Goal: Information Seeking & Learning: Compare options

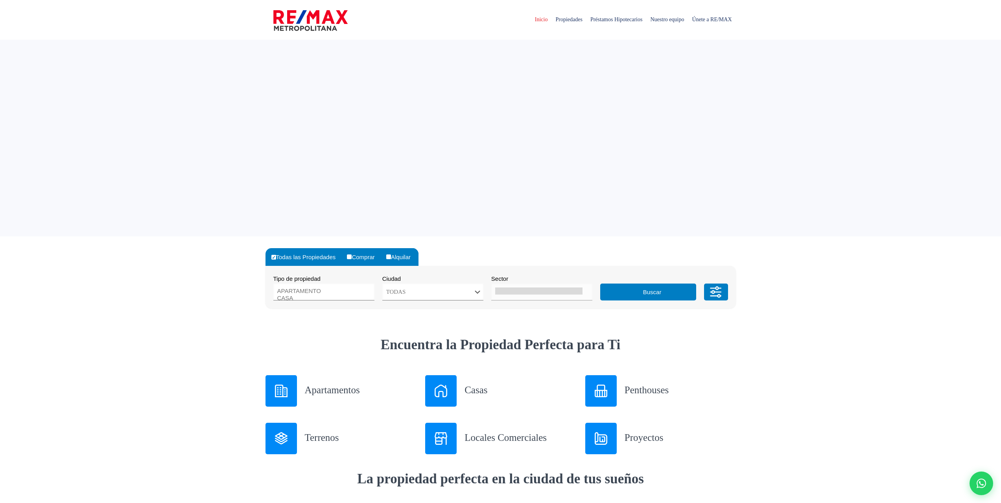
select select
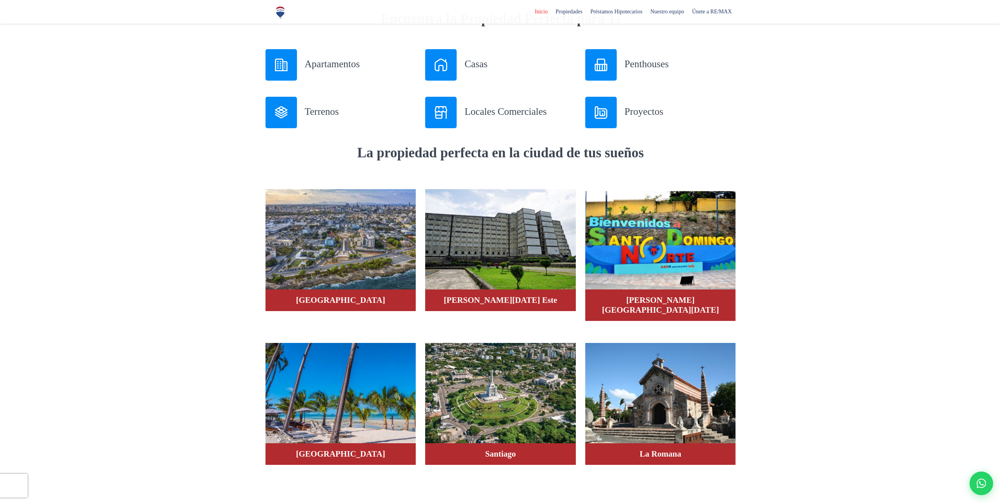
scroll to position [354, 0]
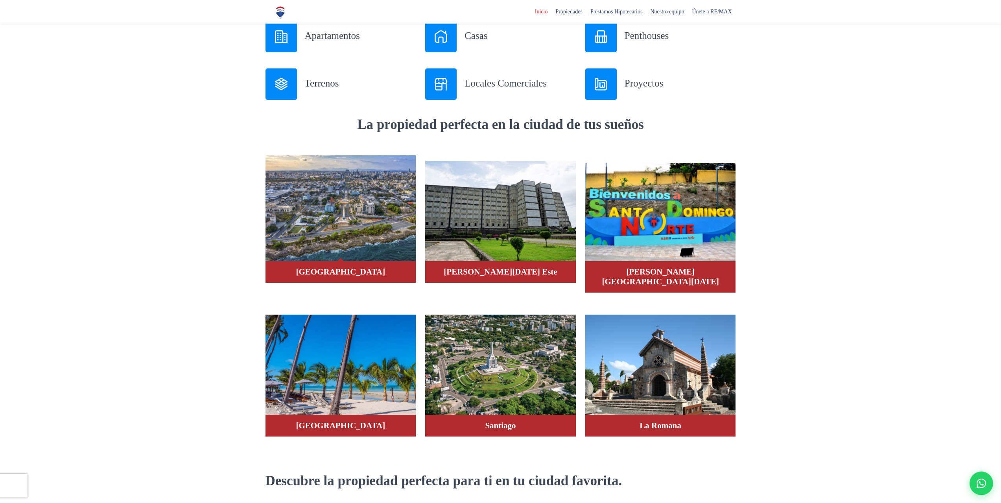
click at [340, 226] on img at bounding box center [341, 208] width 151 height 106
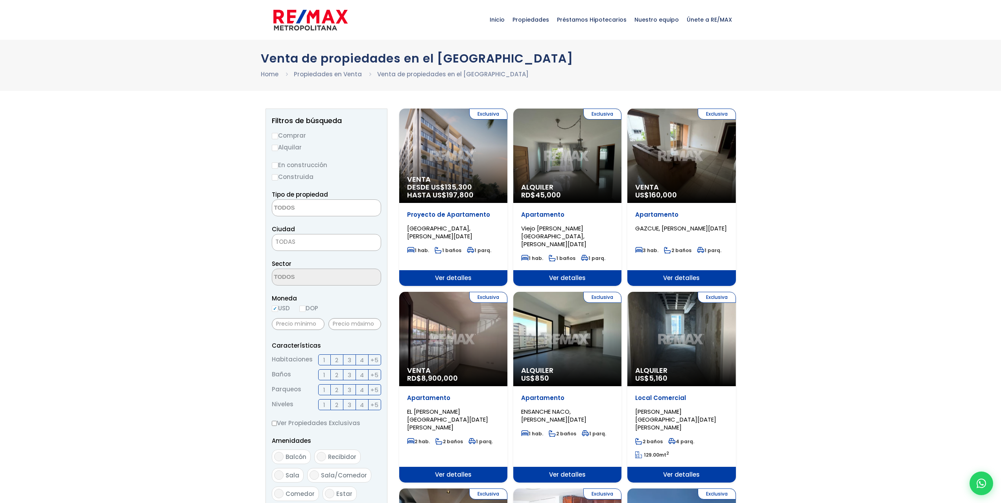
select select
click at [274, 147] on input "Alquilar" at bounding box center [275, 148] width 6 height 6
radio input "true"
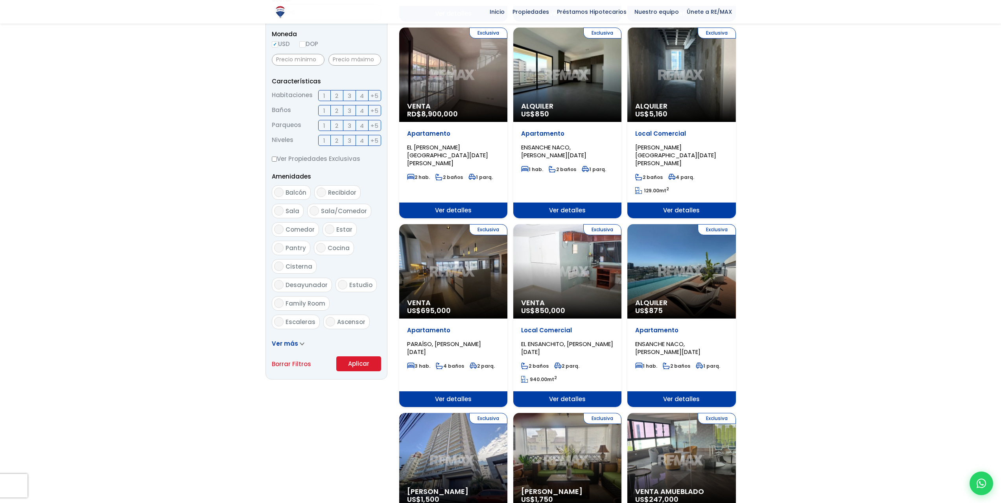
scroll to position [275, 0]
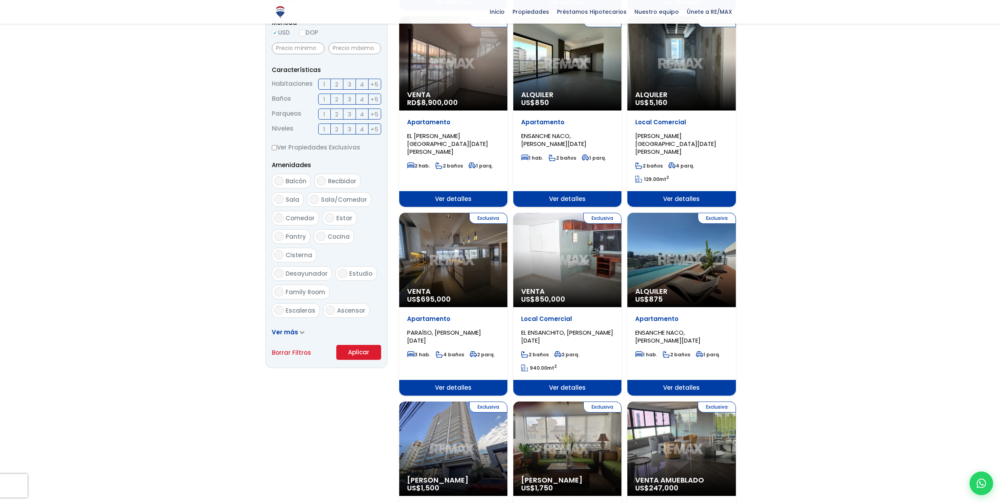
click at [354, 351] on button "Aplicar" at bounding box center [358, 352] width 45 height 15
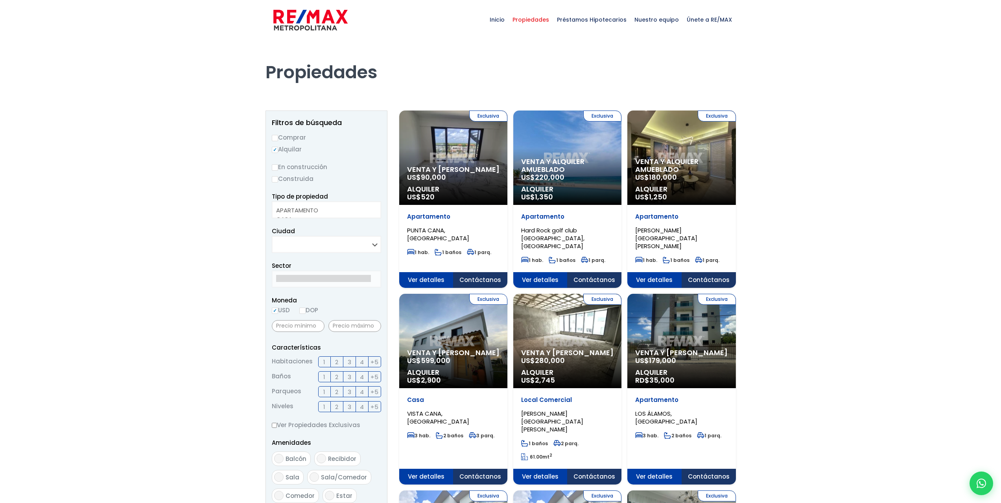
select select
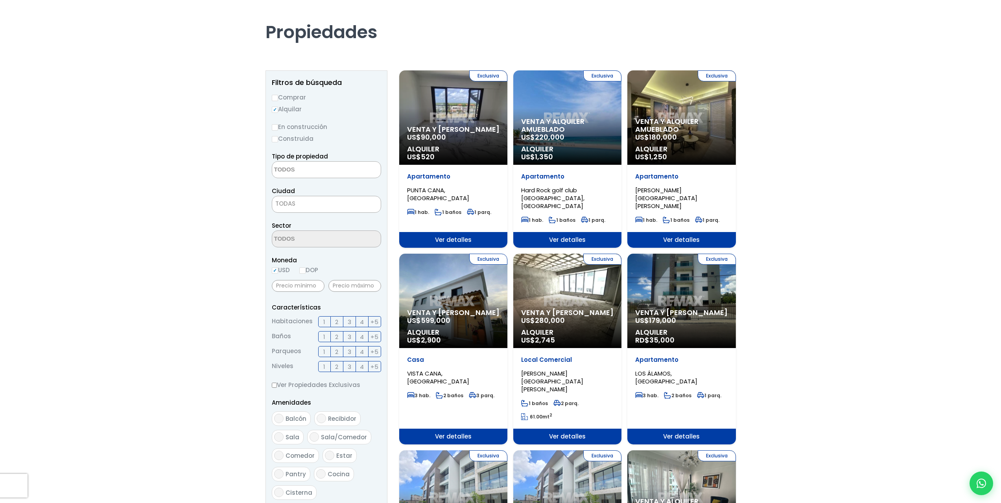
scroll to position [39, 0]
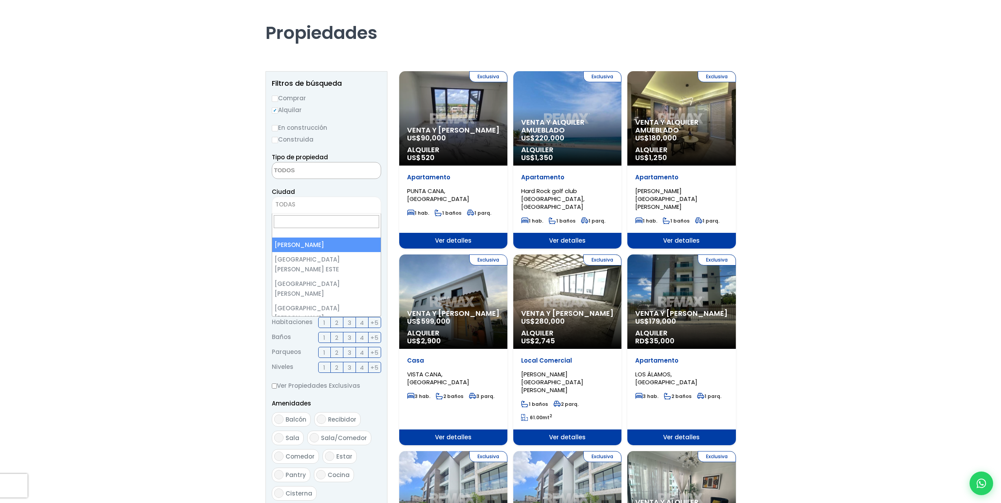
click at [285, 202] on span "TODAS" at bounding box center [285, 204] width 20 height 8
select select "1"
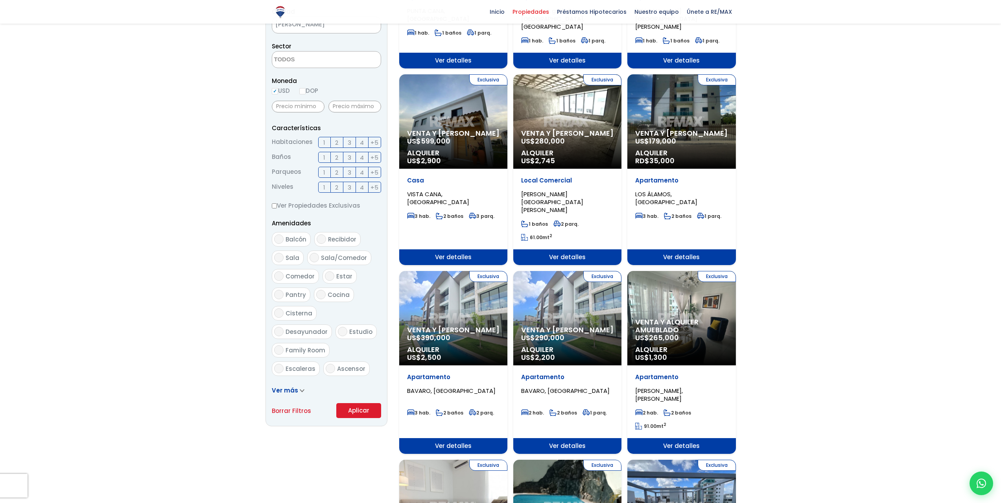
scroll to position [236, 0]
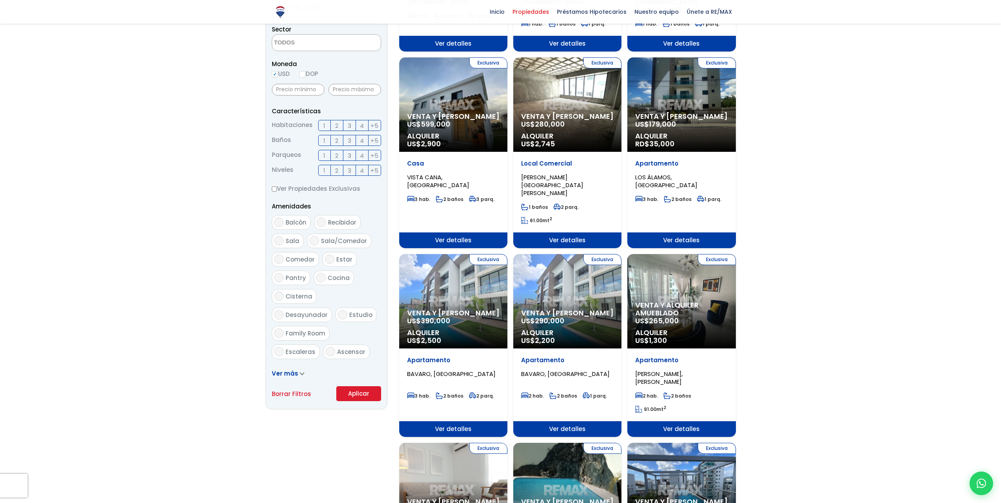
click at [337, 125] on span "2" at bounding box center [336, 126] width 3 height 10
click at [0, 0] on input "2" at bounding box center [0, 0] width 0 height 0
click at [359, 393] on button "Aplicar" at bounding box center [358, 393] width 45 height 15
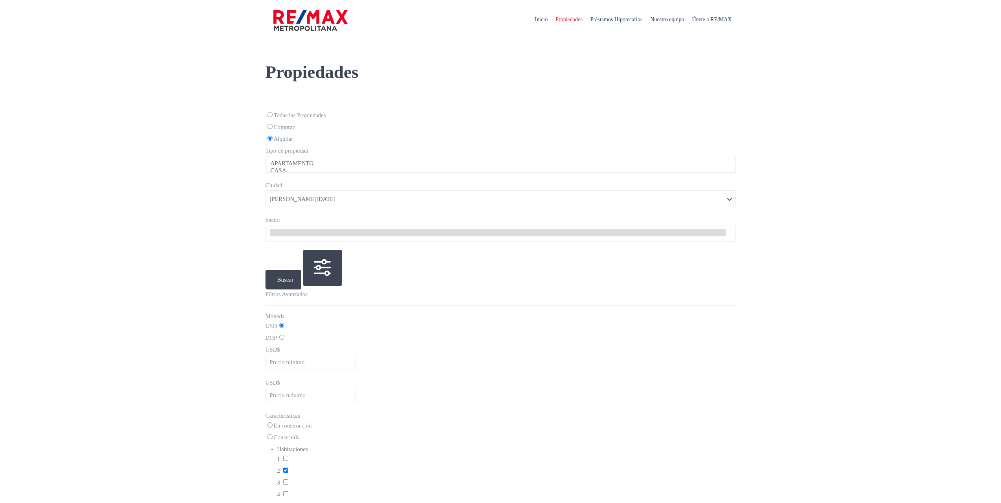
select select
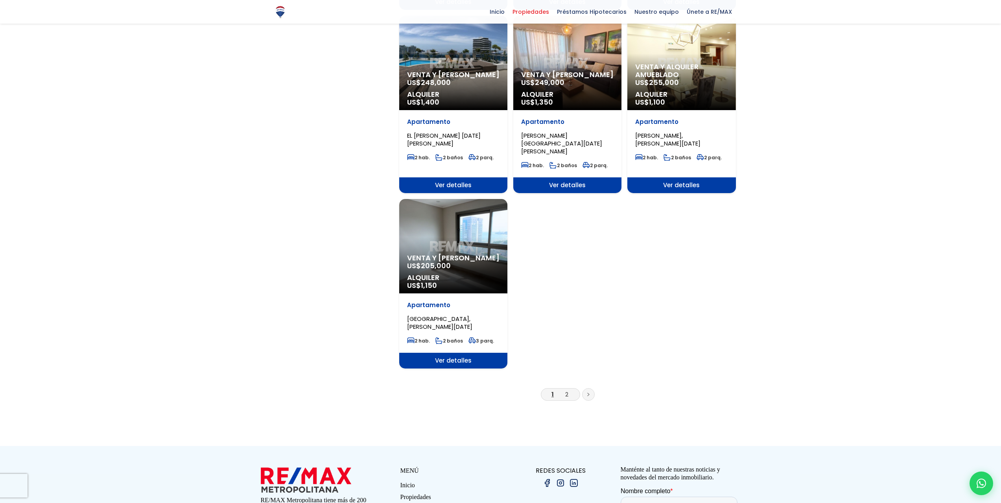
scroll to position [826, 0]
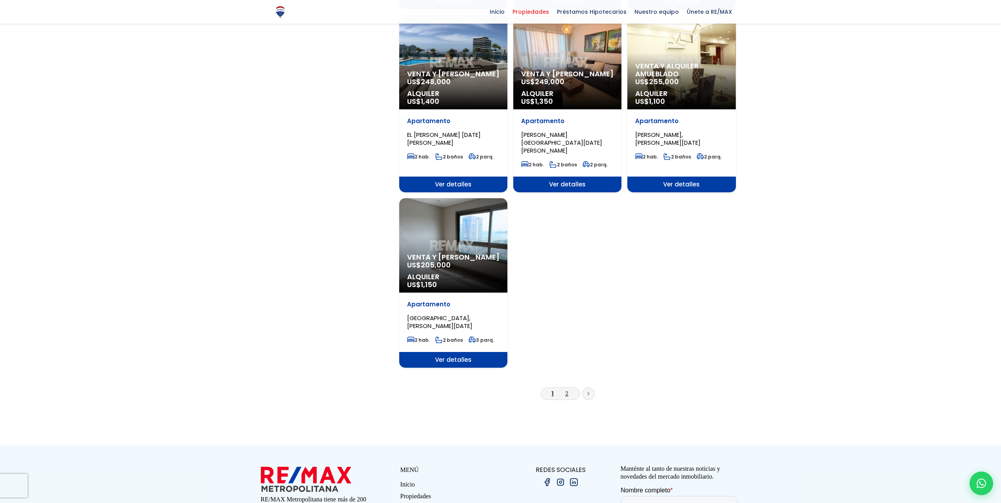
click at [568, 389] on link "2" at bounding box center [566, 393] width 3 height 8
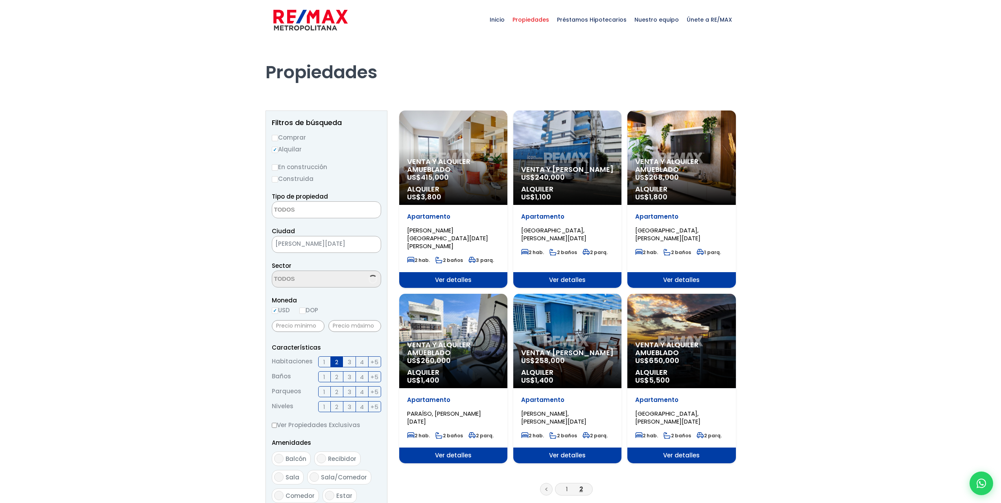
select select
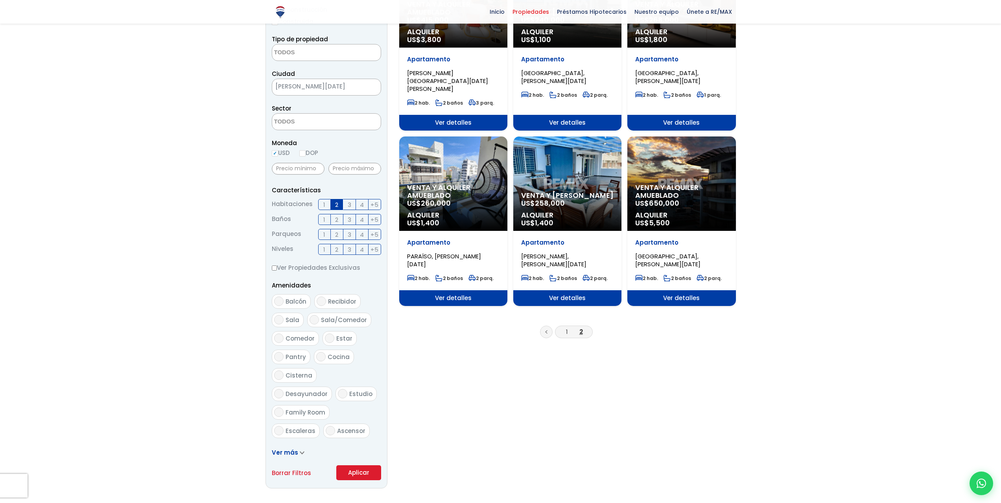
scroll to position [157, 0]
click at [568, 290] on span "Ver detalles" at bounding box center [567, 298] width 108 height 16
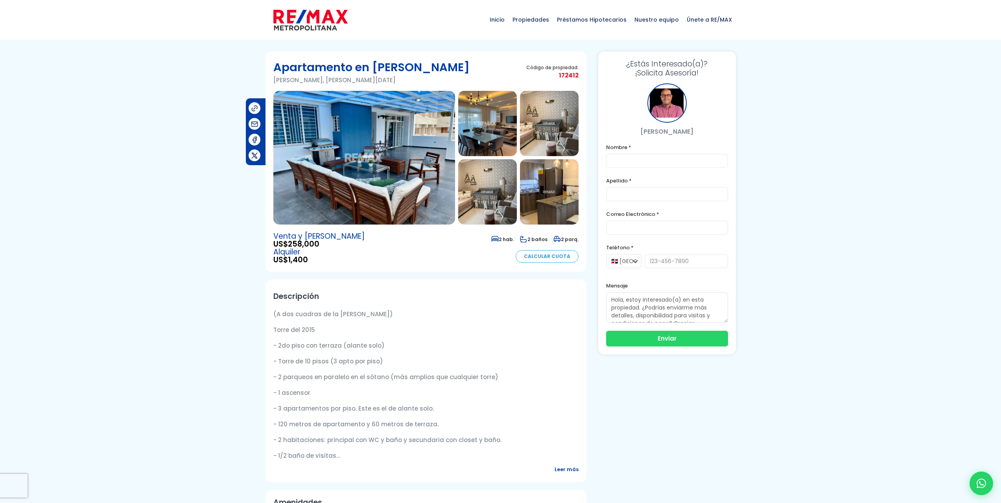
click at [392, 196] on img at bounding box center [364, 158] width 182 height 134
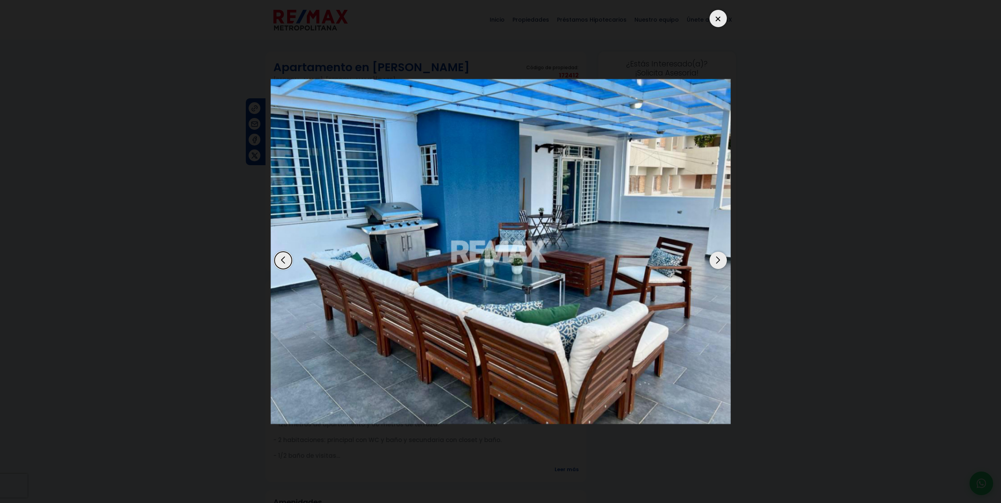
click at [721, 258] on div "Next slide" at bounding box center [718, 260] width 17 height 17
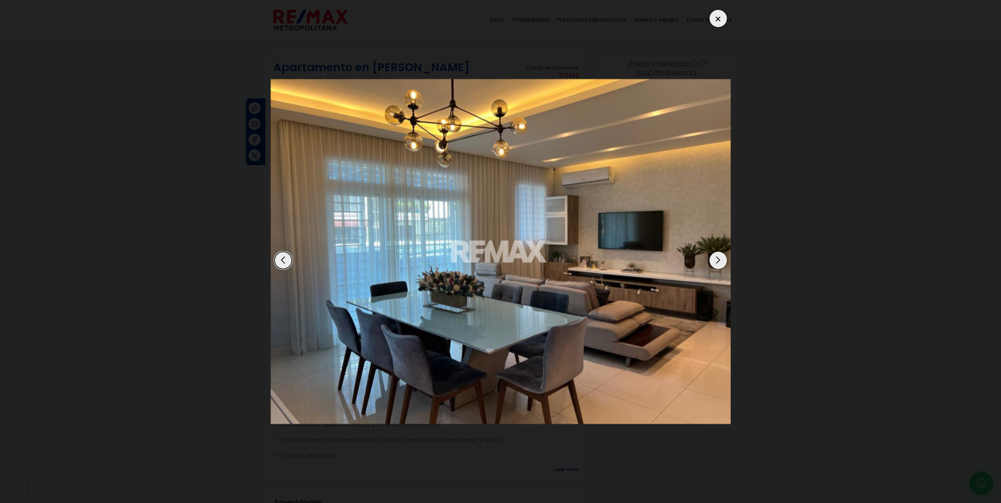
click at [720, 258] on div "Next slide" at bounding box center [718, 260] width 17 height 17
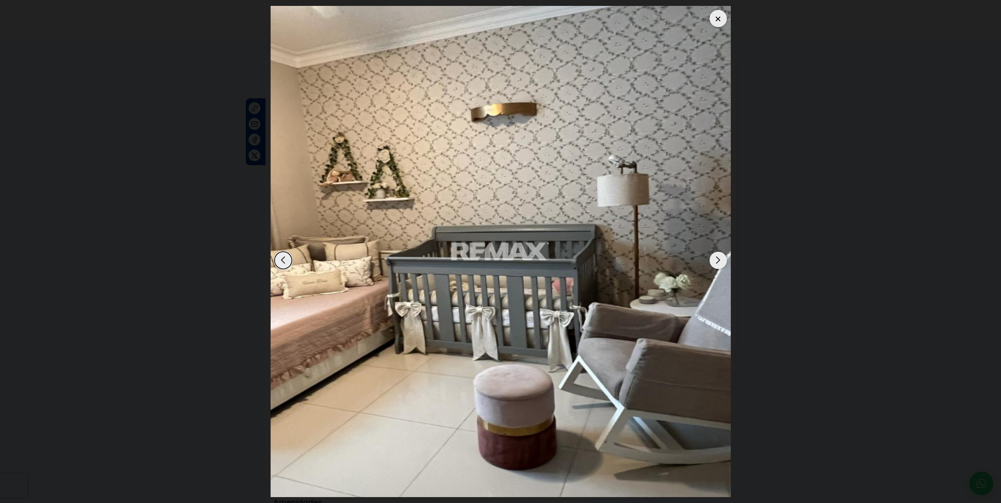
click at [720, 258] on div "Next slide" at bounding box center [718, 260] width 17 height 17
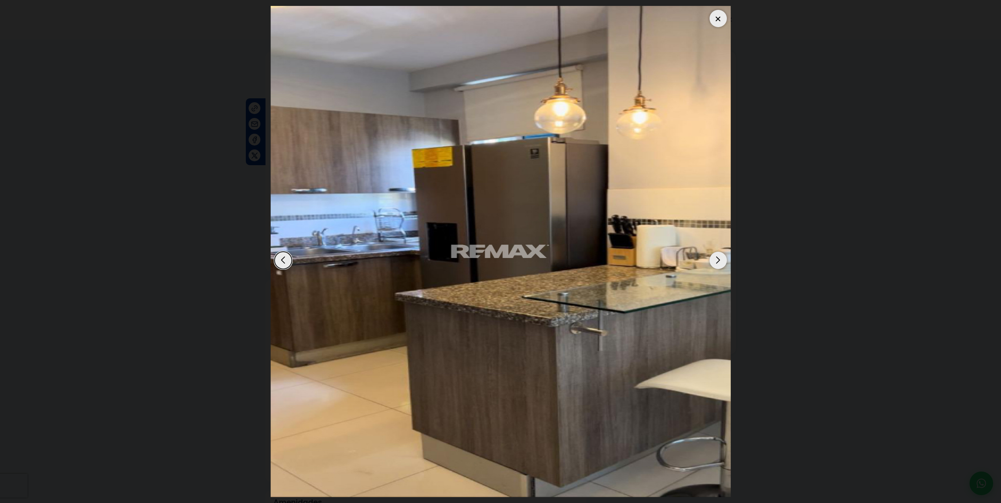
click at [720, 258] on div "Next slide" at bounding box center [718, 260] width 17 height 17
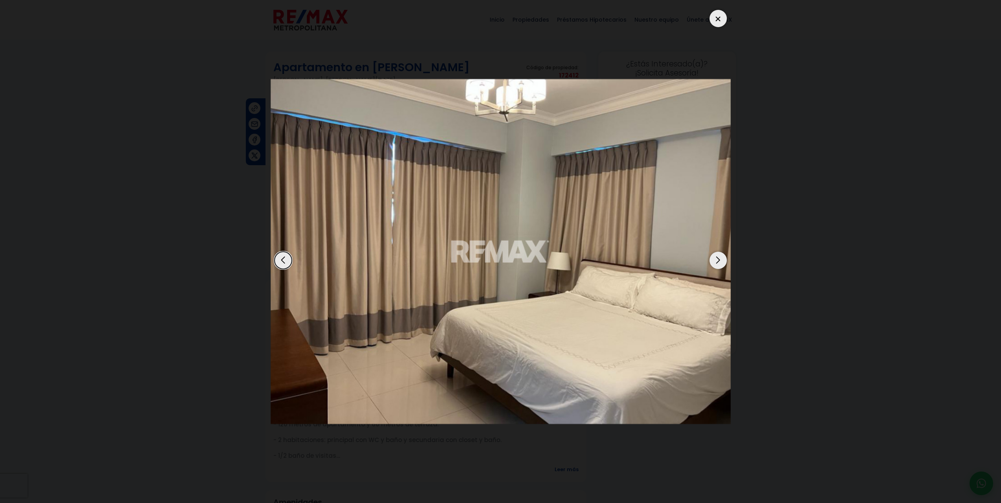
click at [720, 258] on div "Next slide" at bounding box center [718, 260] width 17 height 17
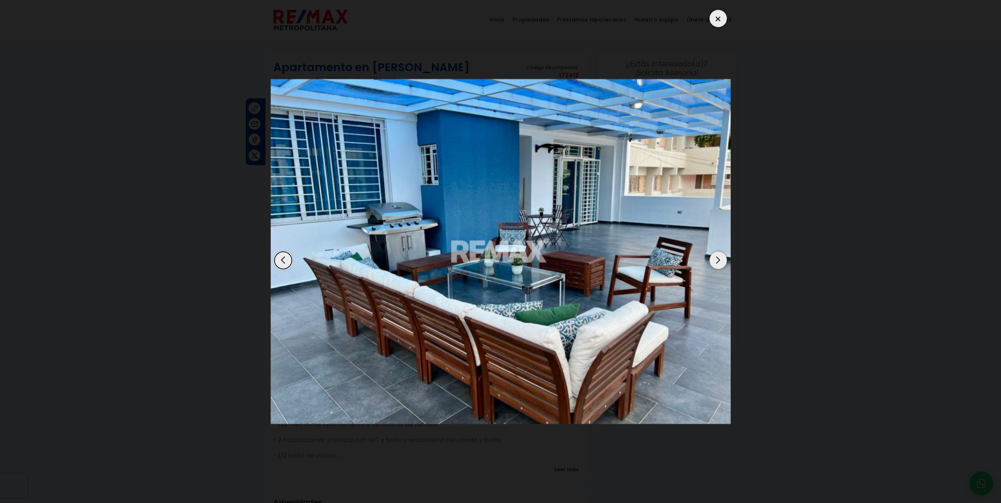
click at [720, 258] on div "Next slide" at bounding box center [718, 260] width 17 height 17
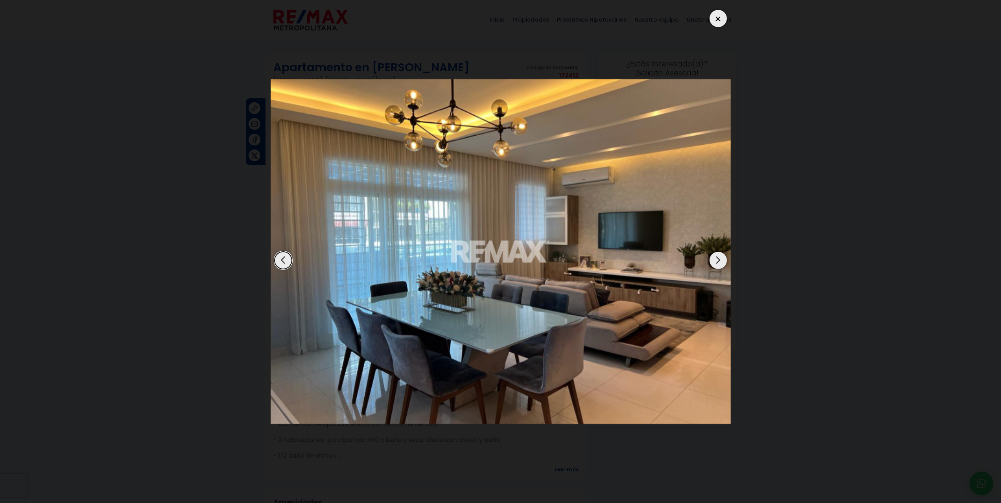
click at [720, 258] on div "Next slide" at bounding box center [718, 260] width 17 height 17
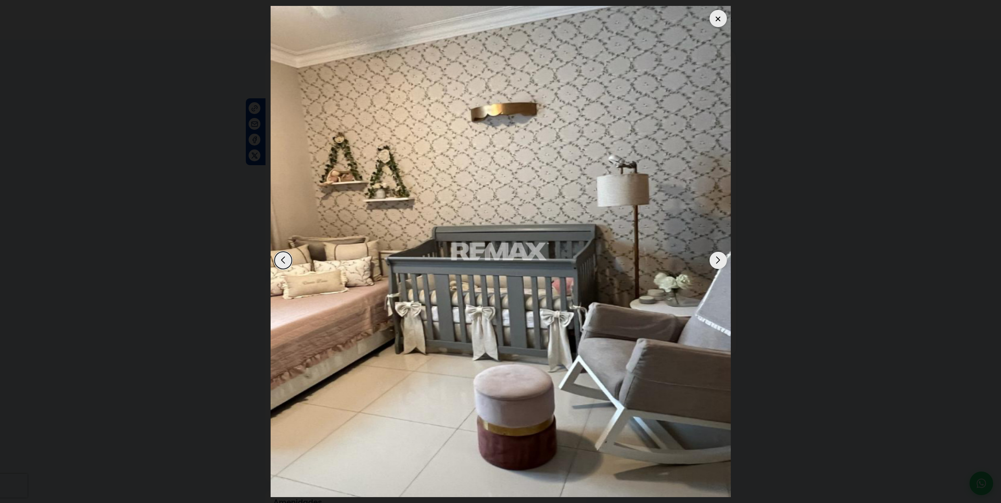
click at [717, 17] on div at bounding box center [718, 18] width 17 height 17
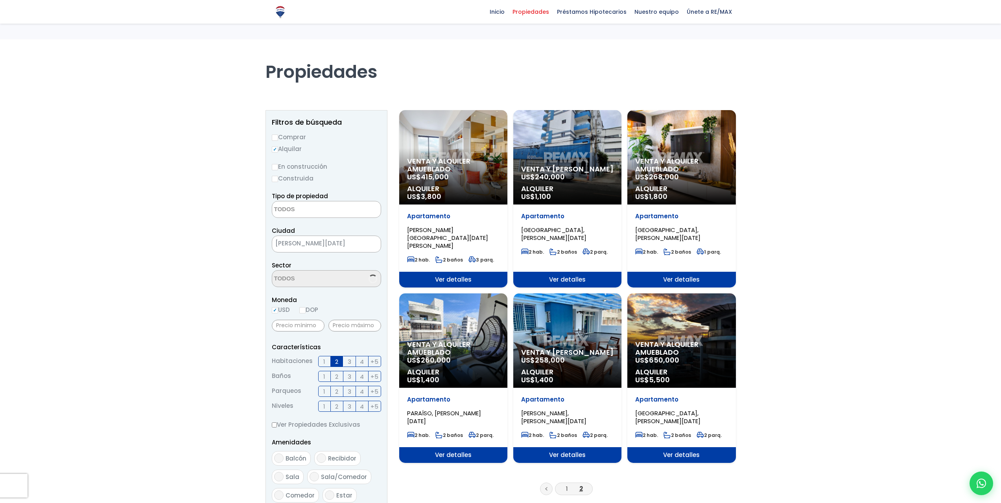
select select
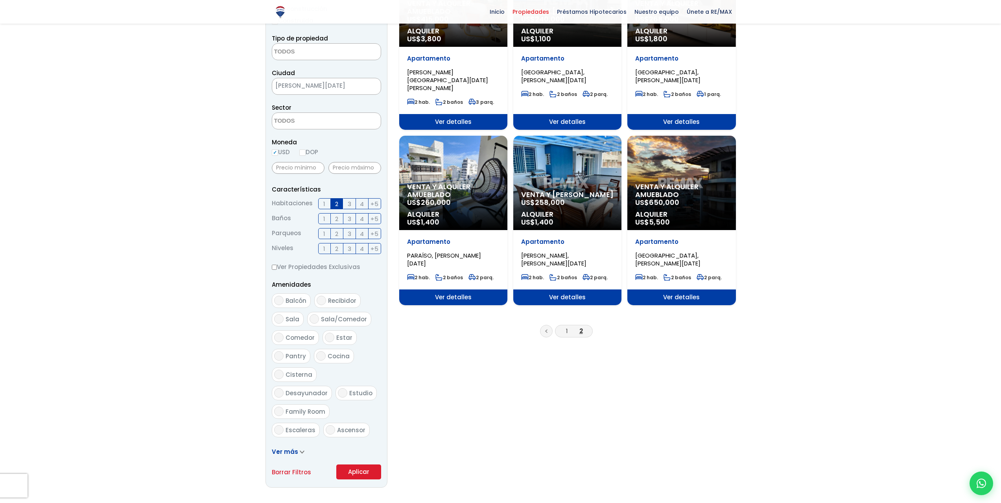
scroll to position [157, 0]
click at [324, 203] on span "1" at bounding box center [324, 204] width 2 height 10
click at [0, 0] on input "1" at bounding box center [0, 0] width 0 height 0
click at [335, 204] on span "2" at bounding box center [336, 204] width 3 height 10
click at [0, 0] on input "2" at bounding box center [0, 0] width 0 height 0
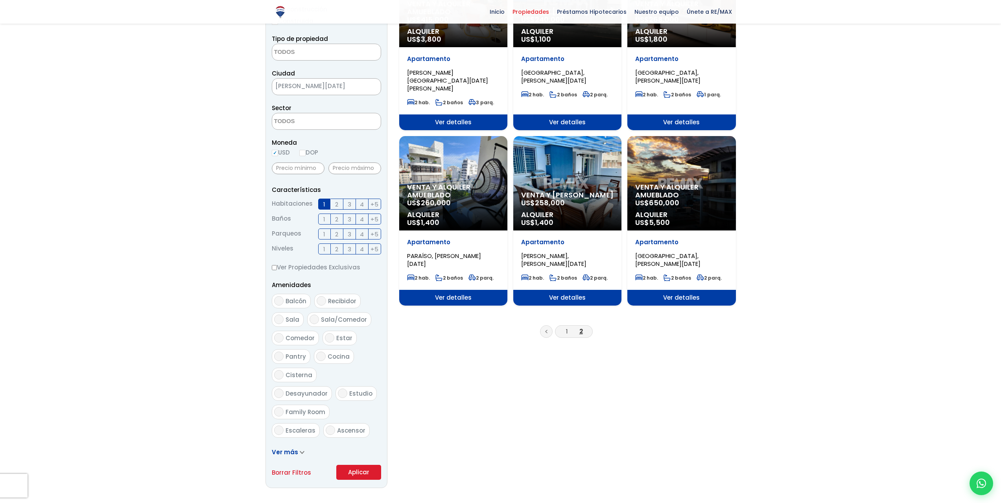
click at [351, 472] on button "Aplicar" at bounding box center [358, 472] width 45 height 15
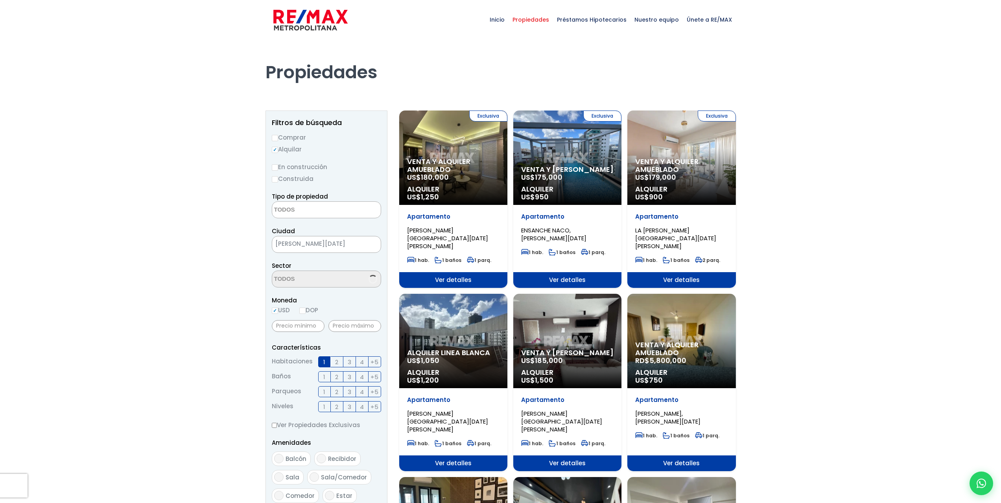
select select
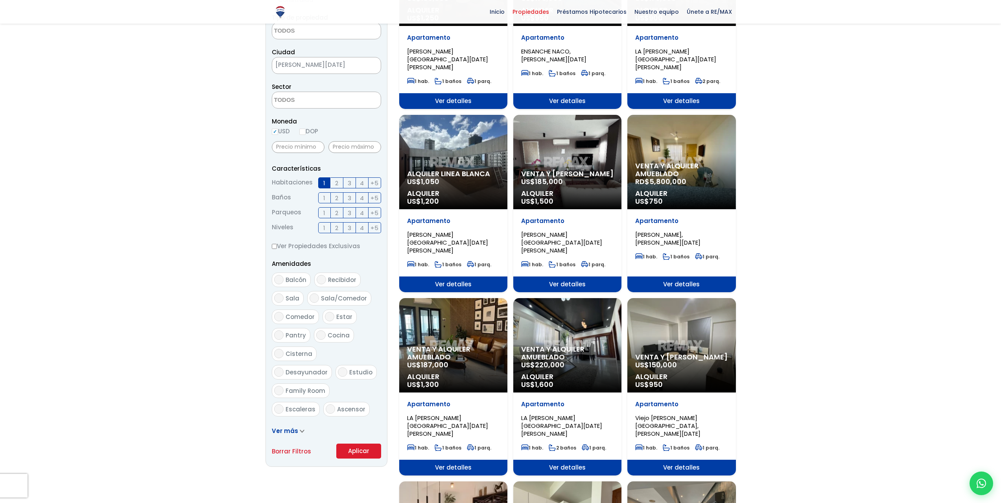
scroll to position [197, 0]
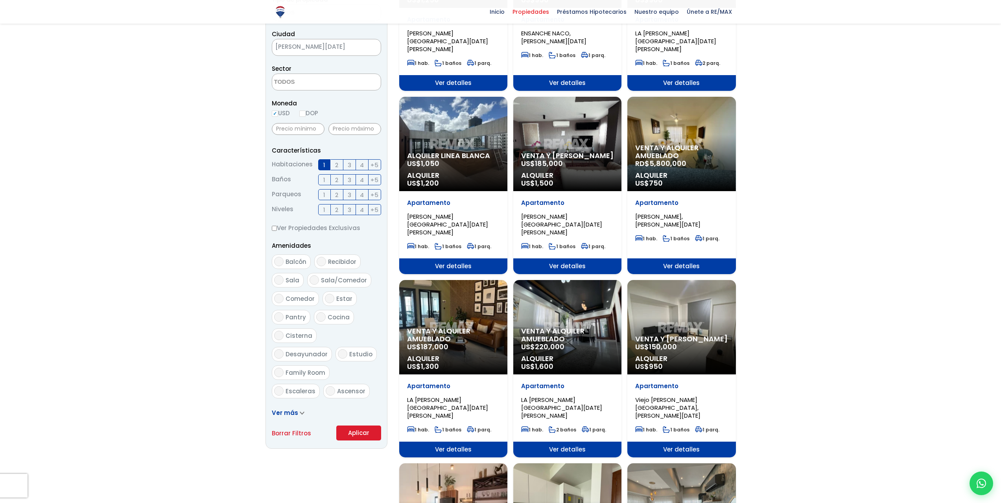
click at [675, 144] on span "Venta y alquiler amueblado" at bounding box center [681, 152] width 92 height 16
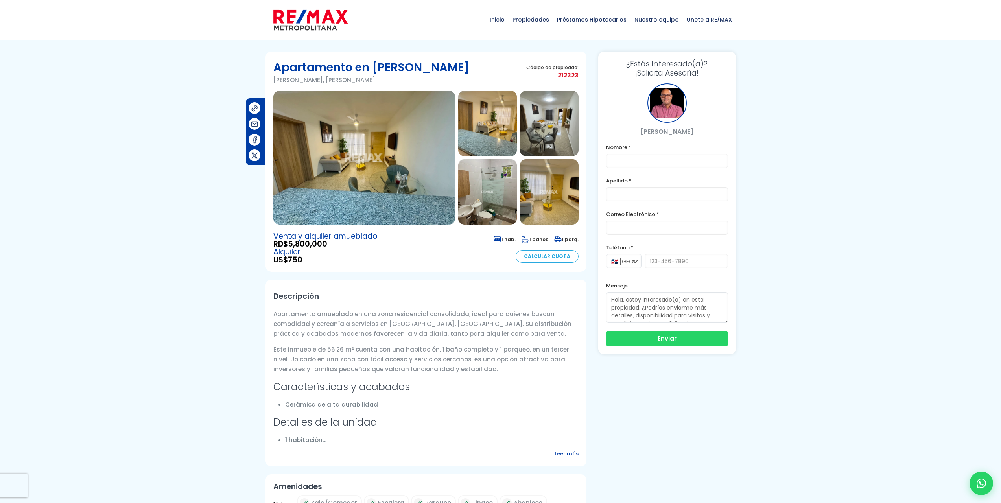
click at [352, 178] on img at bounding box center [364, 158] width 182 height 134
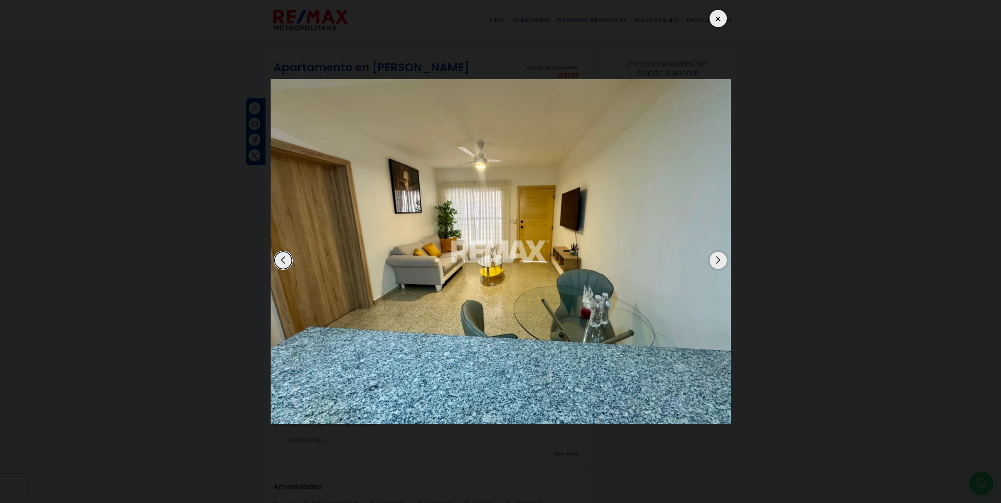
click at [718, 258] on div "Next slide" at bounding box center [718, 260] width 17 height 17
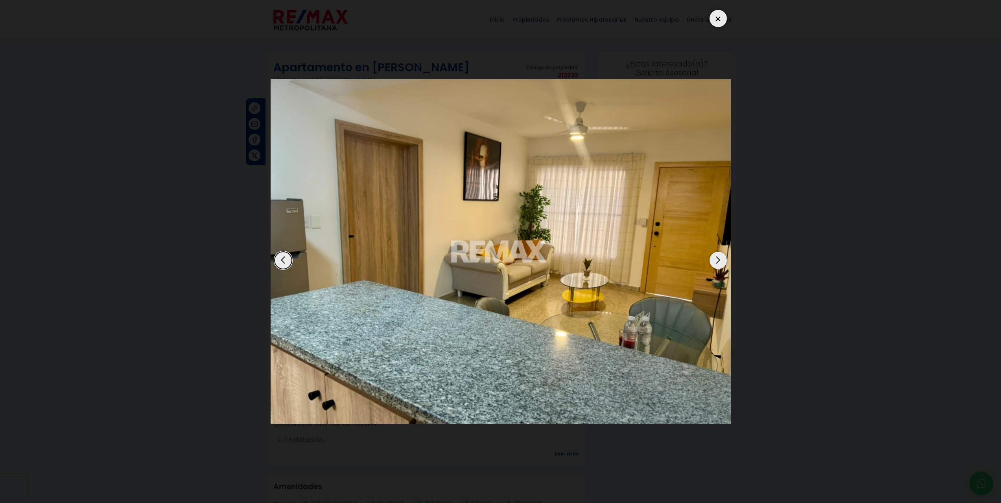
click at [718, 258] on div "Next slide" at bounding box center [718, 260] width 17 height 17
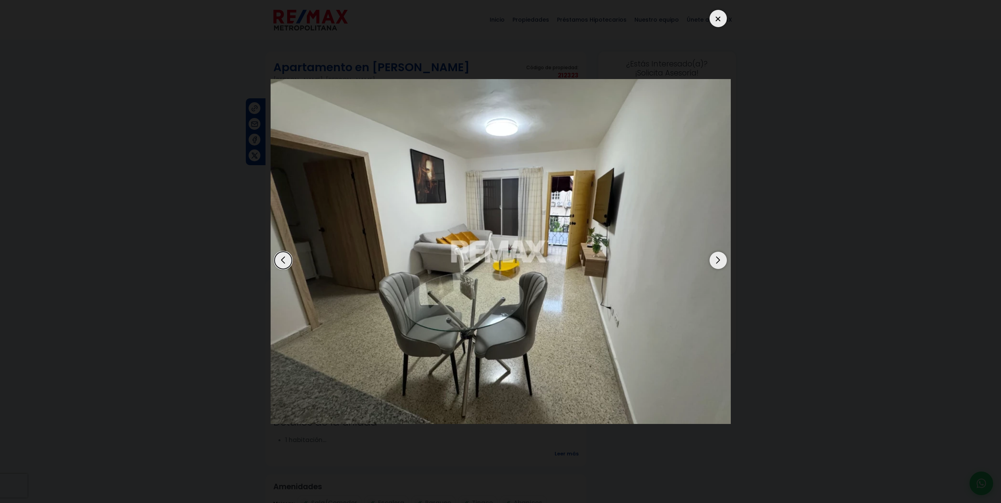
click at [718, 258] on div "Next slide" at bounding box center [718, 260] width 17 height 17
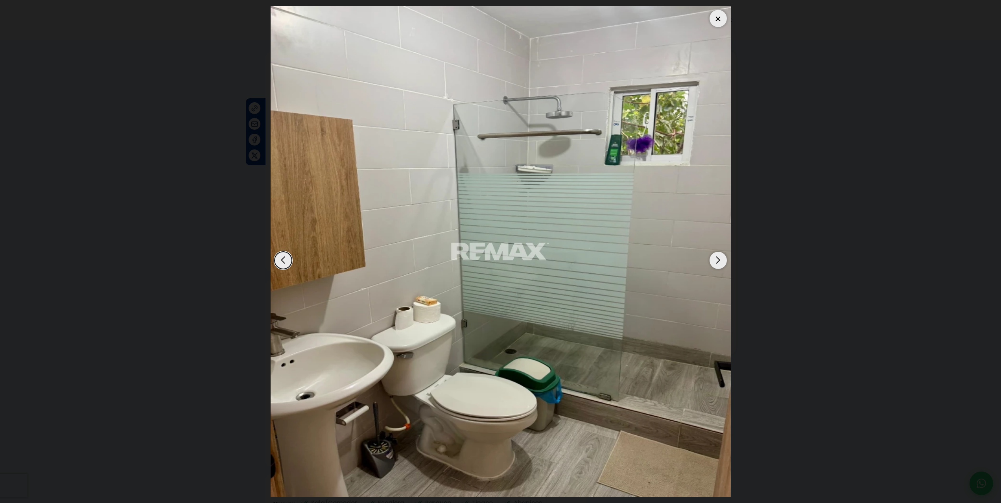
click at [718, 258] on div "Next slide" at bounding box center [718, 260] width 17 height 17
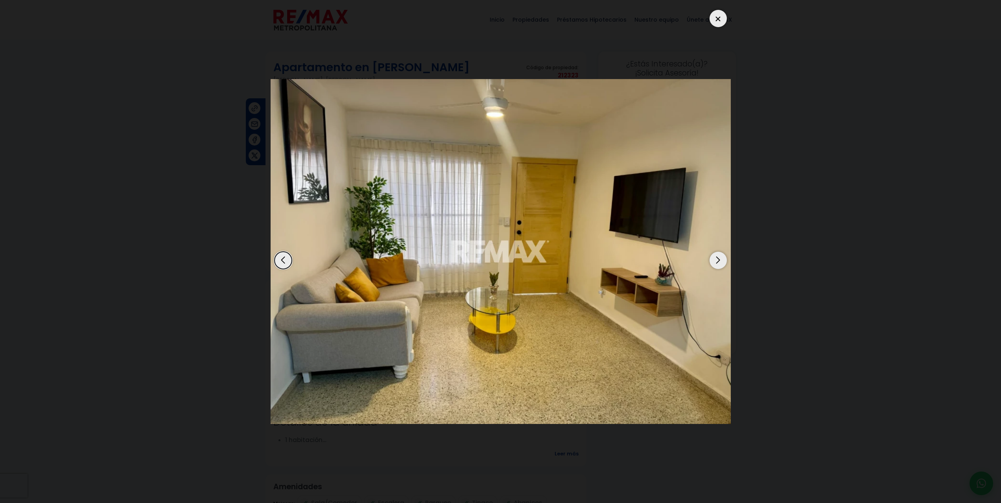
click at [718, 258] on div "Next slide" at bounding box center [718, 260] width 17 height 17
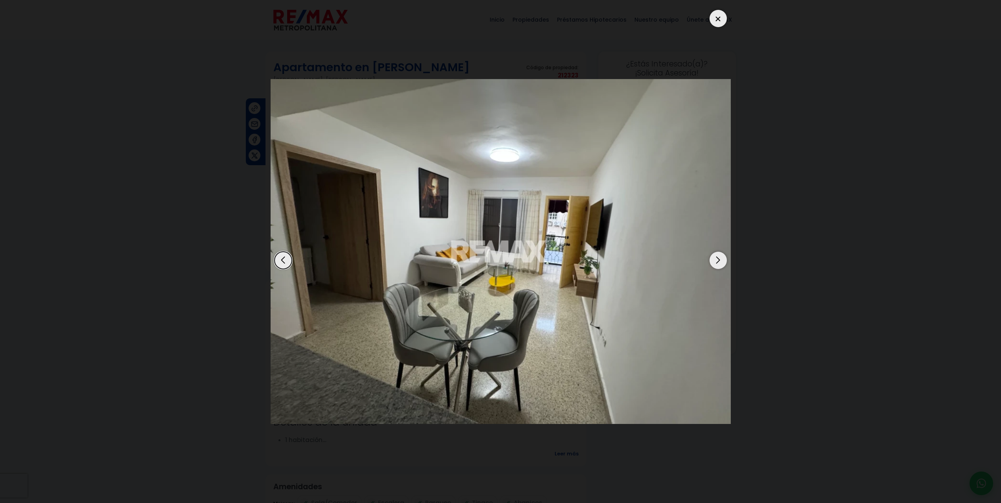
click at [720, 257] on div "Next slide" at bounding box center [718, 260] width 17 height 17
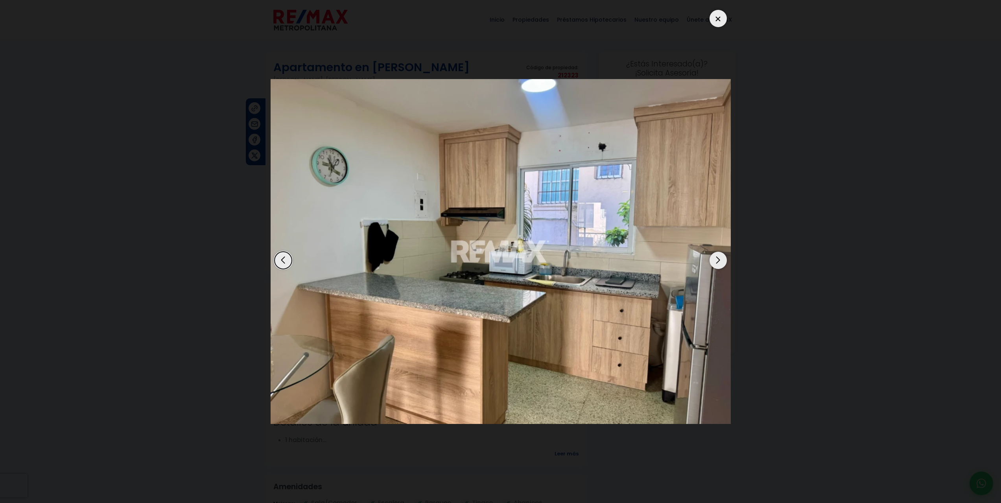
click at [720, 257] on div "Next slide" at bounding box center [718, 260] width 17 height 17
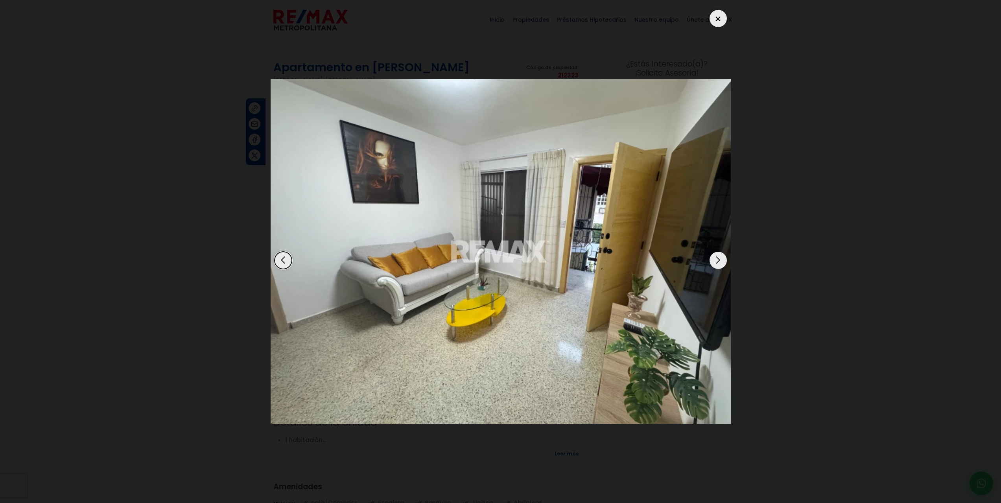
click at [720, 257] on div "Next slide" at bounding box center [718, 260] width 17 height 17
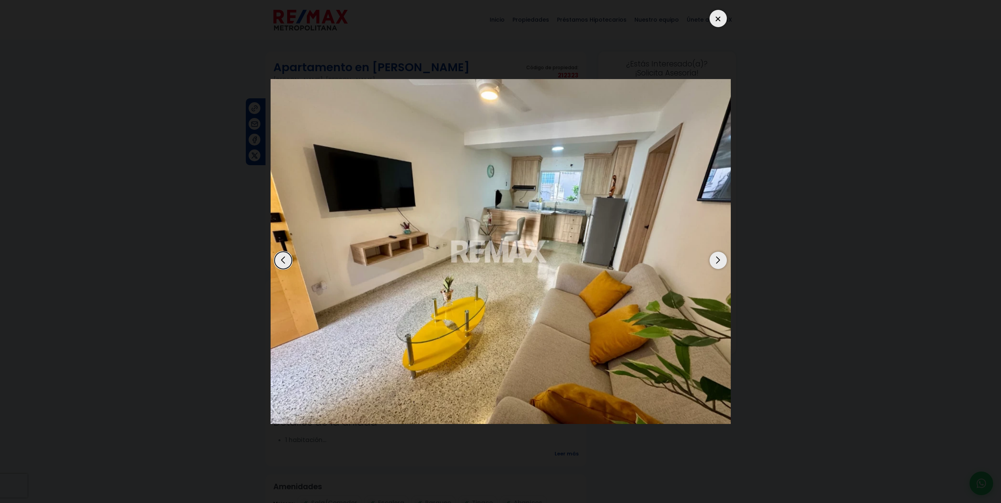
click at [720, 257] on div "Next slide" at bounding box center [718, 260] width 17 height 17
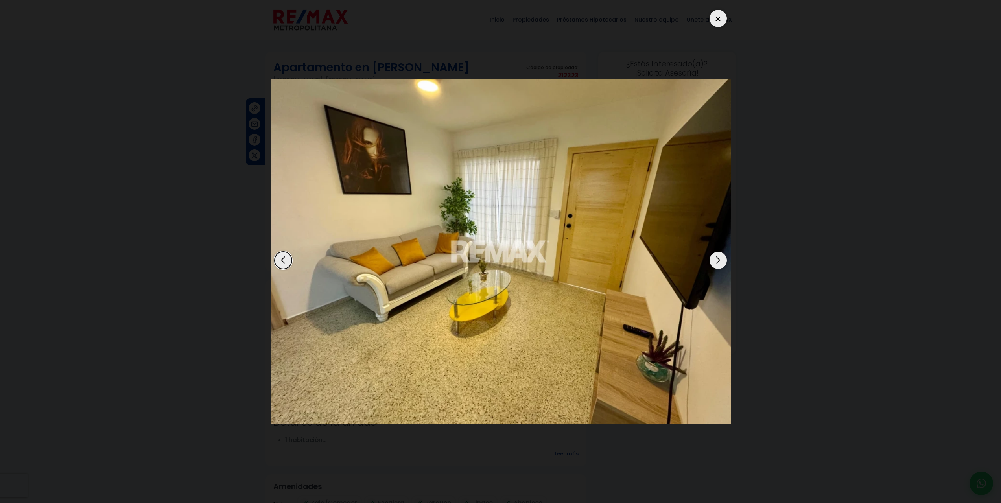
click at [720, 257] on div "Next slide" at bounding box center [718, 260] width 17 height 17
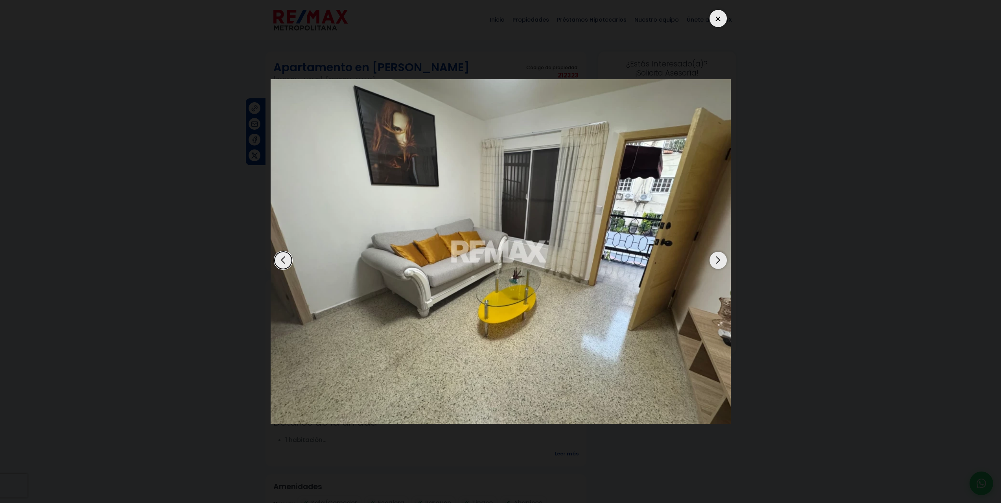
click at [720, 257] on div "Next slide" at bounding box center [718, 260] width 17 height 17
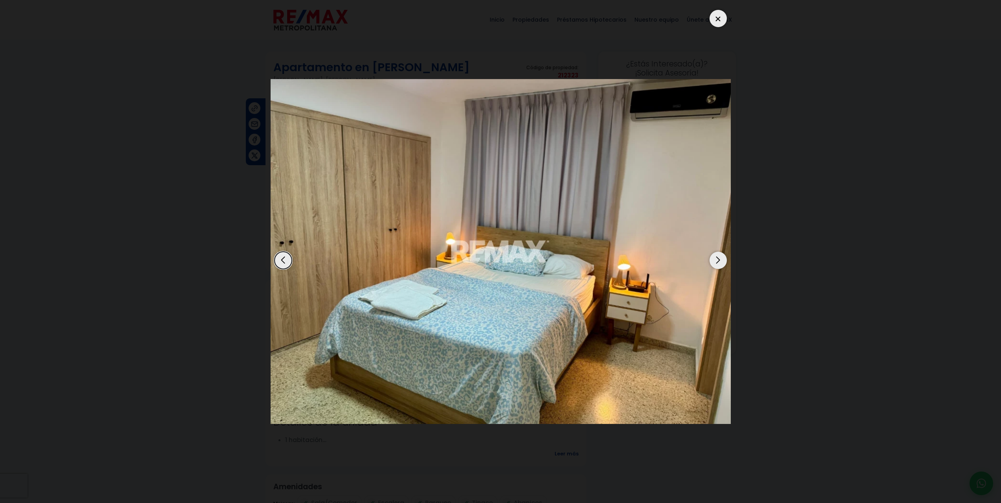
click at [720, 257] on div "Next slide" at bounding box center [718, 260] width 17 height 17
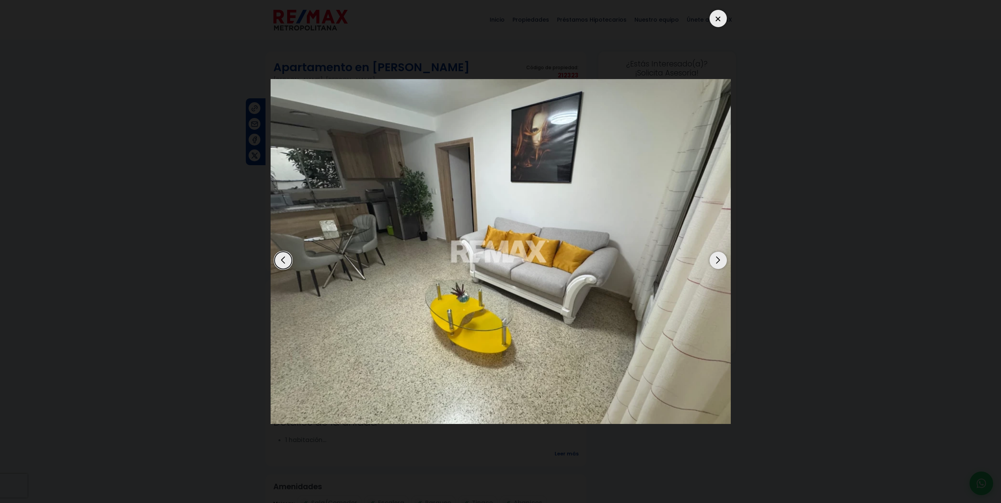
click at [720, 257] on div "Next slide" at bounding box center [718, 260] width 17 height 17
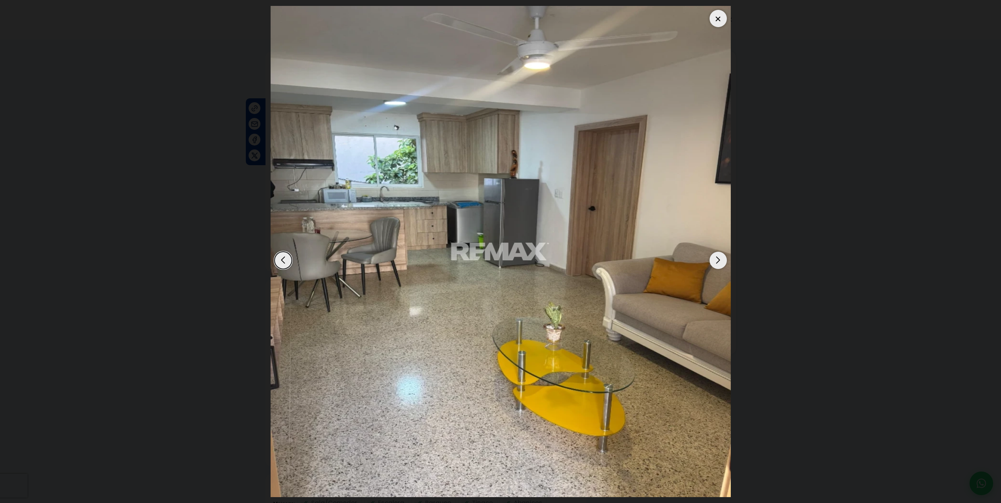
click at [720, 258] on div "Next slide" at bounding box center [718, 260] width 17 height 17
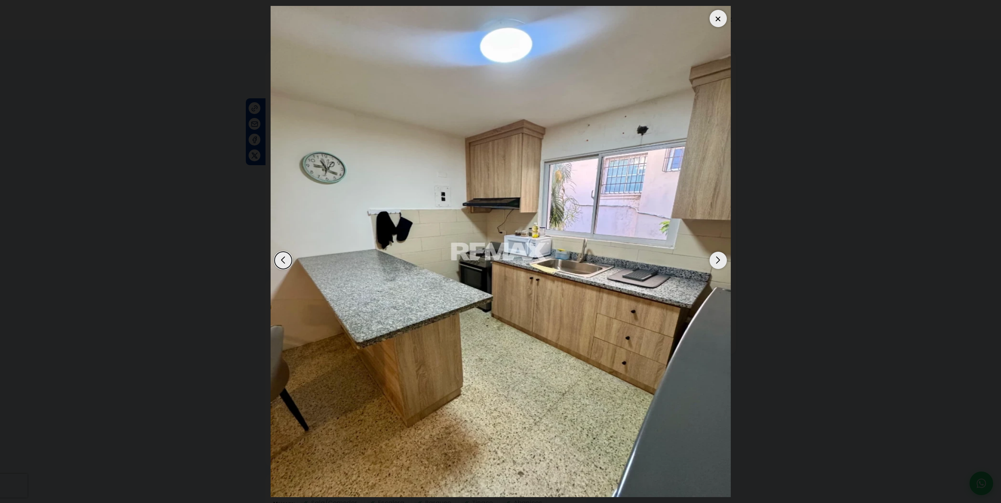
click at [720, 258] on div "Next slide" at bounding box center [718, 260] width 17 height 17
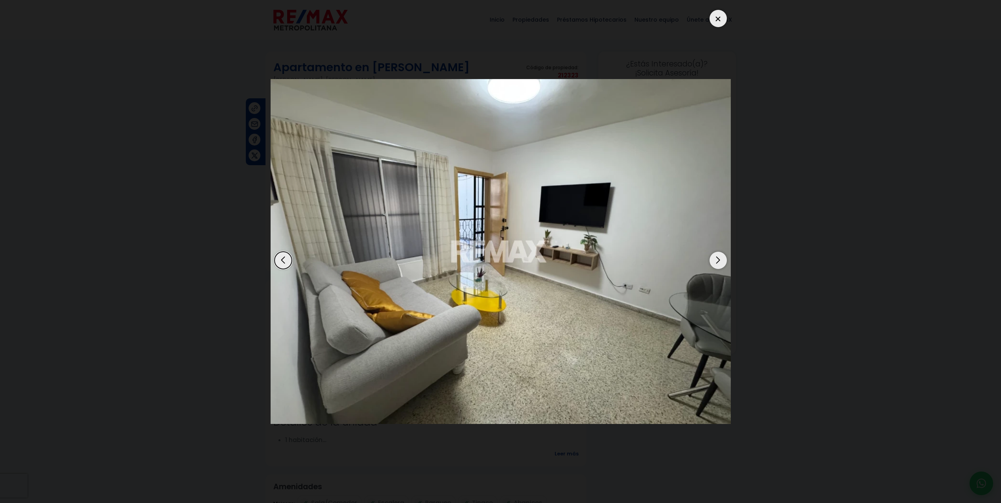
click at [720, 258] on div "Next slide" at bounding box center [718, 260] width 17 height 17
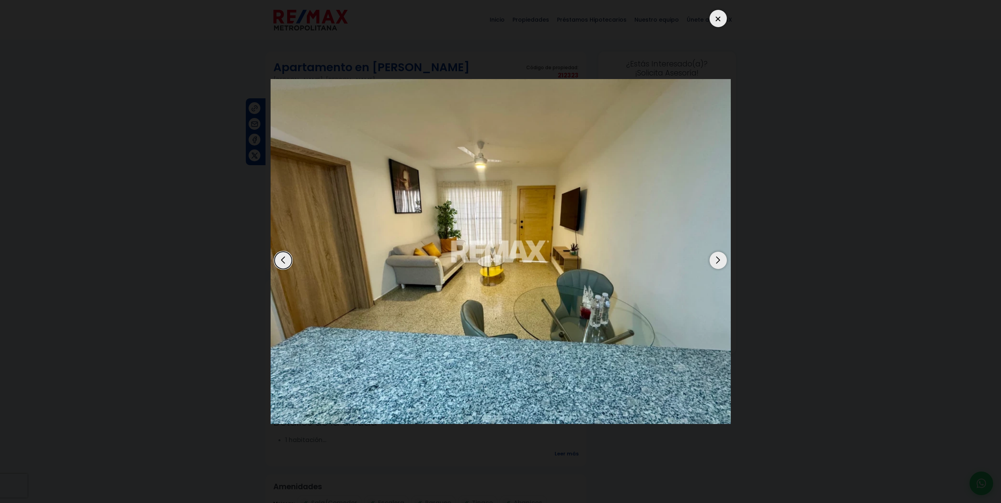
click at [282, 260] on div "Previous slide" at bounding box center [283, 260] width 17 height 17
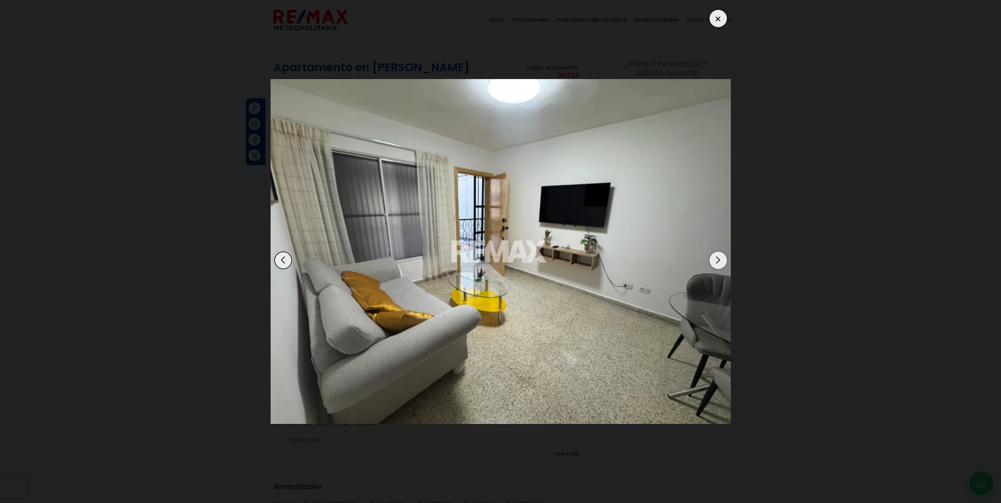
click at [717, 258] on div "Next slide" at bounding box center [718, 260] width 17 height 17
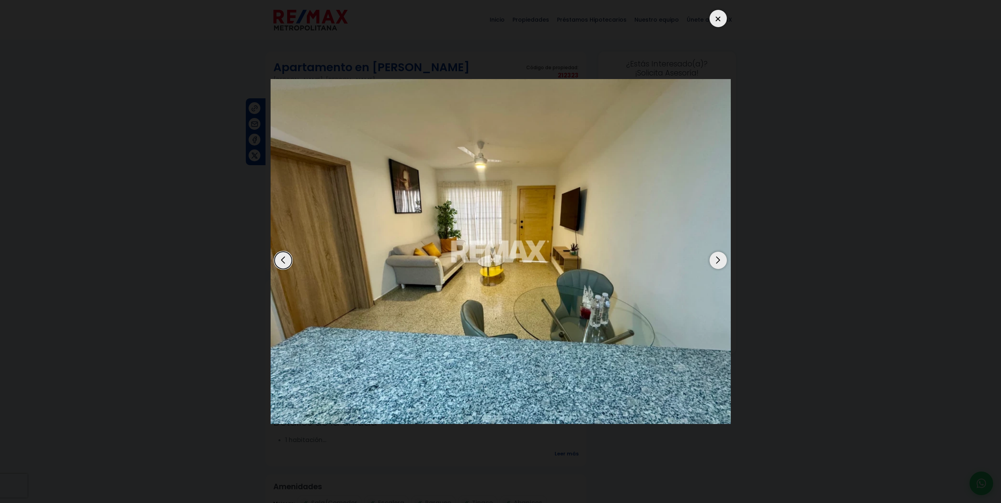
click at [717, 258] on div "Next slide" at bounding box center [718, 260] width 17 height 17
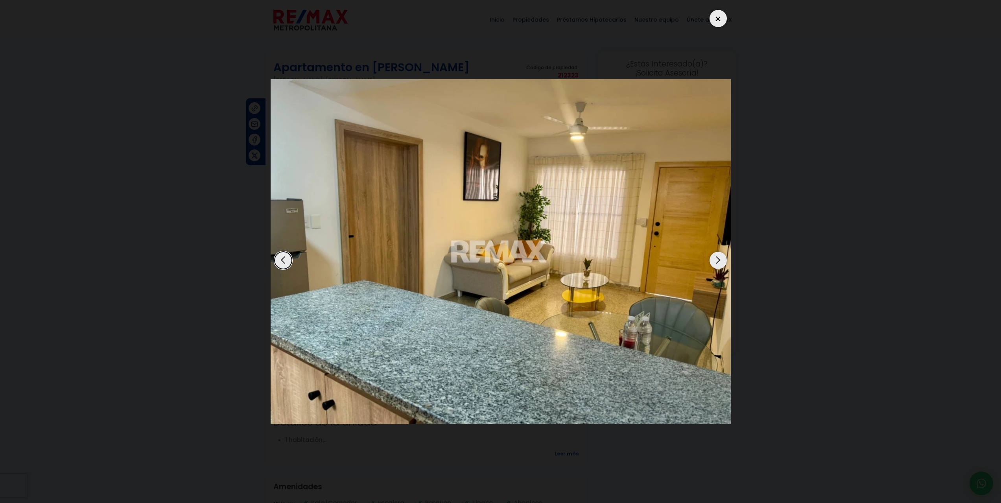
click at [715, 258] on div "Next slide" at bounding box center [718, 260] width 17 height 17
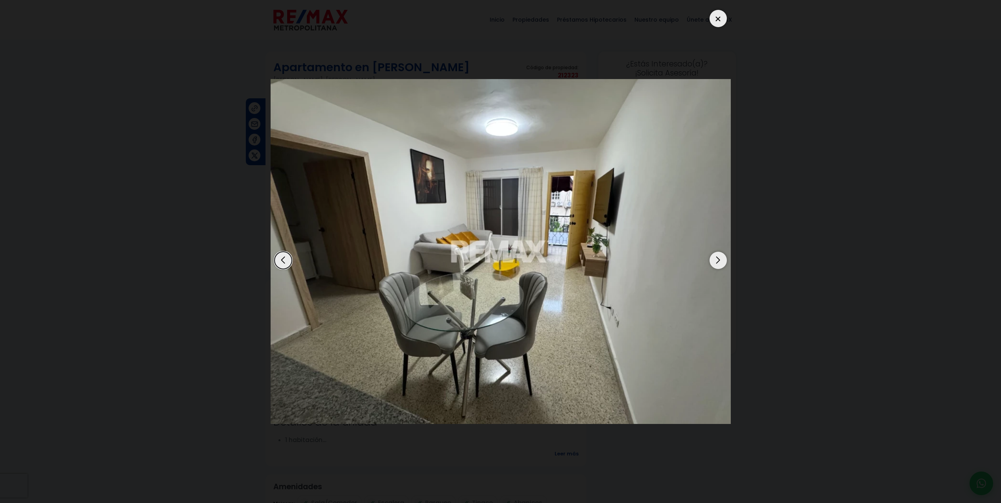
click at [714, 257] on div "Next slide" at bounding box center [718, 260] width 17 height 17
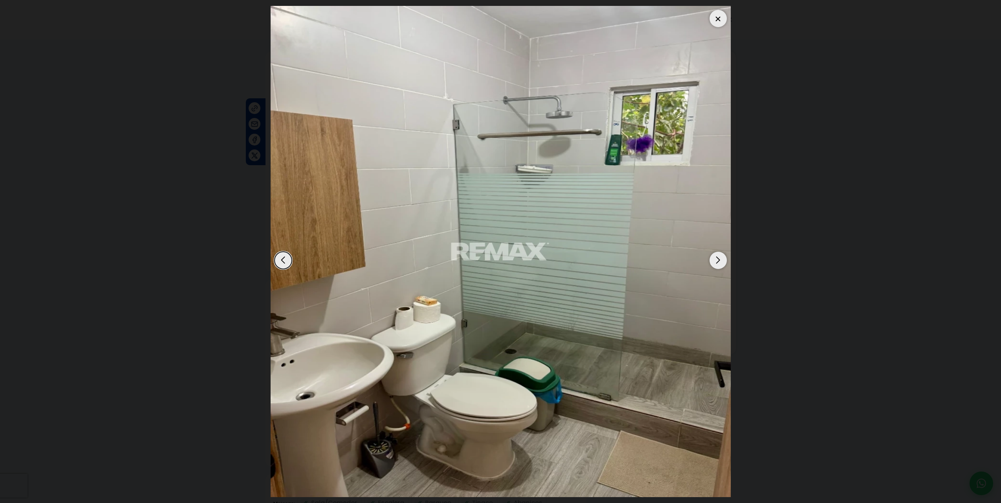
click at [714, 257] on div "Next slide" at bounding box center [718, 260] width 17 height 17
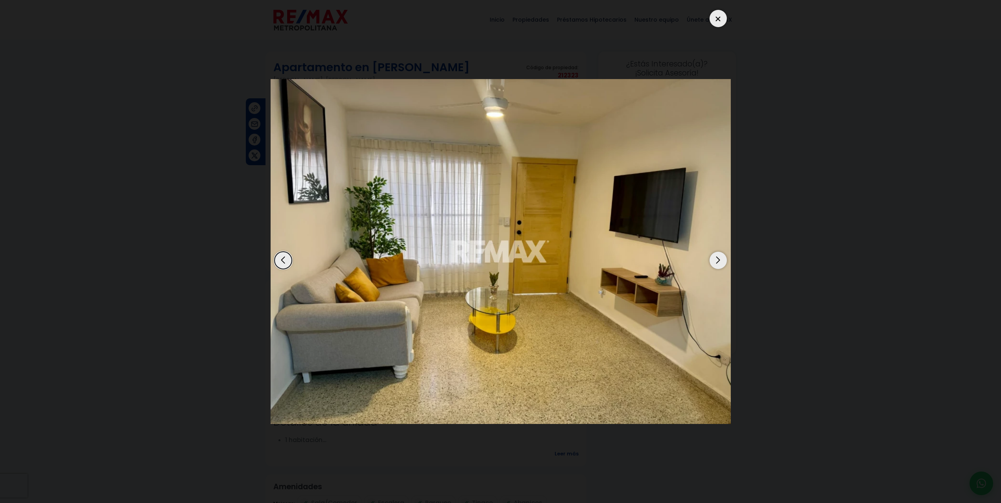
click at [714, 257] on div "Next slide" at bounding box center [718, 260] width 17 height 17
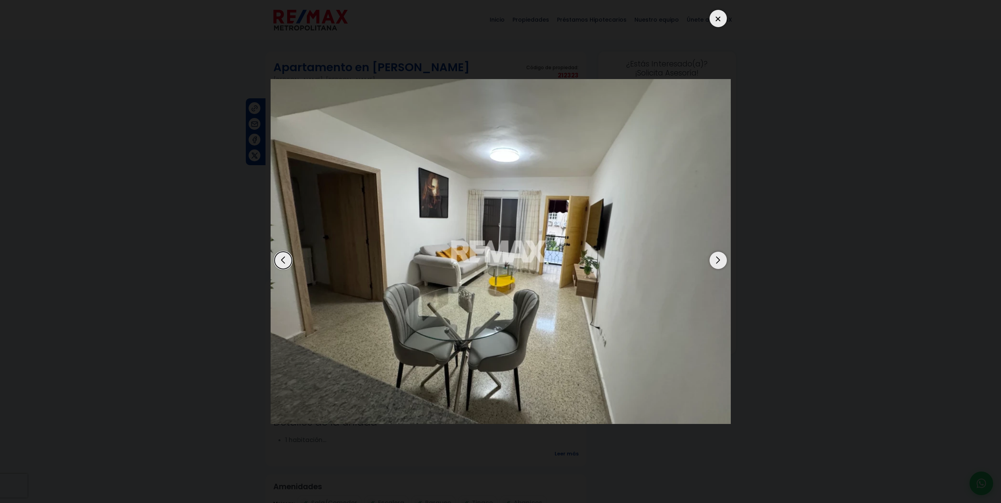
click at [714, 257] on div "Next slide" at bounding box center [718, 260] width 17 height 17
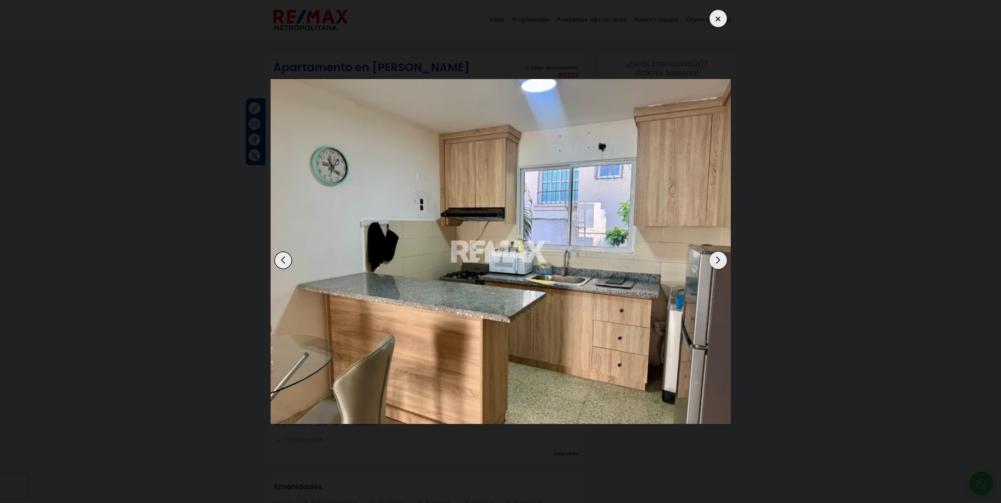
click at [714, 257] on div "Next slide" at bounding box center [718, 260] width 17 height 17
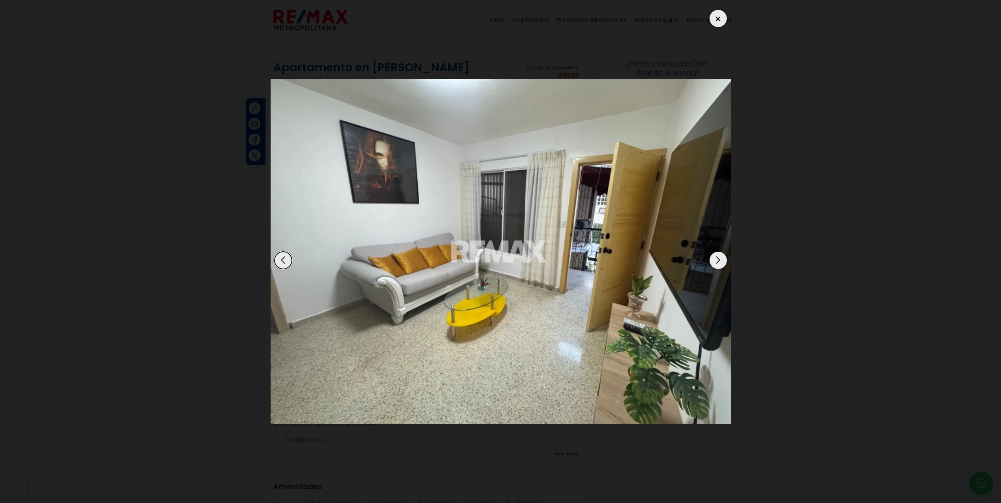
click at [714, 257] on div "Next slide" at bounding box center [718, 260] width 17 height 17
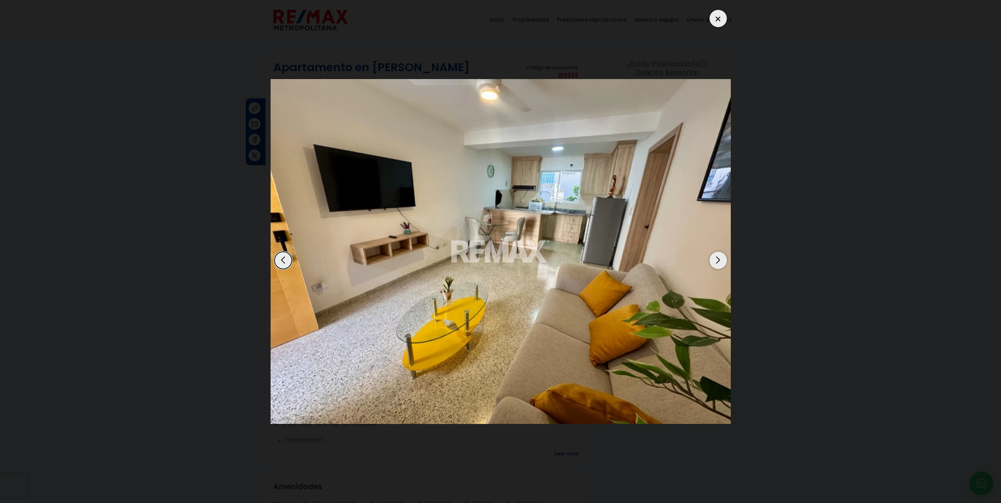
click at [714, 257] on div "Next slide" at bounding box center [718, 260] width 17 height 17
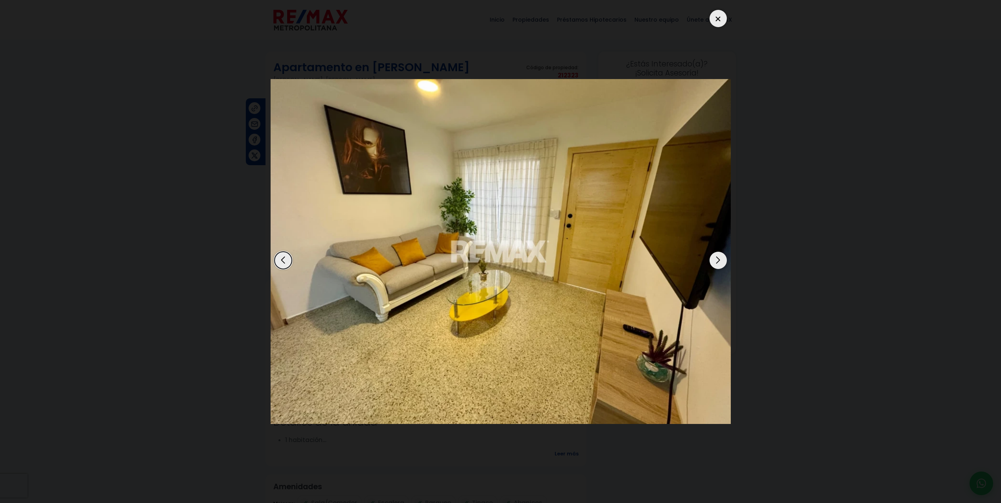
click at [713, 257] on div "Next slide" at bounding box center [718, 260] width 17 height 17
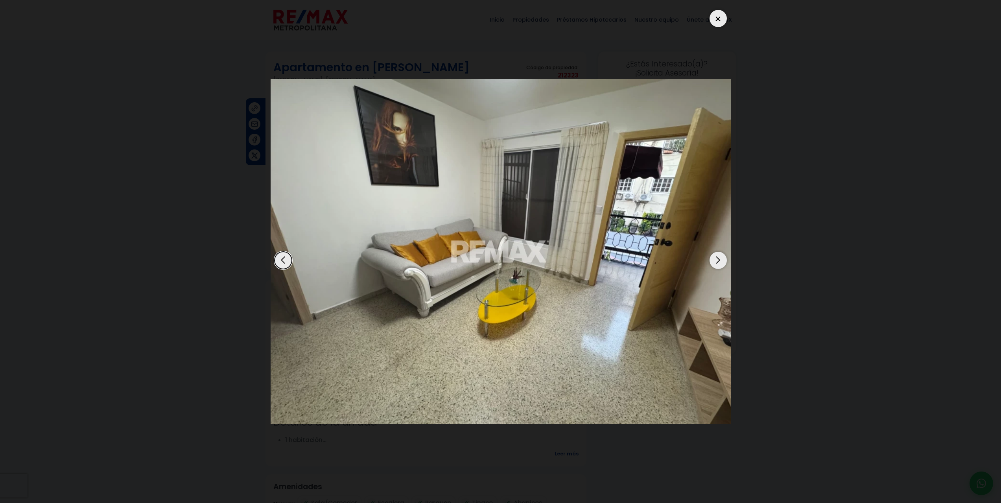
click at [713, 257] on div "Next slide" at bounding box center [718, 260] width 17 height 17
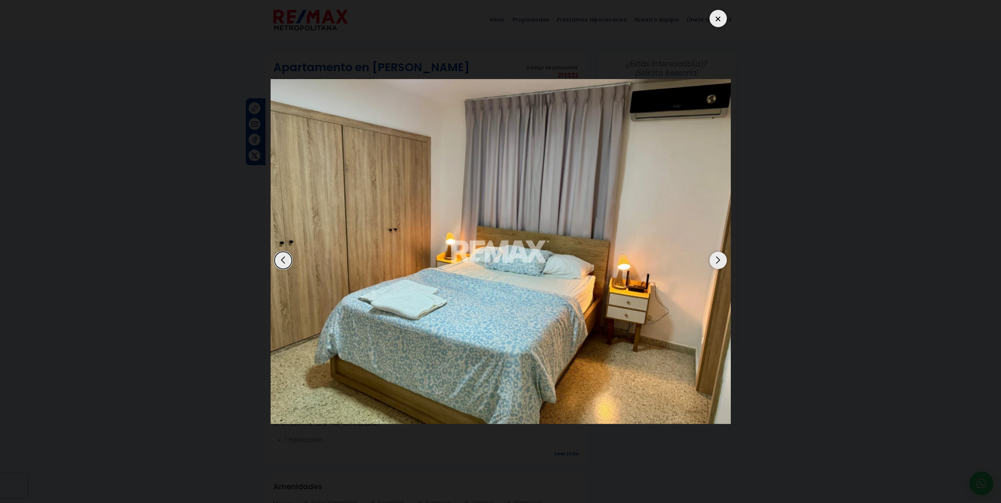
click at [713, 257] on div "Next slide" at bounding box center [718, 260] width 17 height 17
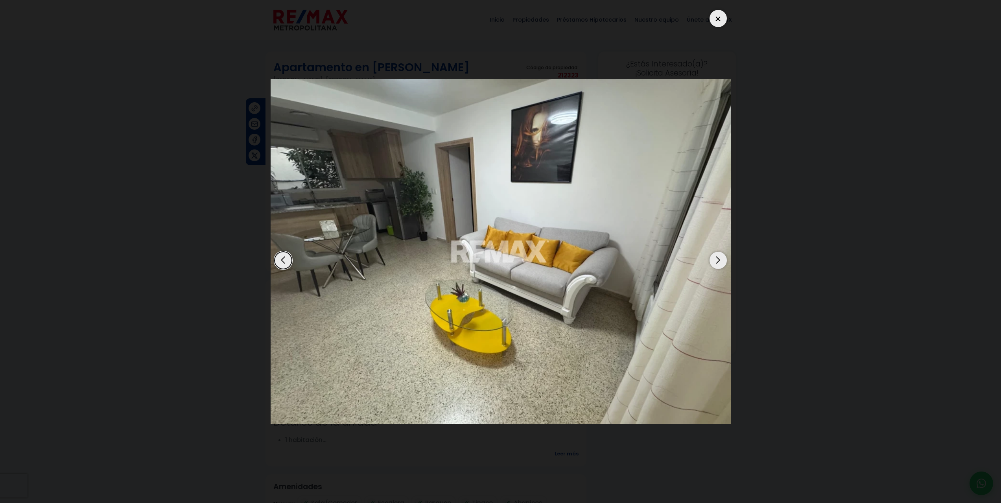
click at [713, 257] on div "Next slide" at bounding box center [718, 260] width 17 height 17
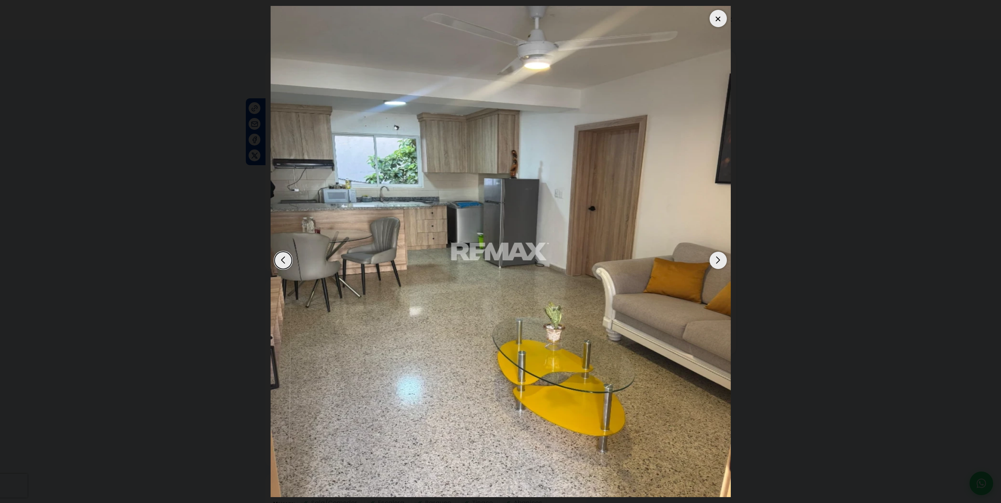
click at [713, 256] on div "Next slide" at bounding box center [718, 260] width 17 height 17
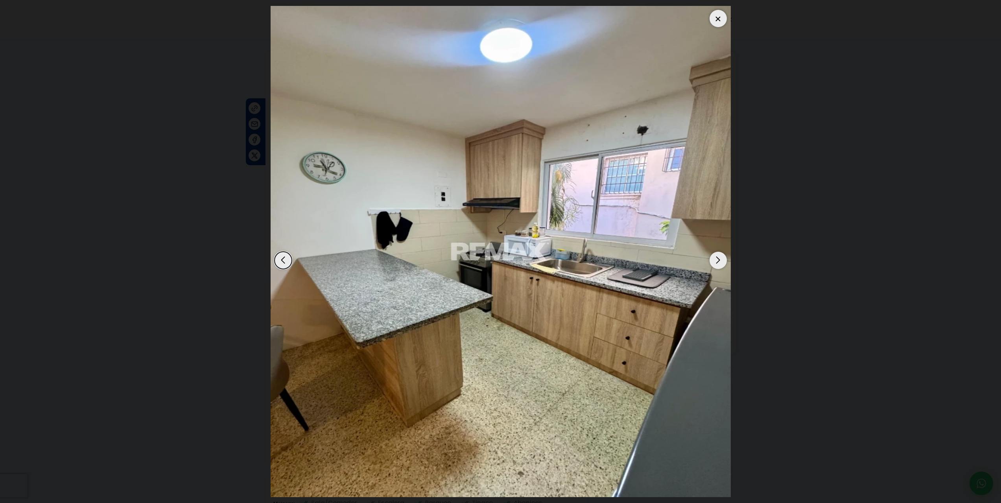
click at [713, 256] on div "Next slide" at bounding box center [718, 260] width 17 height 17
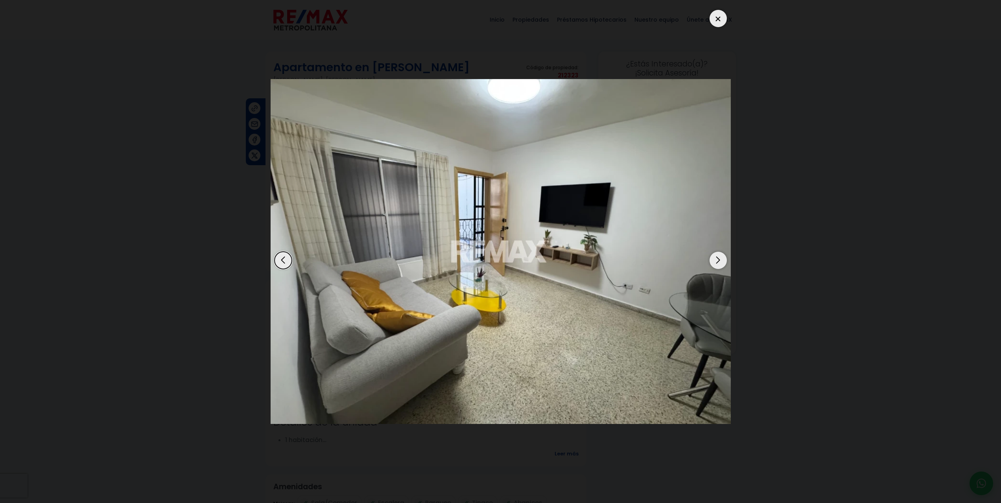
click at [717, 18] on div at bounding box center [718, 18] width 17 height 17
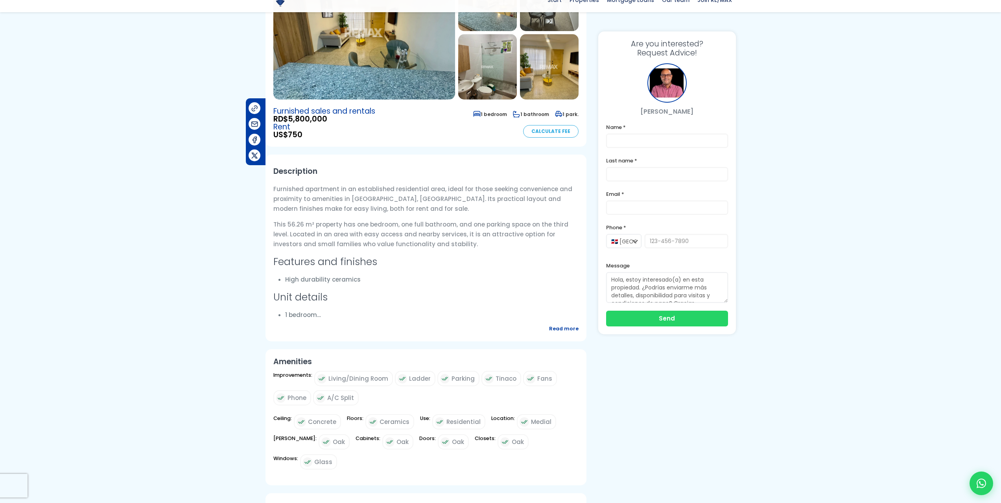
scroll to position [157, 0]
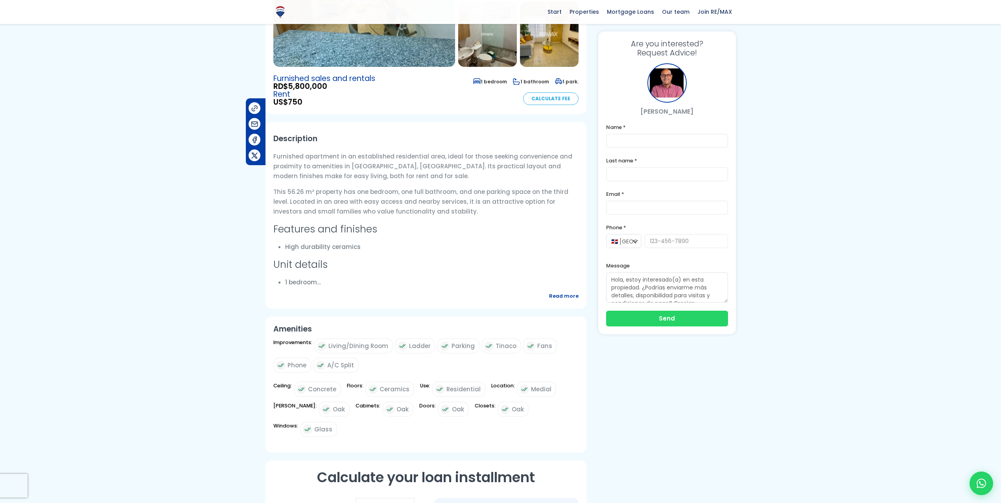
click at [562, 298] on font "Read more" at bounding box center [564, 296] width 30 height 7
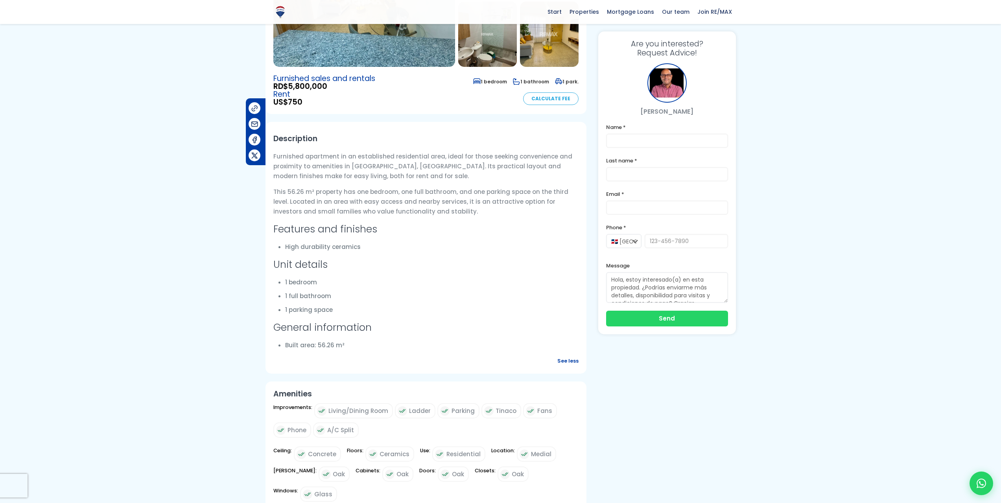
click at [561, 358] on font "See less" at bounding box center [567, 361] width 21 height 7
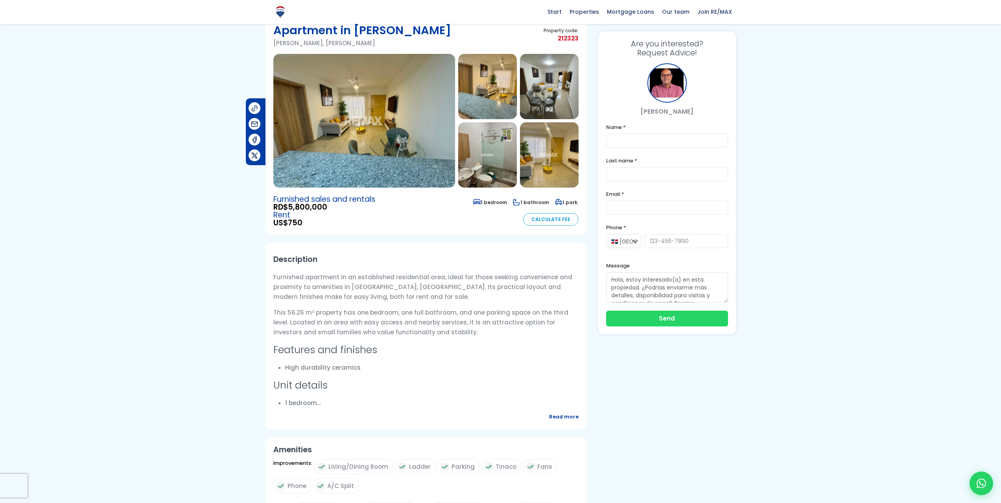
scroll to position [0, 0]
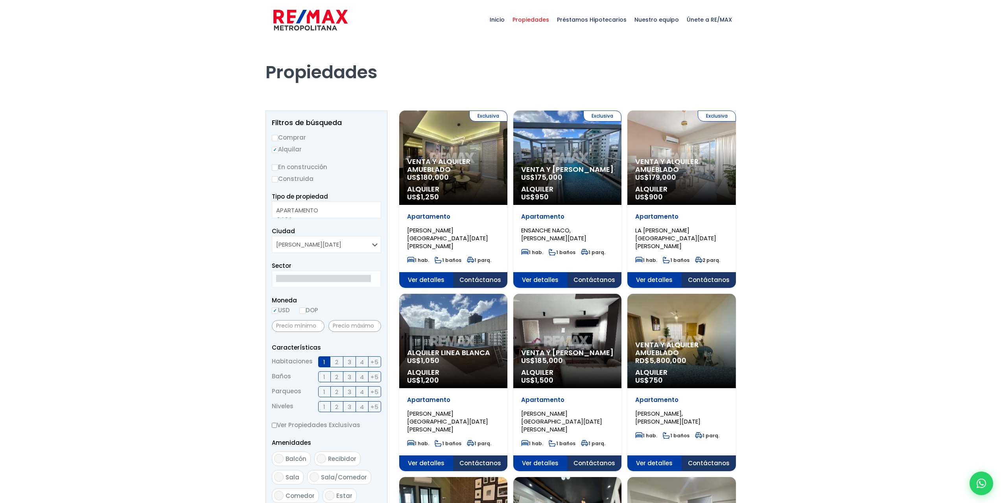
select select
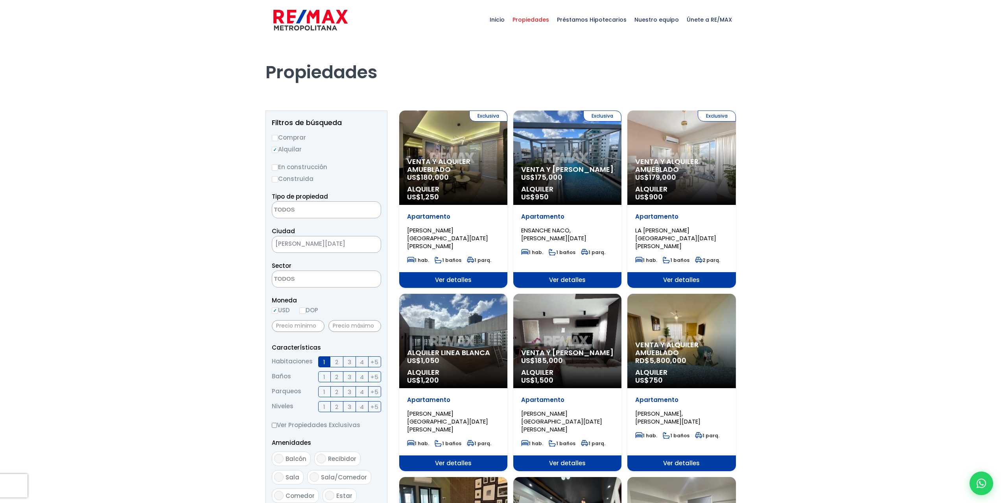
click at [273, 149] on input "Alquilar" at bounding box center [275, 150] width 6 height 6
click at [274, 149] on input "Alquilar" at bounding box center [275, 150] width 6 height 6
click at [275, 137] on input "Comprar" at bounding box center [275, 138] width 6 height 6
radio input "true"
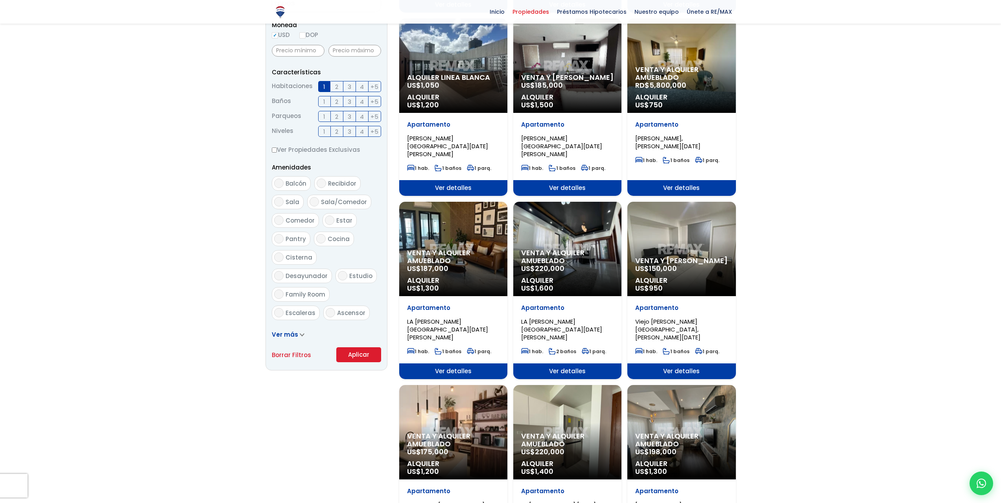
scroll to position [275, 0]
click at [359, 351] on button "Aplicar" at bounding box center [358, 354] width 45 height 15
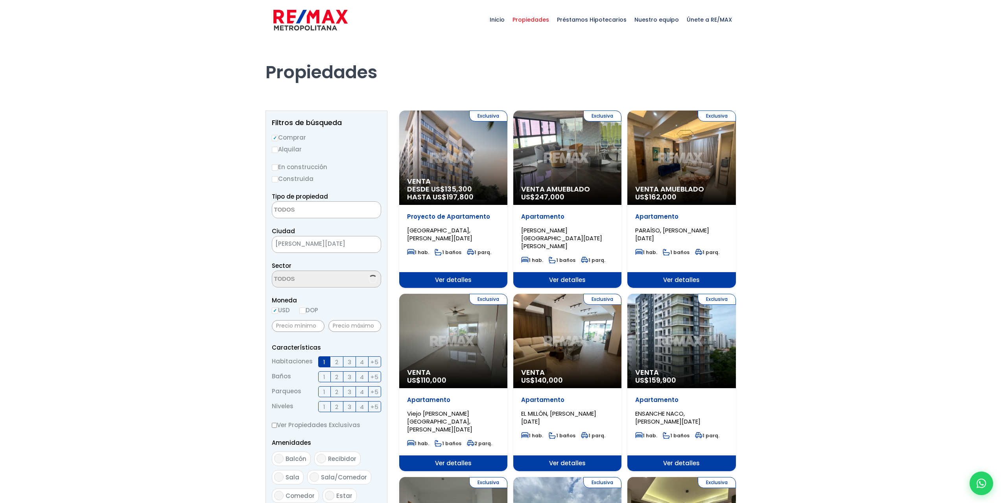
select select
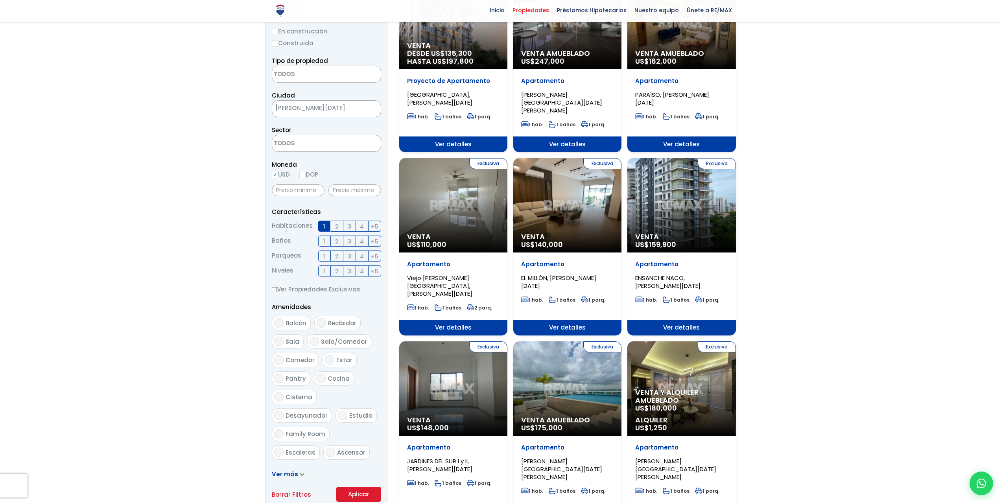
scroll to position [157, 0]
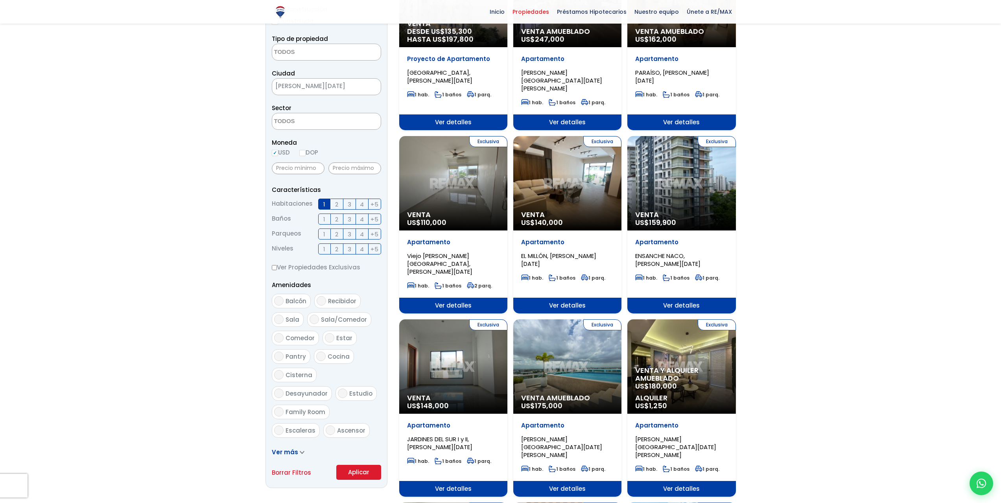
click at [552, 179] on div "Exclusiva Venta US$ 140,000" at bounding box center [567, 183] width 108 height 94
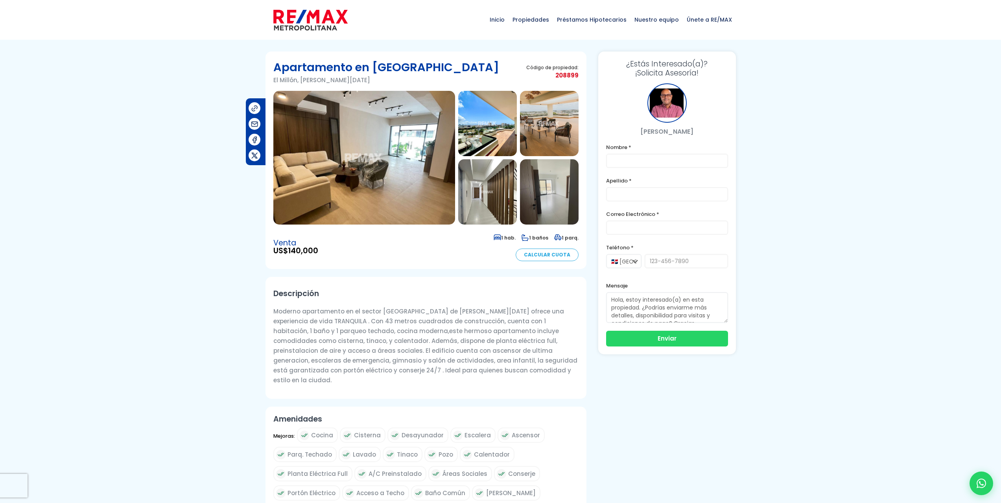
click at [388, 162] on img at bounding box center [364, 158] width 182 height 134
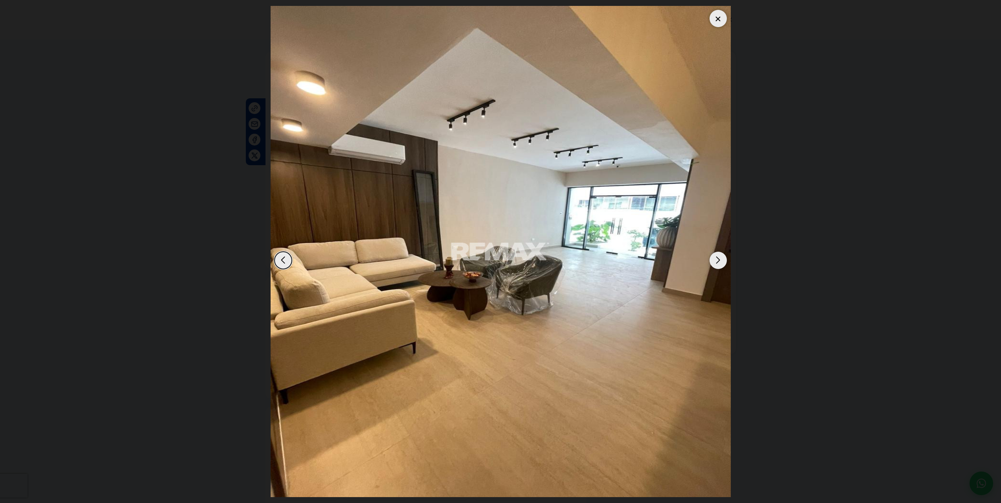
click at [717, 257] on div "Next slide" at bounding box center [718, 260] width 17 height 17
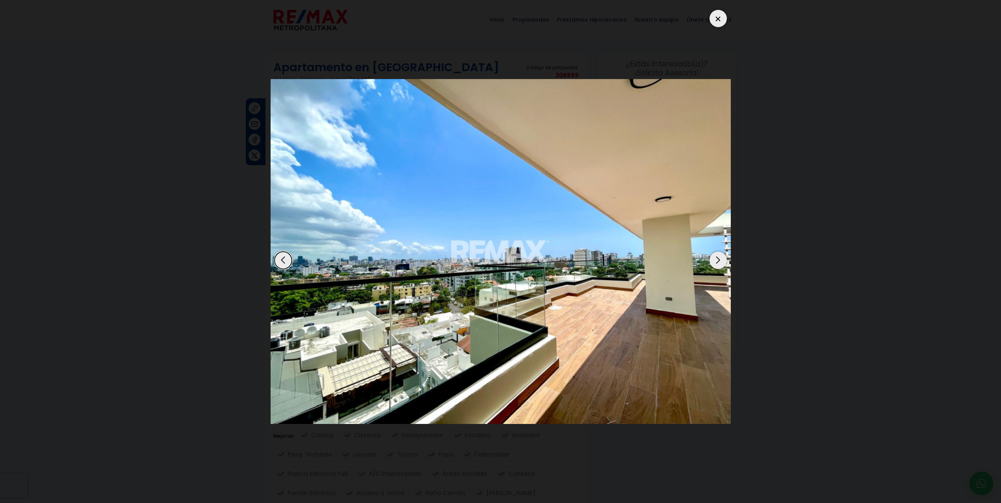
click at [717, 257] on div "Next slide" at bounding box center [718, 260] width 17 height 17
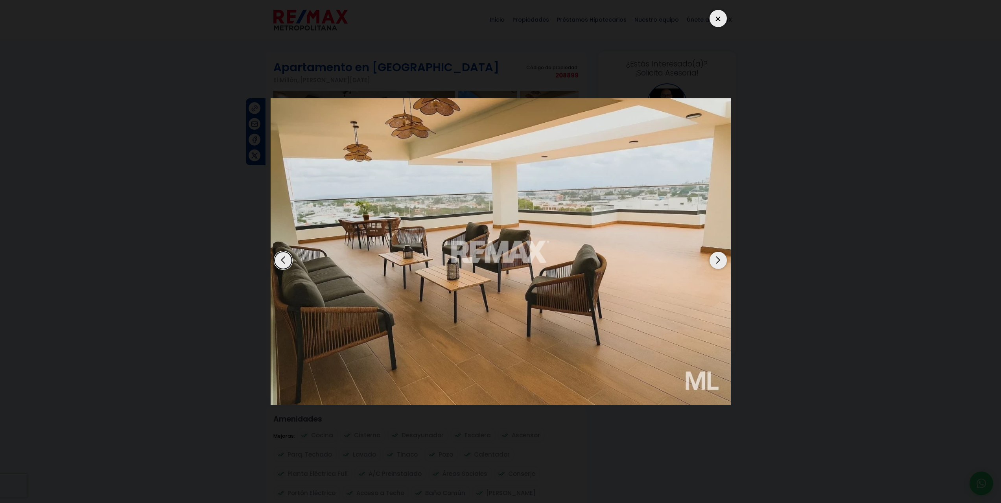
click at [717, 257] on div "Next slide" at bounding box center [718, 260] width 17 height 17
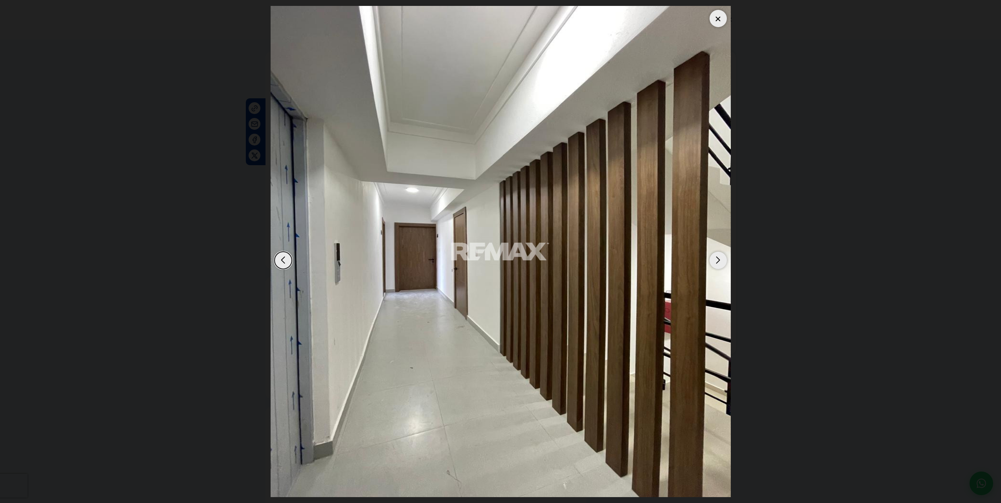
click at [717, 257] on div "Next slide" at bounding box center [718, 260] width 17 height 17
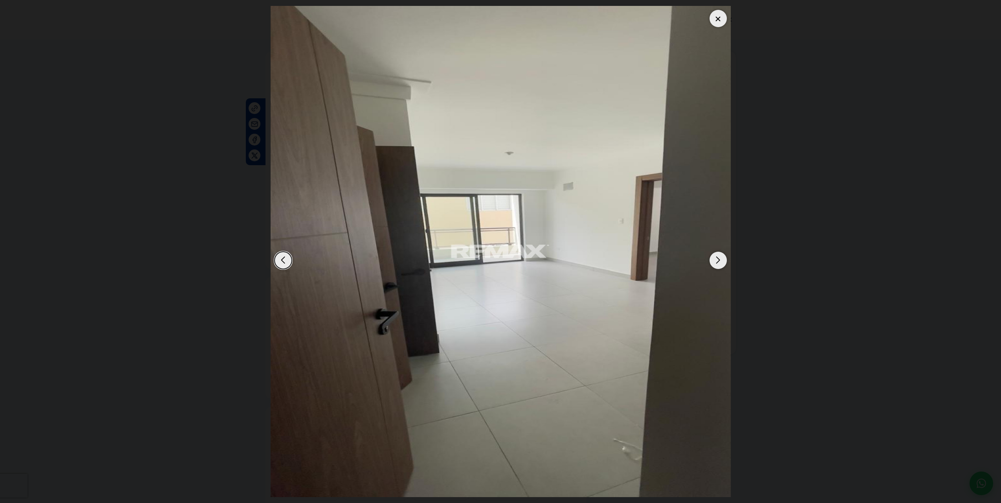
click at [717, 257] on div "Next slide" at bounding box center [718, 260] width 17 height 17
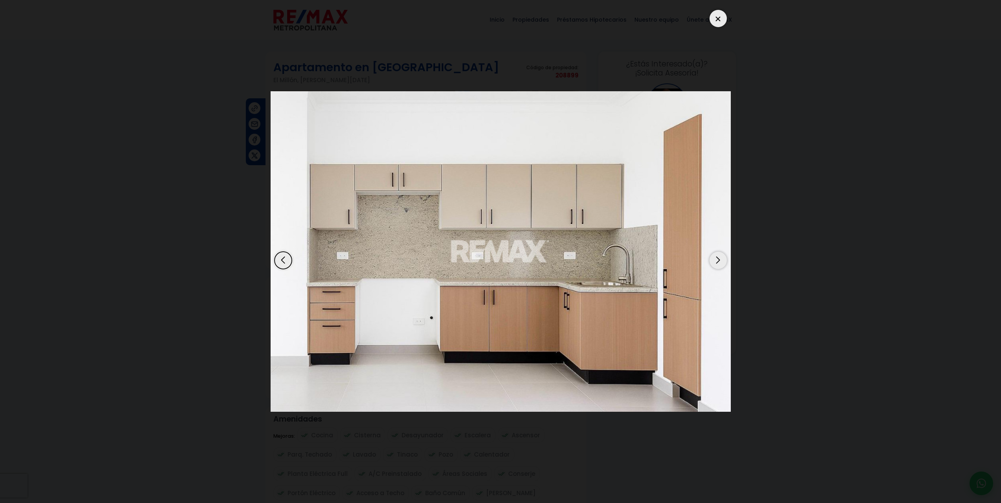
click at [717, 257] on div "Next slide" at bounding box center [718, 260] width 17 height 17
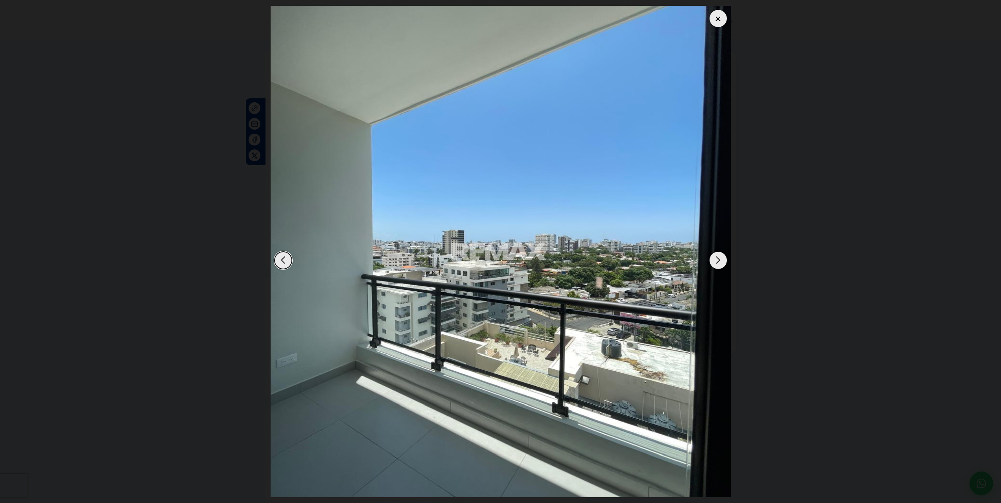
click at [717, 257] on div "Next slide" at bounding box center [718, 260] width 17 height 17
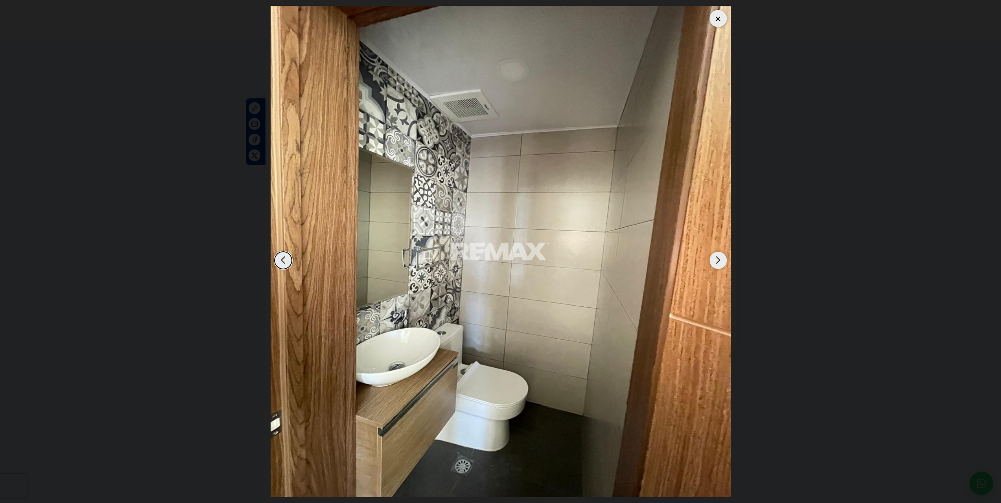
click at [717, 257] on div "Next slide" at bounding box center [718, 260] width 17 height 17
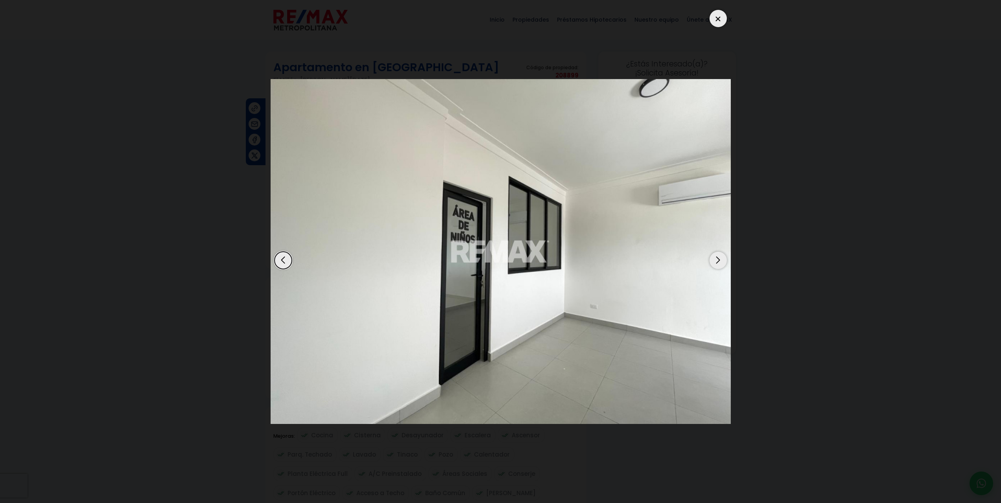
click at [718, 257] on div "Next slide" at bounding box center [718, 260] width 17 height 17
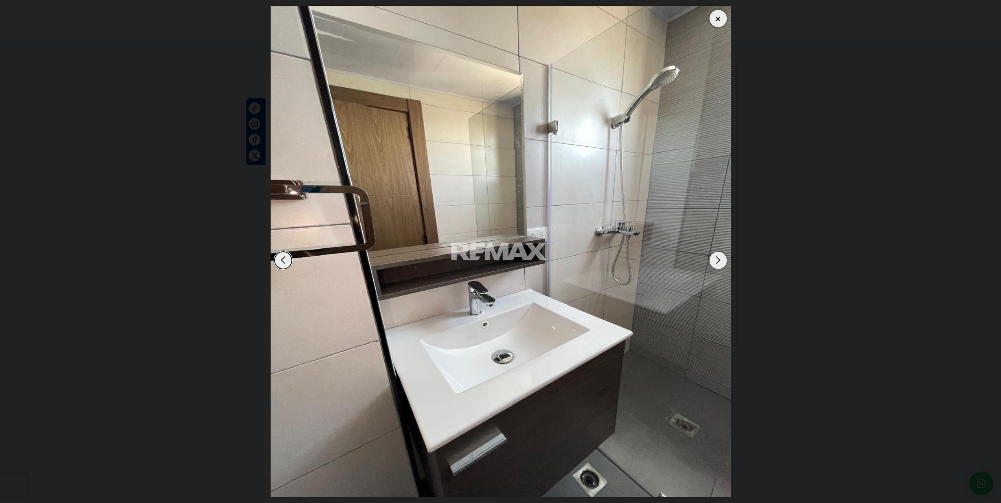
click at [718, 257] on div "Next slide" at bounding box center [718, 260] width 17 height 17
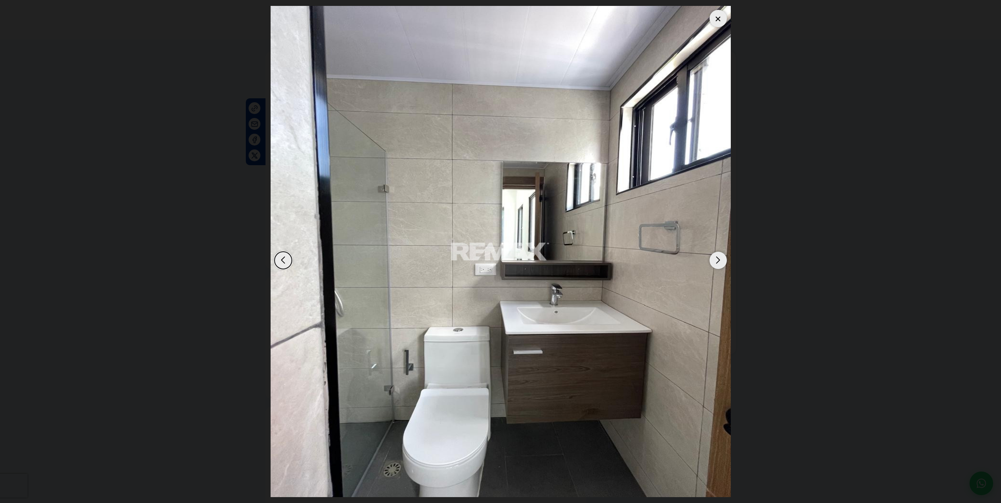
click at [718, 257] on div "Next slide" at bounding box center [718, 260] width 17 height 17
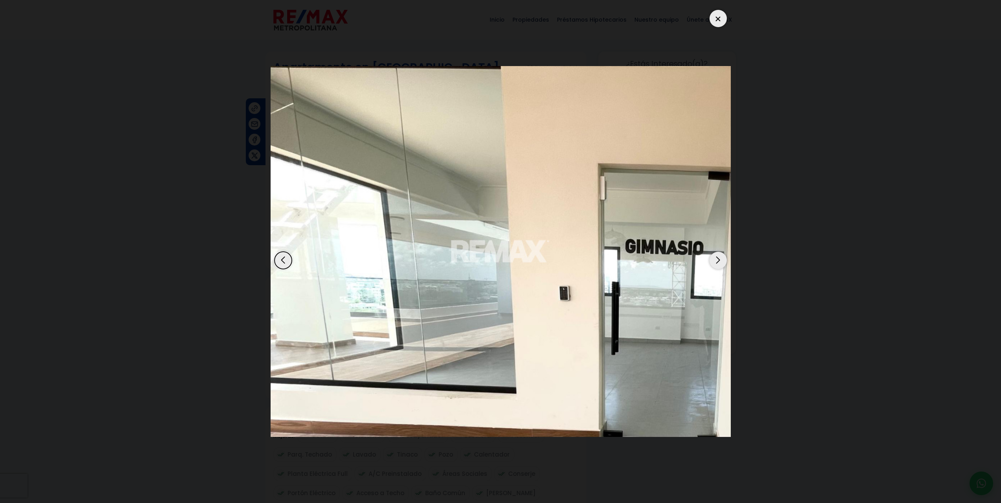
click at [718, 257] on div "Next slide" at bounding box center [718, 260] width 17 height 17
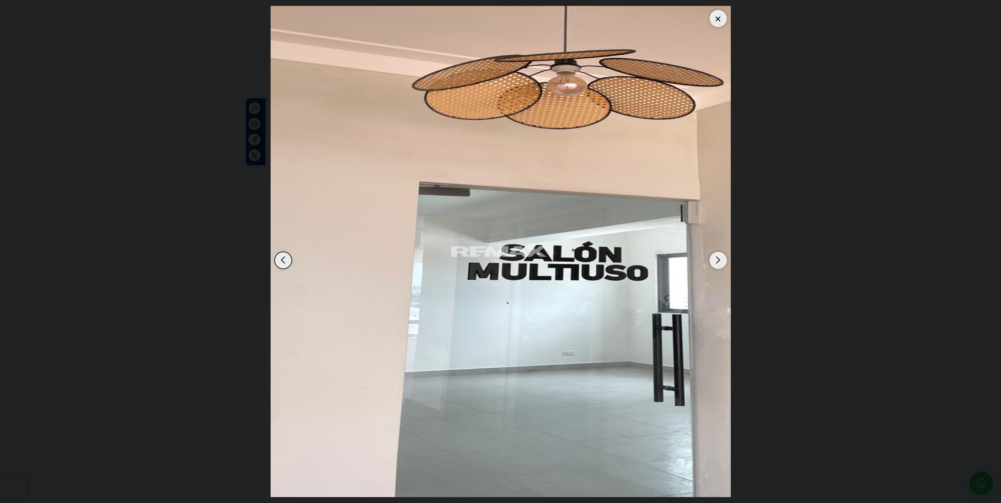
click at [718, 257] on div "Next slide" at bounding box center [718, 260] width 17 height 17
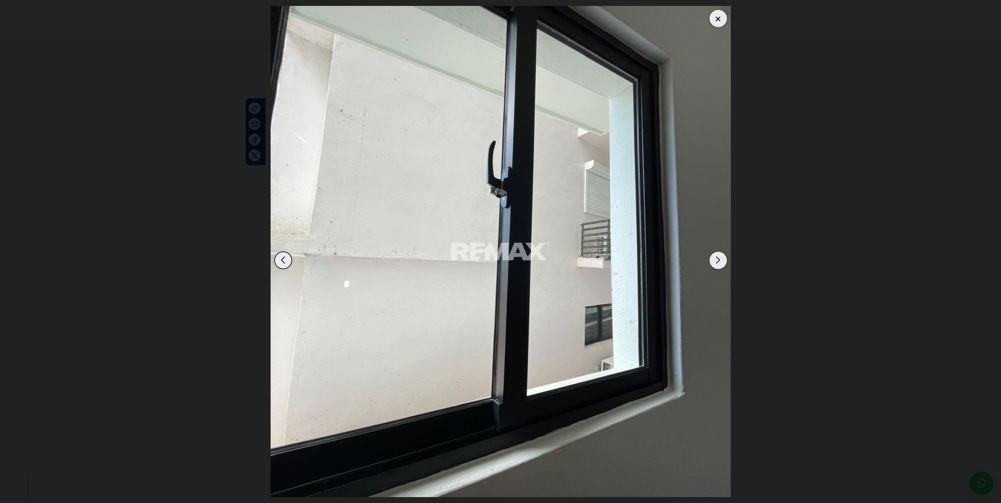
click at [718, 257] on div "Next slide" at bounding box center [718, 260] width 17 height 17
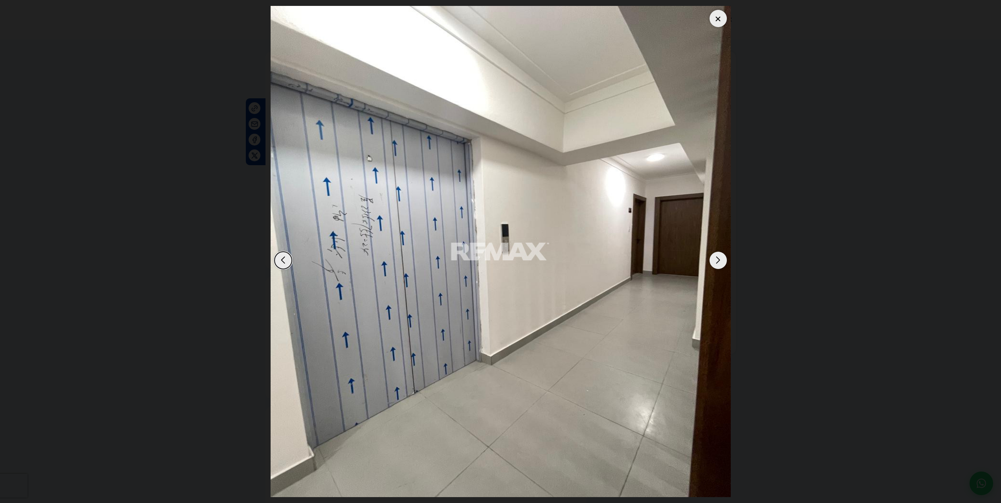
click at [718, 257] on div "Next slide" at bounding box center [718, 260] width 17 height 17
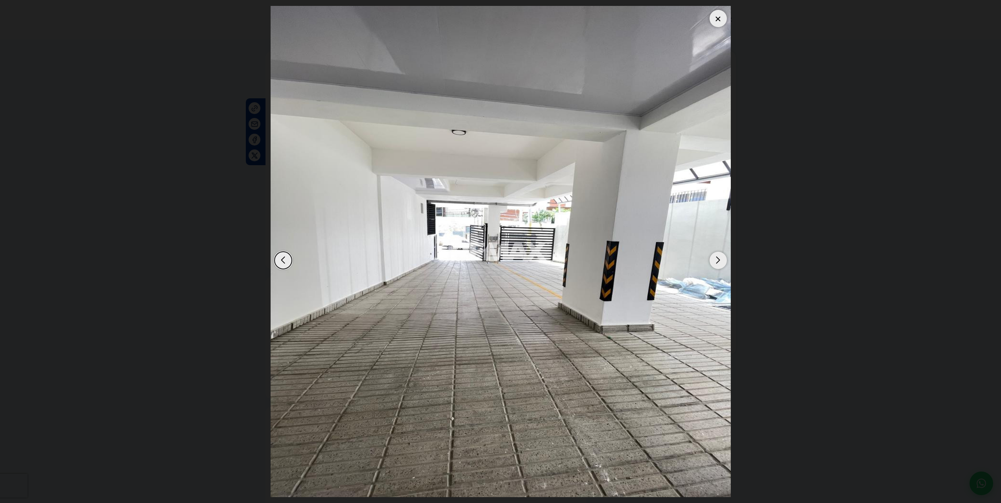
click at [718, 257] on div "Next slide" at bounding box center [718, 260] width 17 height 17
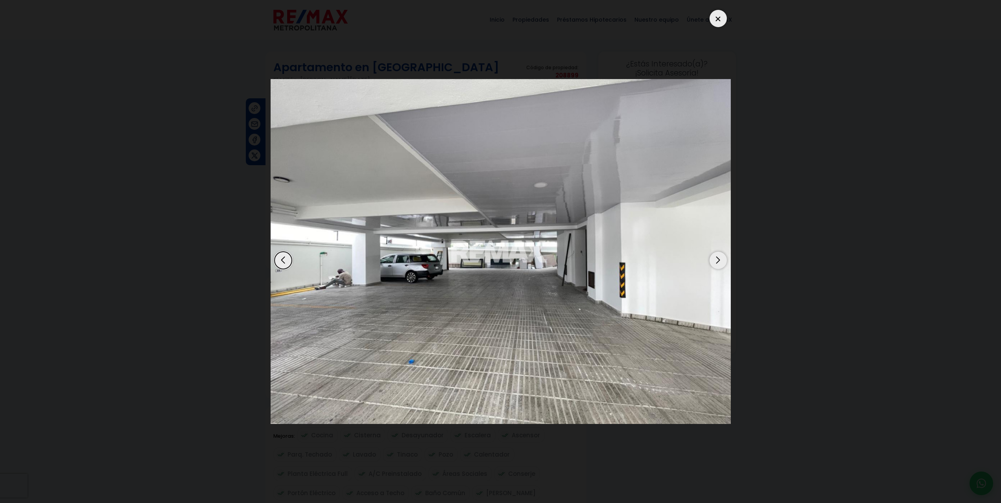
click at [719, 257] on div "Next slide" at bounding box center [718, 260] width 17 height 17
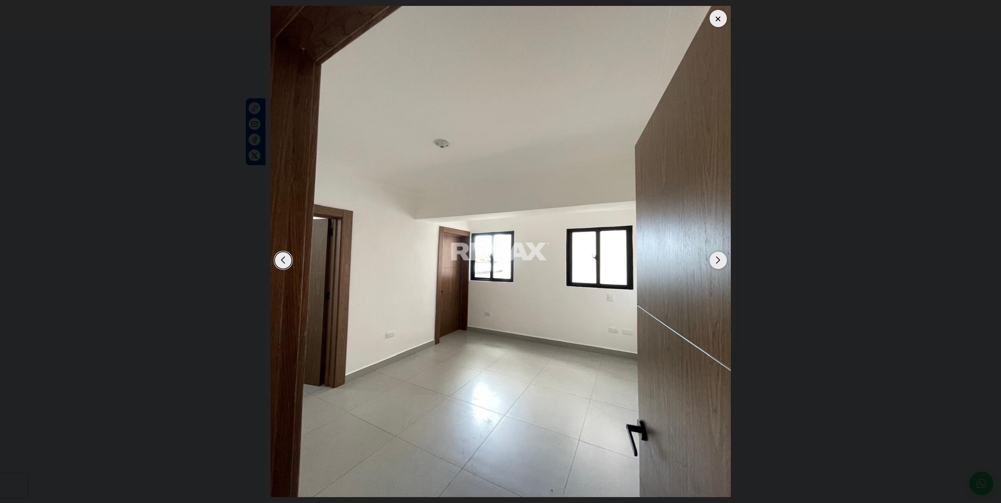
click at [719, 257] on div "Next slide" at bounding box center [718, 260] width 17 height 17
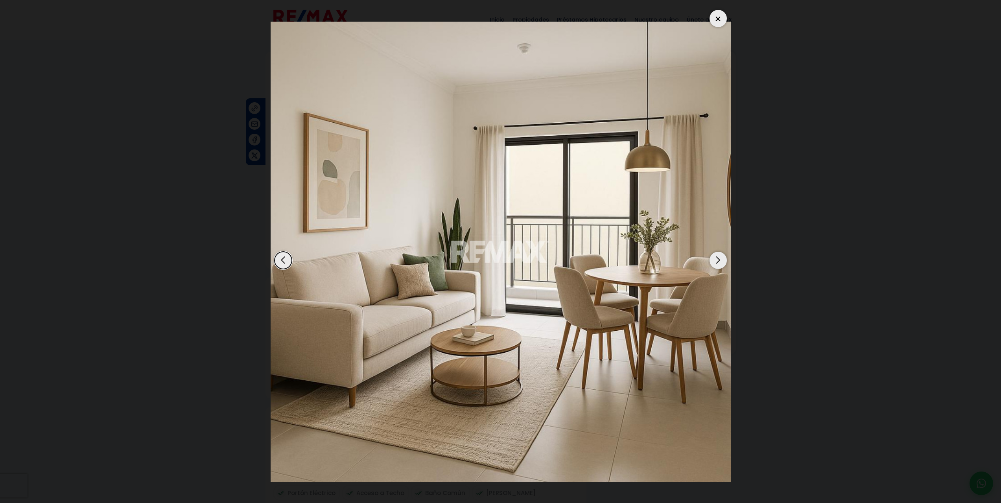
click at [719, 256] on div "Next slide" at bounding box center [718, 260] width 17 height 17
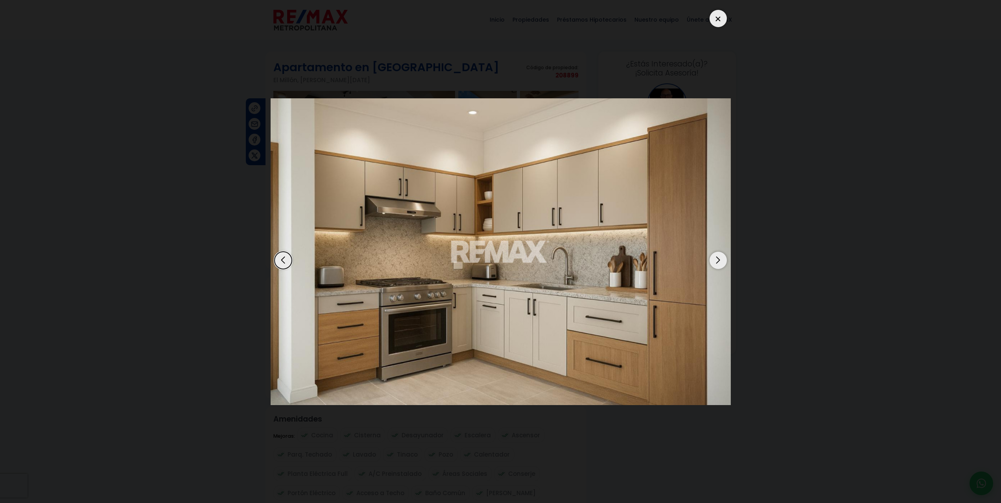
click at [719, 256] on div "Next slide" at bounding box center [718, 260] width 17 height 17
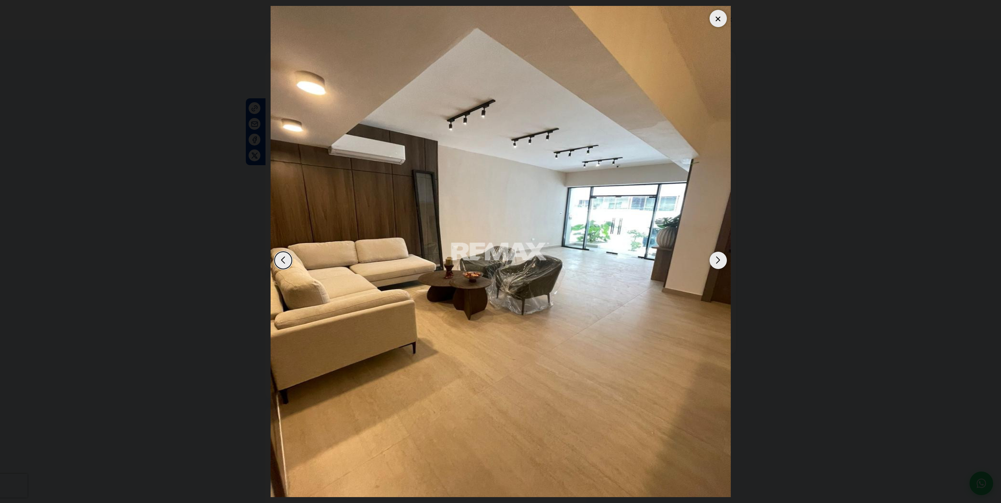
click at [719, 256] on div "Next slide" at bounding box center [718, 260] width 17 height 17
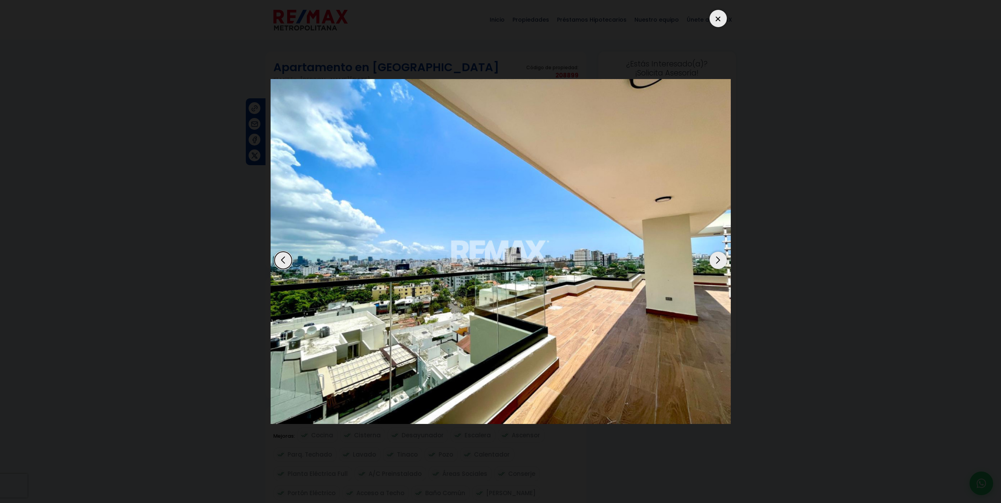
click at [718, 14] on div at bounding box center [718, 18] width 17 height 17
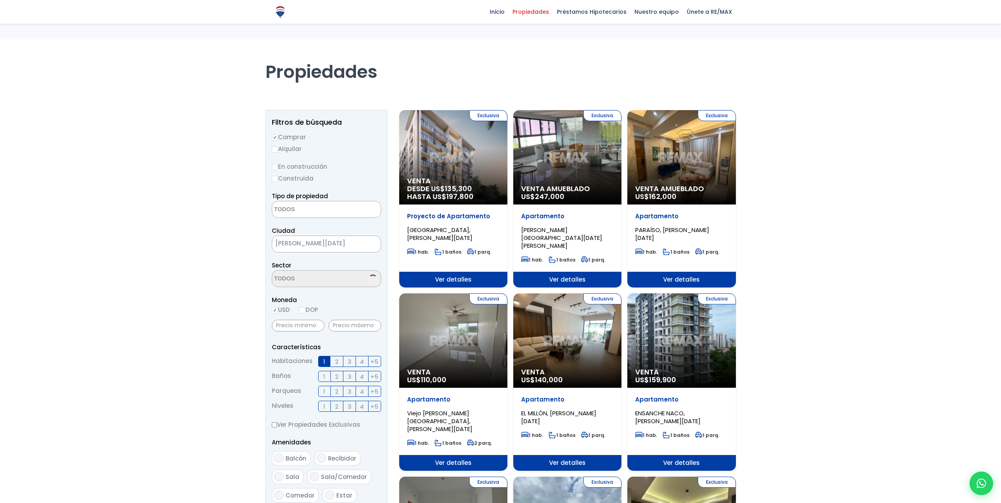
select select
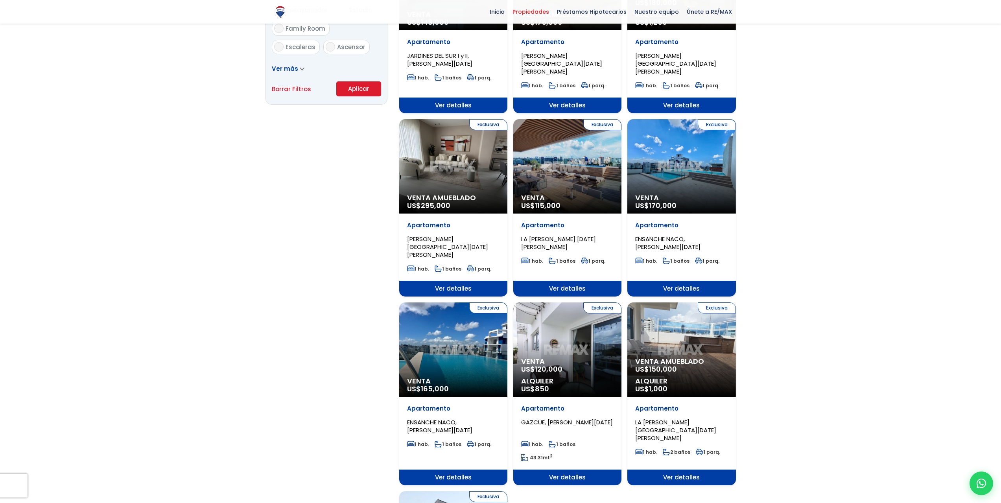
scroll to position [551, 0]
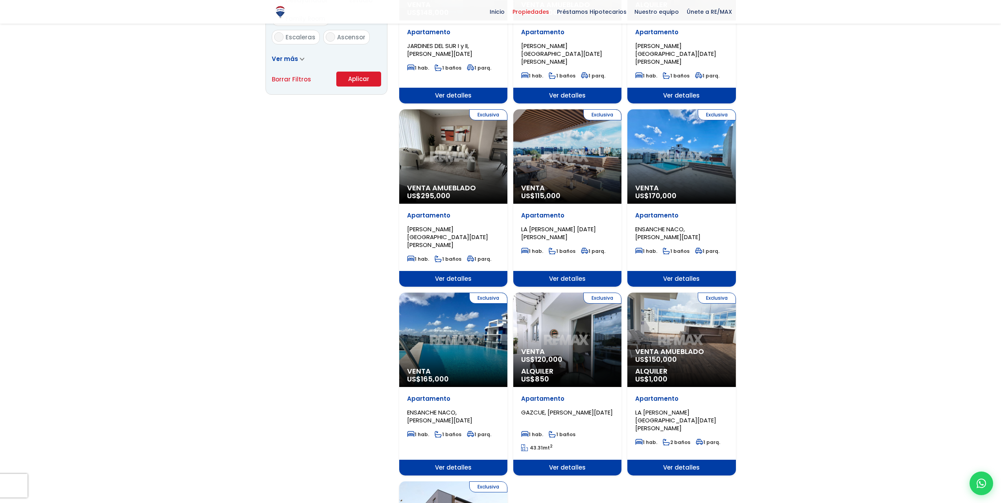
click at [567, 348] on span "Venta" at bounding box center [567, 352] width 92 height 8
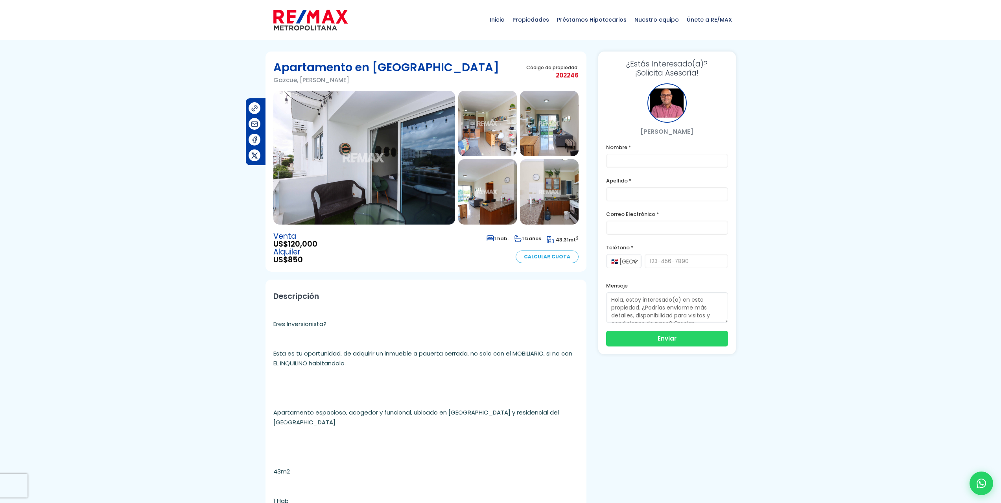
click at [378, 165] on img at bounding box center [364, 158] width 182 height 134
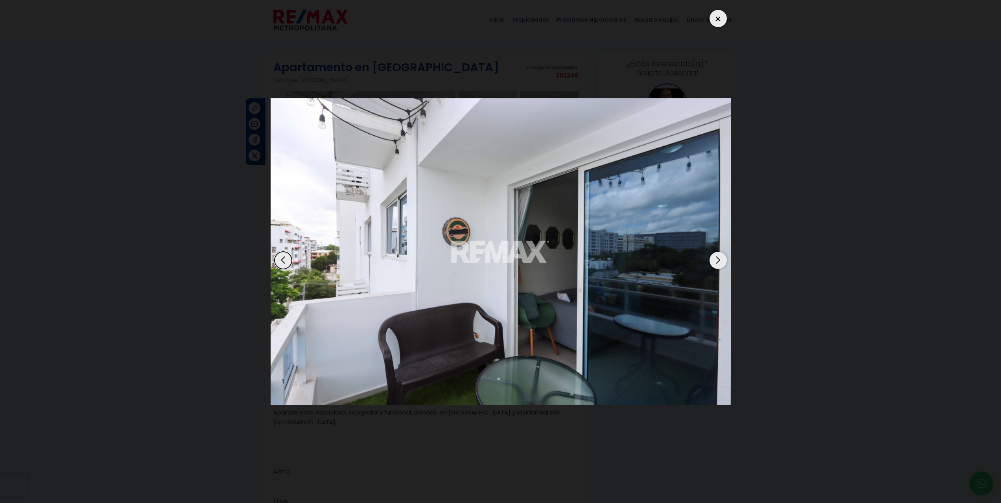
click at [723, 261] on div "Next slide" at bounding box center [718, 260] width 17 height 17
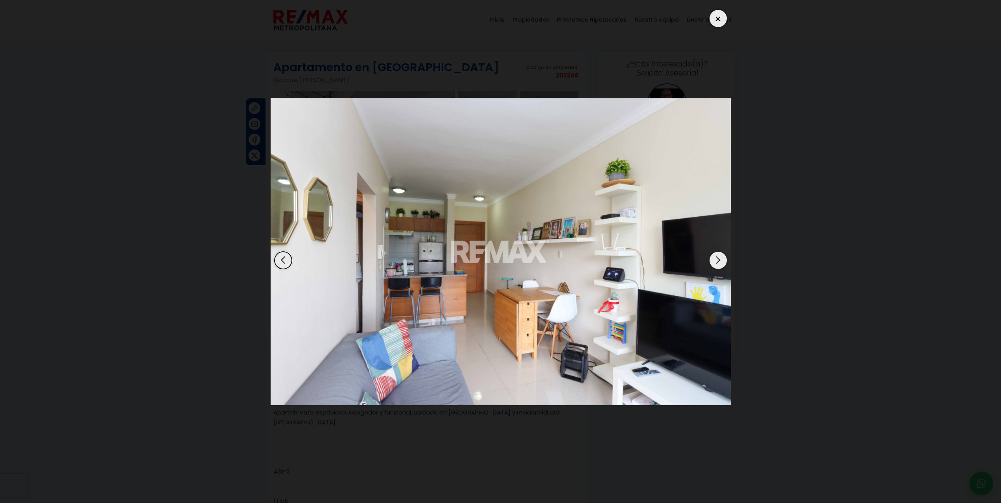
click at [727, 253] on img "2 / 9" at bounding box center [501, 251] width 460 height 307
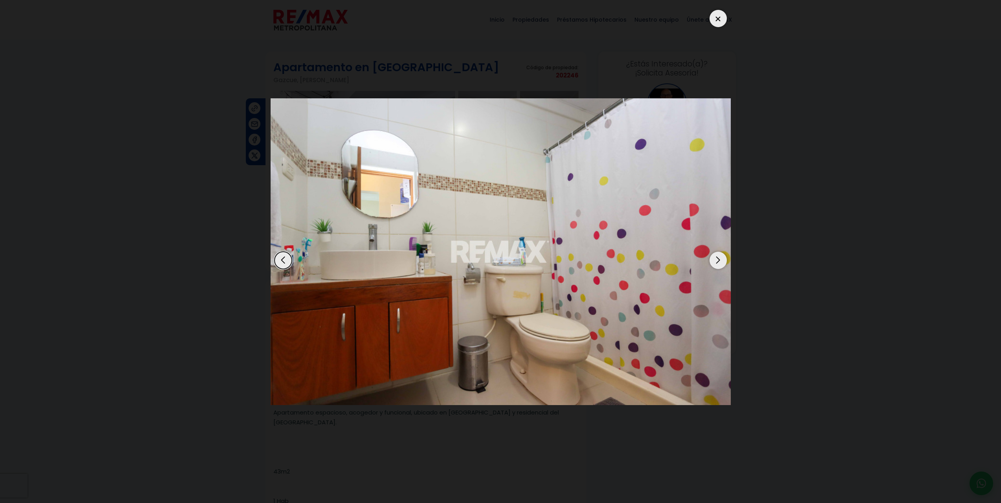
click at [727, 253] on img "9 / 9" at bounding box center [501, 251] width 460 height 307
click at [716, 258] on div "Next slide" at bounding box center [718, 260] width 17 height 17
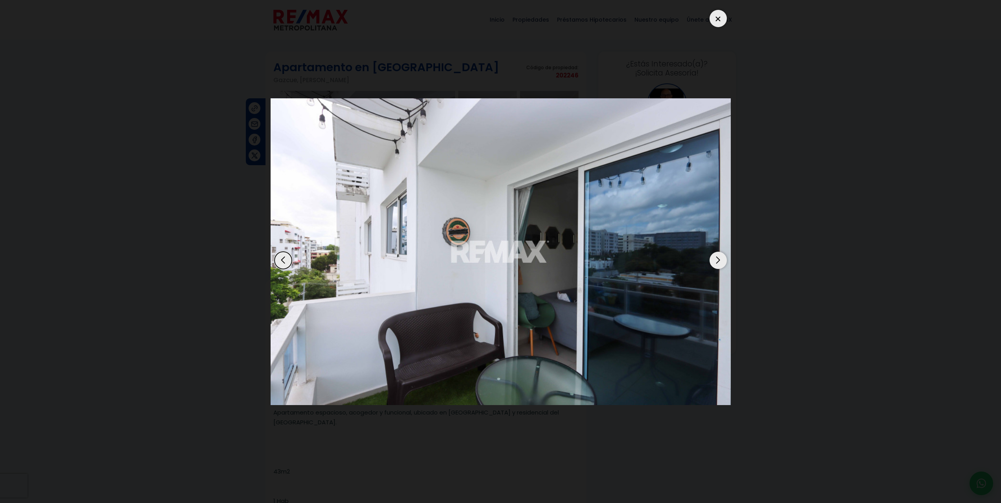
click at [716, 258] on div "Next slide" at bounding box center [718, 260] width 17 height 17
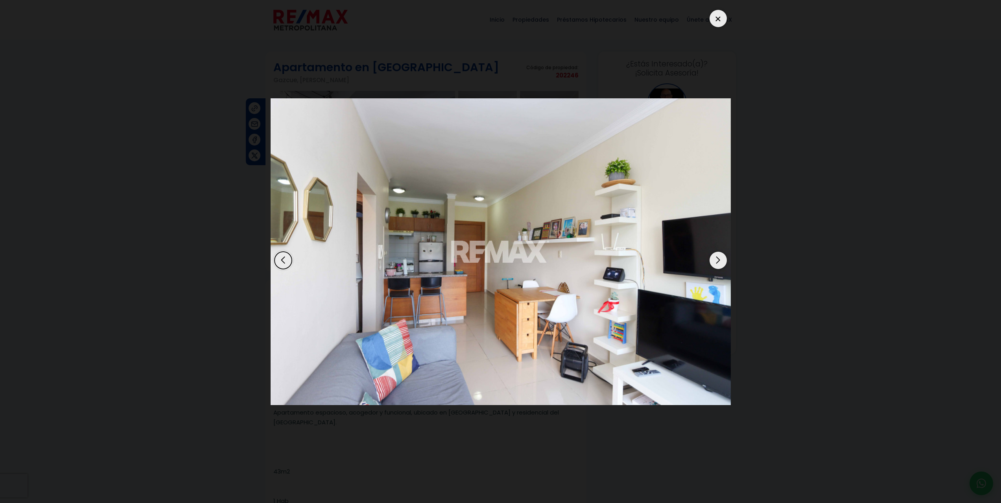
click at [717, 258] on div "Next slide" at bounding box center [718, 260] width 17 height 17
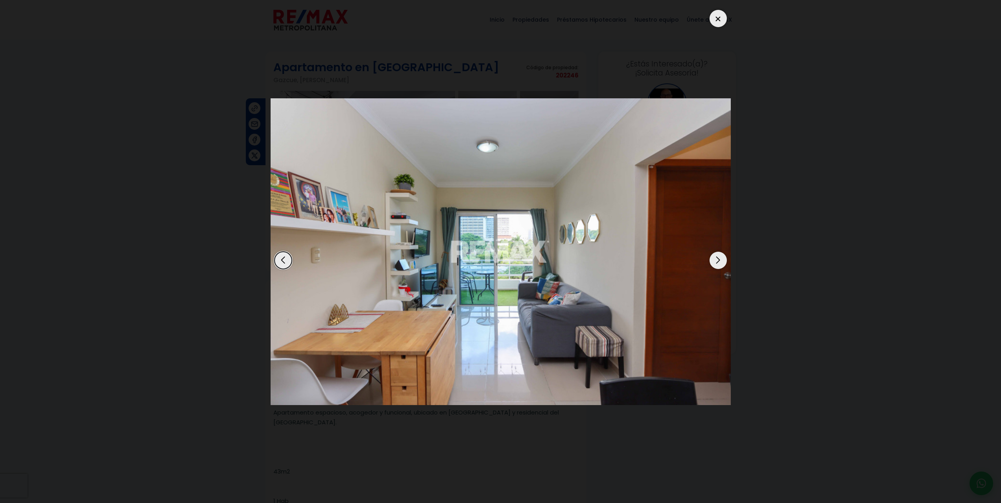
click at [718, 258] on div "Next slide" at bounding box center [718, 260] width 17 height 17
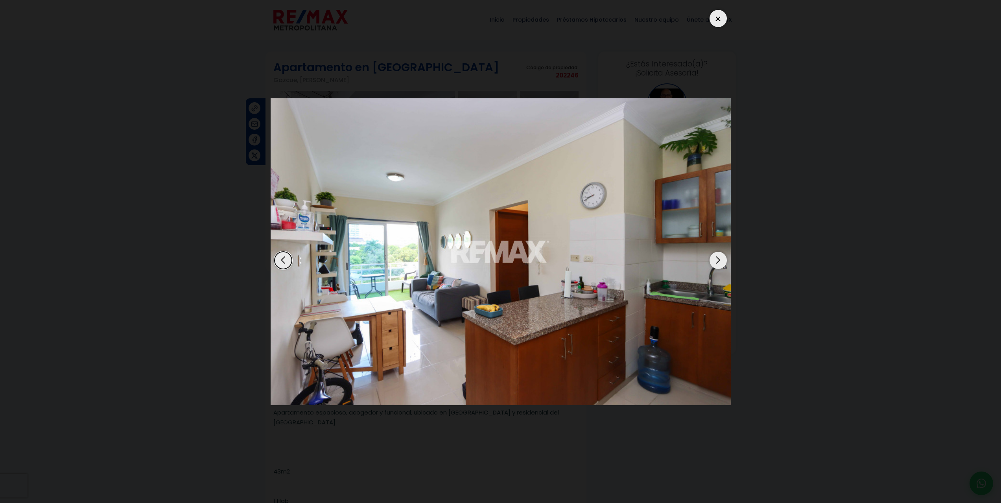
click at [718, 257] on div "Next slide" at bounding box center [718, 260] width 17 height 17
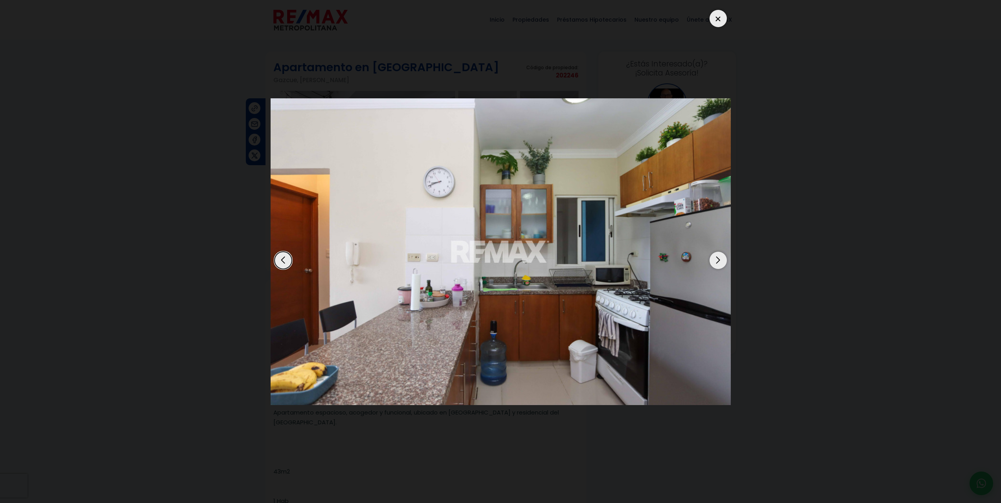
click at [719, 257] on div "Next slide" at bounding box center [718, 260] width 17 height 17
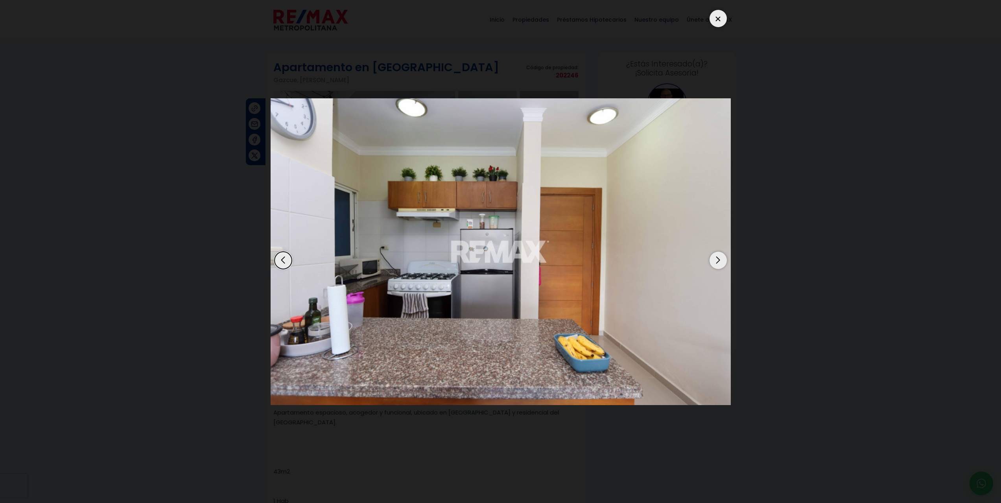
click at [719, 257] on div "Next slide" at bounding box center [718, 260] width 17 height 17
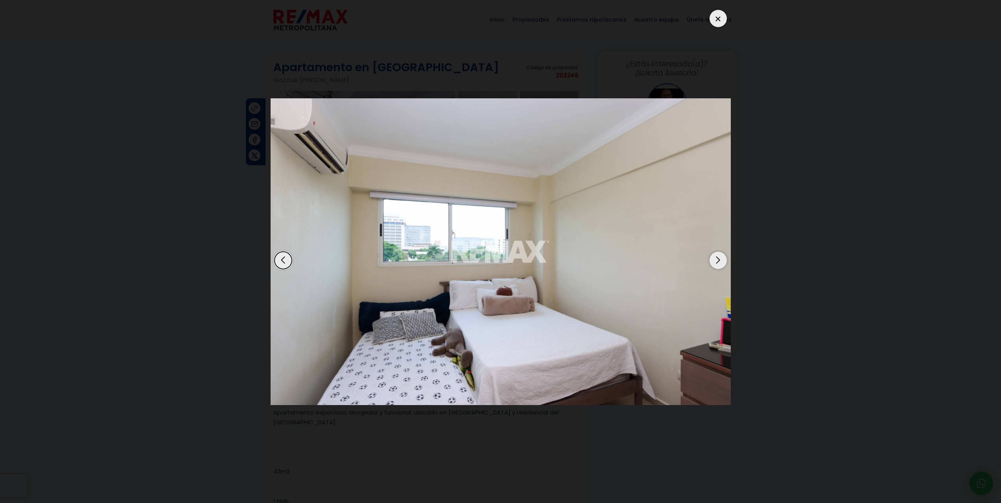
click at [719, 257] on div "Next slide" at bounding box center [718, 260] width 17 height 17
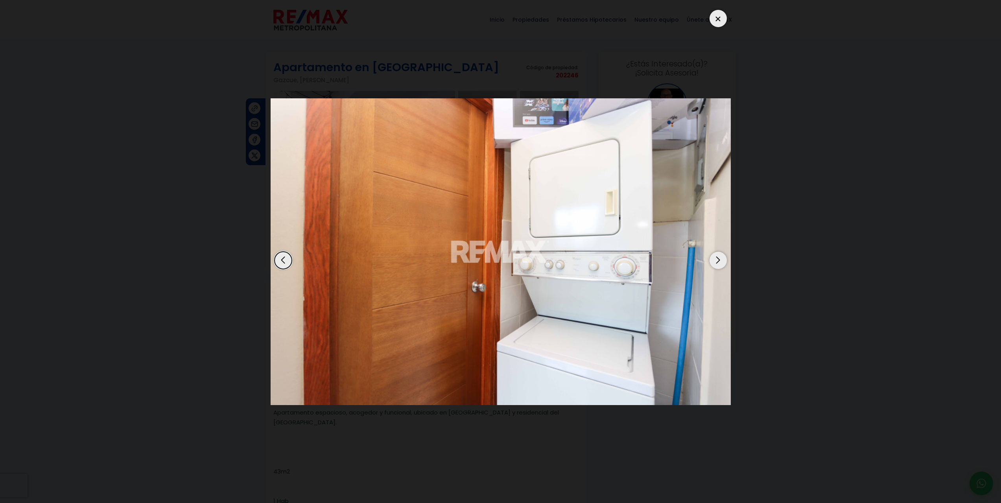
click at [719, 257] on div "Next slide" at bounding box center [718, 260] width 17 height 17
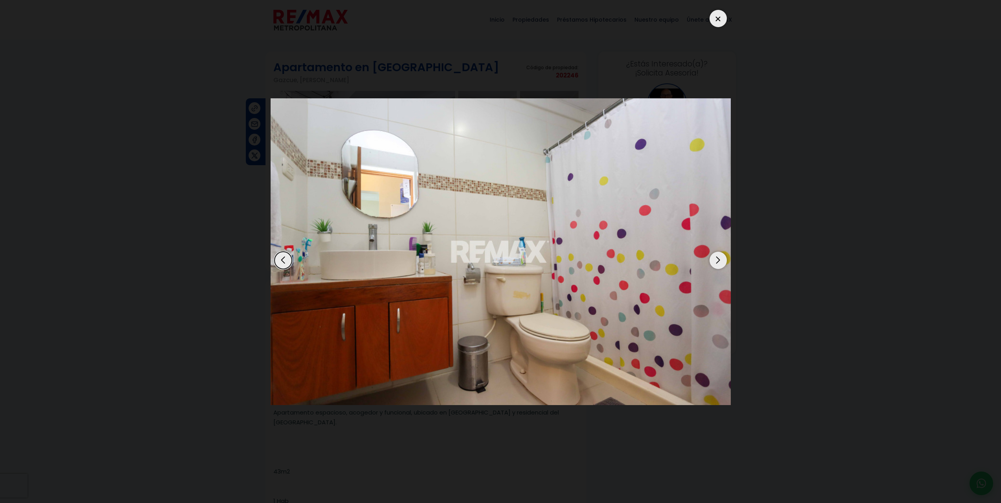
click at [719, 257] on div "Next slide" at bounding box center [718, 260] width 17 height 17
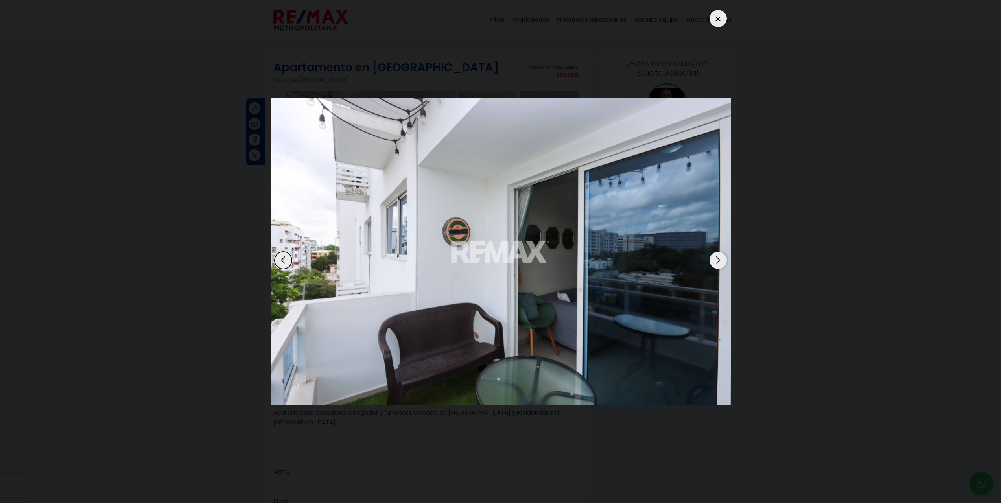
click at [719, 257] on div "Next slide" at bounding box center [718, 260] width 17 height 17
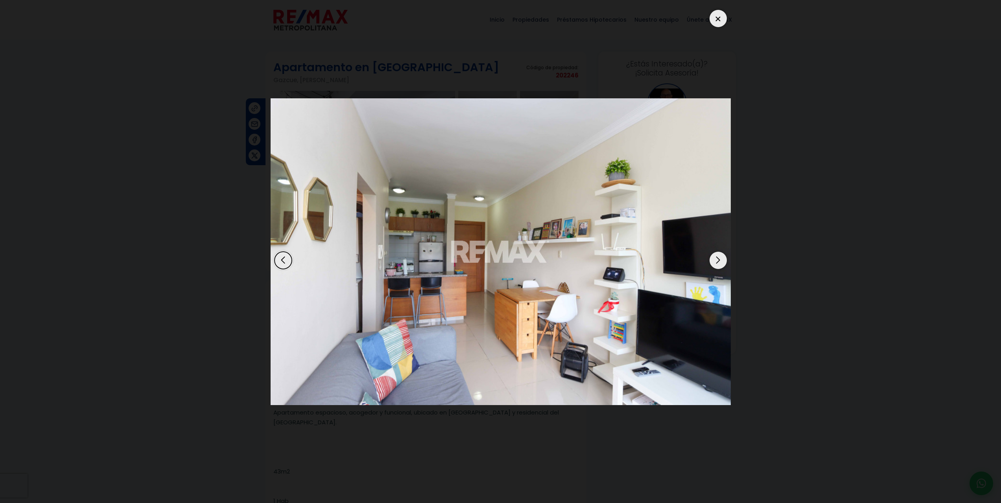
click at [719, 17] on div at bounding box center [718, 18] width 17 height 17
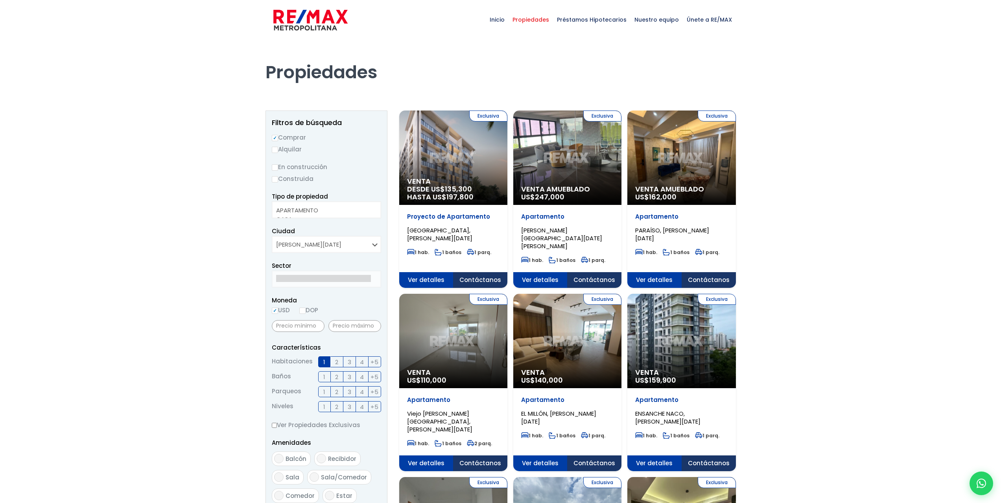
select select
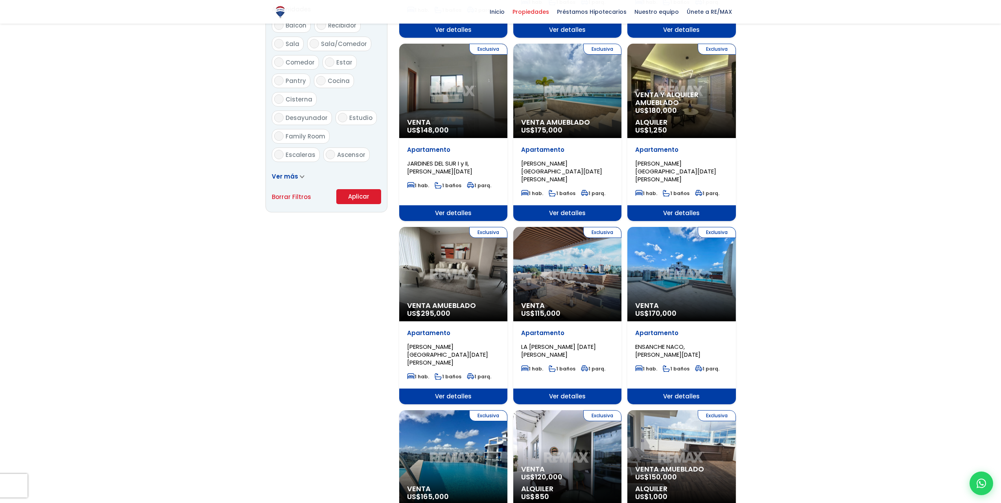
scroll to position [433, 0]
click at [555, 259] on div "Exclusiva Venta US$ 115,000" at bounding box center [567, 274] width 108 height 94
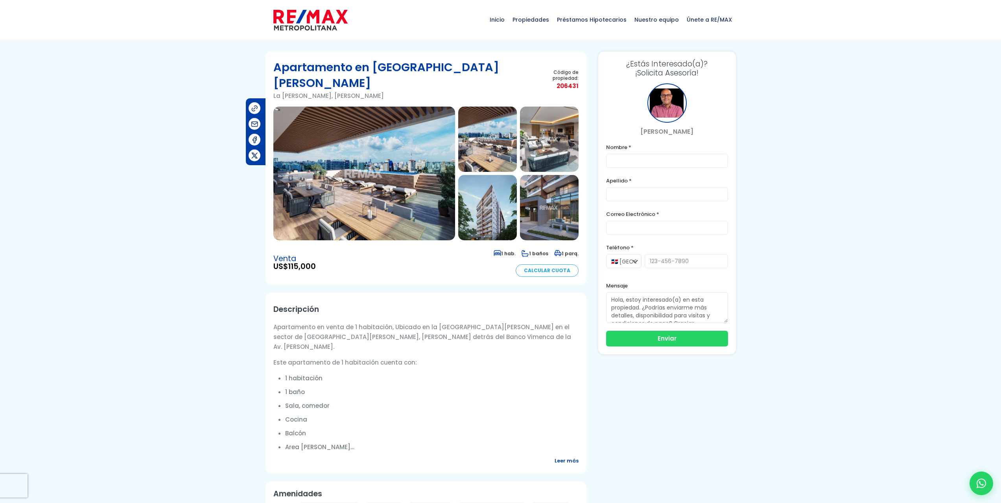
click at [371, 155] on img at bounding box center [364, 174] width 182 height 134
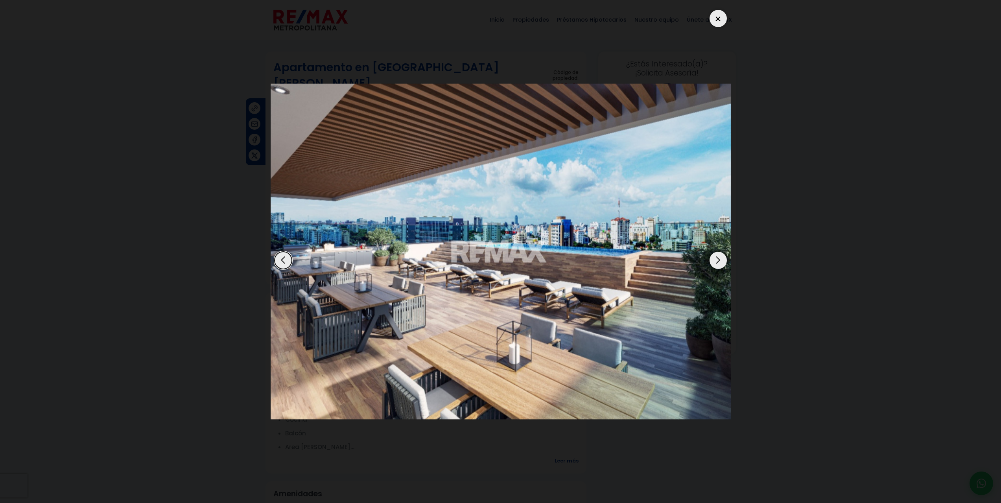
click at [716, 258] on div "Next slide" at bounding box center [718, 260] width 17 height 17
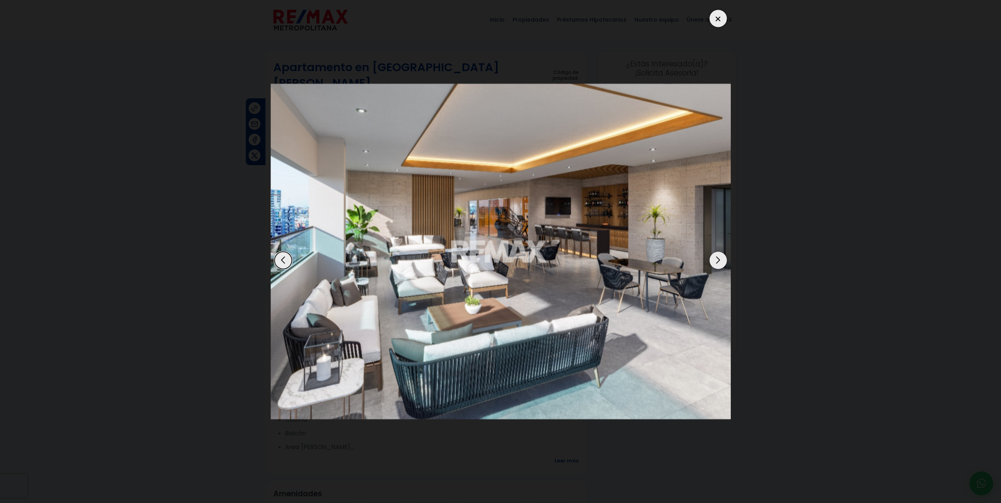
click at [716, 258] on div "Next slide" at bounding box center [718, 260] width 17 height 17
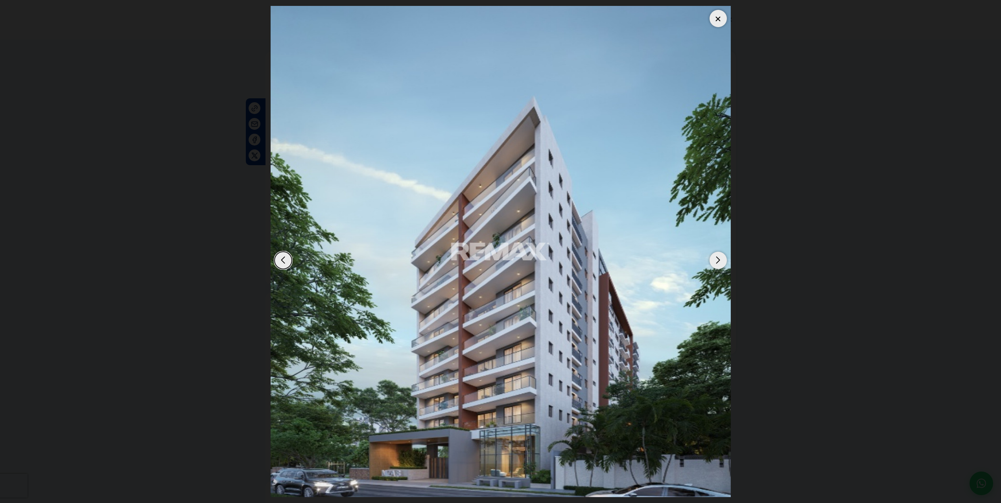
click at [716, 258] on div "Next slide" at bounding box center [718, 260] width 17 height 17
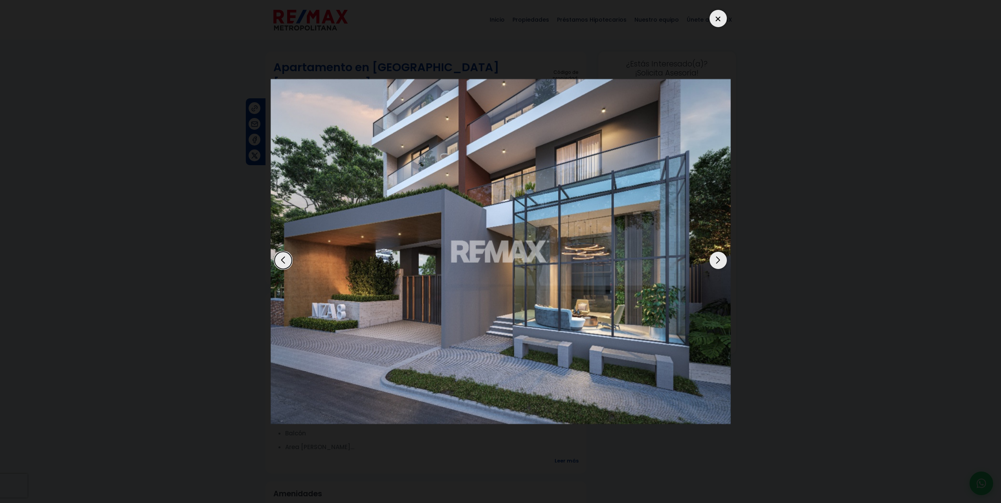
click at [716, 258] on div "Next slide" at bounding box center [718, 260] width 17 height 17
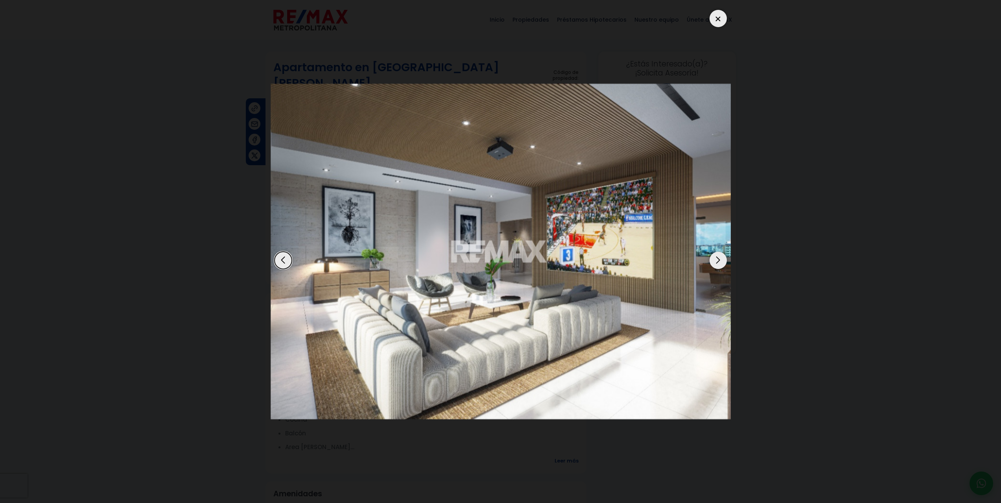
click at [716, 258] on div "Next slide" at bounding box center [718, 260] width 17 height 17
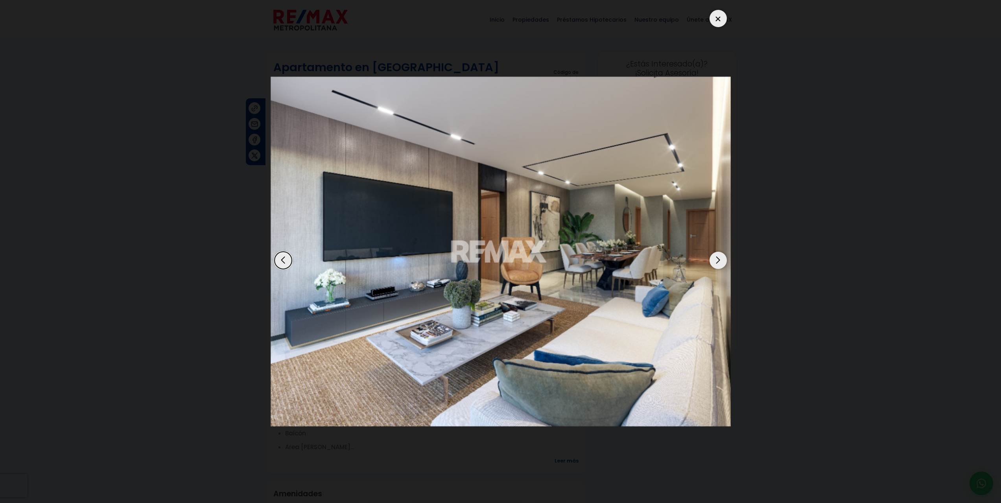
click at [716, 258] on div "Next slide" at bounding box center [718, 260] width 17 height 17
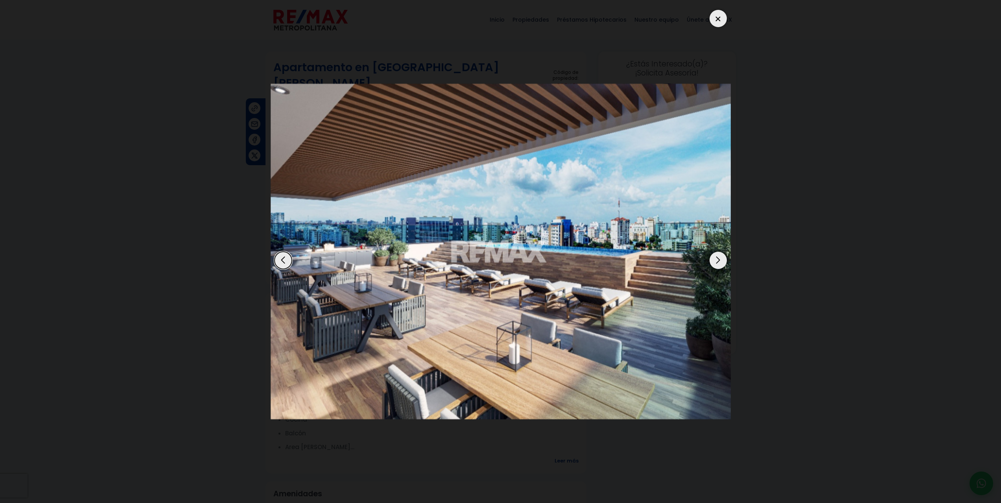
click at [716, 258] on div "Next slide" at bounding box center [718, 260] width 17 height 17
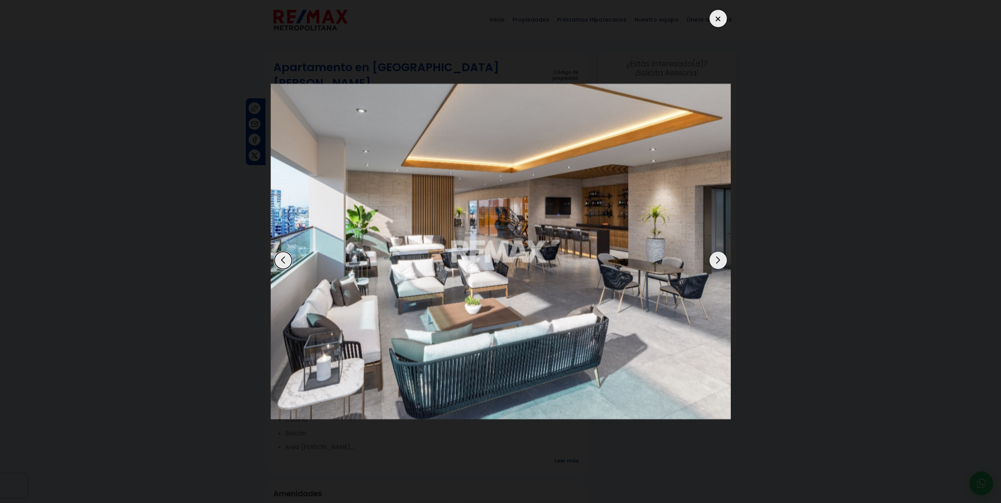
click at [716, 258] on div "Next slide" at bounding box center [718, 260] width 17 height 17
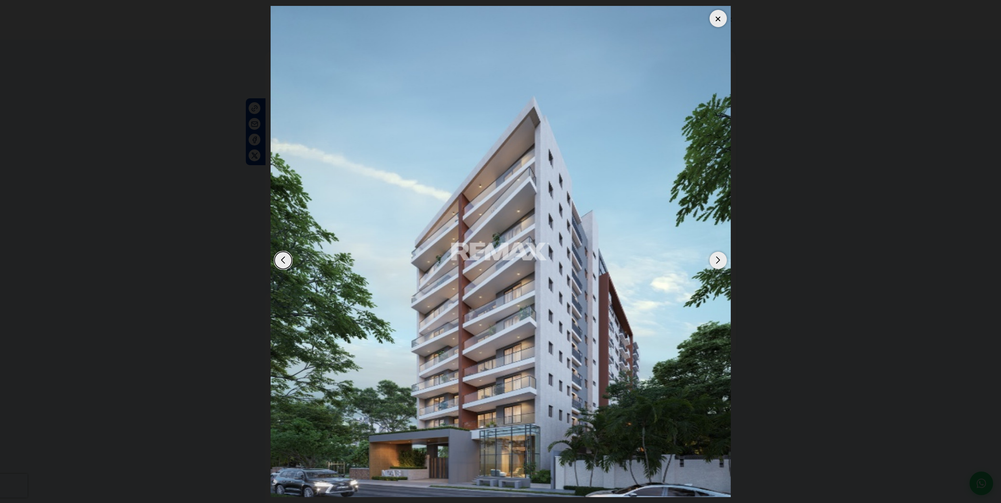
click at [716, 258] on div "Next slide" at bounding box center [718, 260] width 17 height 17
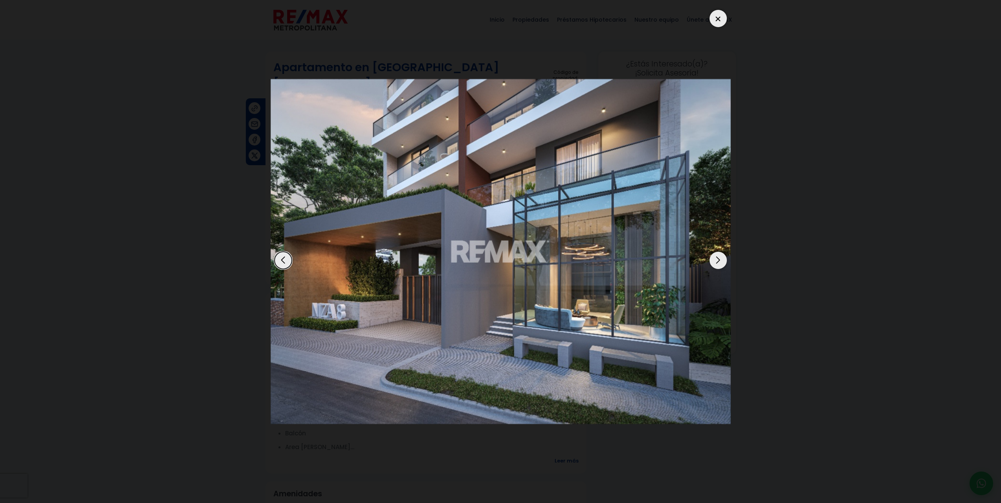
click at [716, 258] on div "Next slide" at bounding box center [718, 260] width 17 height 17
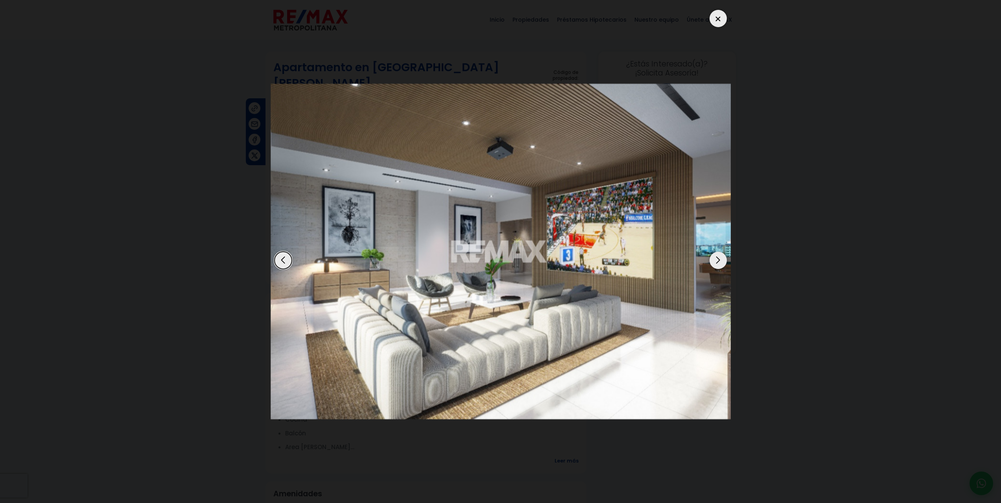
click at [722, 18] on div at bounding box center [718, 18] width 17 height 17
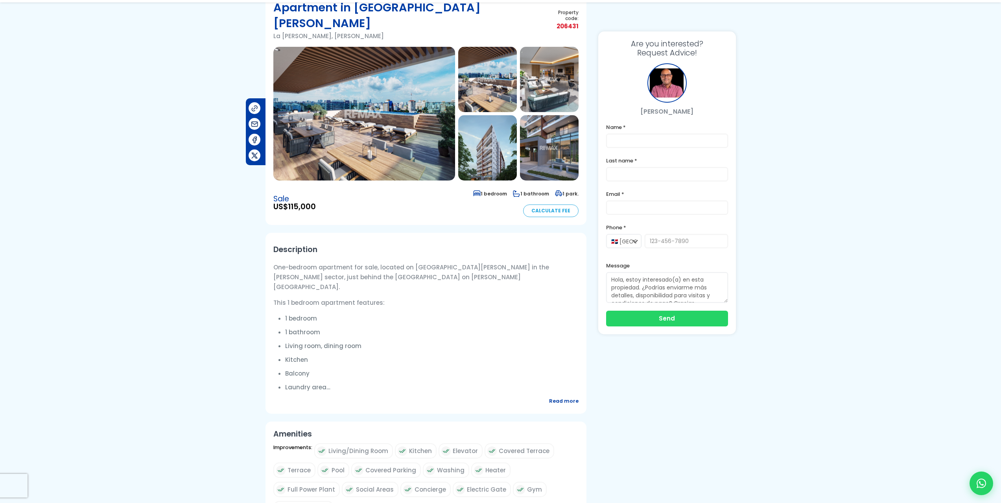
scroll to position [118, 0]
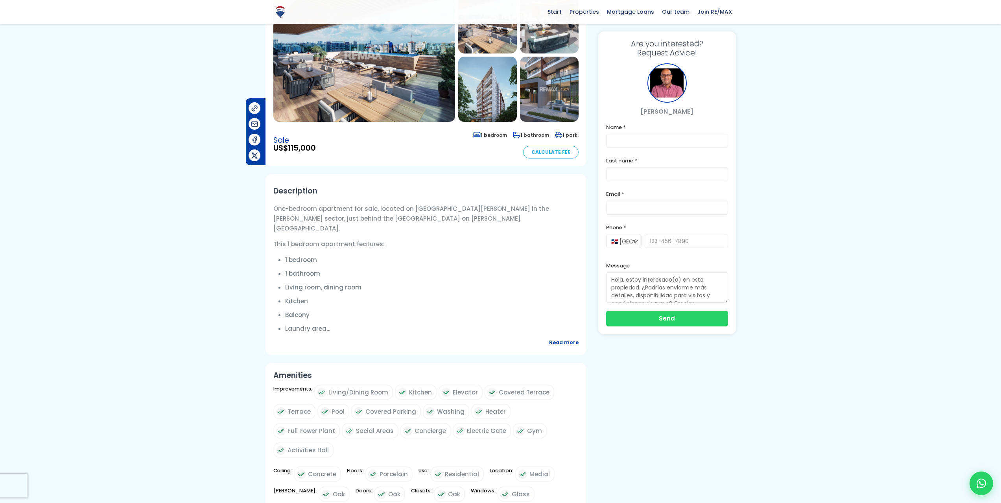
click at [563, 339] on font "Read more" at bounding box center [564, 342] width 30 height 7
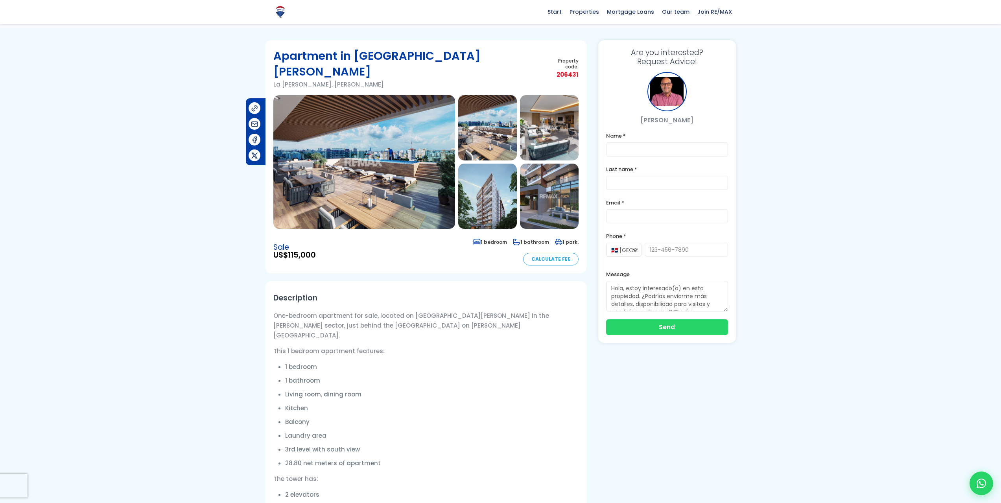
scroll to position [0, 0]
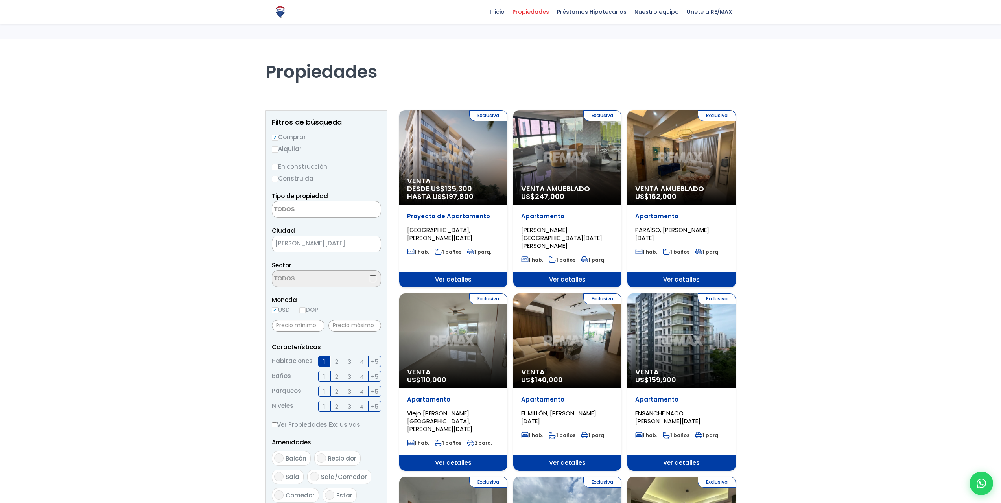
select select
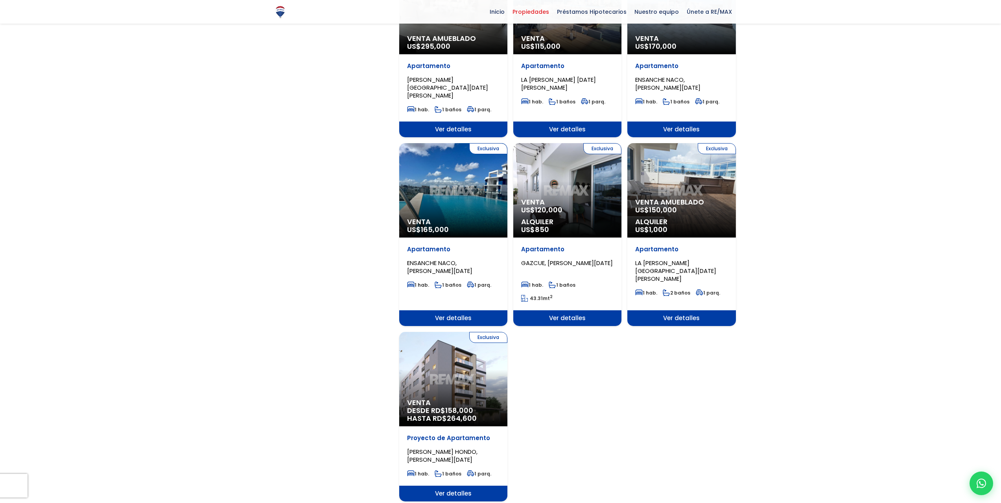
scroll to position [787, 0]
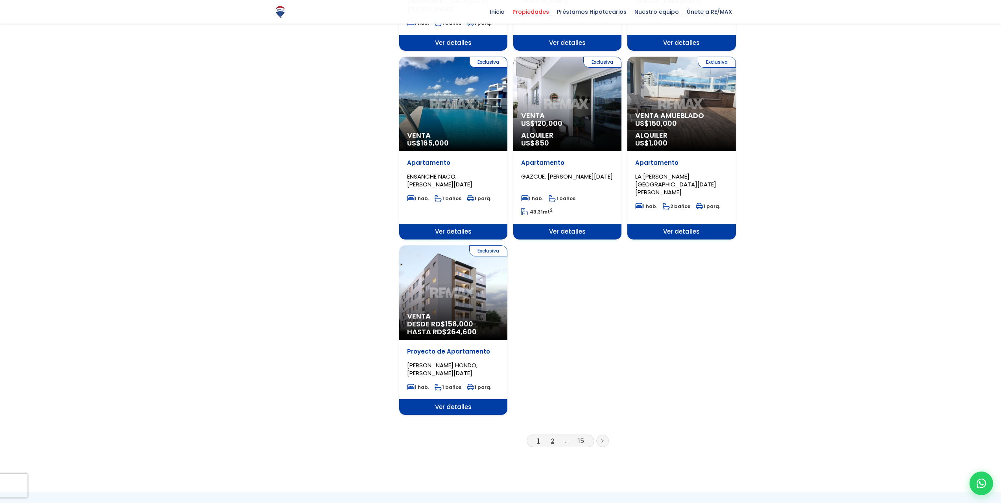
click at [552, 437] on link "2" at bounding box center [552, 441] width 3 height 8
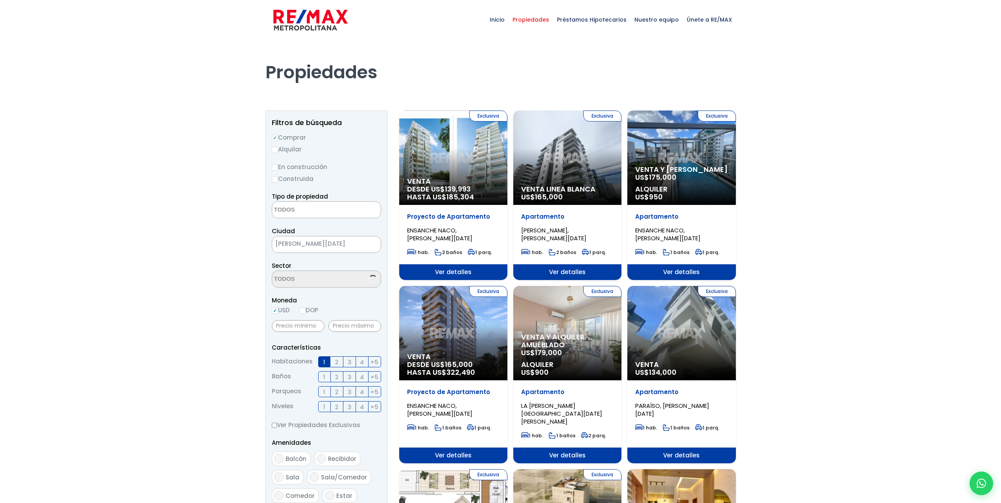
select select
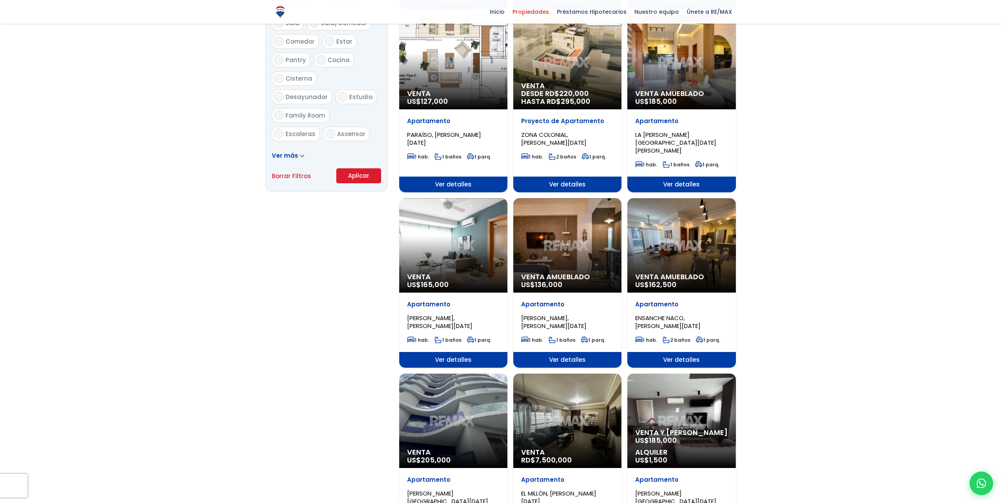
scroll to position [472, 0]
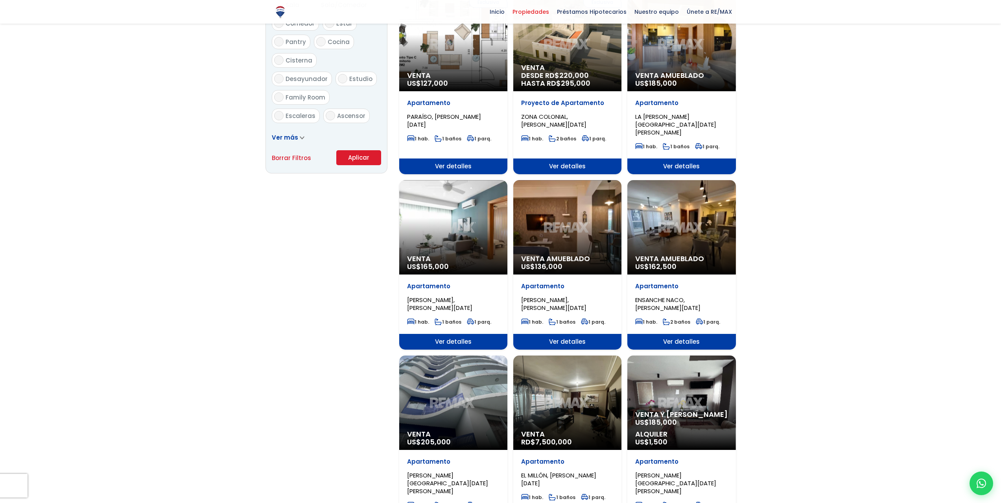
click at [548, 296] on span "[PERSON_NAME], [PERSON_NAME][DATE]" at bounding box center [553, 304] width 65 height 16
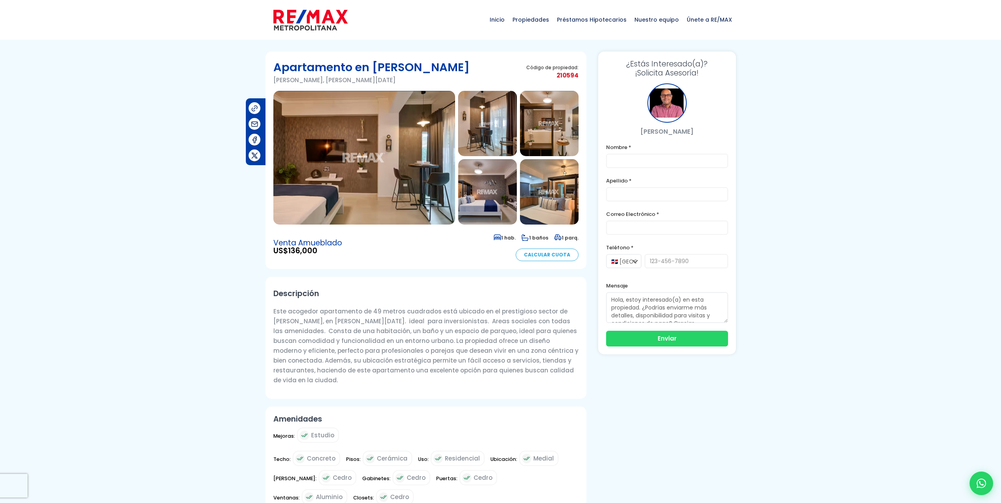
click at [404, 168] on img at bounding box center [364, 158] width 182 height 134
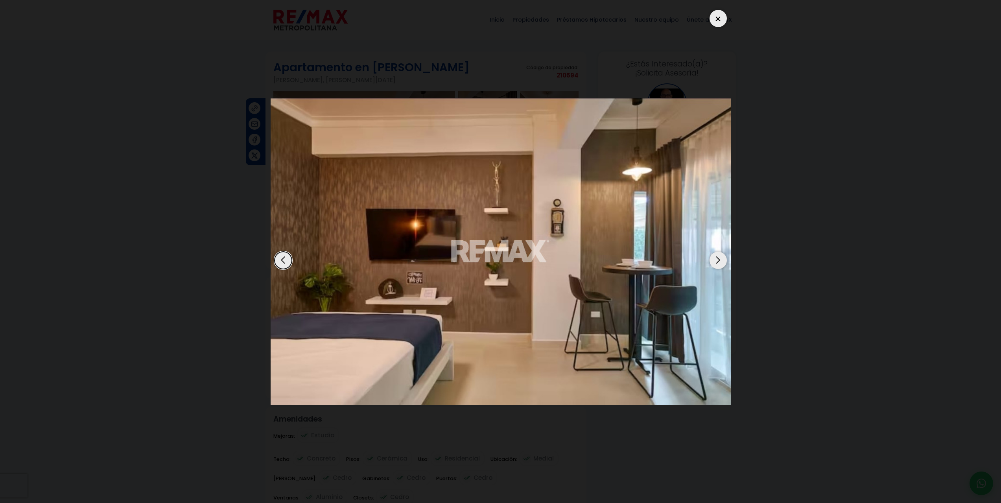
click at [718, 261] on div "Next slide" at bounding box center [718, 260] width 17 height 17
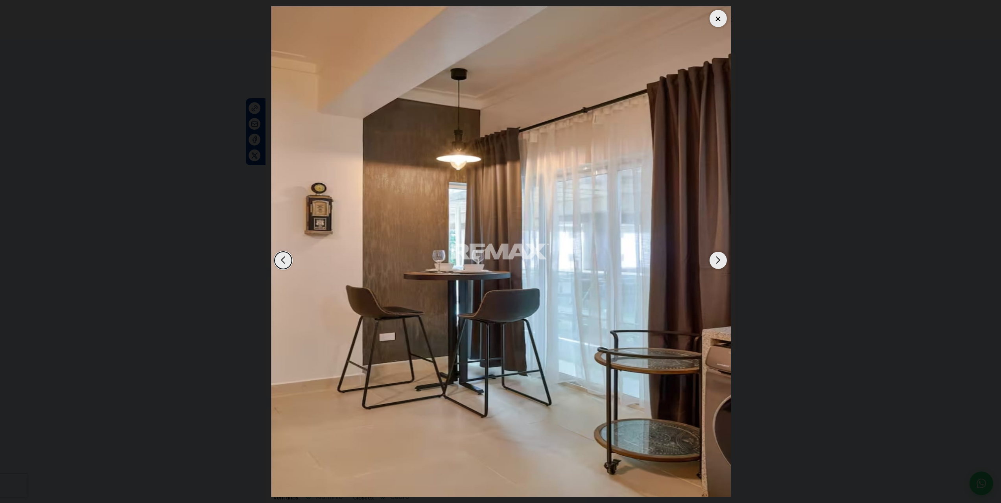
click at [718, 261] on div "Next slide" at bounding box center [718, 260] width 17 height 17
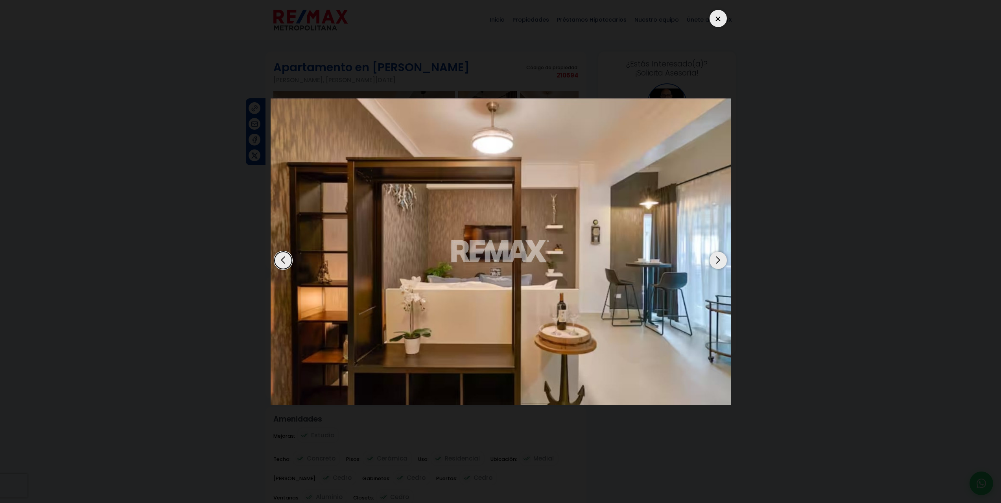
click at [717, 261] on div "Next slide" at bounding box center [718, 260] width 17 height 17
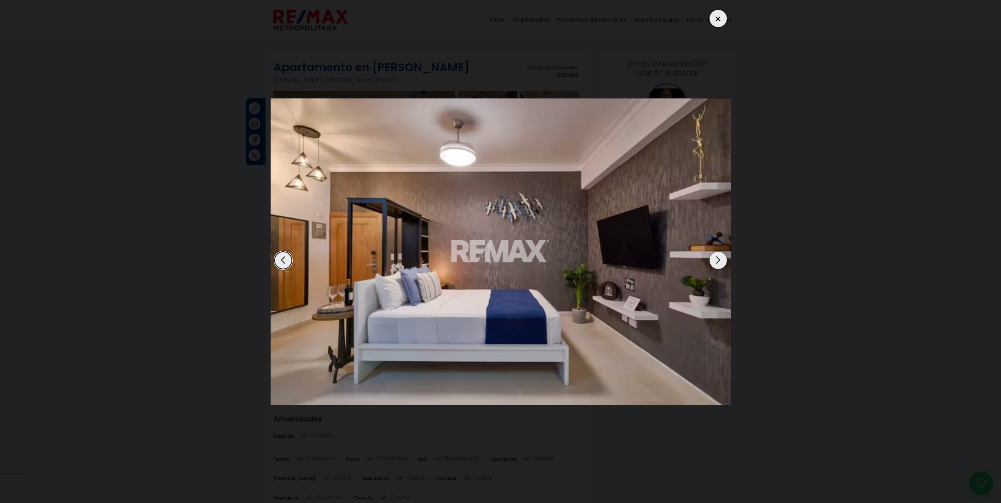
click at [717, 261] on div "Next slide" at bounding box center [718, 260] width 17 height 17
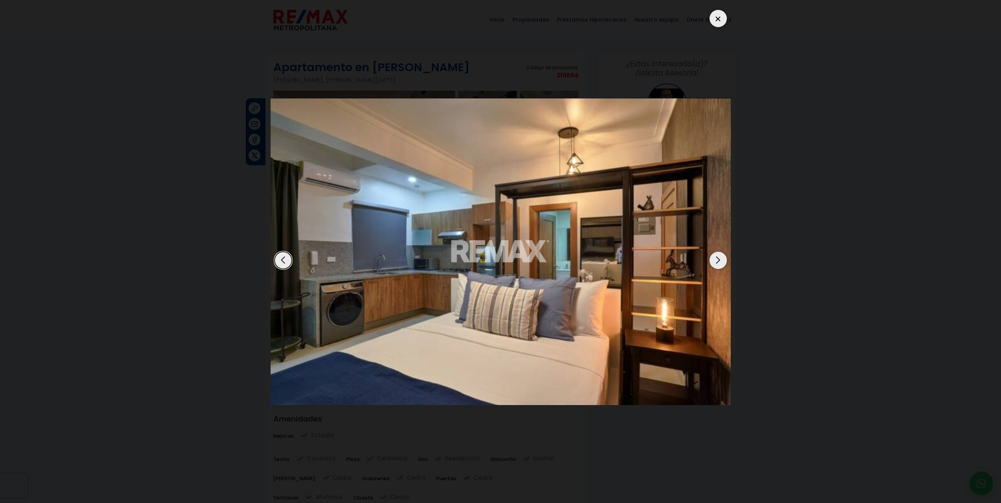
click at [717, 261] on div "Next slide" at bounding box center [718, 260] width 17 height 17
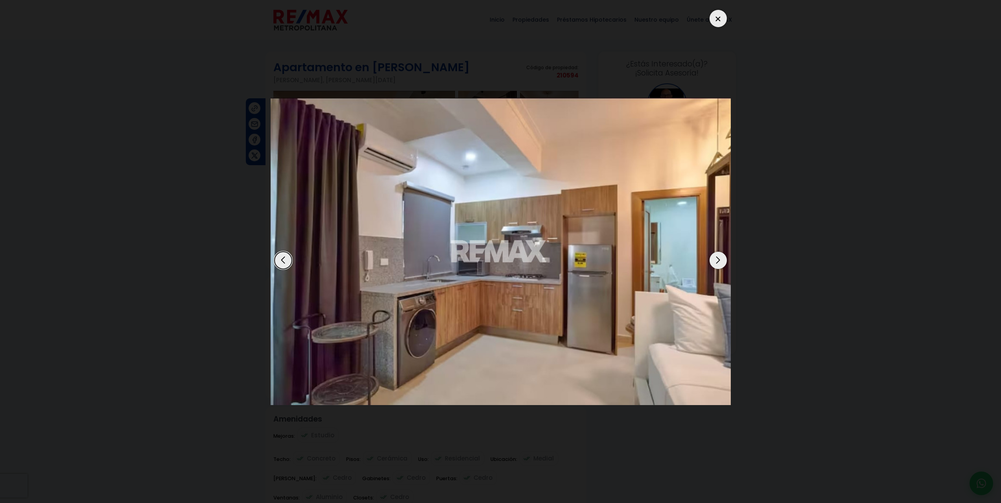
click at [717, 261] on div "Next slide" at bounding box center [718, 260] width 17 height 17
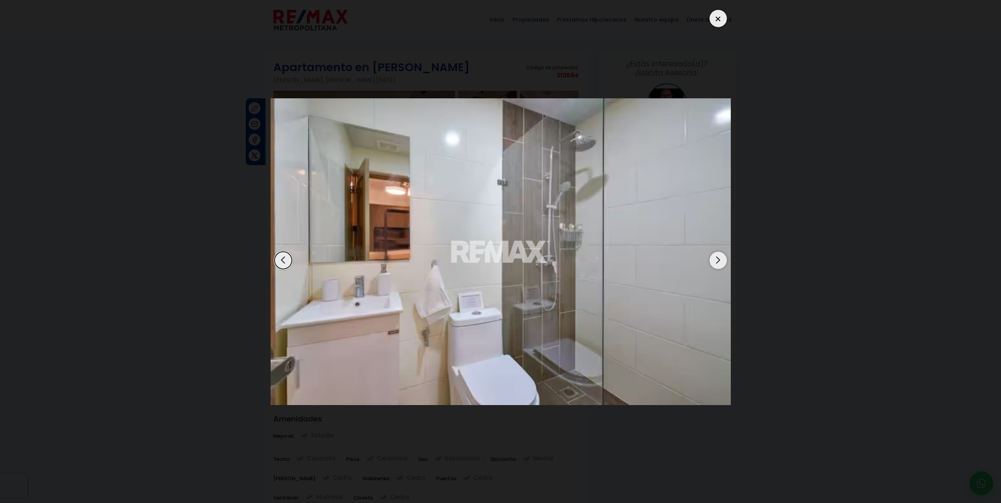
click at [717, 261] on div "Next slide" at bounding box center [718, 260] width 17 height 17
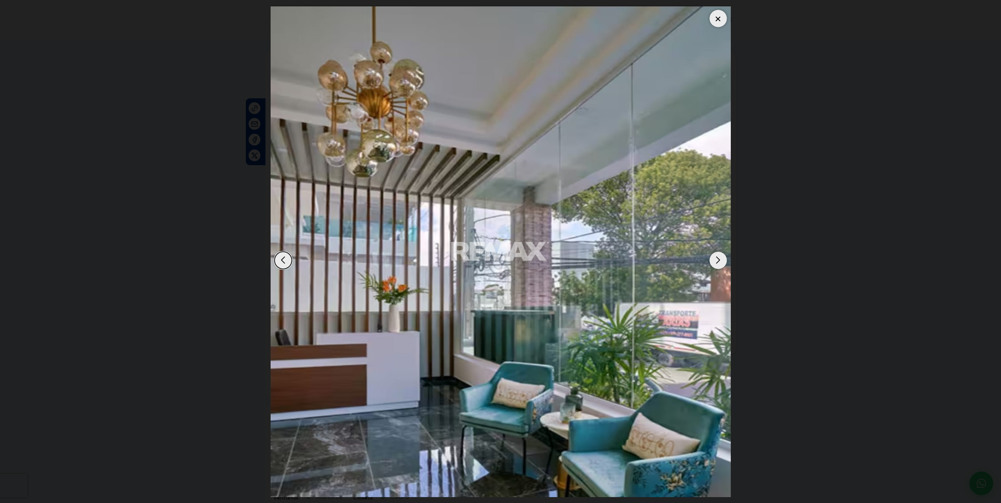
click at [716, 260] on div "Next slide" at bounding box center [718, 260] width 17 height 17
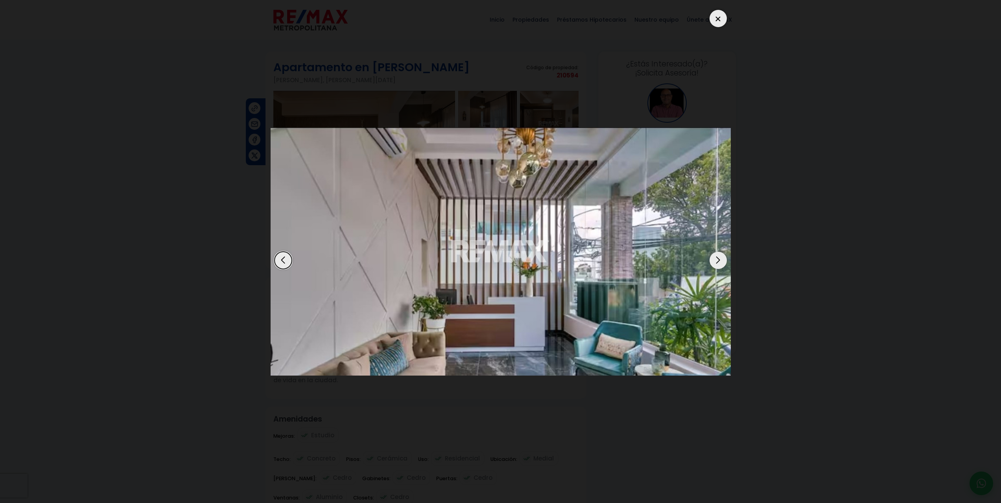
click at [716, 260] on div "Next slide" at bounding box center [718, 260] width 17 height 17
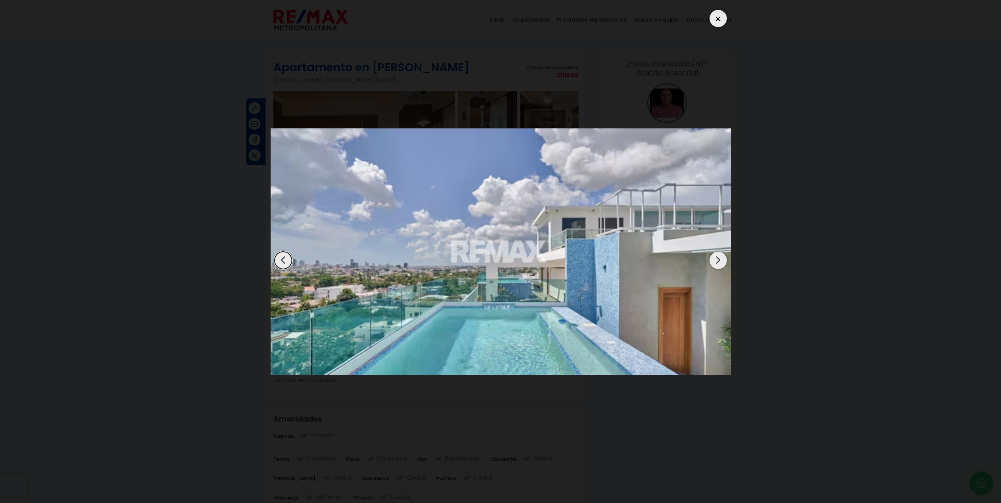
click at [717, 258] on div "Next slide" at bounding box center [718, 260] width 17 height 17
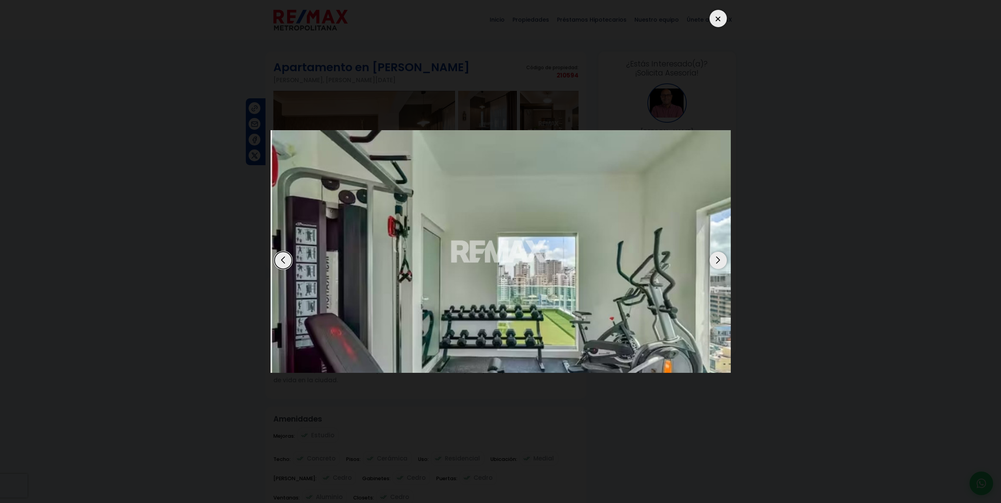
click at [716, 257] on div "Next slide" at bounding box center [718, 260] width 17 height 17
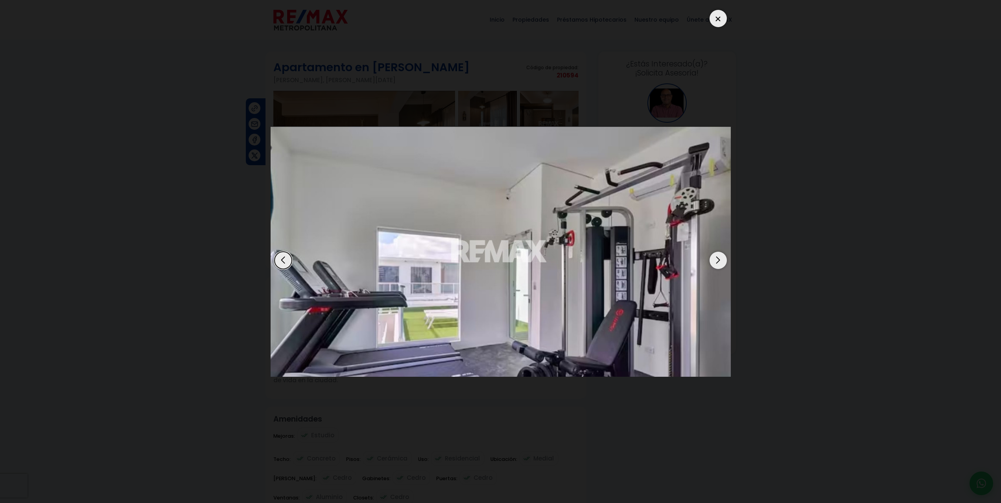
click at [716, 257] on div "Next slide" at bounding box center [718, 260] width 17 height 17
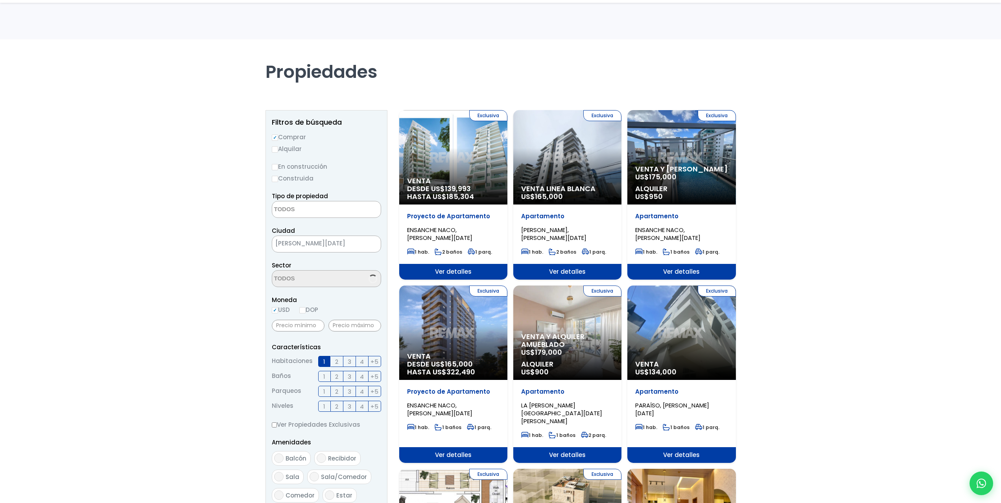
select select
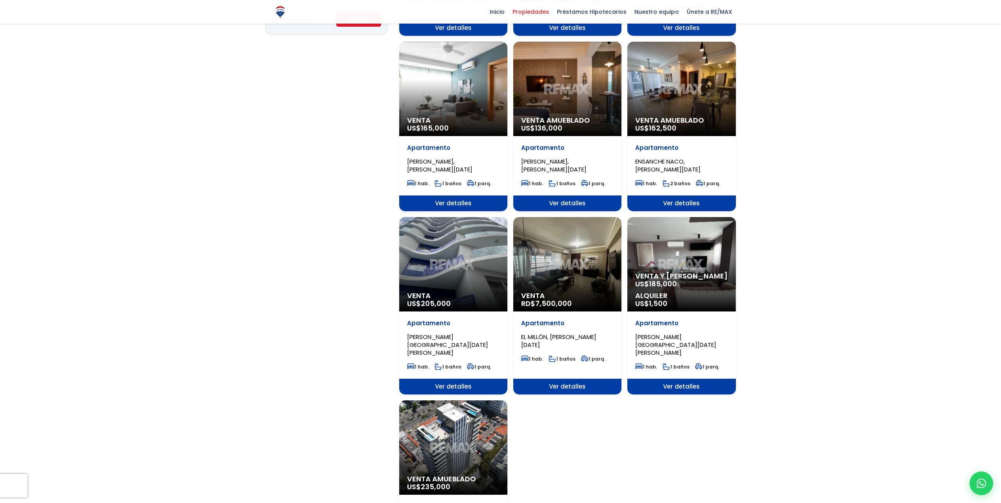
scroll to position [629, 0]
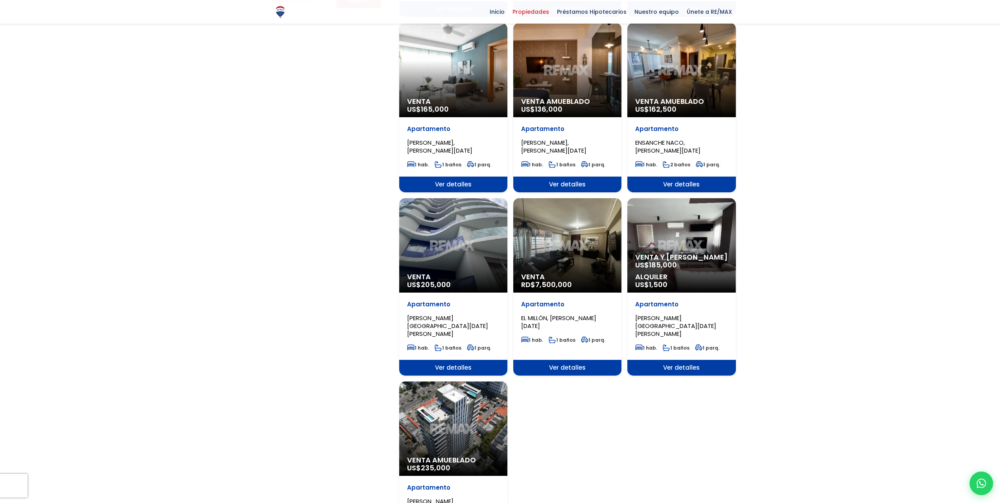
click at [574, 237] on div "Venta RD$ 7,500,000" at bounding box center [567, 245] width 108 height 94
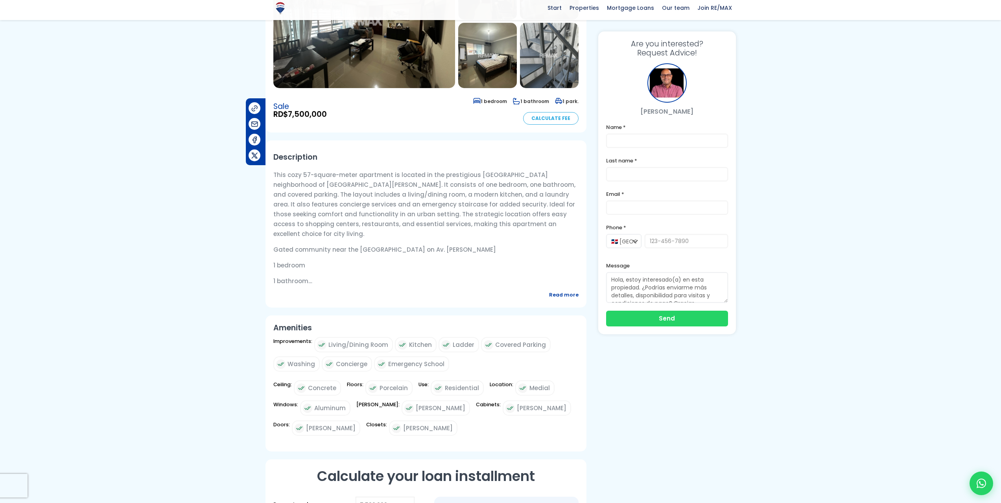
scroll to position [157, 0]
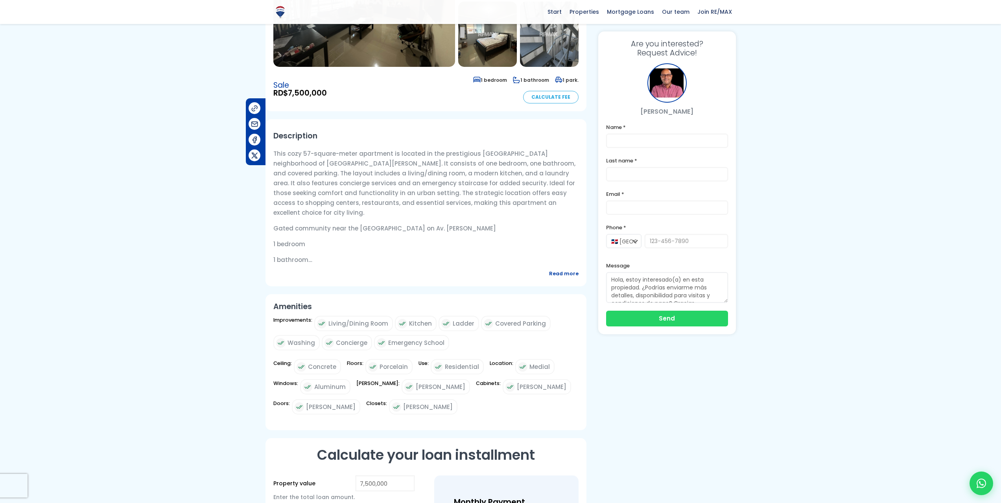
click at [563, 277] on font "Read more" at bounding box center [564, 273] width 30 height 7
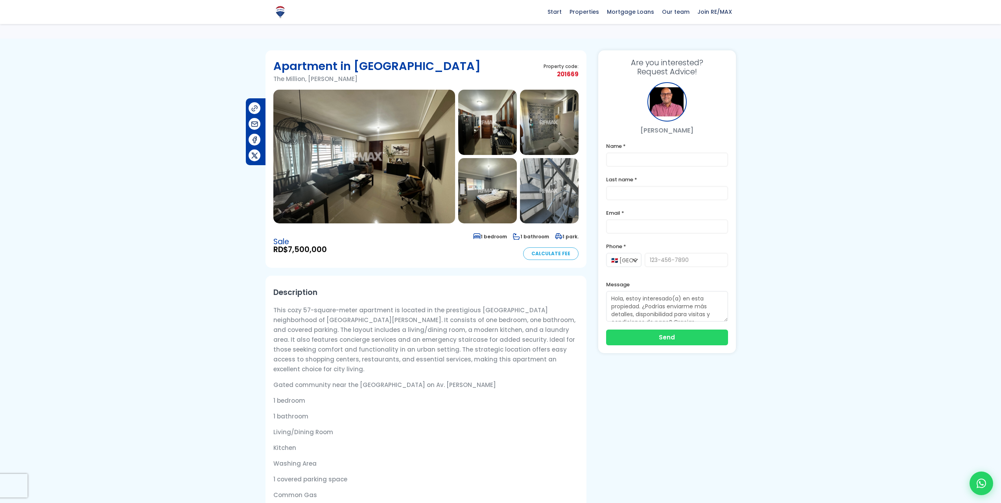
scroll to position [0, 0]
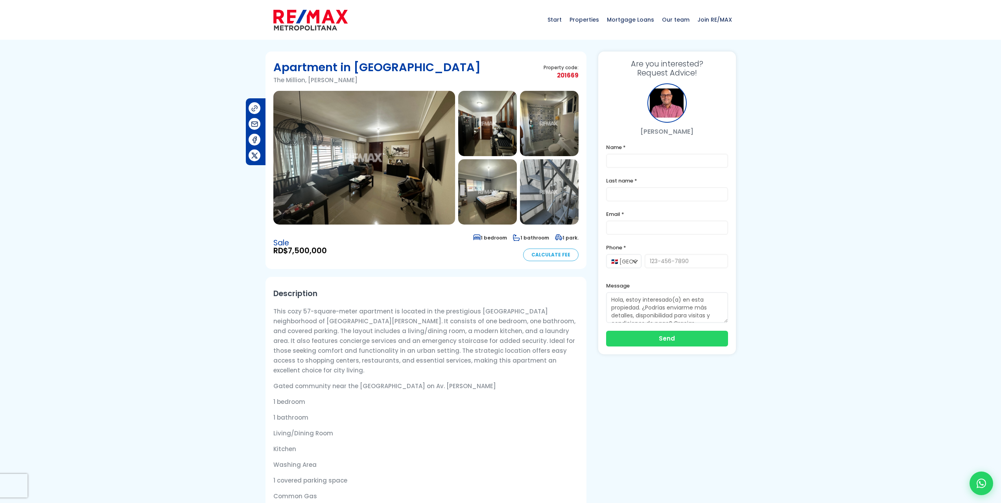
click at [359, 159] on img at bounding box center [364, 158] width 182 height 134
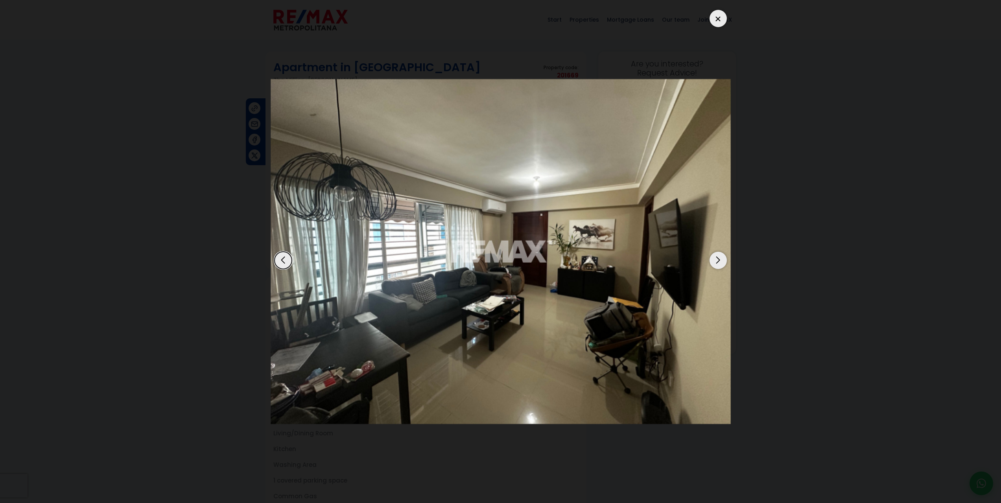
click at [721, 258] on div "Next slide" at bounding box center [718, 260] width 17 height 17
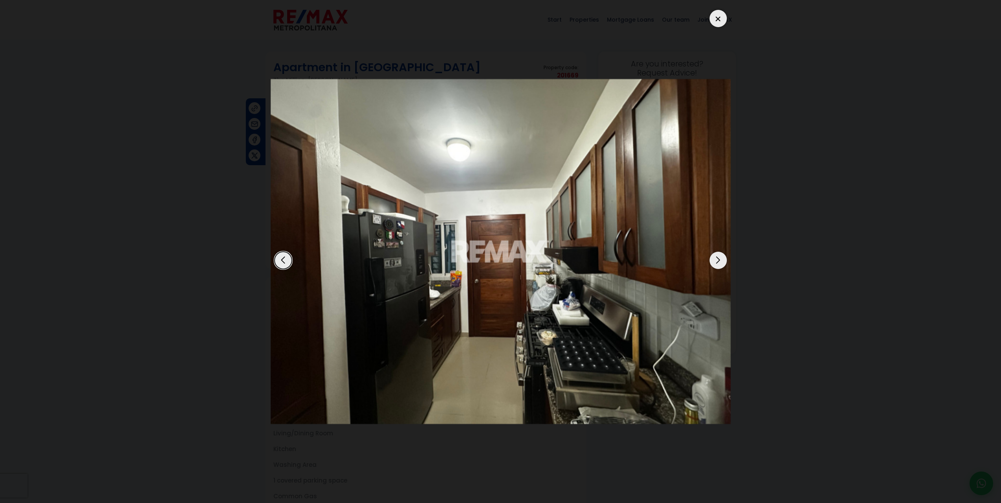
click at [721, 258] on div "Next slide" at bounding box center [718, 260] width 17 height 17
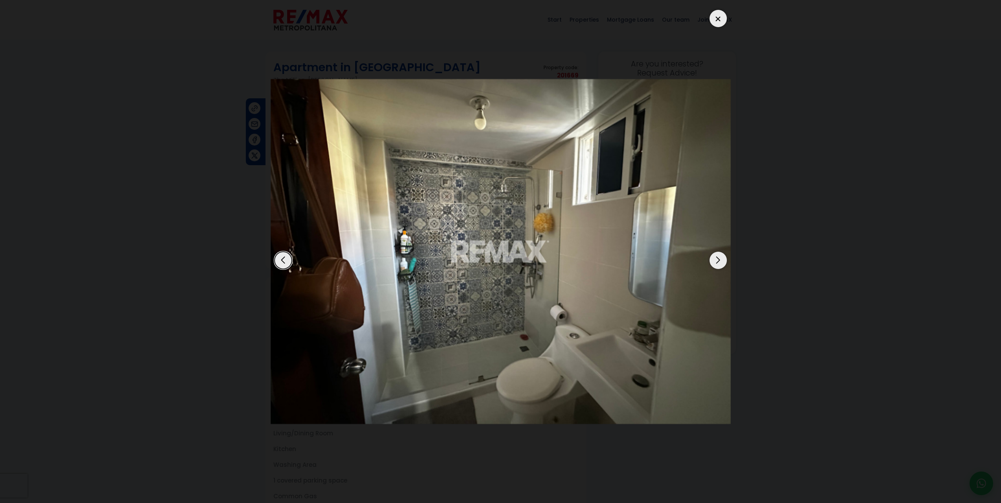
click at [721, 258] on div "Next slide" at bounding box center [718, 260] width 17 height 17
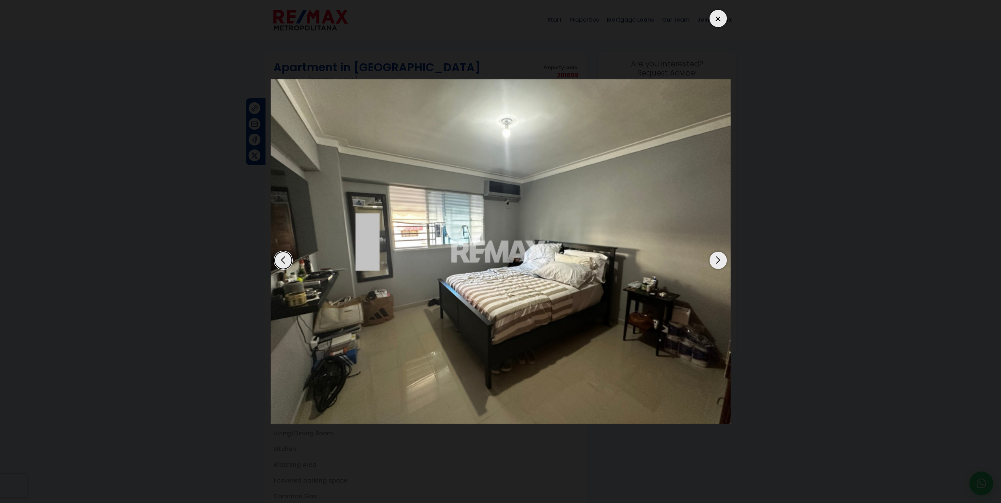
click at [721, 258] on div "Next slide" at bounding box center [718, 260] width 17 height 17
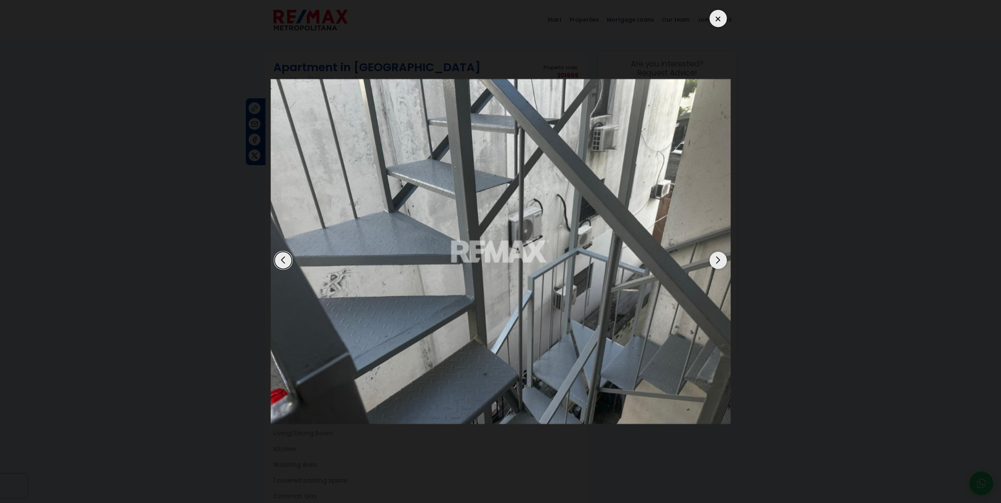
click at [721, 258] on div "Next slide" at bounding box center [718, 260] width 17 height 17
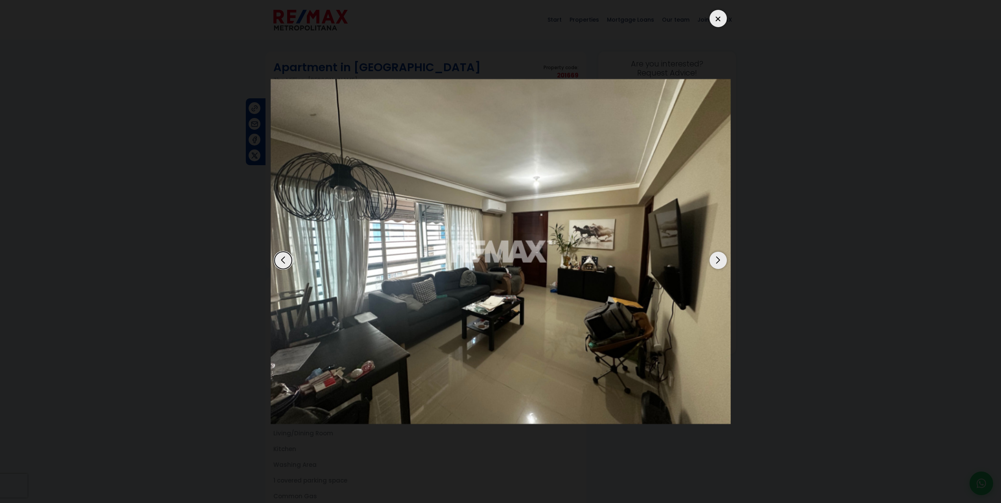
click at [721, 258] on div "Next slide" at bounding box center [718, 260] width 17 height 17
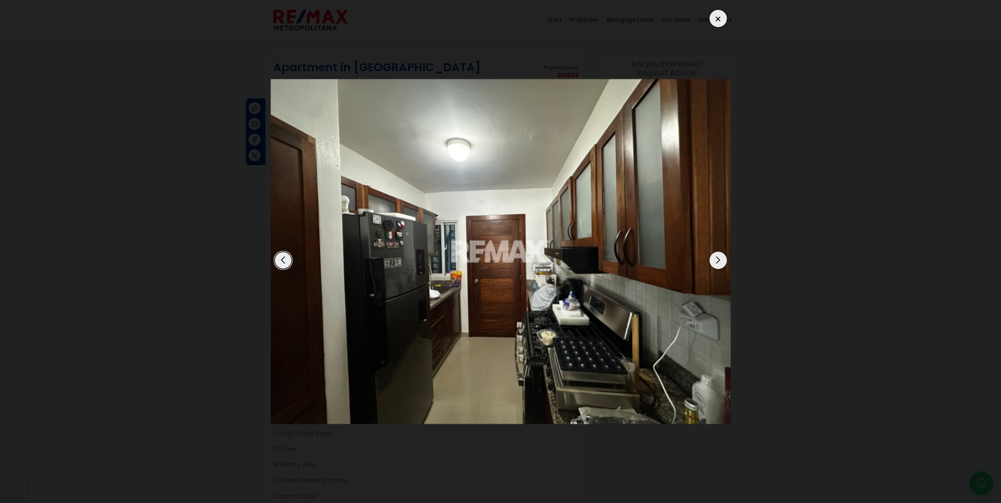
click at [721, 258] on div "Next slide" at bounding box center [718, 260] width 17 height 17
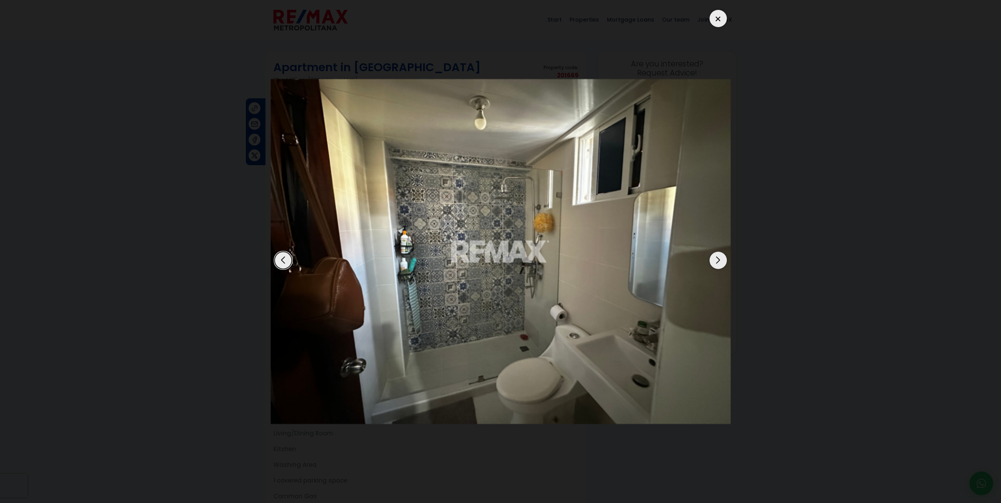
click at [721, 258] on div "Next slide" at bounding box center [718, 260] width 17 height 17
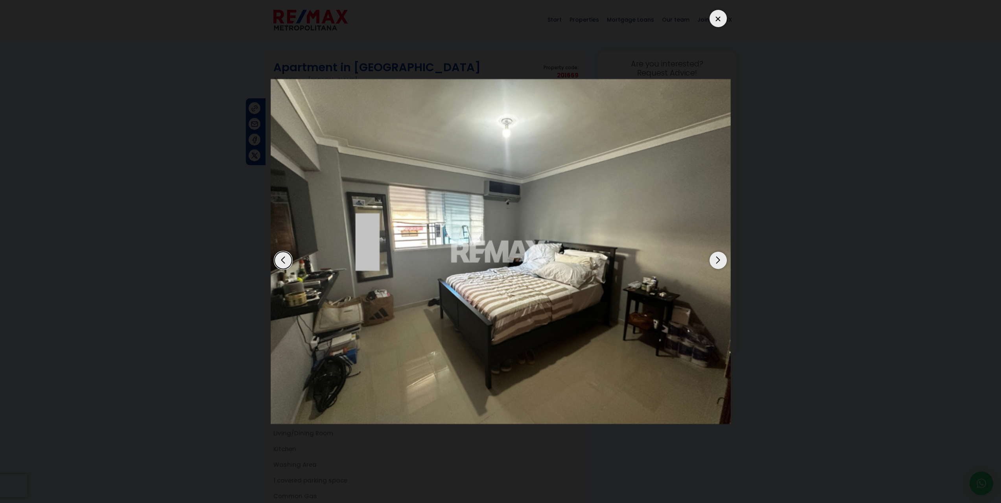
click at [721, 258] on div "Next slide" at bounding box center [718, 260] width 17 height 17
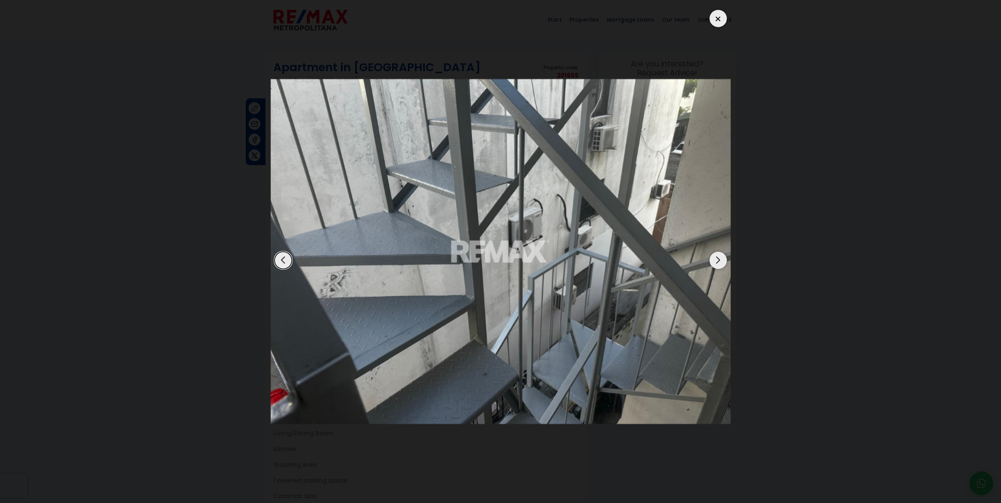
click at [717, 15] on div at bounding box center [718, 18] width 17 height 17
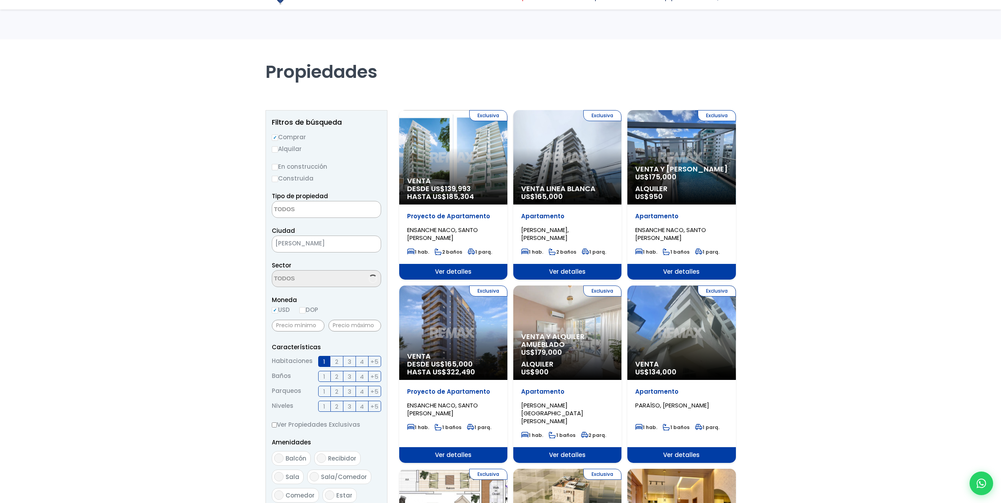
select select
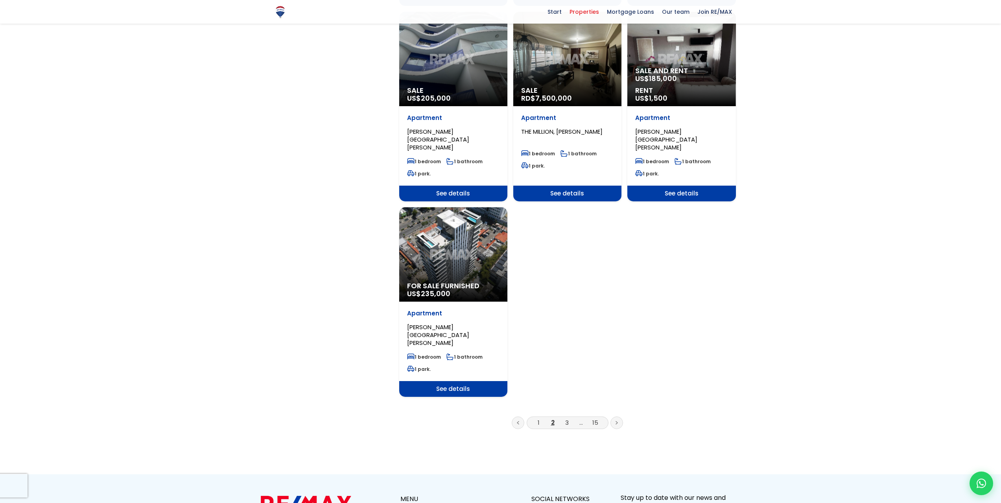
scroll to position [905, 0]
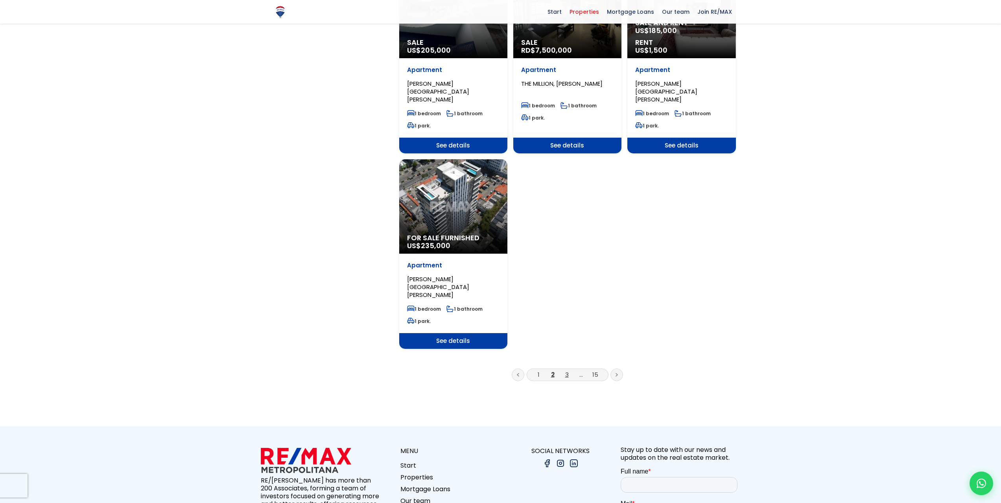
click at [567, 371] on font "3" at bounding box center [567, 375] width 4 height 8
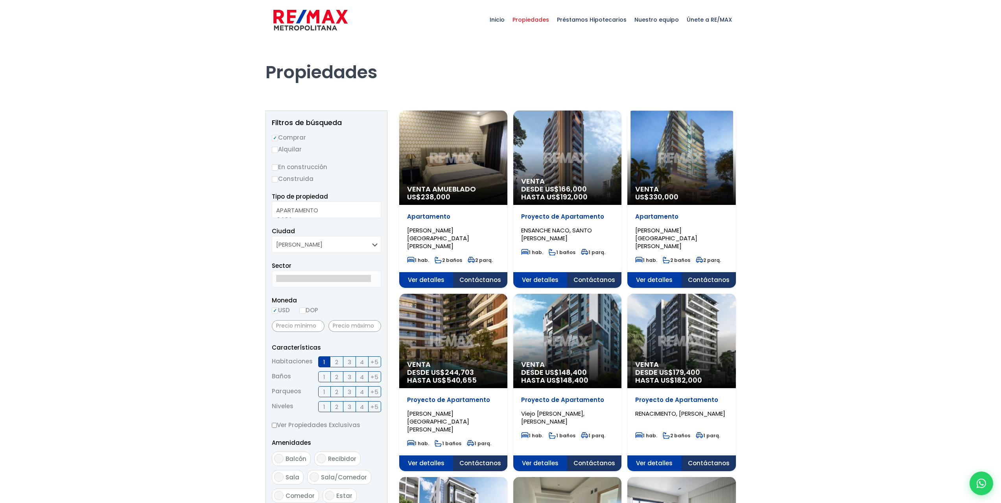
select select
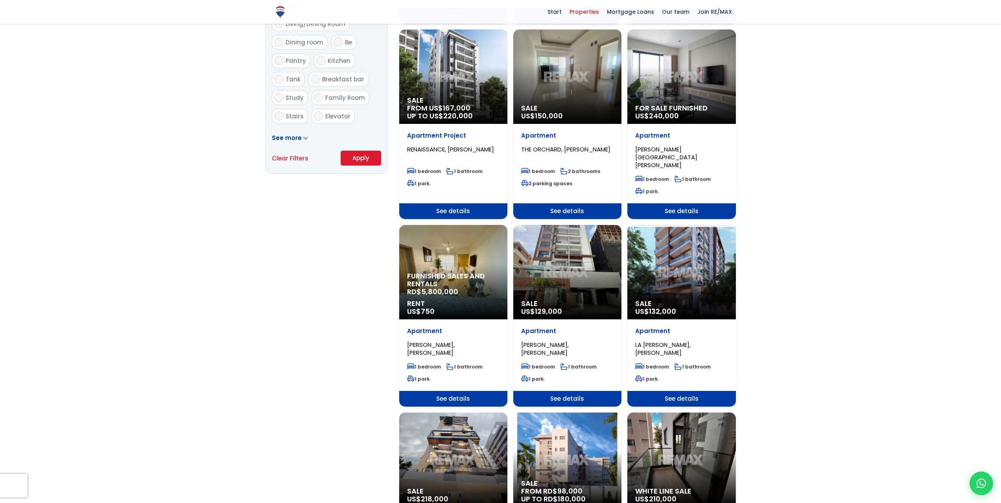
scroll to position [472, 0]
click at [454, 246] on div "Furnished sales and rentals RD$ 5,800,000 Rent US$ 750" at bounding box center [453, 272] width 108 height 94
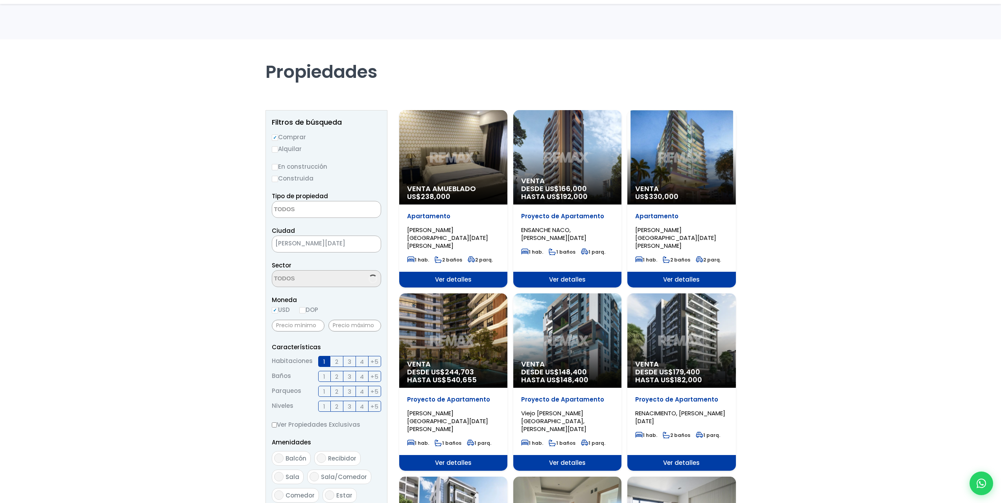
select select
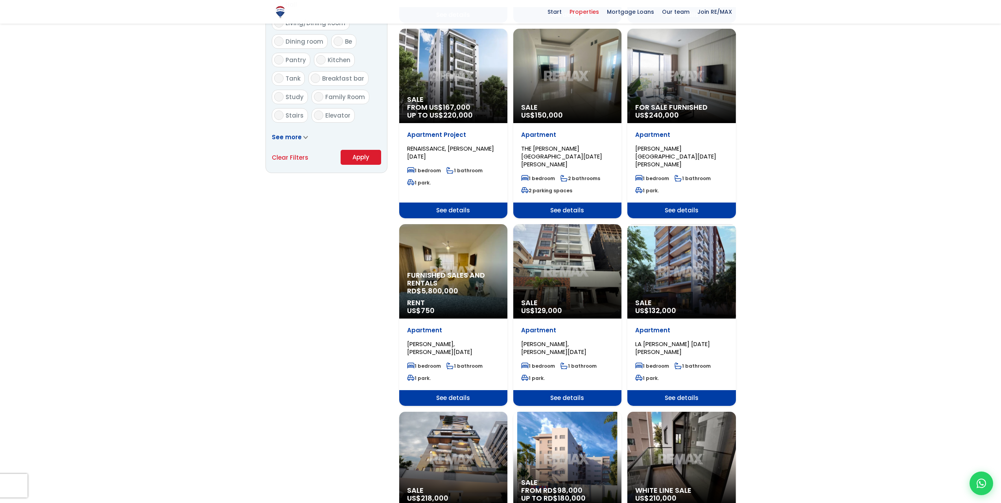
scroll to position [472, 0]
click at [570, 251] on div "Sale US$ 129,000" at bounding box center [567, 272] width 108 height 94
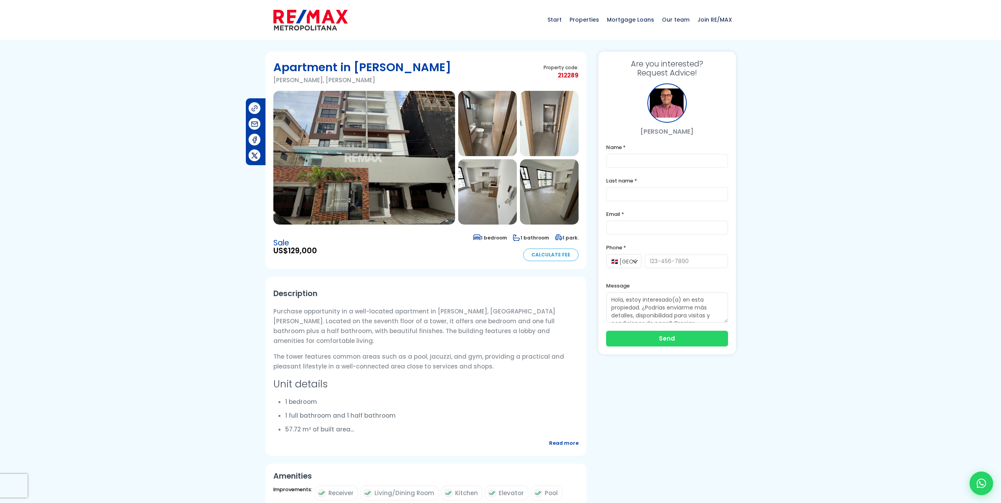
click at [376, 164] on img at bounding box center [364, 158] width 182 height 134
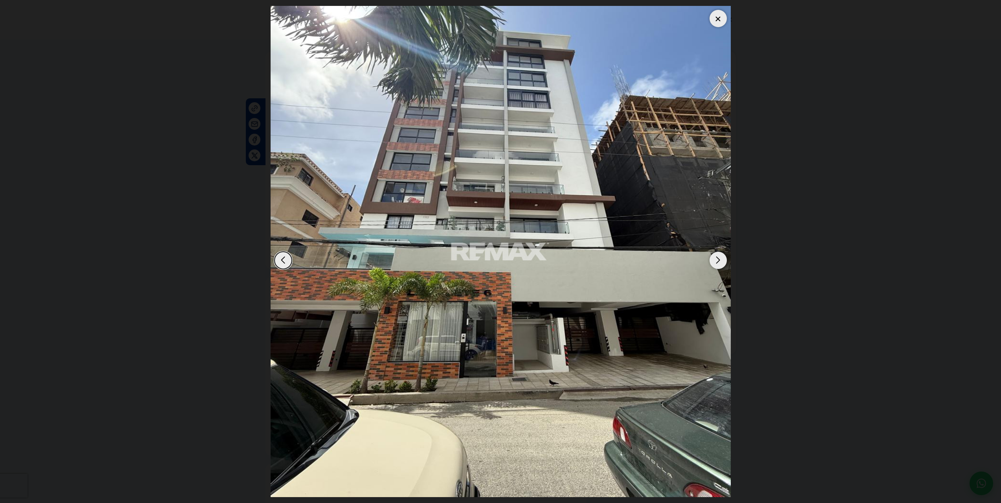
click at [716, 259] on div "Next slide" at bounding box center [718, 260] width 17 height 17
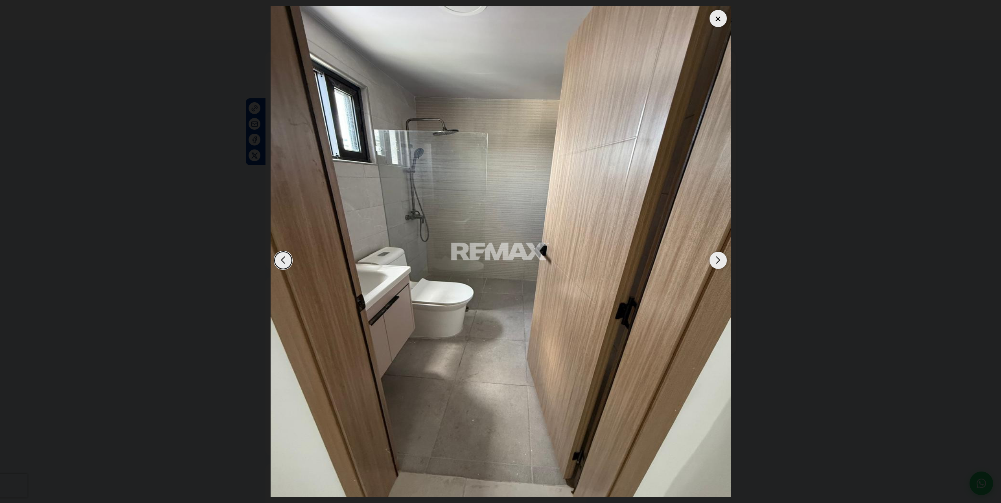
click at [716, 258] on div "Next slide" at bounding box center [718, 260] width 17 height 17
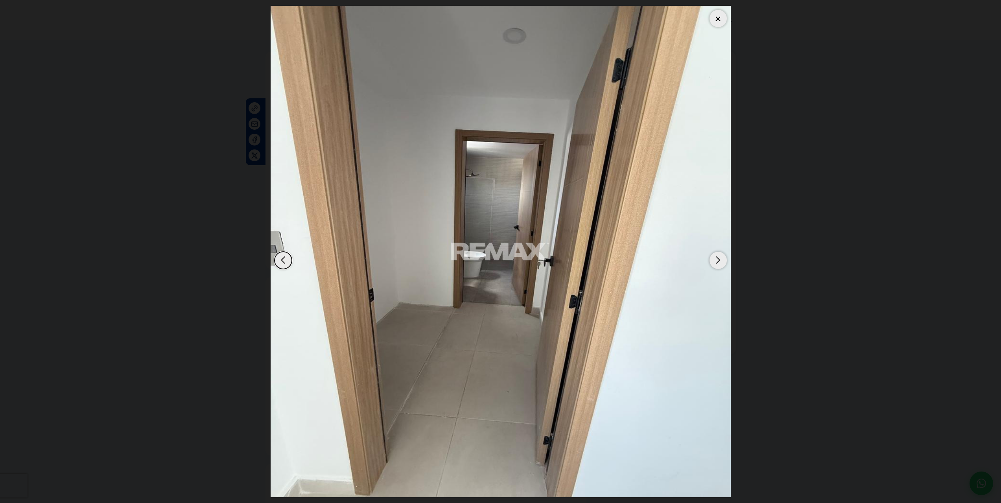
click at [716, 258] on div "Next slide" at bounding box center [718, 260] width 17 height 17
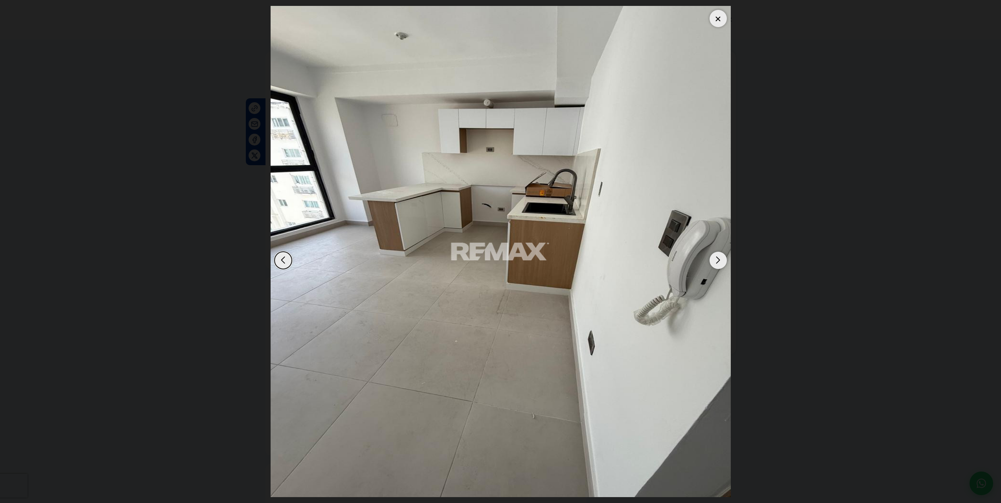
click at [716, 258] on div "Next slide" at bounding box center [718, 260] width 17 height 17
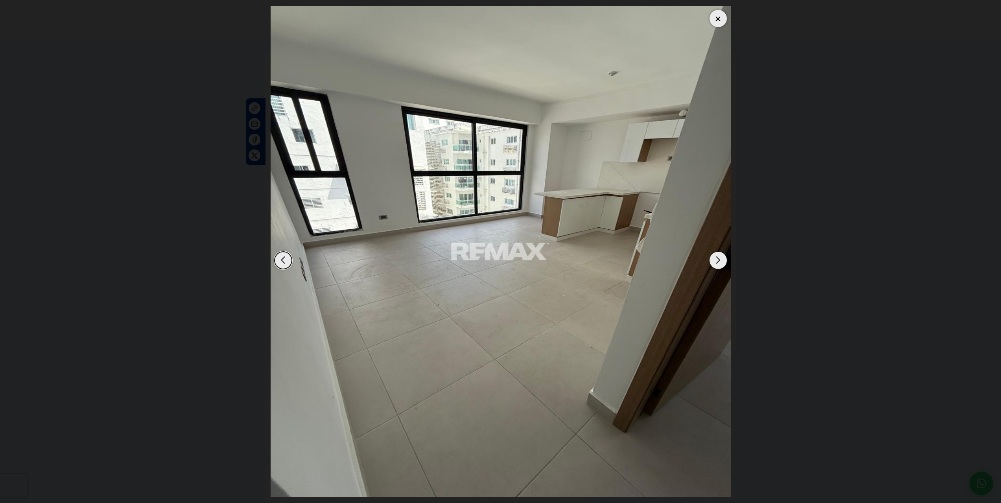
click at [718, 257] on div "Next slide" at bounding box center [718, 260] width 17 height 17
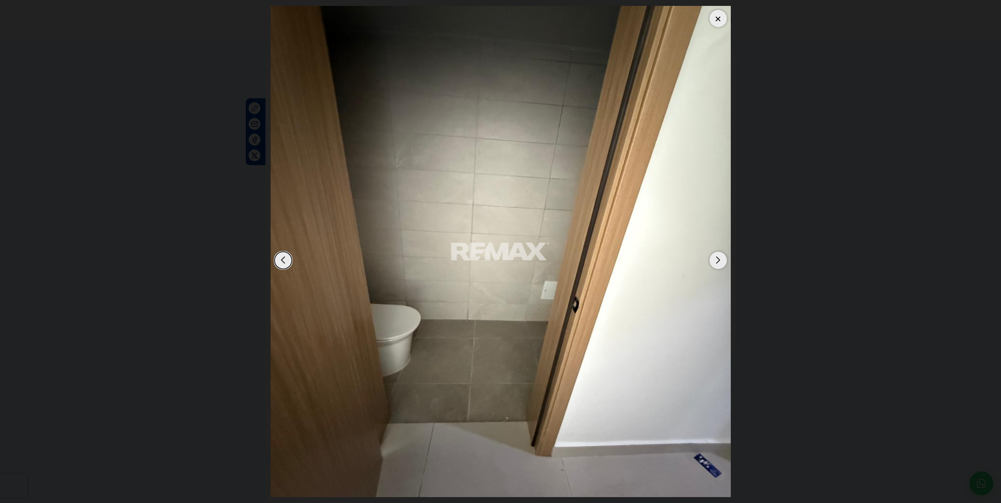
click at [718, 257] on div "Next slide" at bounding box center [718, 260] width 17 height 17
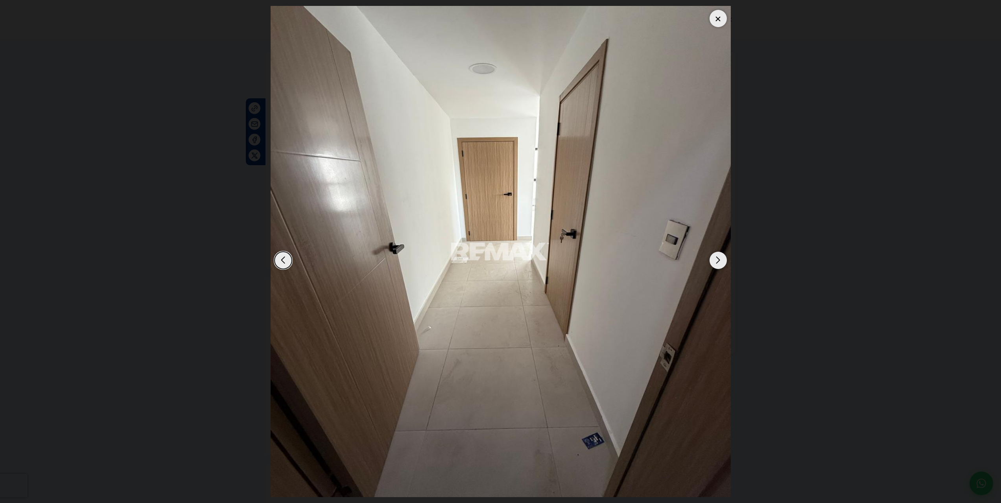
click at [718, 257] on div "Next slide" at bounding box center [718, 260] width 17 height 17
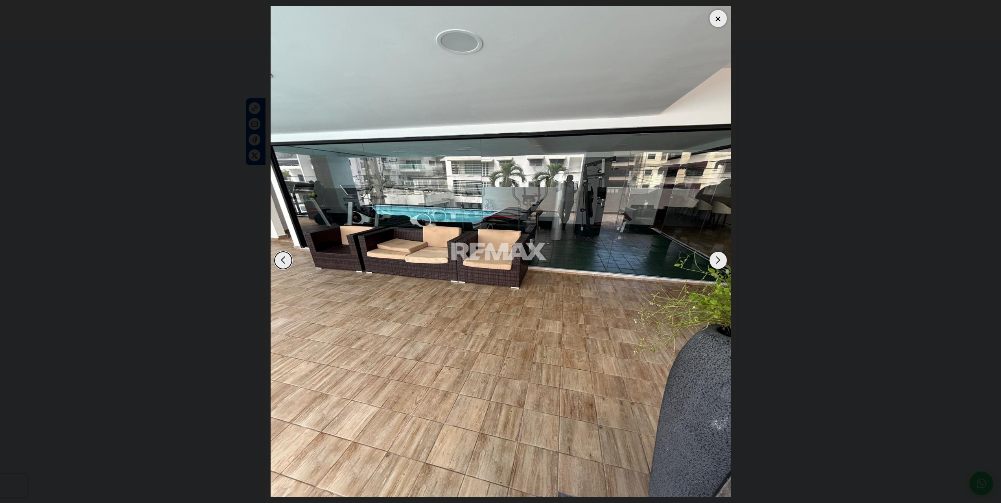
click at [718, 257] on div "Next slide" at bounding box center [718, 260] width 17 height 17
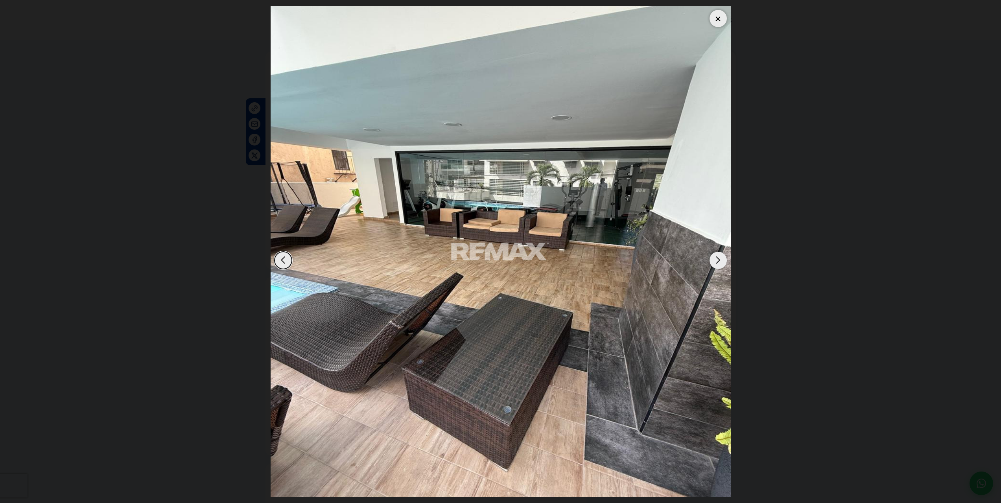
click at [718, 257] on div "Next slide" at bounding box center [718, 260] width 17 height 17
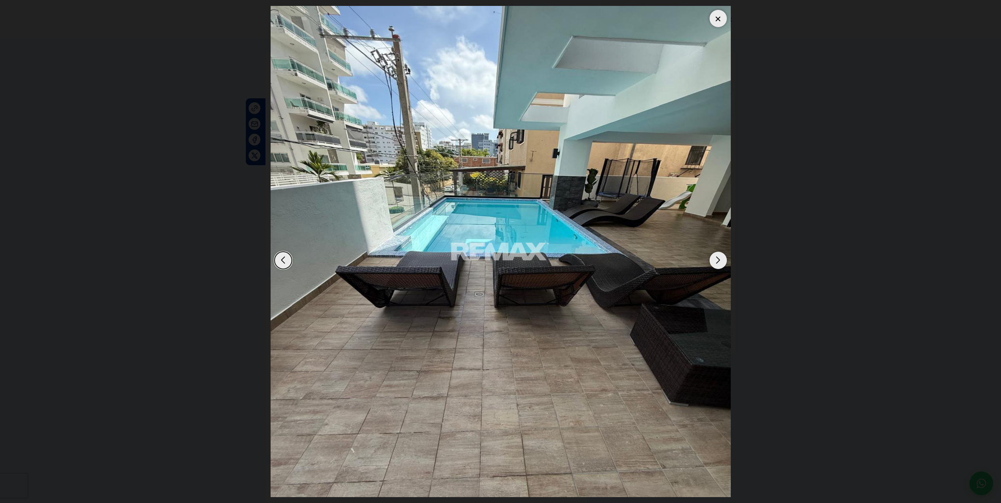
click at [718, 257] on div "Next slide" at bounding box center [718, 260] width 17 height 17
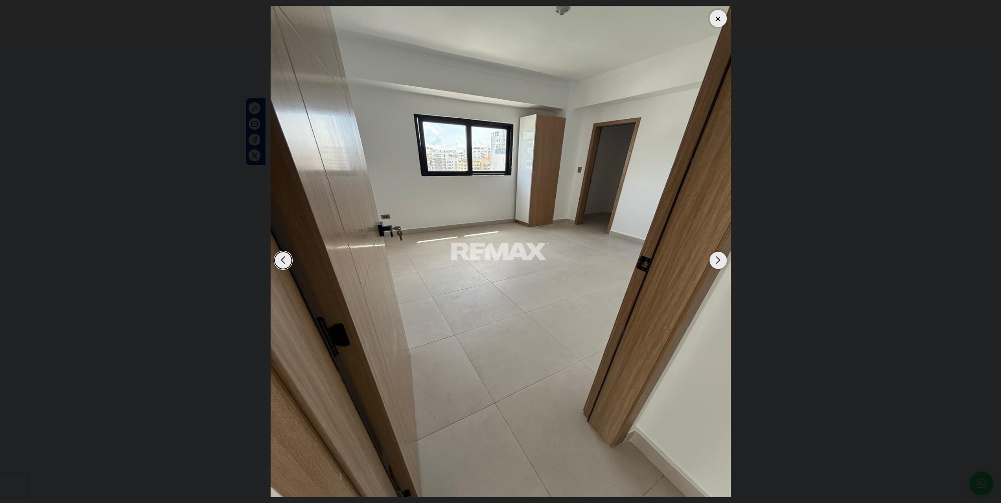
click at [718, 257] on div "Next slide" at bounding box center [718, 260] width 17 height 17
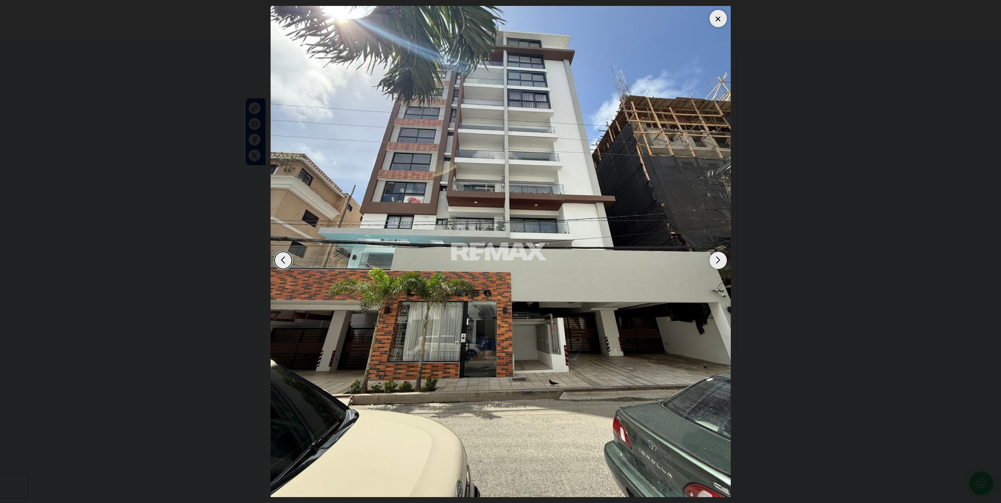
click at [718, 18] on div at bounding box center [718, 18] width 17 height 17
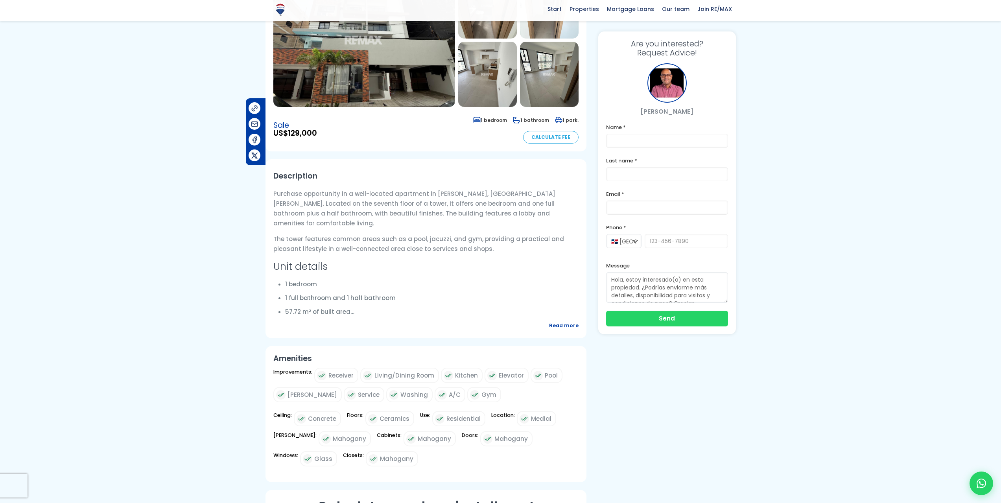
scroll to position [118, 0]
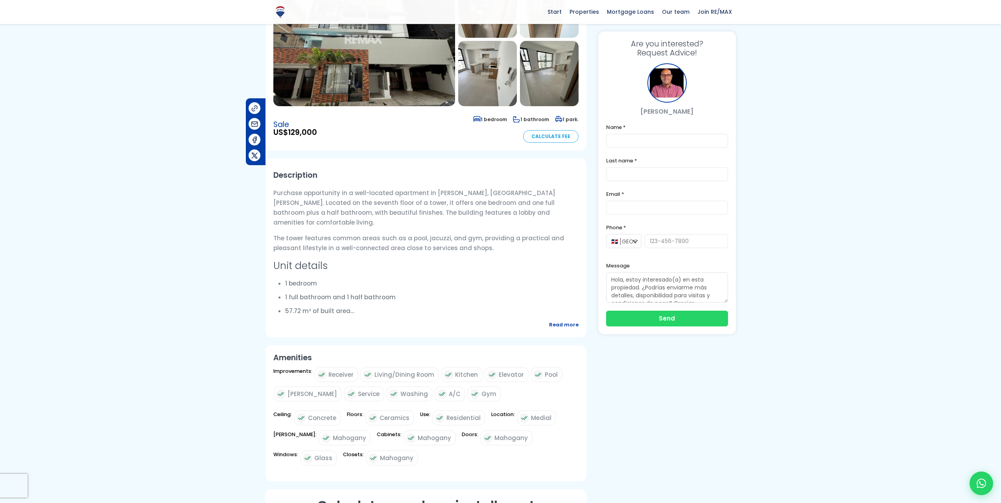
click at [562, 328] on font "Read more" at bounding box center [564, 324] width 30 height 7
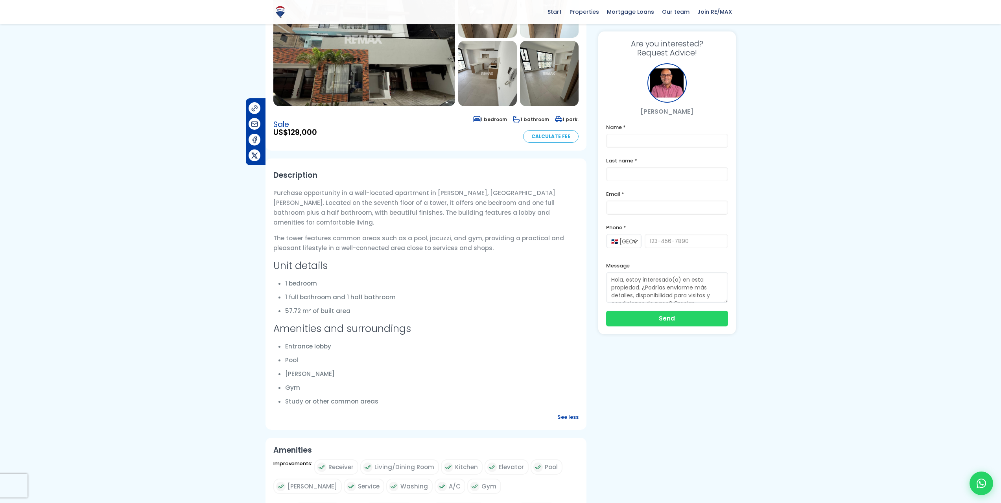
scroll to position [0, 0]
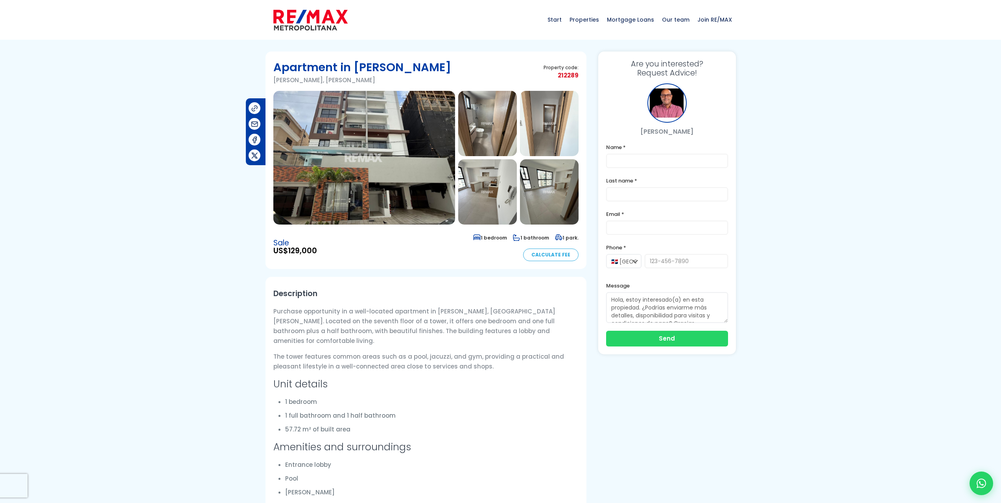
click at [365, 156] on img at bounding box center [364, 158] width 182 height 134
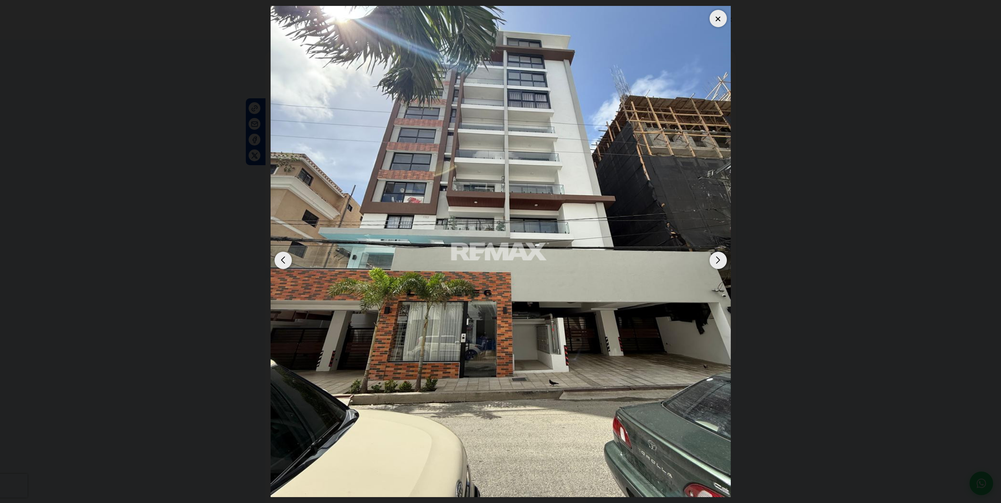
click at [720, 259] on div "Next slide" at bounding box center [718, 260] width 17 height 17
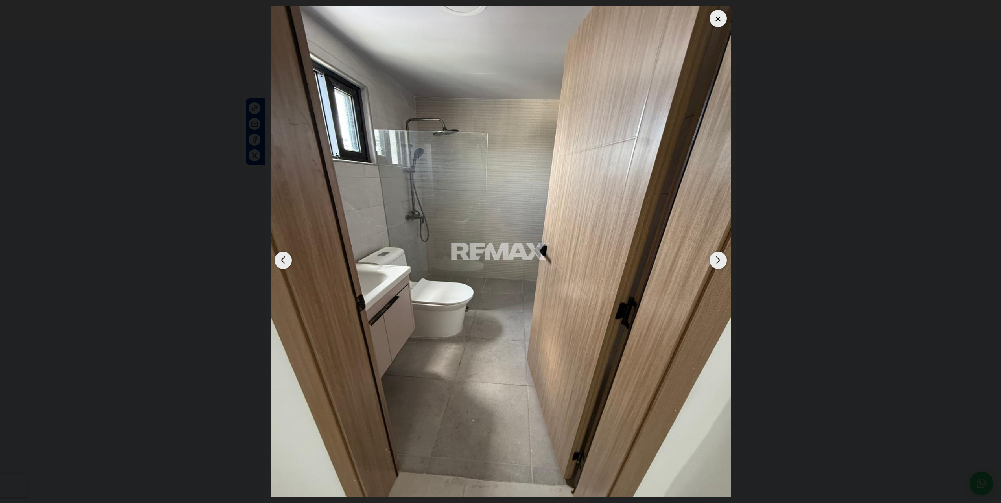
click at [720, 259] on div "Next slide" at bounding box center [718, 260] width 17 height 17
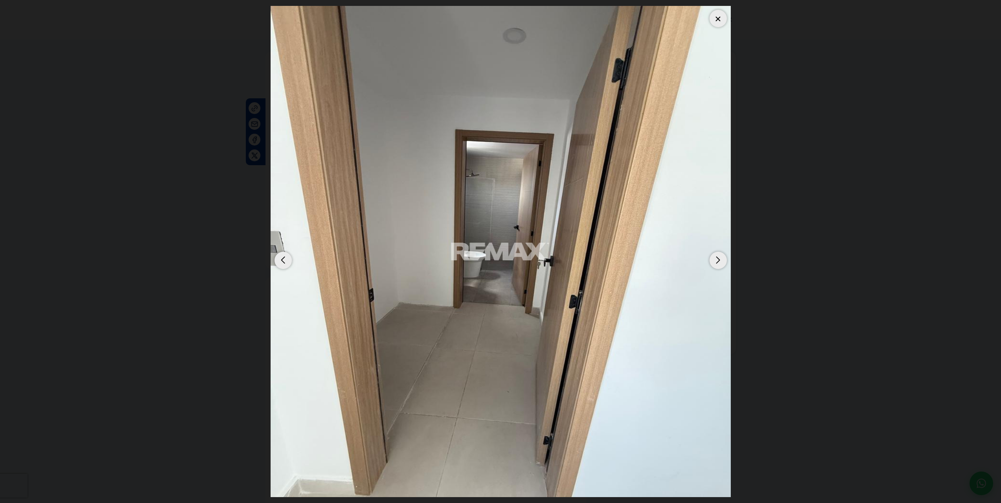
click at [720, 258] on div "Next slide" at bounding box center [718, 260] width 17 height 17
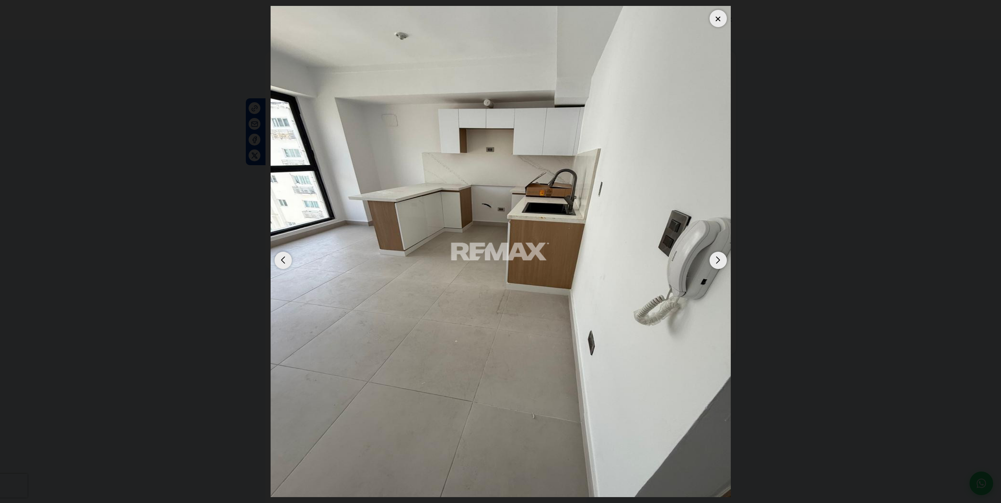
click at [720, 258] on div "Next slide" at bounding box center [718, 260] width 17 height 17
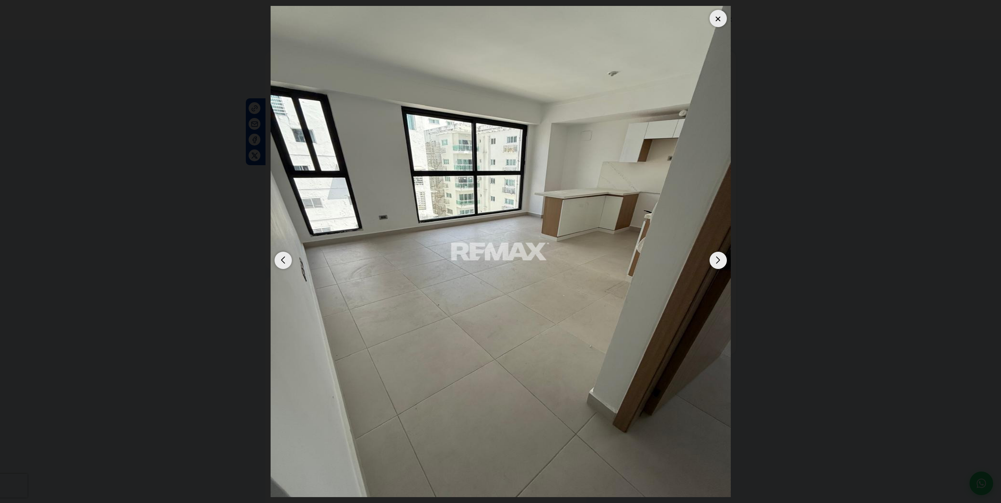
click at [717, 259] on div "Next slide" at bounding box center [718, 260] width 17 height 17
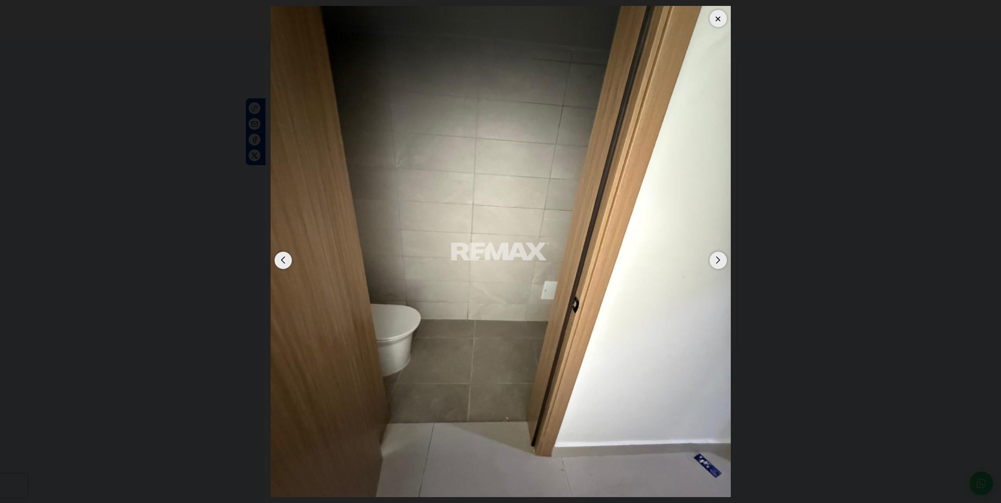
click at [717, 258] on div "Next slide" at bounding box center [718, 260] width 17 height 17
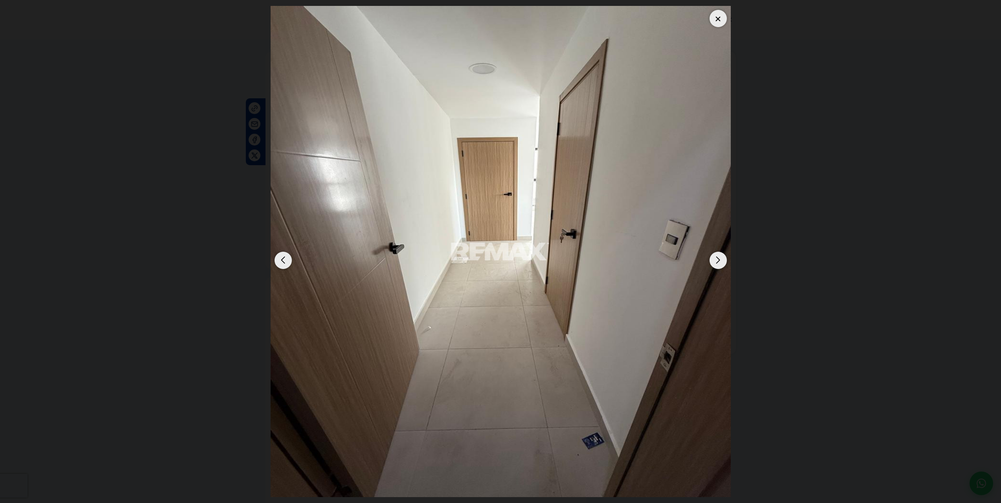
click at [717, 258] on div "Next slide" at bounding box center [718, 260] width 17 height 17
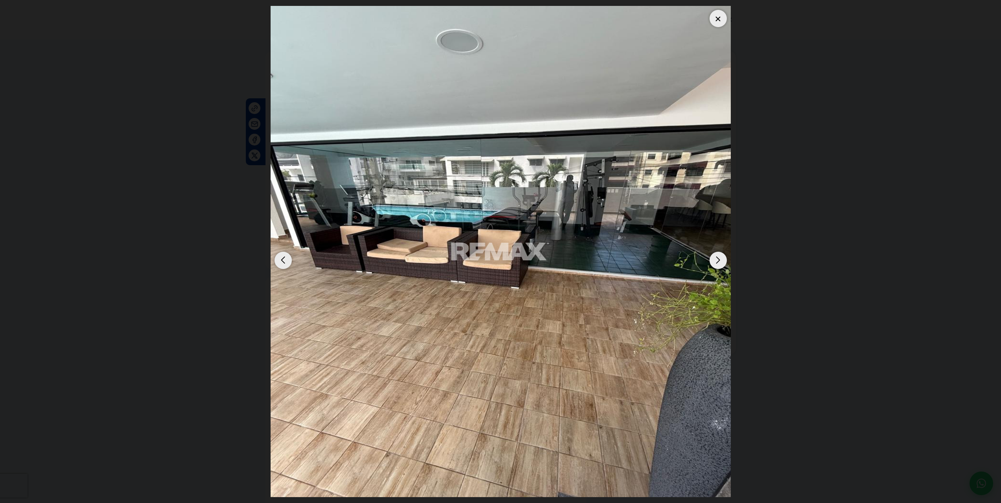
click at [717, 258] on div "Next slide" at bounding box center [718, 260] width 17 height 17
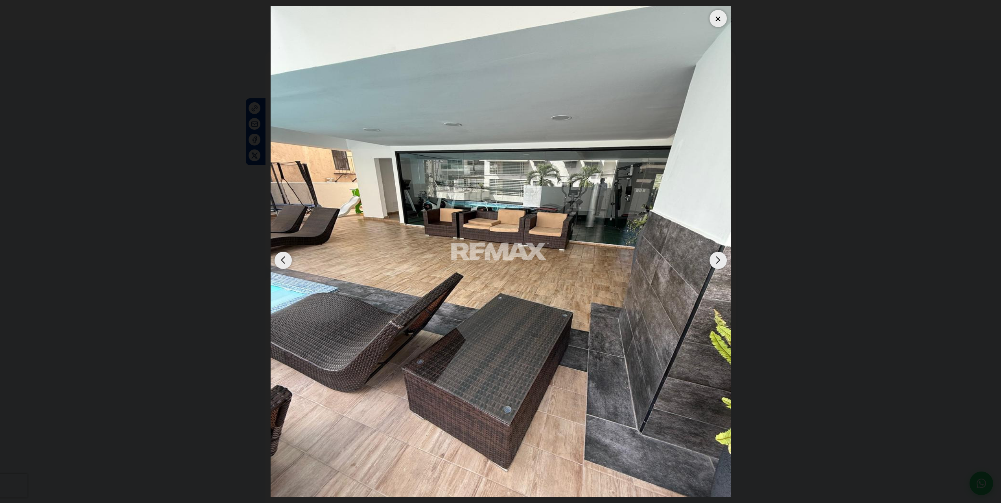
click at [717, 258] on div "Next slide" at bounding box center [718, 260] width 17 height 17
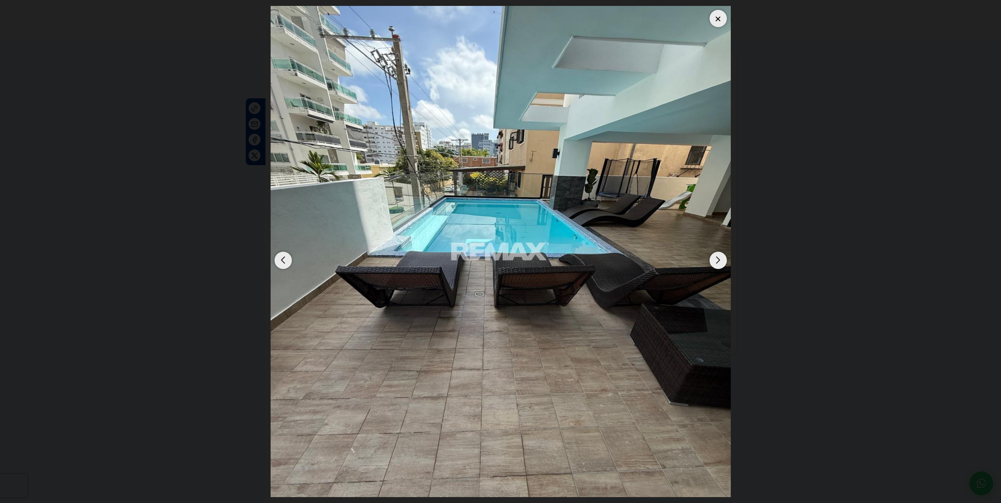
click at [717, 258] on div "Next slide" at bounding box center [718, 260] width 17 height 17
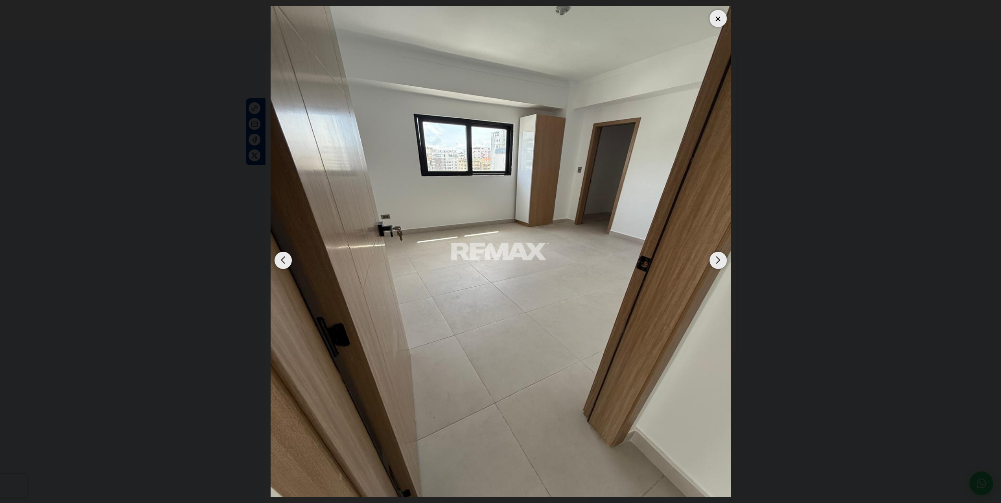
click at [717, 258] on div "Next slide" at bounding box center [718, 260] width 17 height 17
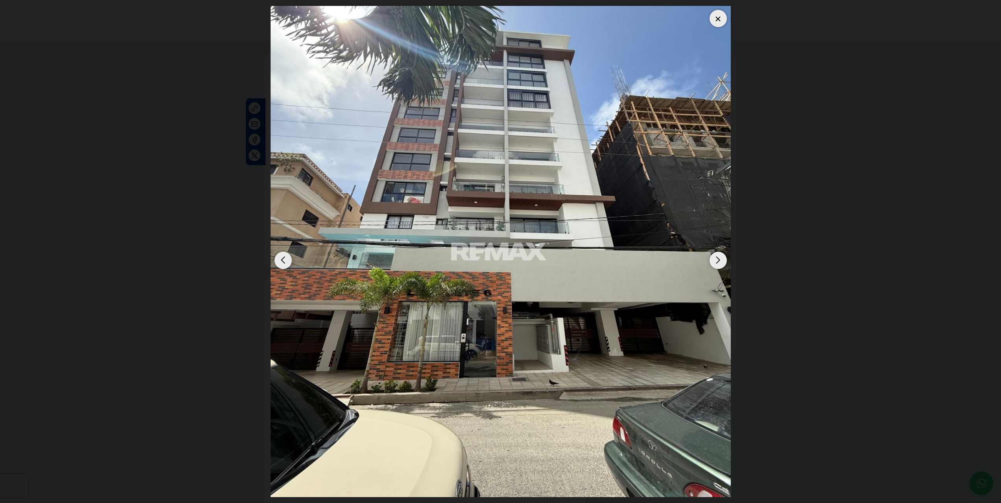
click at [717, 258] on div "Next slide" at bounding box center [718, 260] width 17 height 17
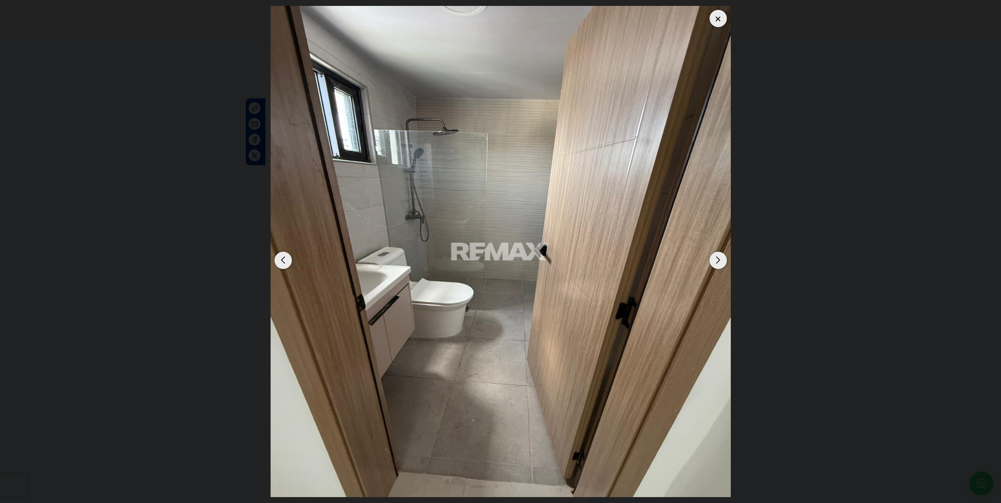
click at [717, 258] on div "Next slide" at bounding box center [718, 260] width 17 height 17
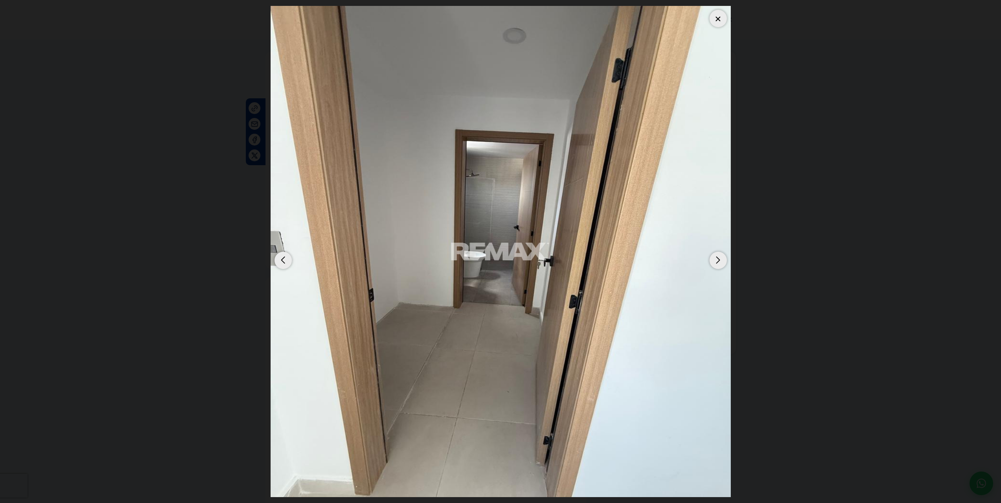
click at [721, 260] on div "Next slide" at bounding box center [718, 260] width 17 height 17
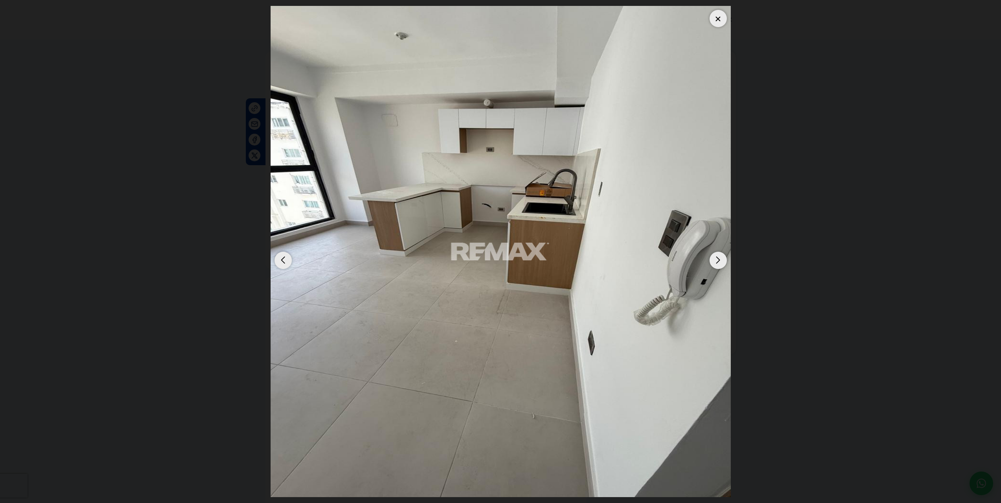
click at [716, 259] on div "Next slide" at bounding box center [718, 260] width 17 height 17
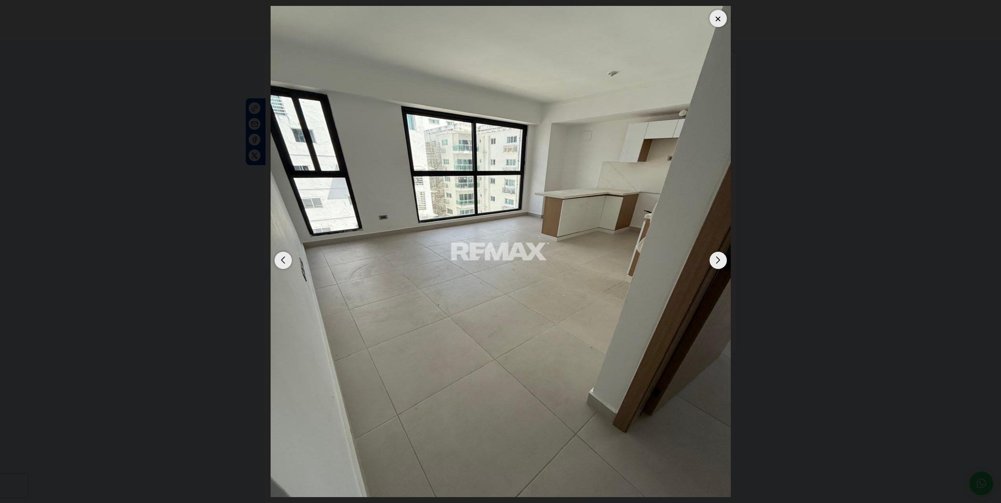
click at [719, 258] on div "Next slide" at bounding box center [718, 260] width 17 height 17
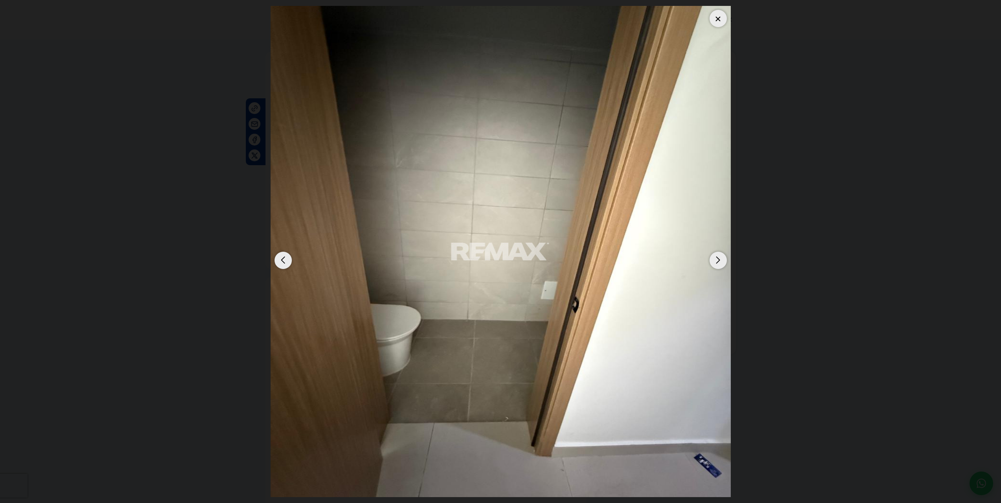
click at [719, 258] on div "Next slide" at bounding box center [718, 260] width 17 height 17
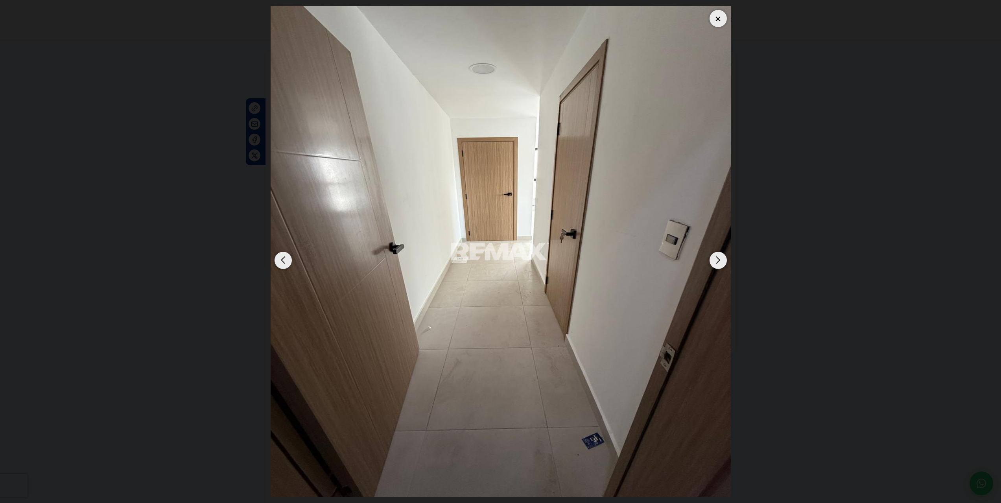
click at [719, 258] on div "Next slide" at bounding box center [718, 260] width 17 height 17
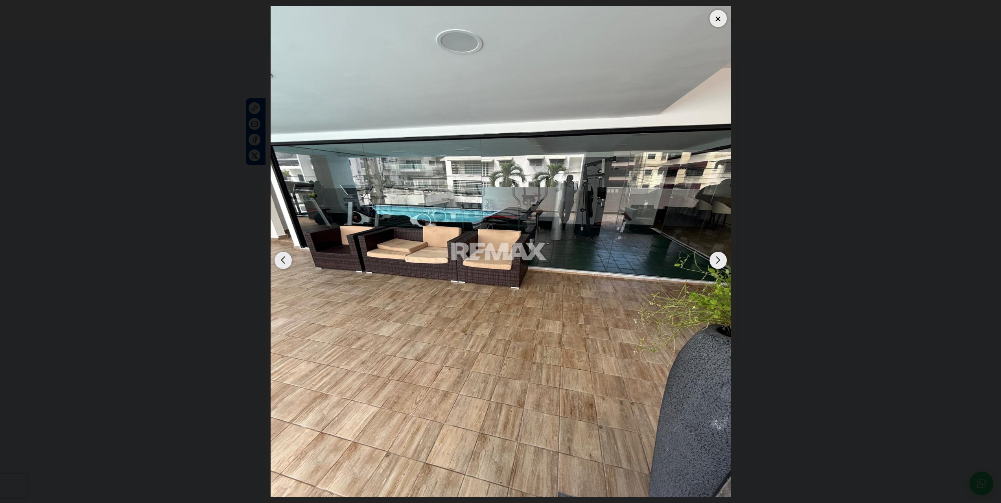
click at [719, 258] on div "Next slide" at bounding box center [718, 260] width 17 height 17
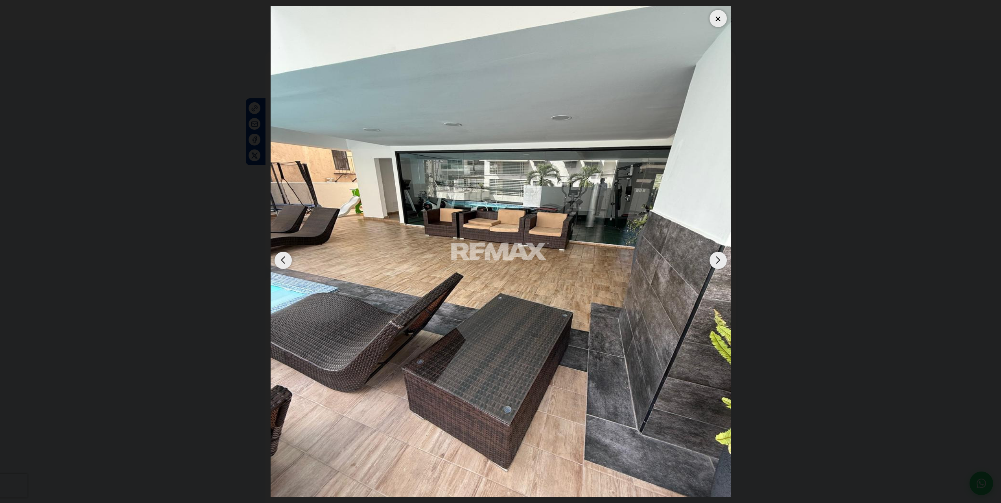
click at [719, 258] on div "Next slide" at bounding box center [718, 260] width 17 height 17
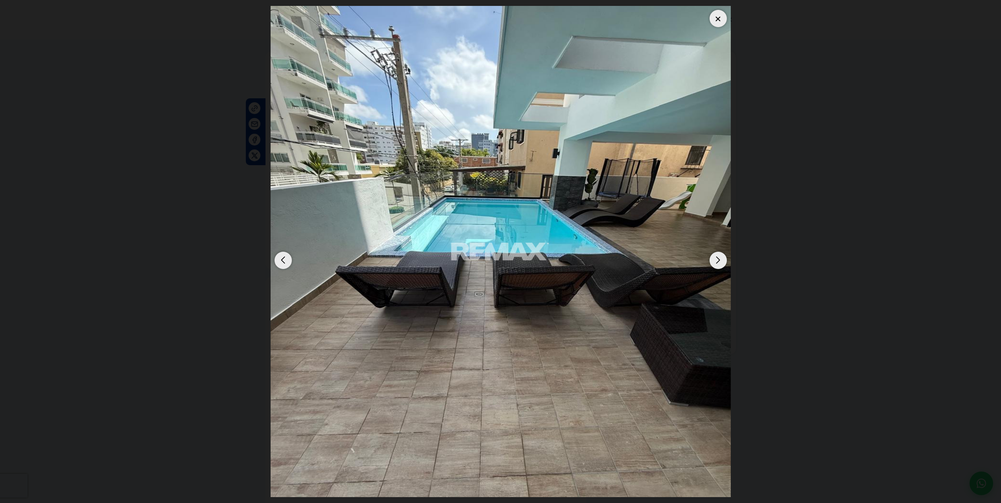
click at [719, 258] on div "Next slide" at bounding box center [718, 260] width 17 height 17
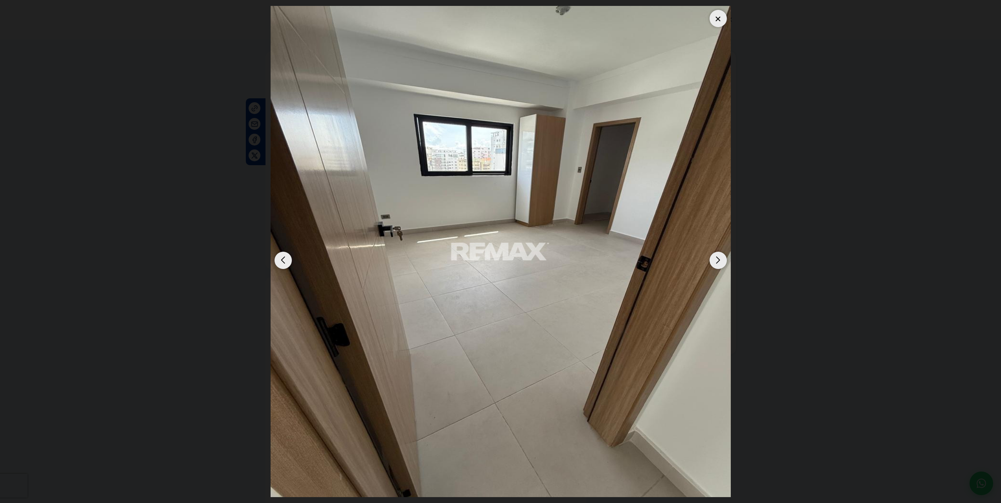
click at [718, 259] on div "Next slide" at bounding box center [718, 260] width 17 height 17
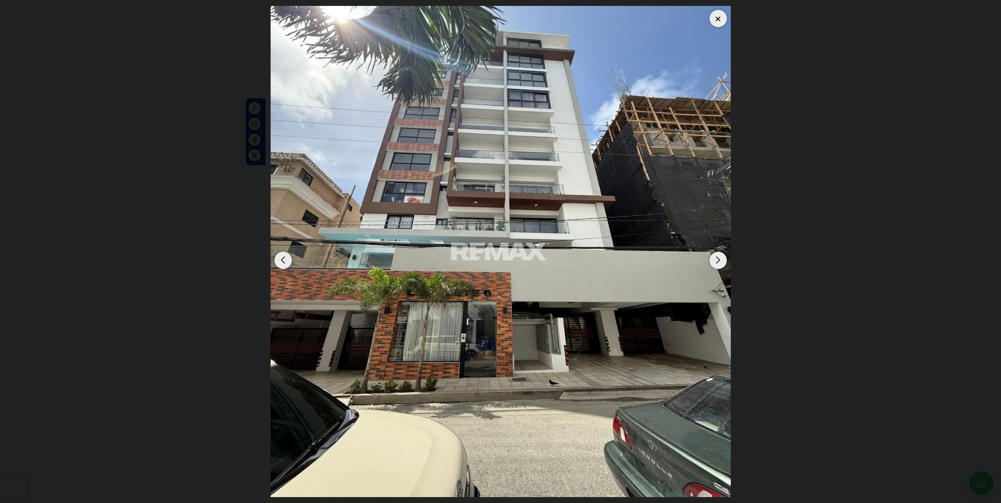
click at [718, 259] on div "Next slide" at bounding box center [718, 260] width 17 height 17
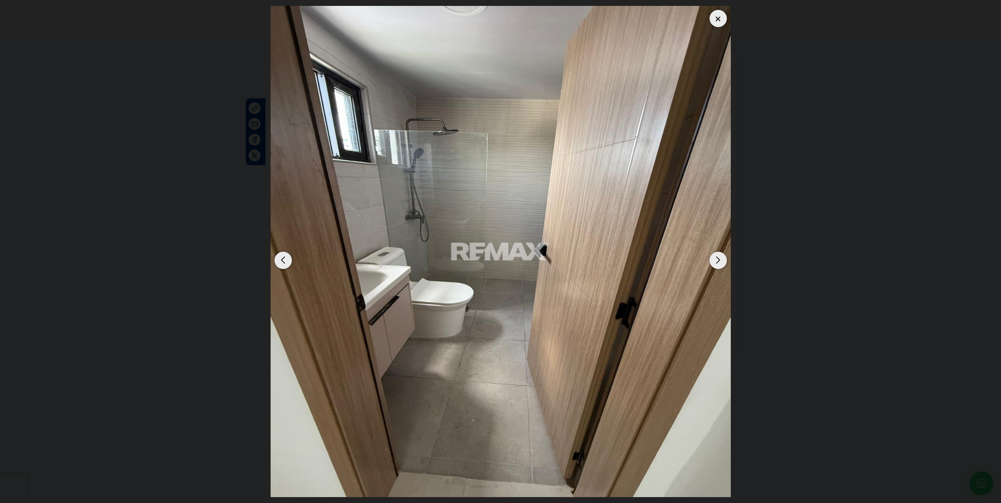
click at [718, 259] on div "Next slide" at bounding box center [718, 260] width 17 height 17
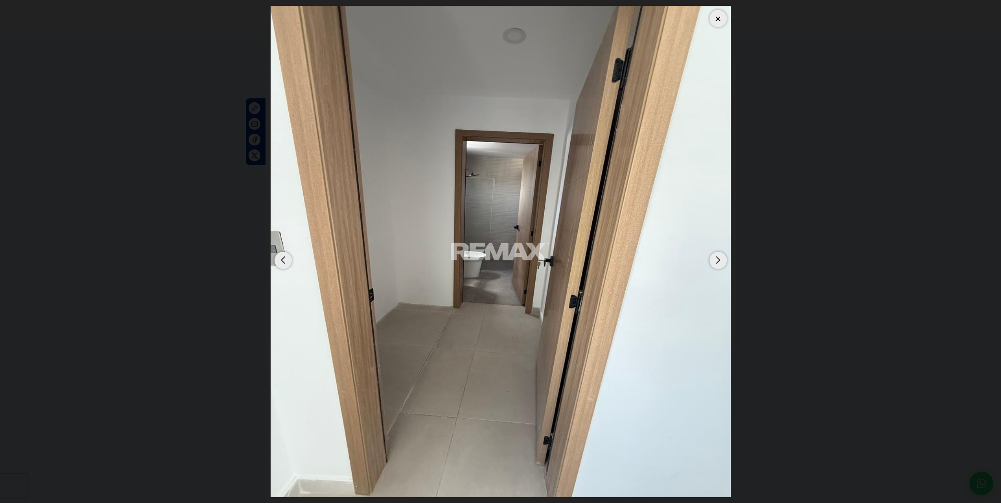
click at [718, 260] on div "Next slide" at bounding box center [718, 260] width 17 height 17
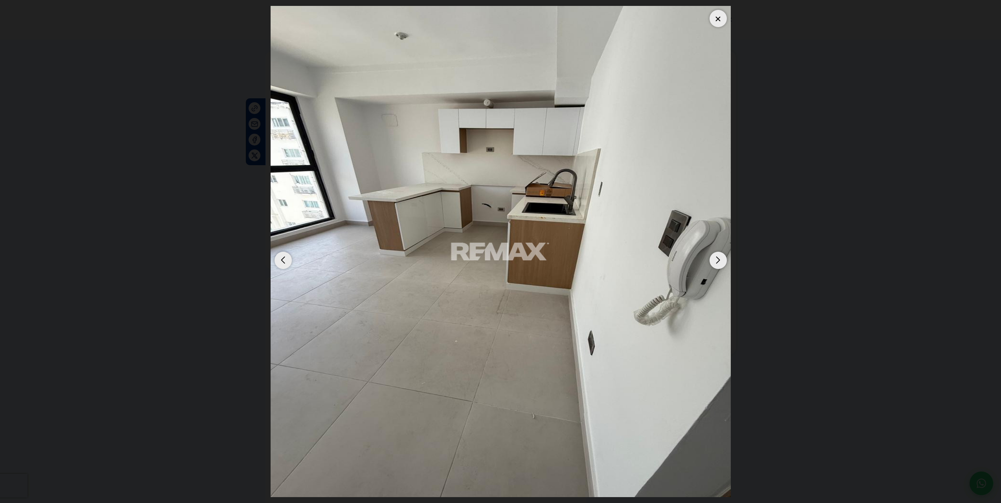
click at [718, 261] on div "Next slide" at bounding box center [718, 260] width 17 height 17
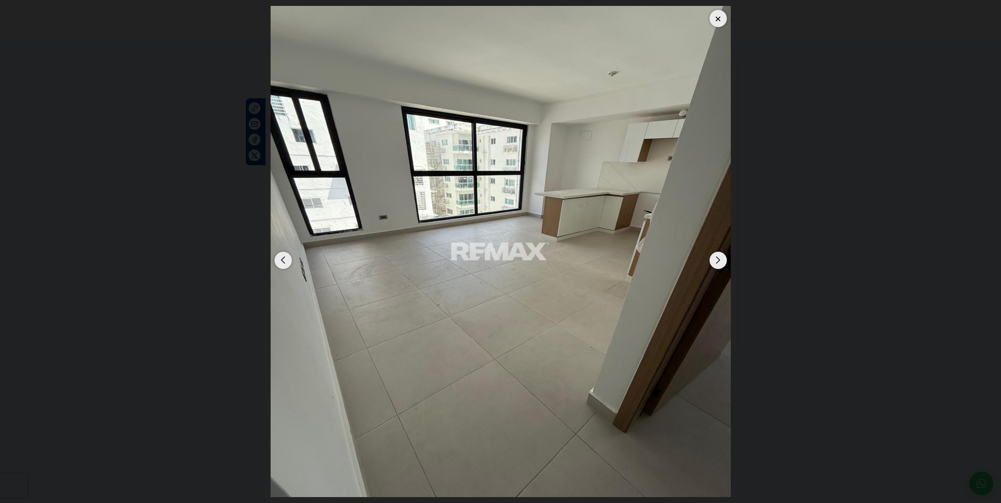
click at [718, 261] on div "Next slide" at bounding box center [718, 260] width 17 height 17
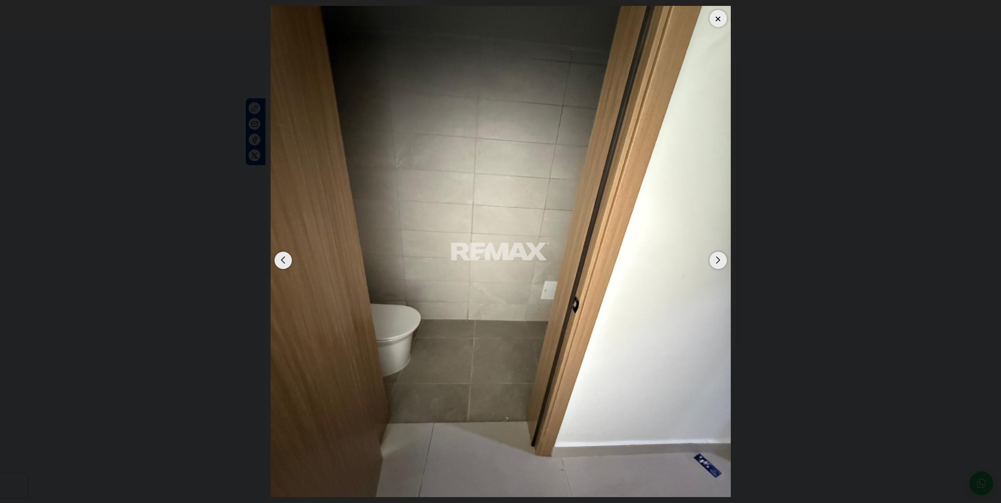
click at [718, 260] on div "Next slide" at bounding box center [718, 260] width 17 height 17
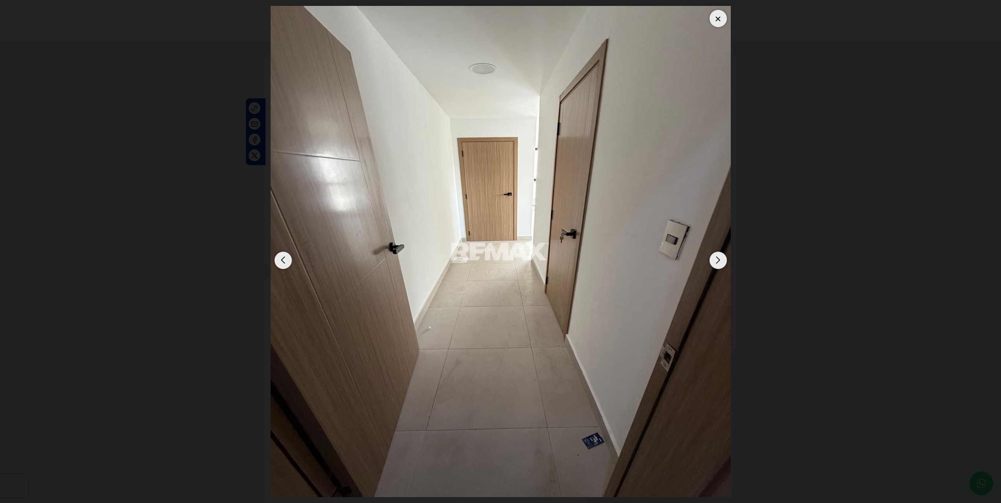
click at [718, 260] on div "Next slide" at bounding box center [718, 260] width 17 height 17
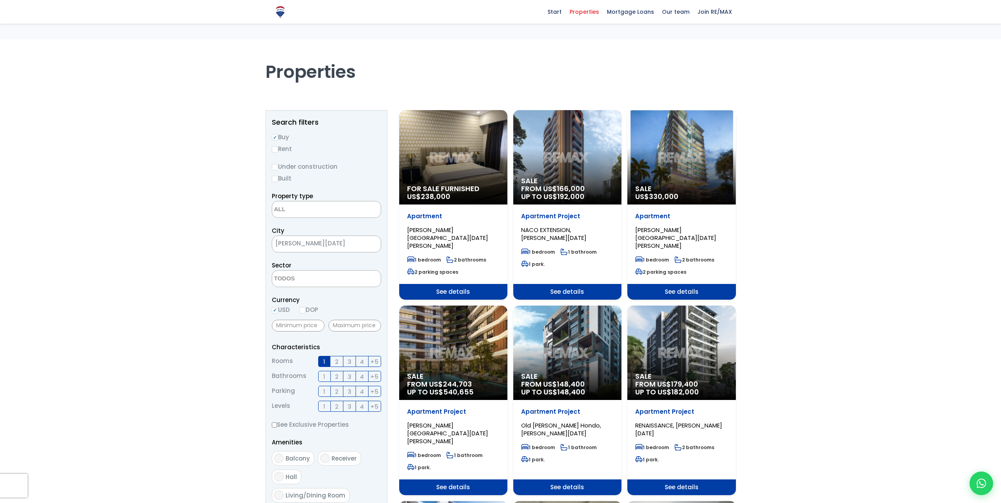
select select
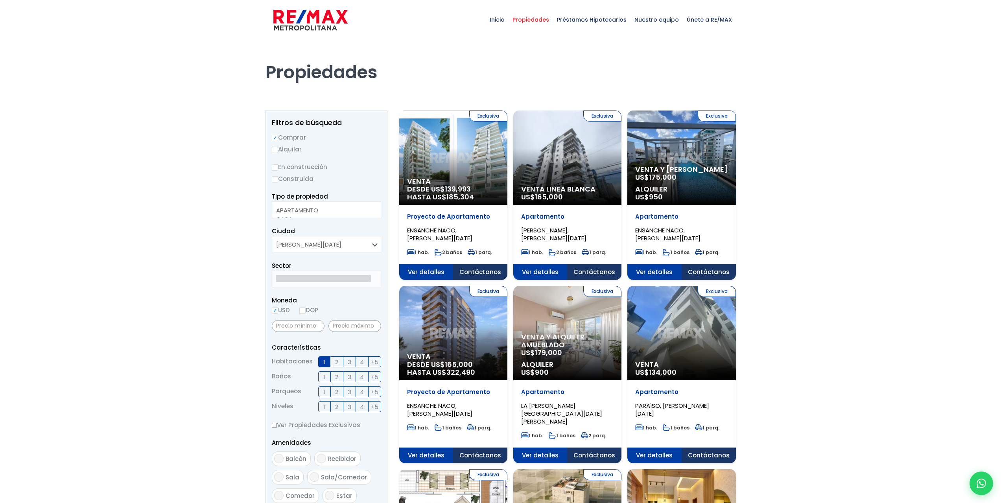
select select
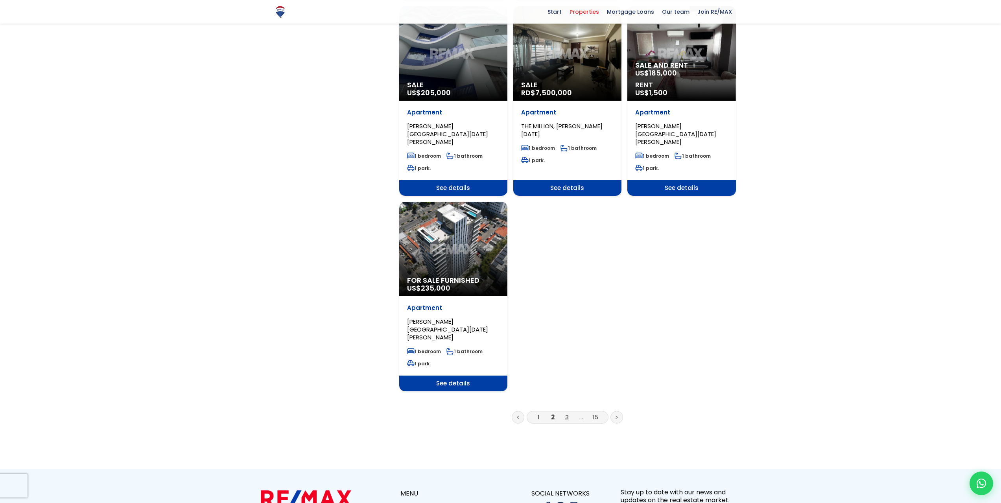
click at [565, 413] on font "3" at bounding box center [567, 417] width 4 height 8
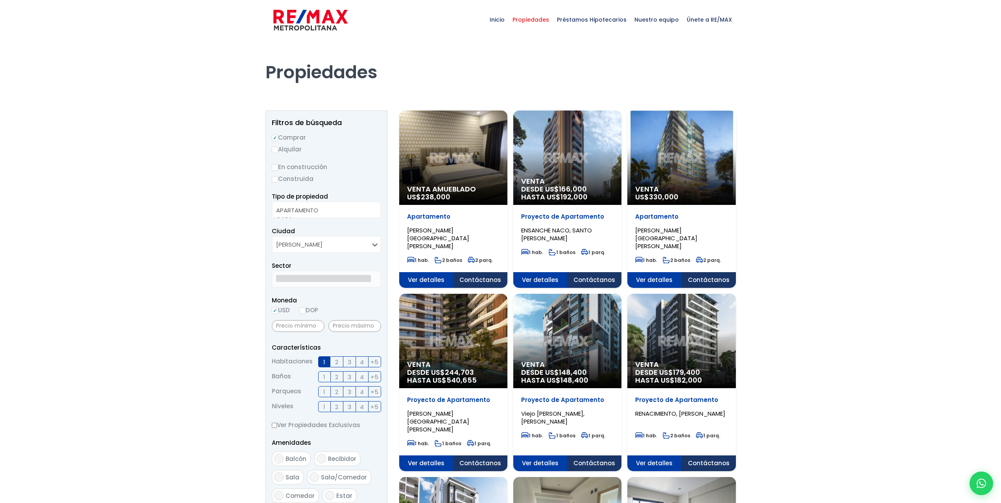
select select
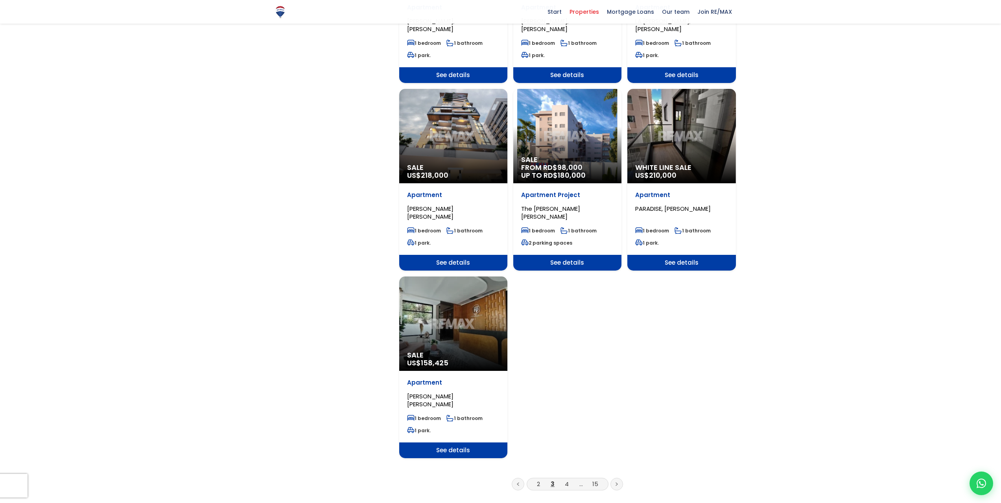
scroll to position [826, 0]
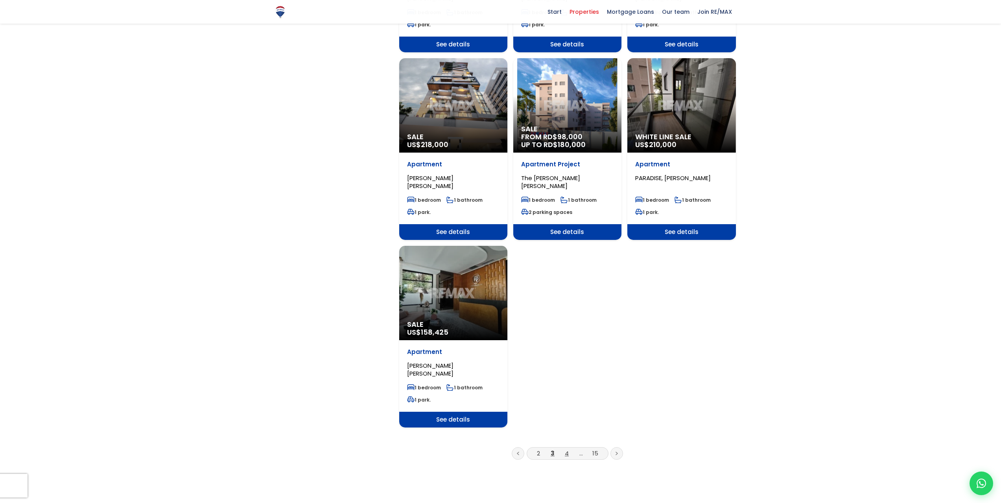
click at [567, 449] on font "4" at bounding box center [567, 453] width 4 height 8
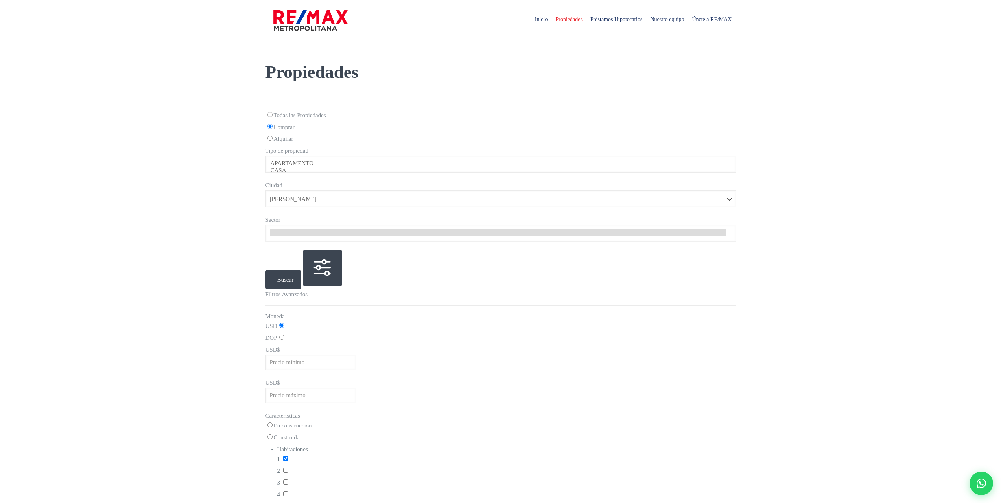
select select
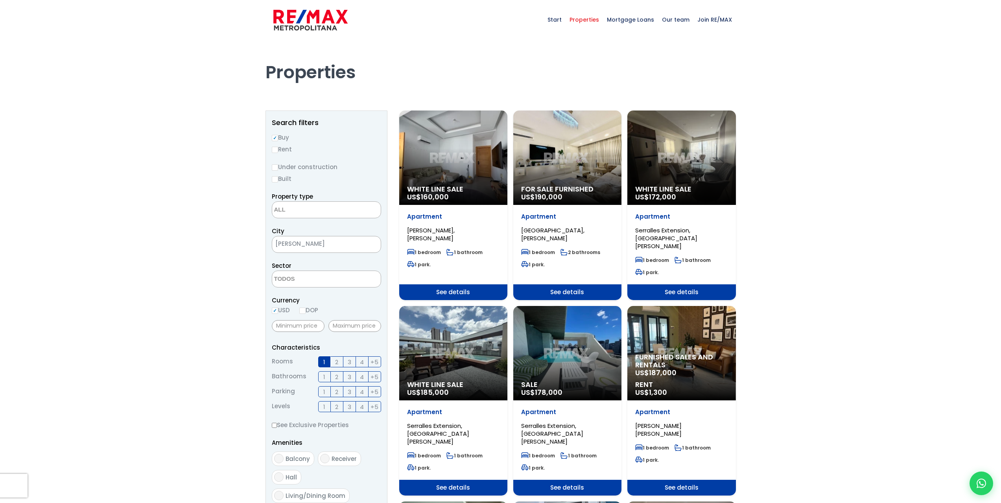
click at [557, 162] on div "For sale furnished US$ 190,000" at bounding box center [567, 158] width 108 height 94
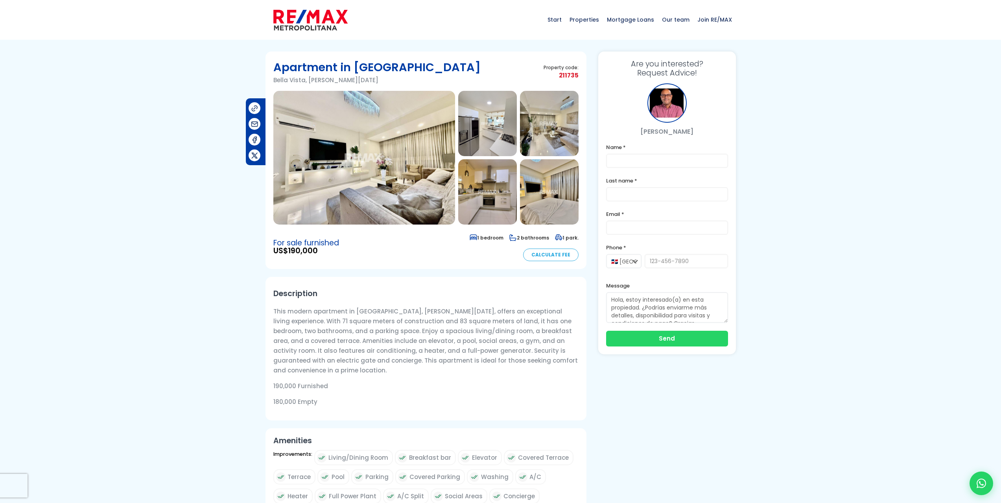
click at [367, 160] on img at bounding box center [364, 158] width 182 height 134
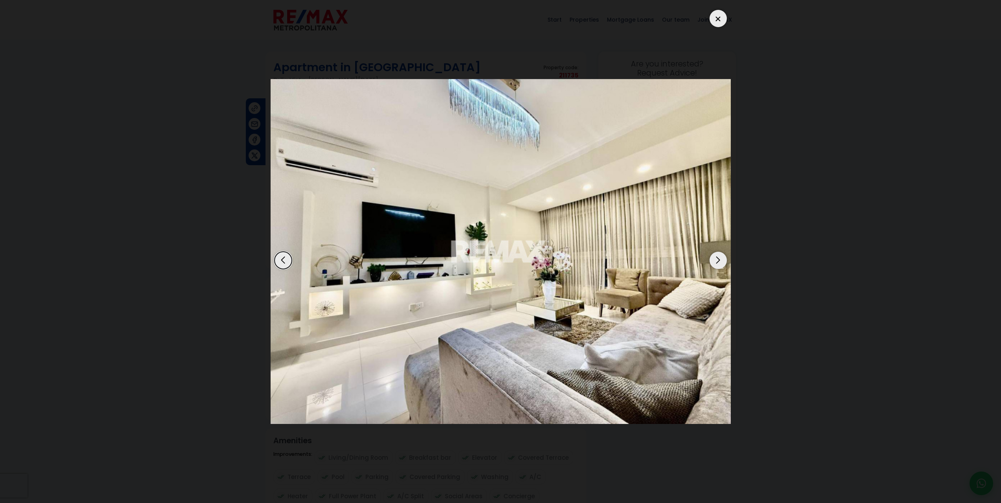
click at [718, 259] on div "Next slide" at bounding box center [718, 260] width 17 height 17
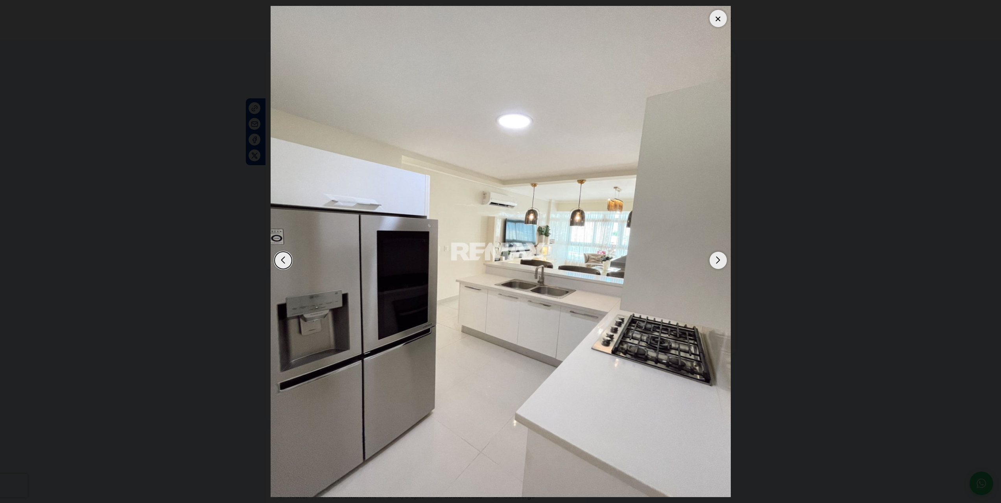
click at [719, 258] on div "Next slide" at bounding box center [718, 260] width 17 height 17
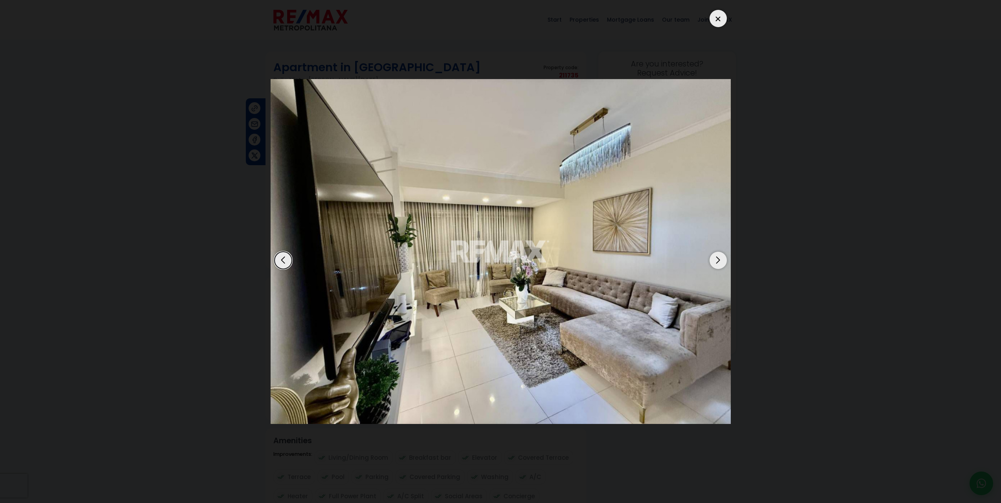
click at [719, 258] on div "Next slide" at bounding box center [718, 260] width 17 height 17
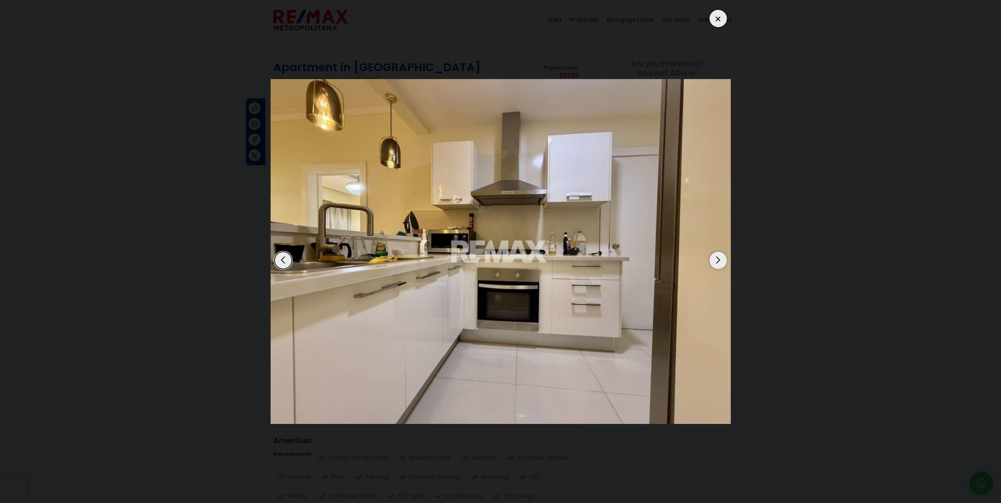
click at [720, 258] on div "Next slide" at bounding box center [718, 260] width 17 height 17
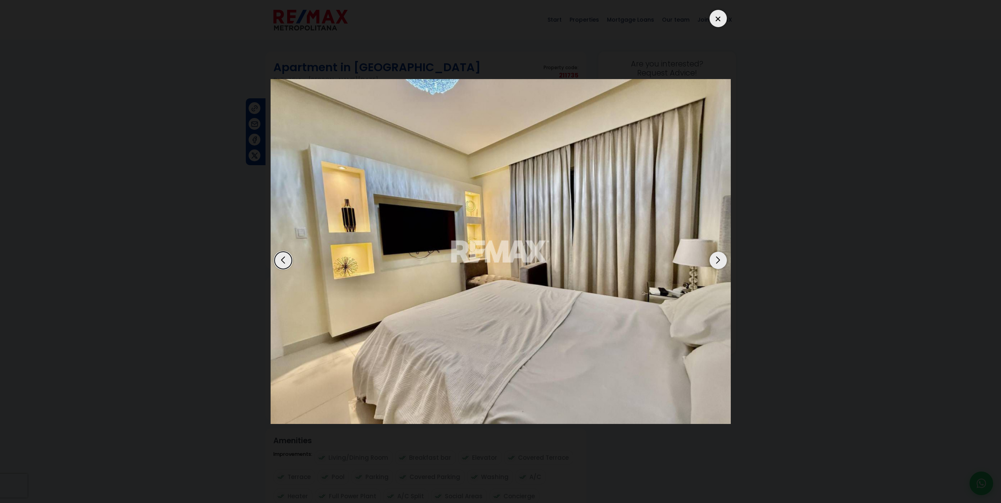
click at [720, 258] on div "Next slide" at bounding box center [718, 260] width 17 height 17
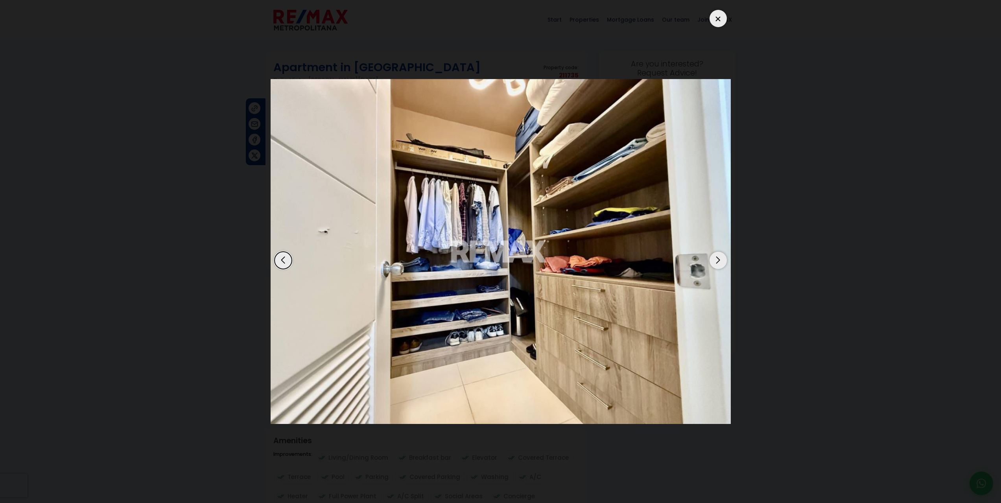
click at [721, 257] on div "Next slide" at bounding box center [718, 260] width 17 height 17
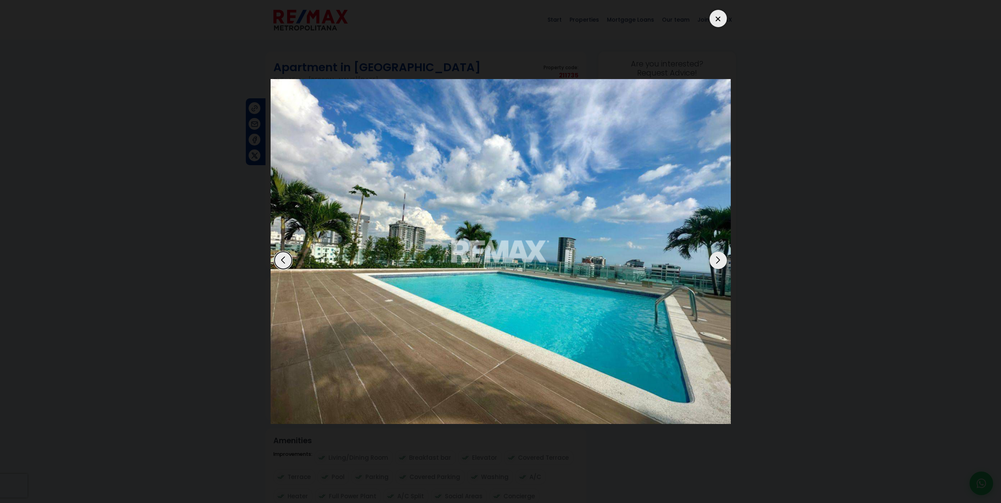
click at [721, 257] on div "Next slide" at bounding box center [718, 260] width 17 height 17
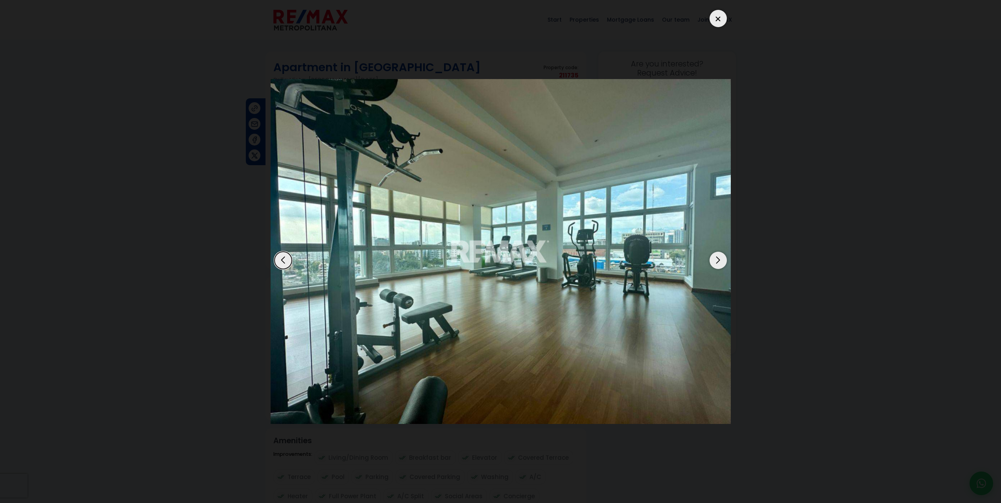
click at [721, 257] on div "Next slide" at bounding box center [718, 260] width 17 height 17
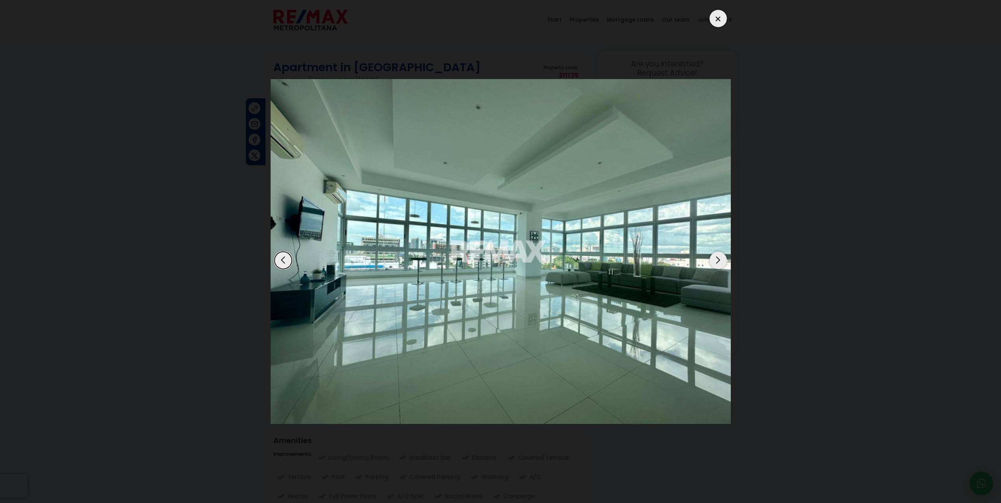
click at [722, 257] on div "Next slide" at bounding box center [718, 260] width 17 height 17
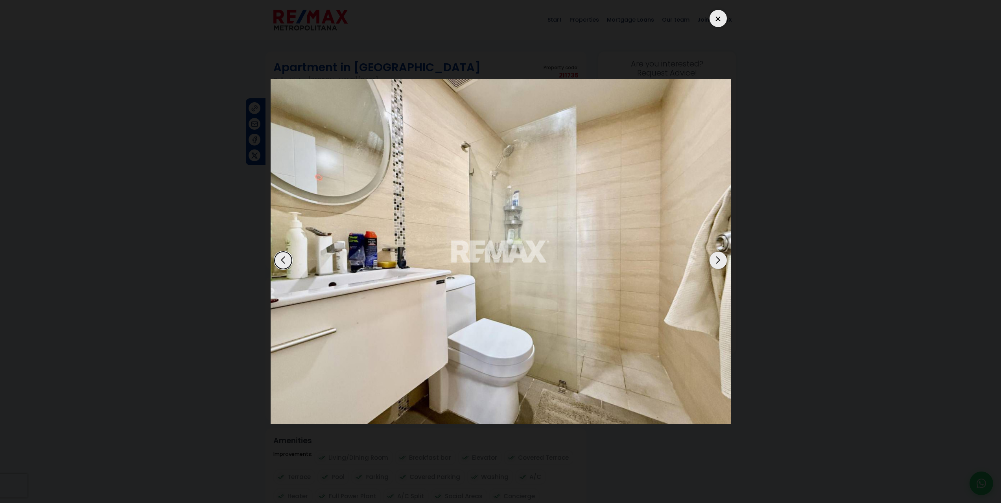
click at [722, 257] on div "Next slide" at bounding box center [718, 260] width 17 height 17
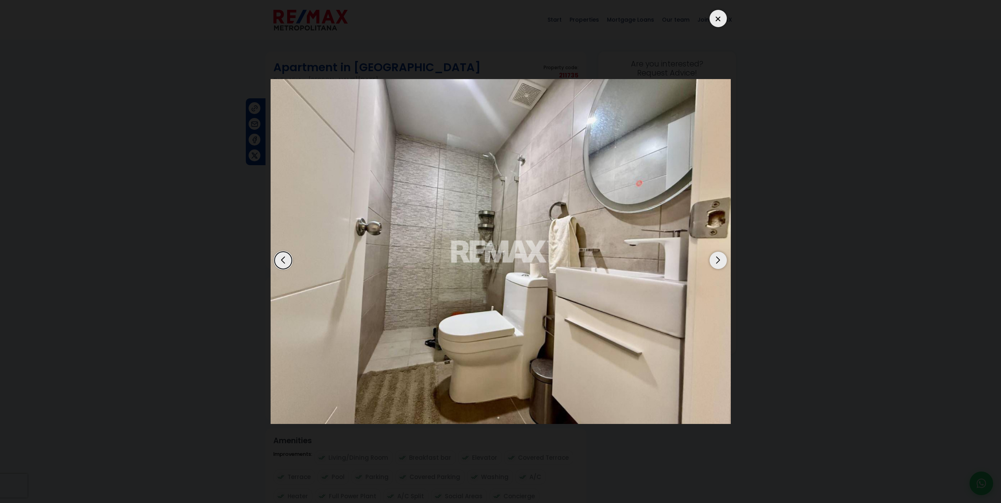
click at [282, 259] on div "Previous slide" at bounding box center [283, 260] width 17 height 17
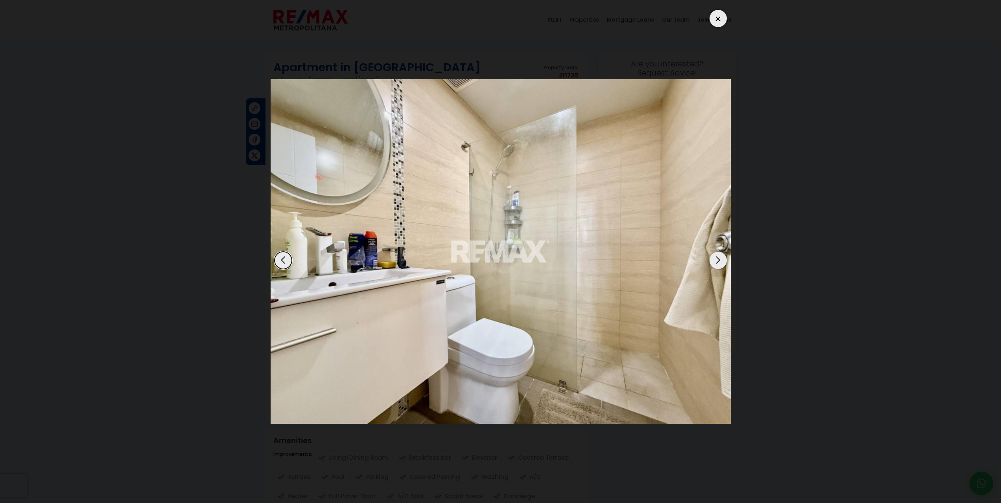
click at [722, 264] on div "Next slide" at bounding box center [718, 260] width 17 height 17
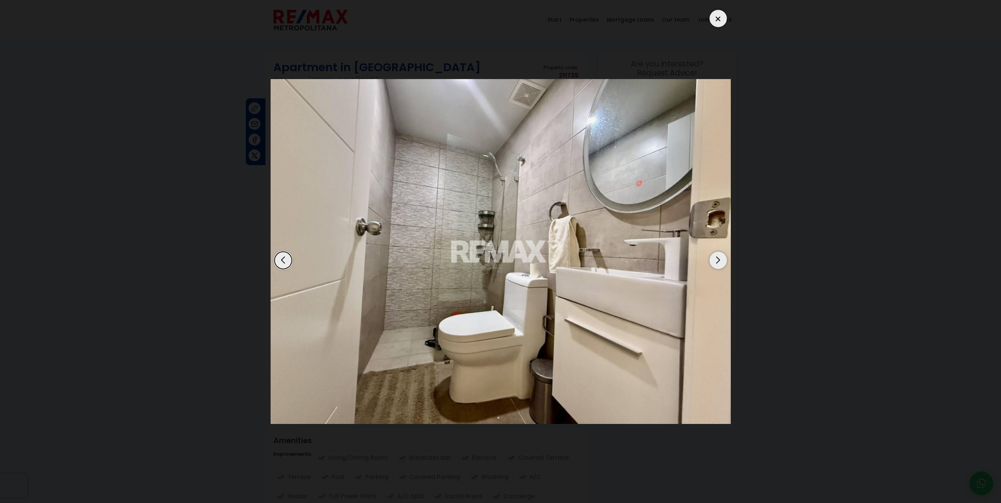
click at [719, 260] on div "Next slide" at bounding box center [718, 260] width 17 height 17
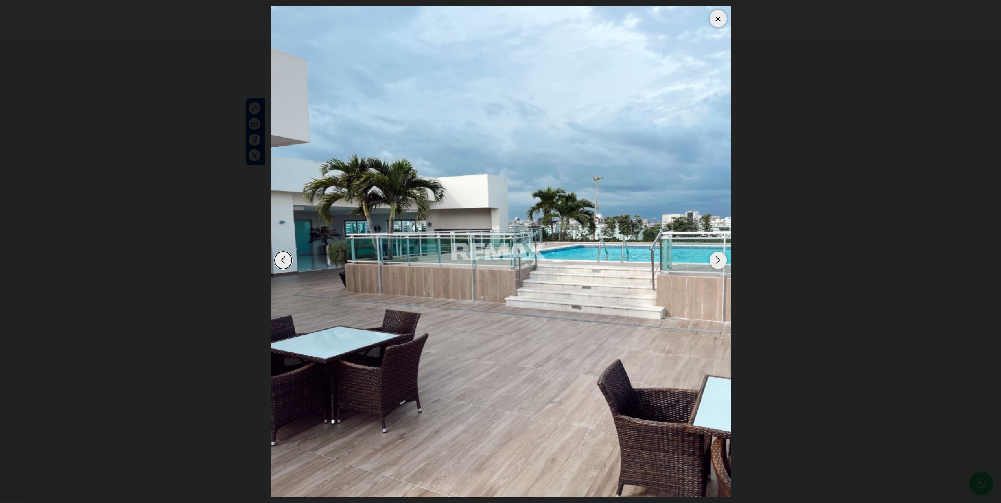
click at [721, 259] on div "Next slide" at bounding box center [718, 260] width 17 height 17
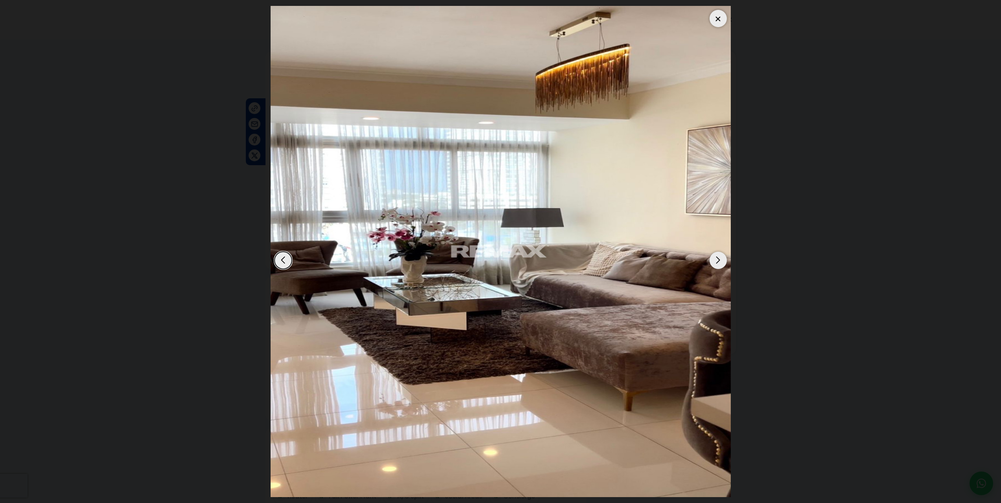
click at [716, 262] on div "Next slide" at bounding box center [718, 260] width 17 height 17
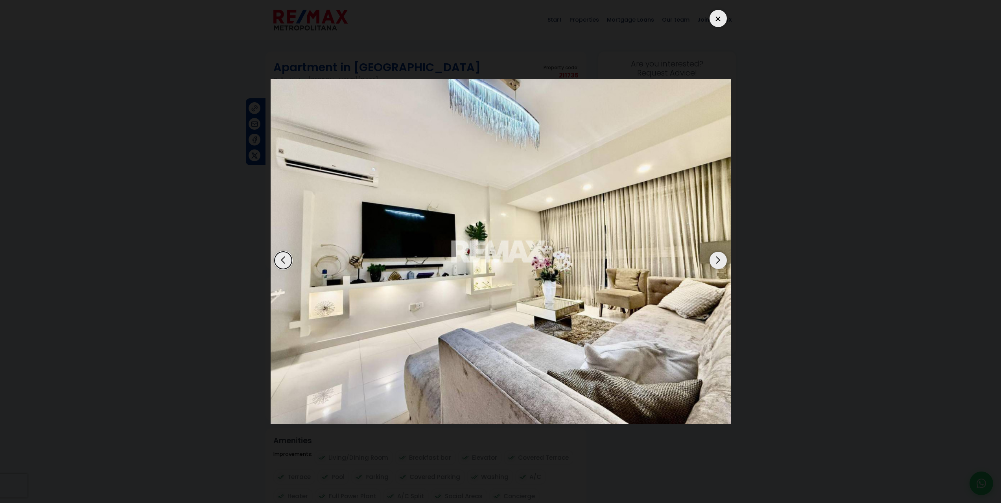
click at [284, 259] on div "Previous slide" at bounding box center [283, 260] width 17 height 17
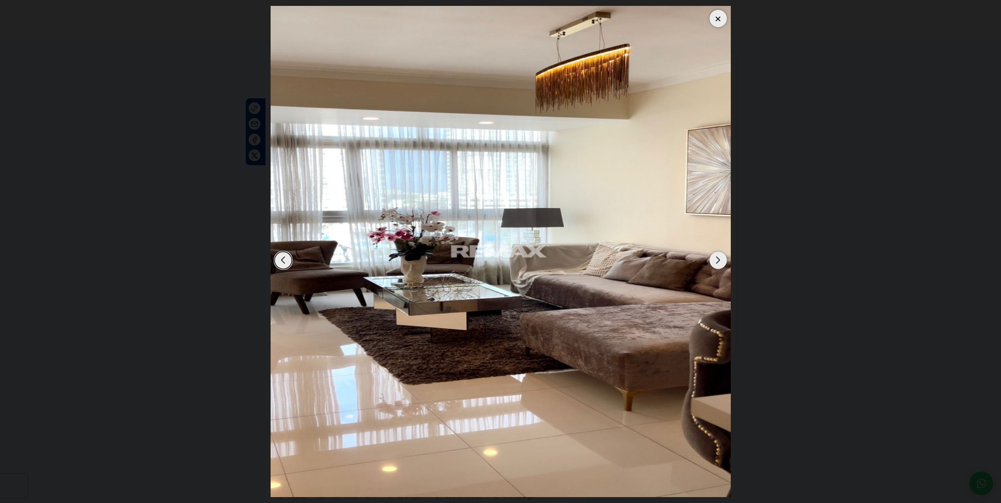
click at [718, 259] on div "Next slide" at bounding box center [718, 260] width 17 height 17
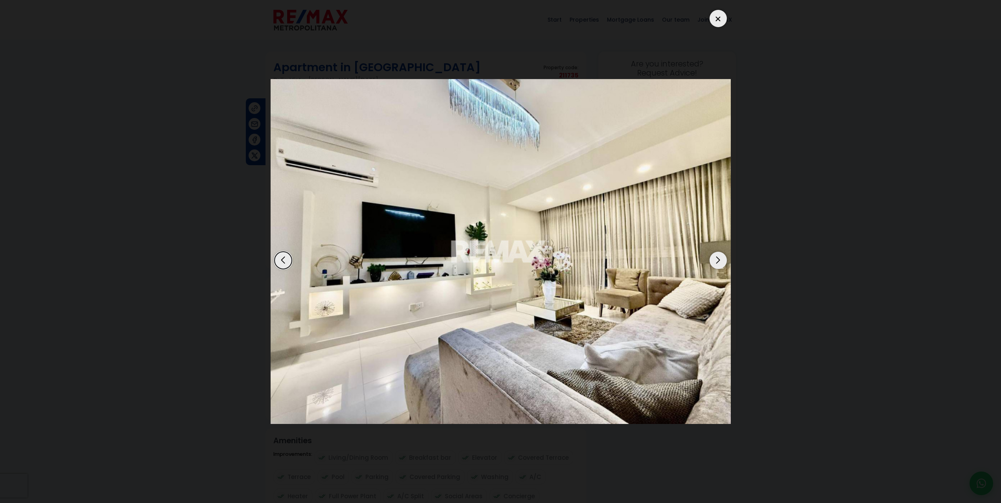
click at [718, 258] on div "Next slide" at bounding box center [718, 260] width 17 height 17
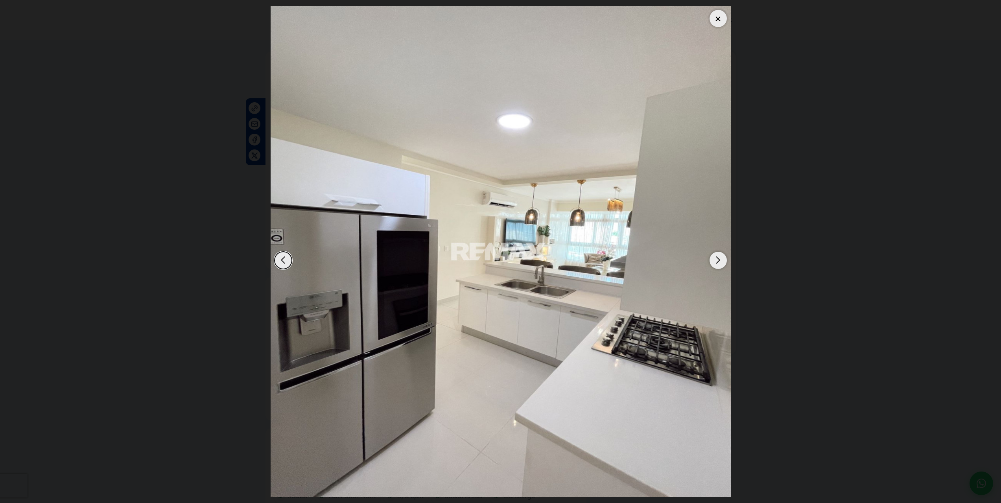
click at [718, 258] on div "Next slide" at bounding box center [718, 260] width 17 height 17
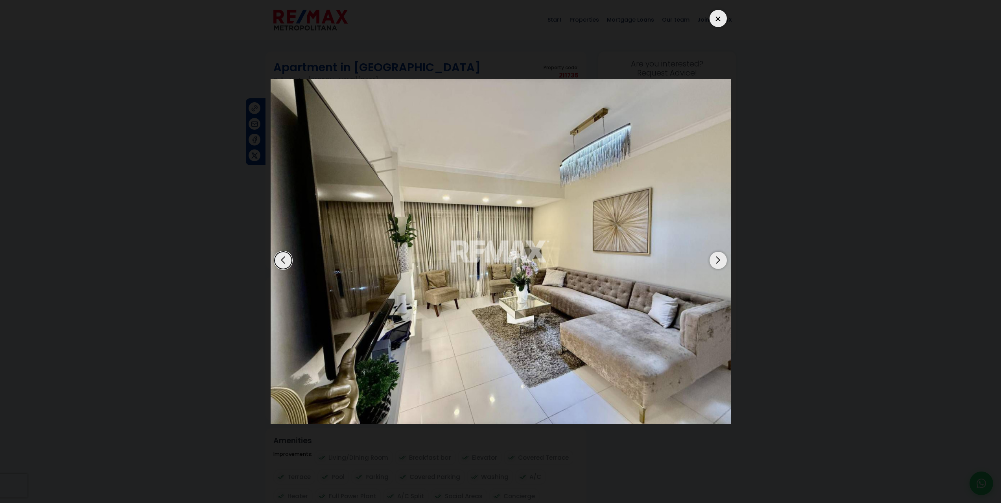
click at [720, 18] on div at bounding box center [718, 18] width 17 height 17
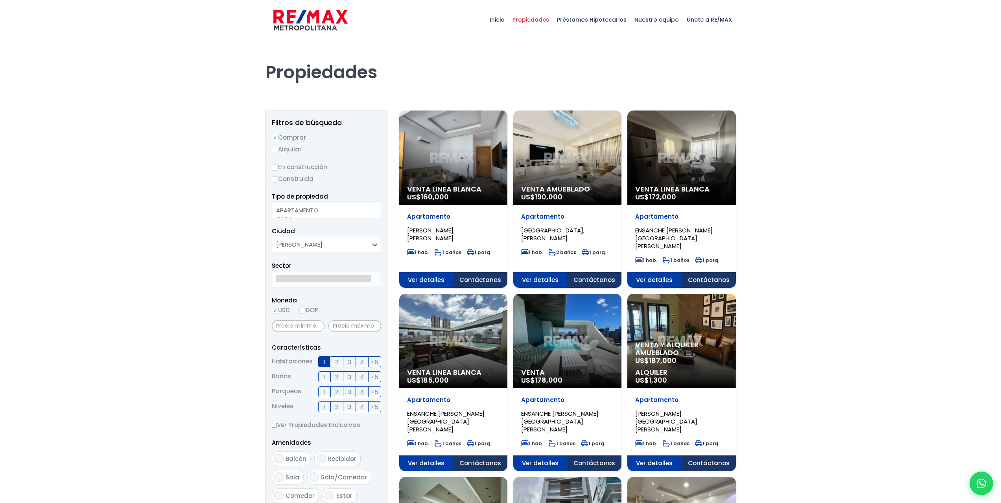
select select
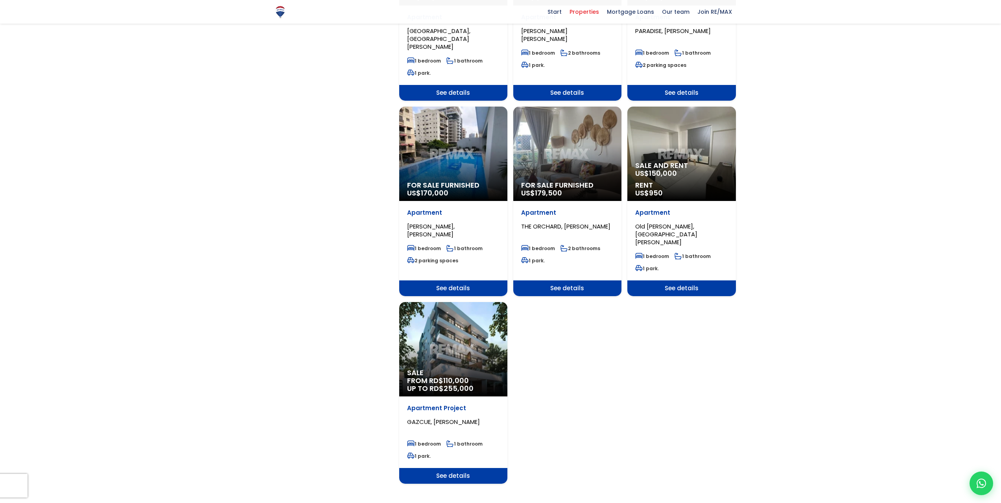
scroll to position [787, 0]
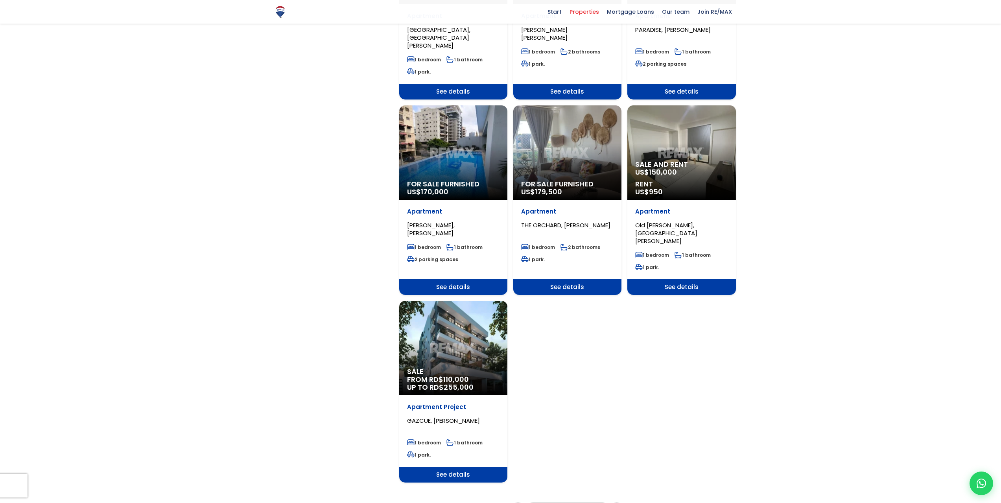
click at [447, 315] on div "Sale FROM RD$ 110,000 UP TO RD$ 255,000" at bounding box center [453, 348] width 108 height 94
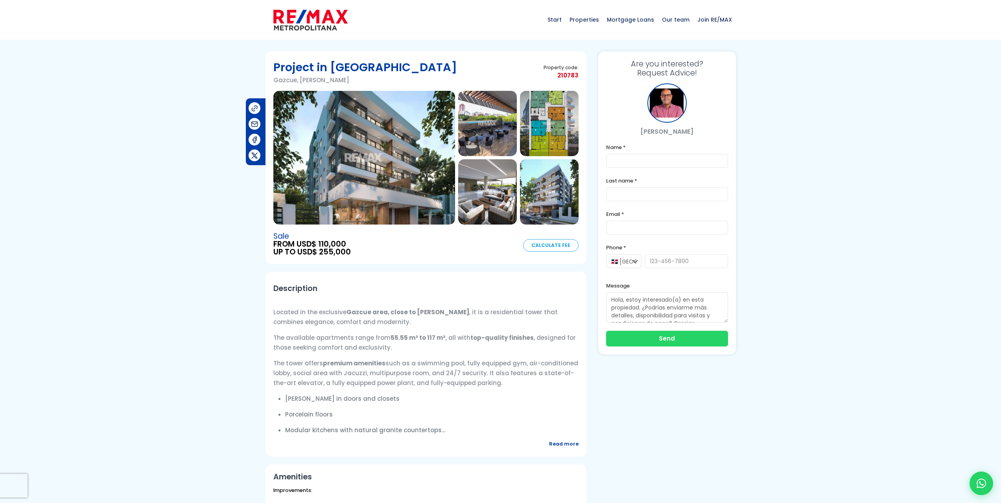
click at [395, 155] on img at bounding box center [364, 158] width 182 height 134
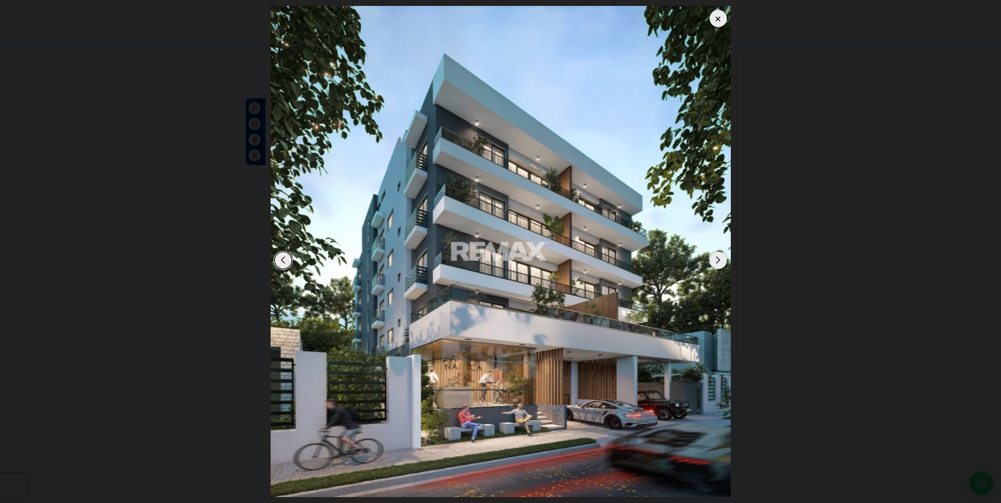
click at [718, 260] on div "Next slide" at bounding box center [718, 260] width 17 height 17
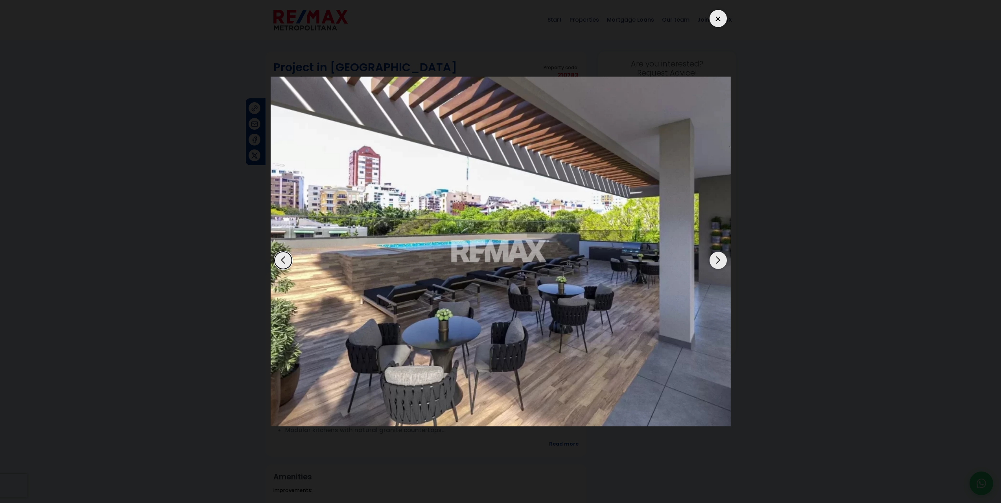
click at [716, 260] on div "Next slide" at bounding box center [718, 260] width 17 height 17
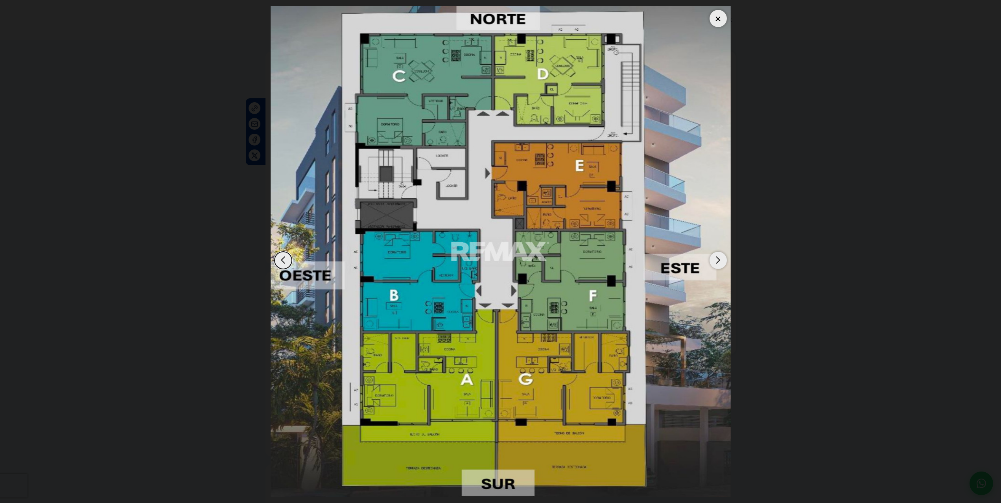
click at [722, 259] on div "Next slide" at bounding box center [718, 260] width 17 height 17
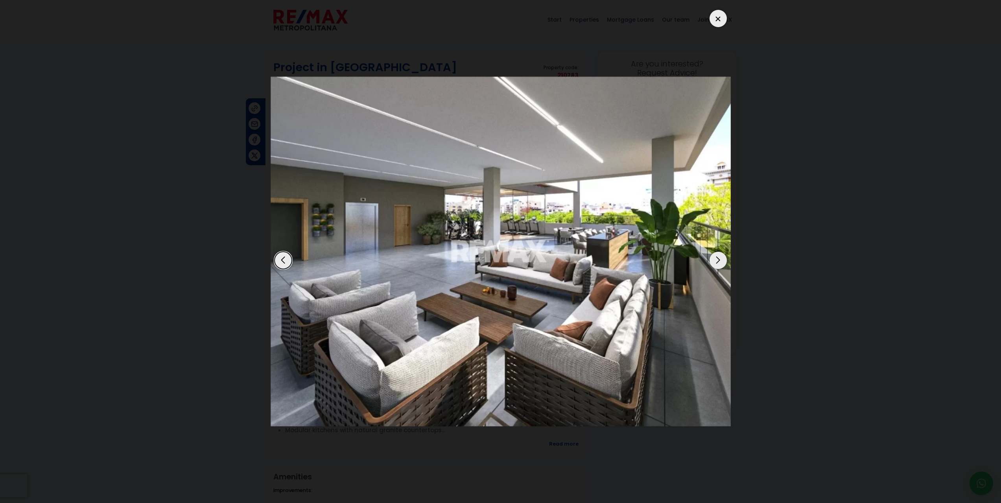
click at [722, 259] on div "Next slide" at bounding box center [718, 260] width 17 height 17
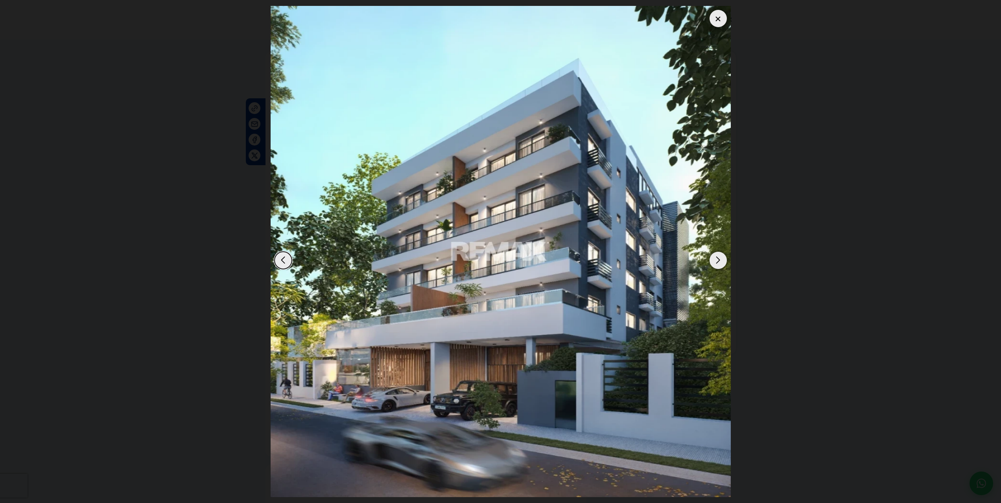
click at [718, 259] on div "Next slide" at bounding box center [718, 260] width 17 height 17
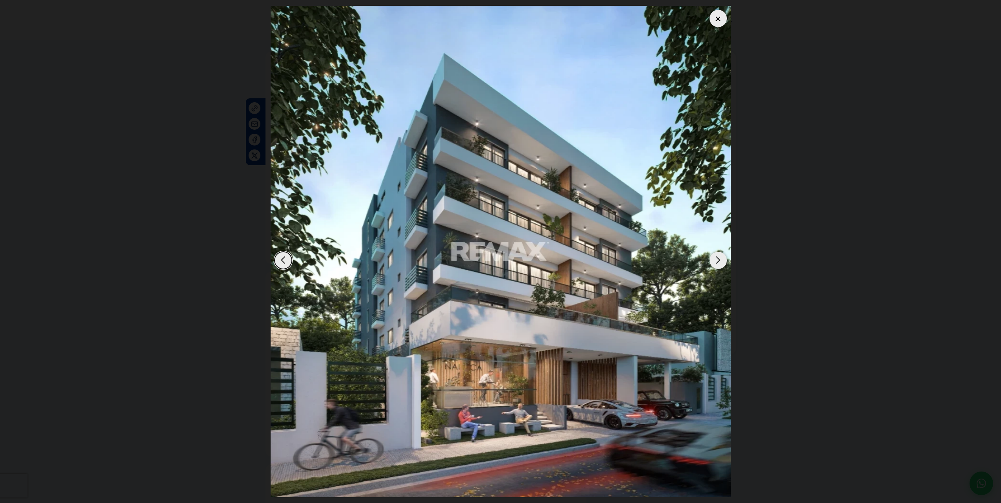
click at [718, 259] on div "Next slide" at bounding box center [718, 260] width 17 height 17
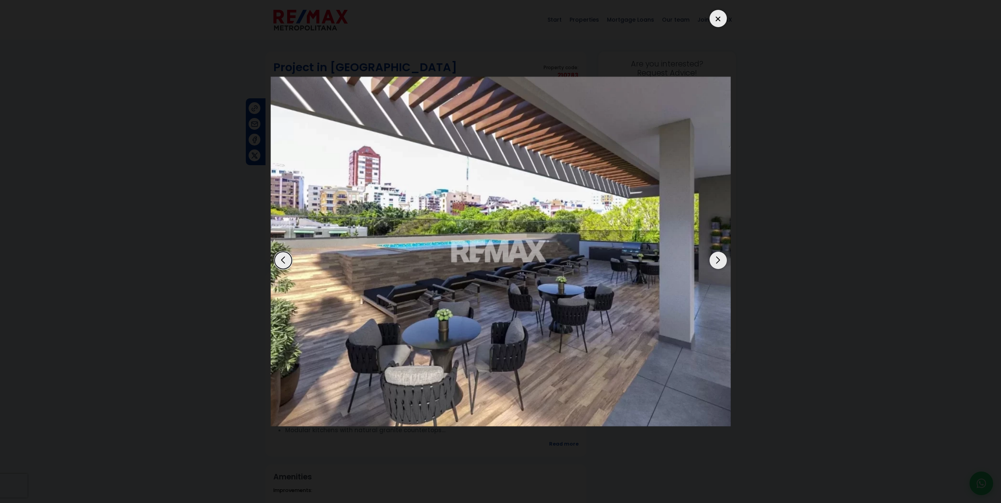
click at [718, 259] on div "Next slide" at bounding box center [718, 260] width 17 height 17
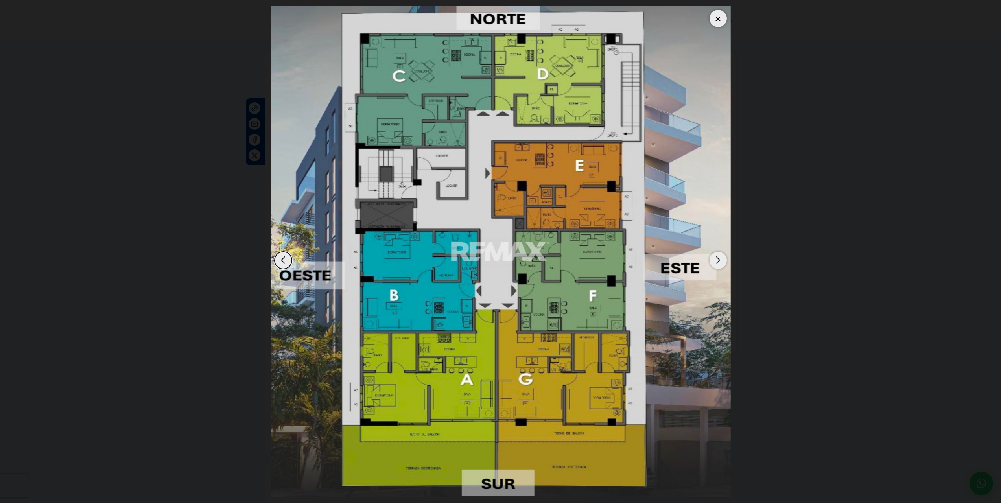
click at [718, 17] on div at bounding box center [718, 18] width 17 height 17
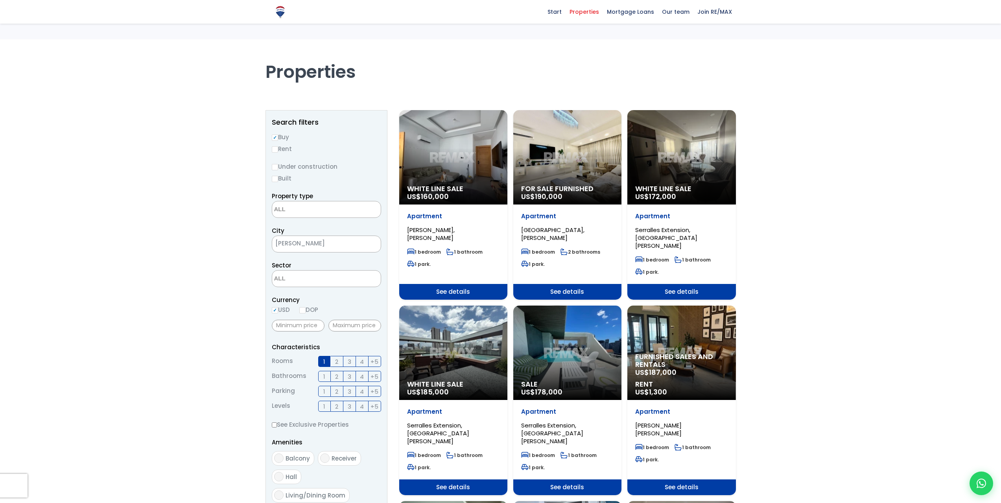
select select
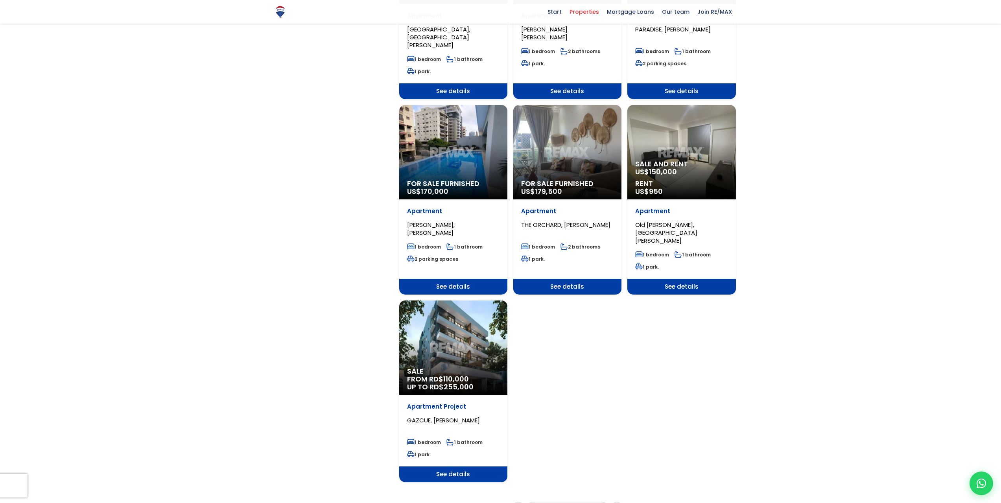
scroll to position [787, 0]
click at [569, 503] on font "5" at bounding box center [567, 508] width 4 height 8
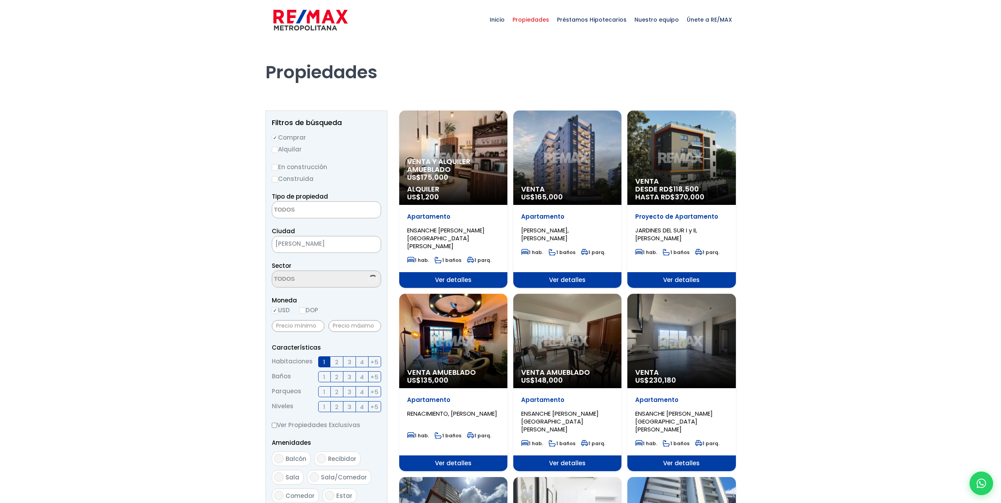
select select
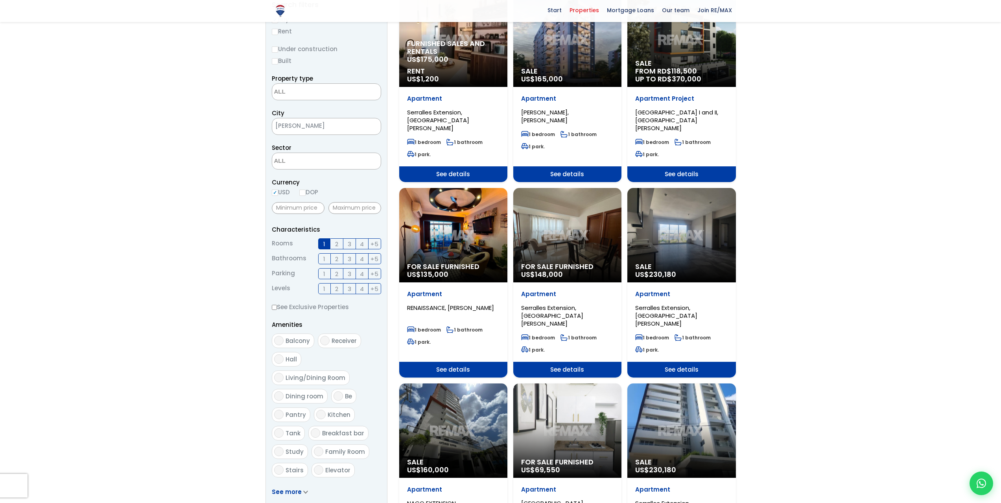
scroll to position [118, 0]
click at [449, 231] on div "For sale furnished US$ 135,000" at bounding box center [453, 235] width 108 height 94
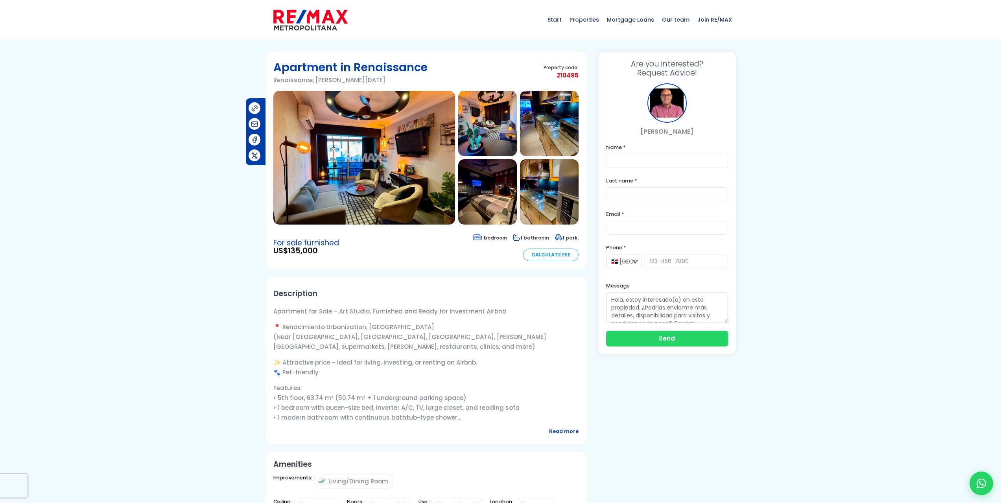
click at [372, 176] on img at bounding box center [364, 158] width 182 height 134
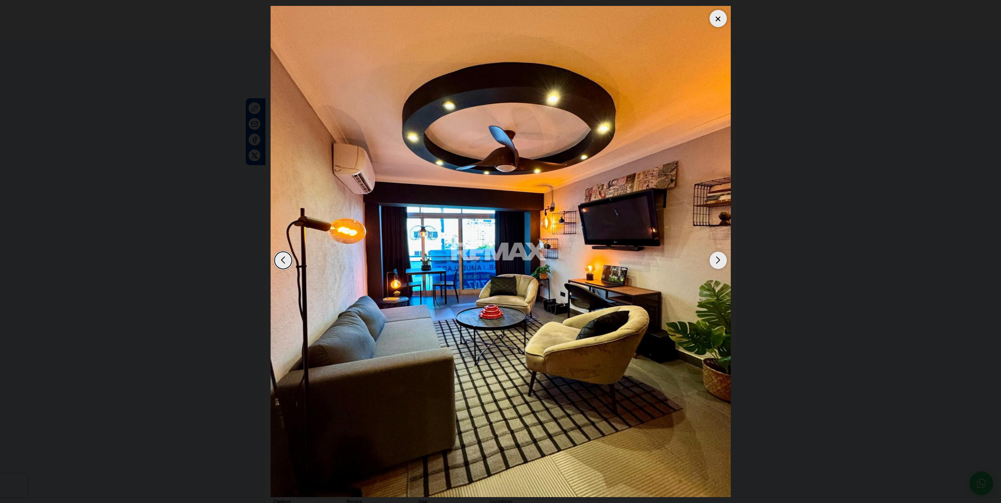
click at [717, 257] on div "Next slide" at bounding box center [718, 260] width 17 height 17
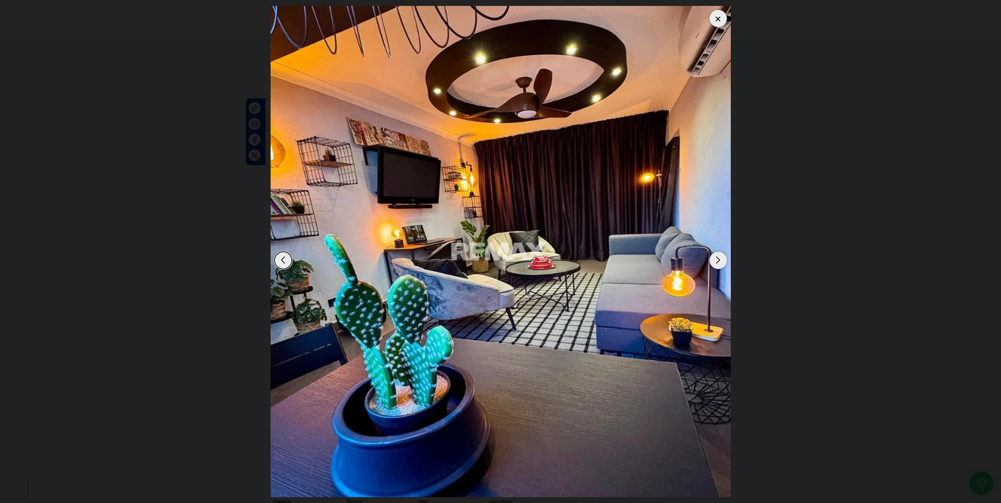
click at [718, 257] on div "Next slide" at bounding box center [718, 260] width 17 height 17
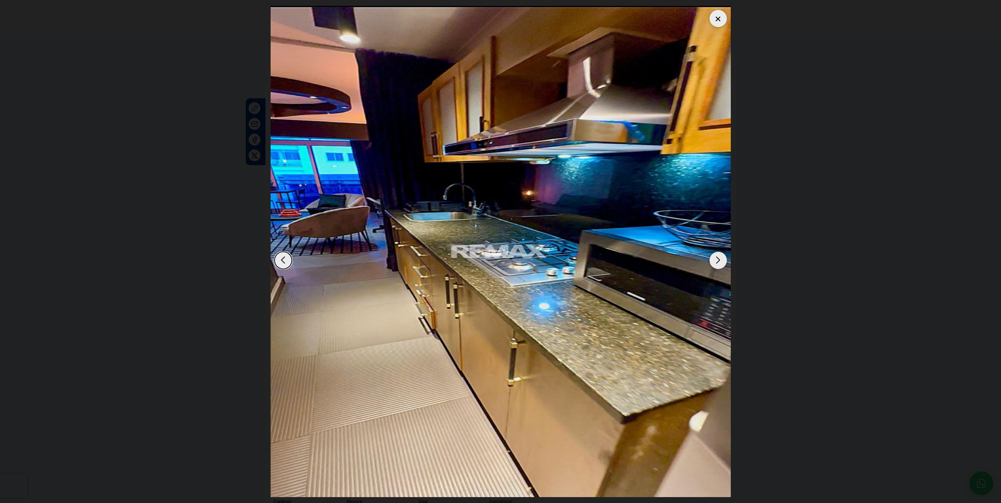
click at [720, 257] on div "Next slide" at bounding box center [718, 260] width 17 height 17
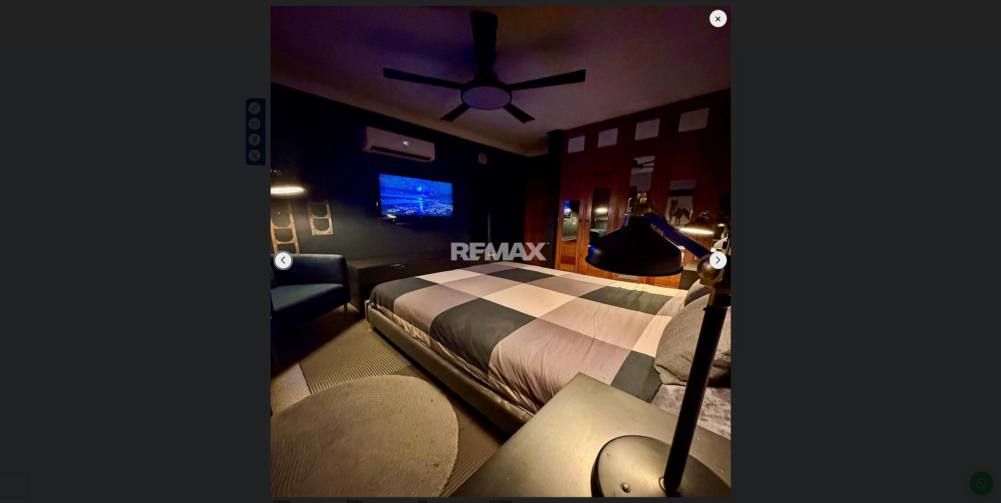
click at [721, 259] on div "Next slide" at bounding box center [718, 260] width 17 height 17
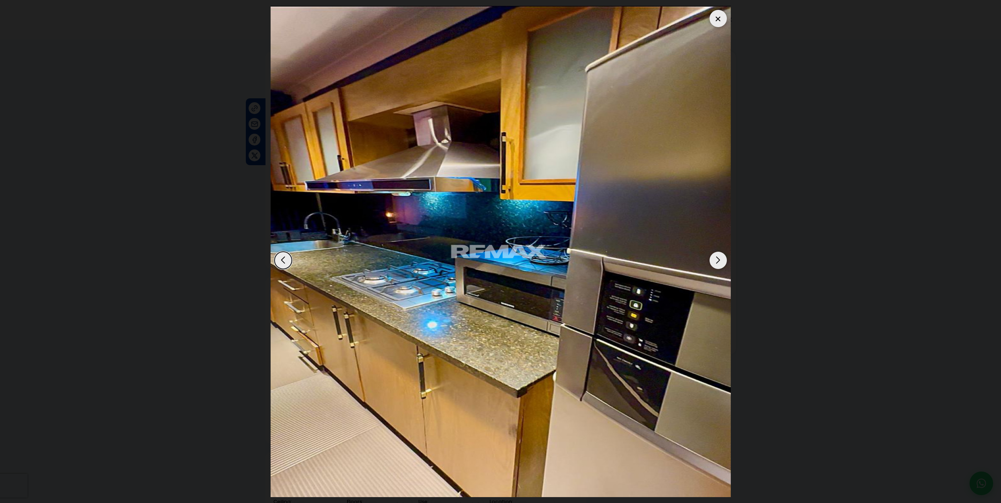
click at [723, 258] on div "Next slide" at bounding box center [718, 260] width 17 height 17
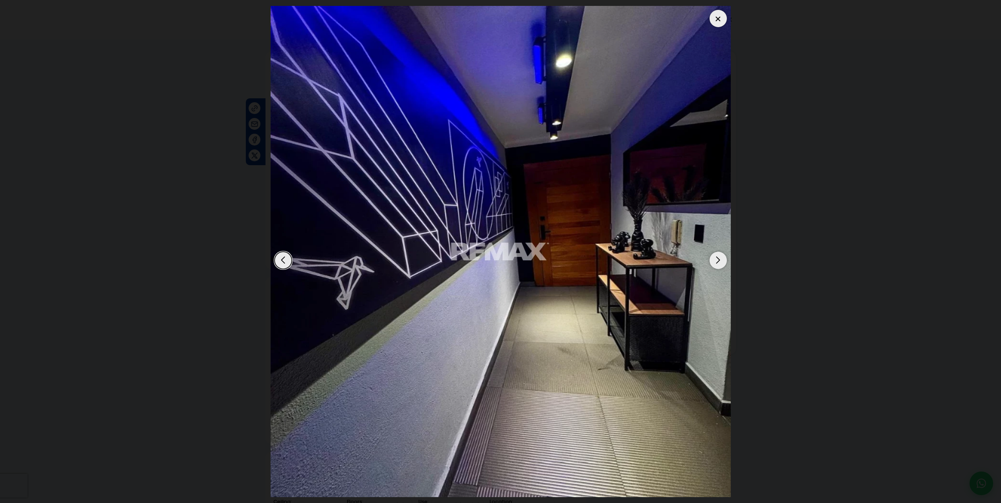
click at [725, 258] on div "Next slide" at bounding box center [718, 260] width 17 height 17
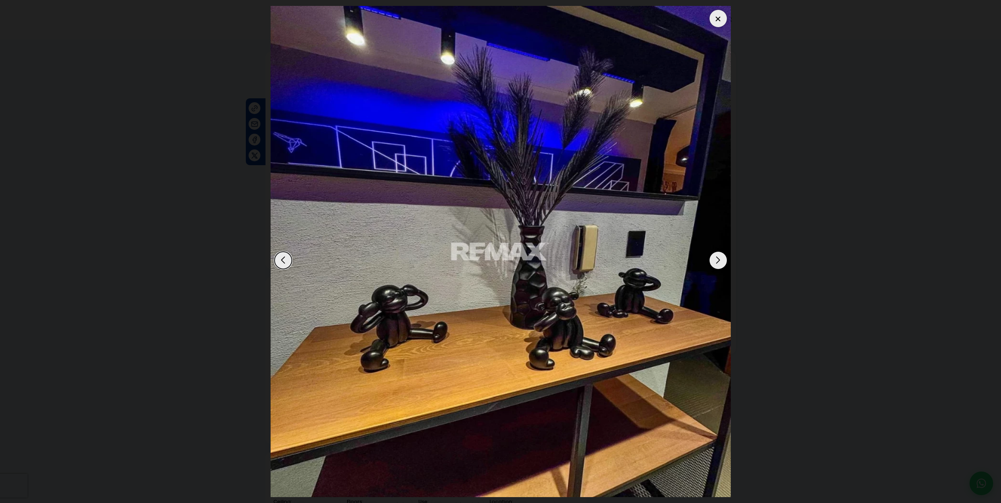
click at [725, 257] on div "Next slide" at bounding box center [718, 260] width 17 height 17
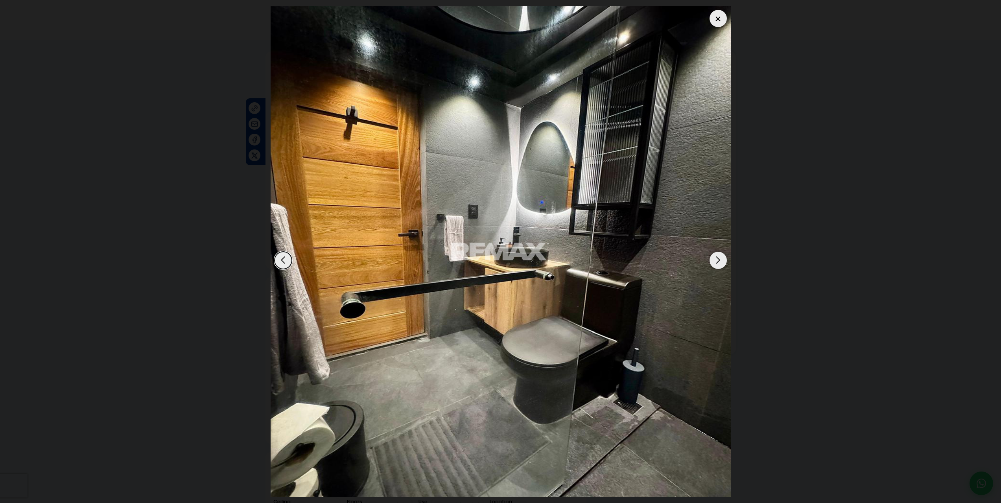
click at [725, 257] on div "Next slide" at bounding box center [718, 260] width 17 height 17
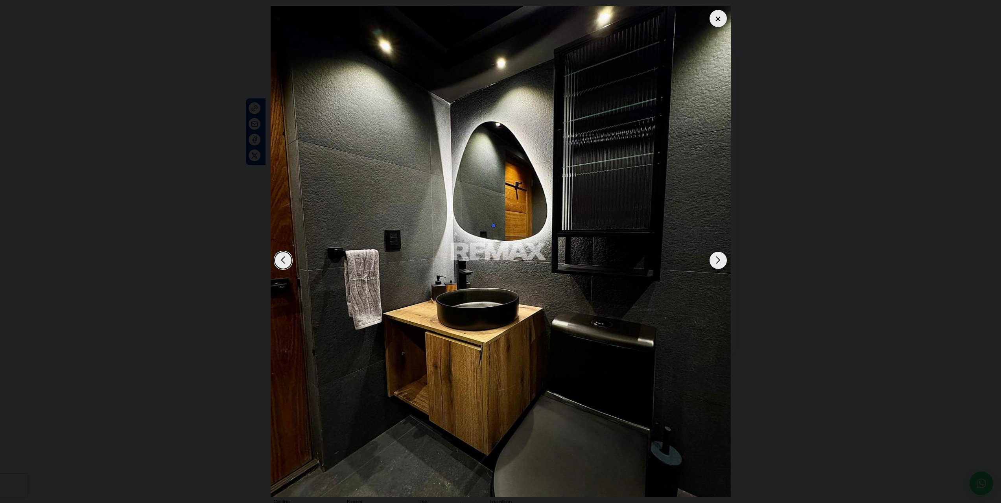
click at [727, 257] on img "9 / 14" at bounding box center [501, 251] width 460 height 491
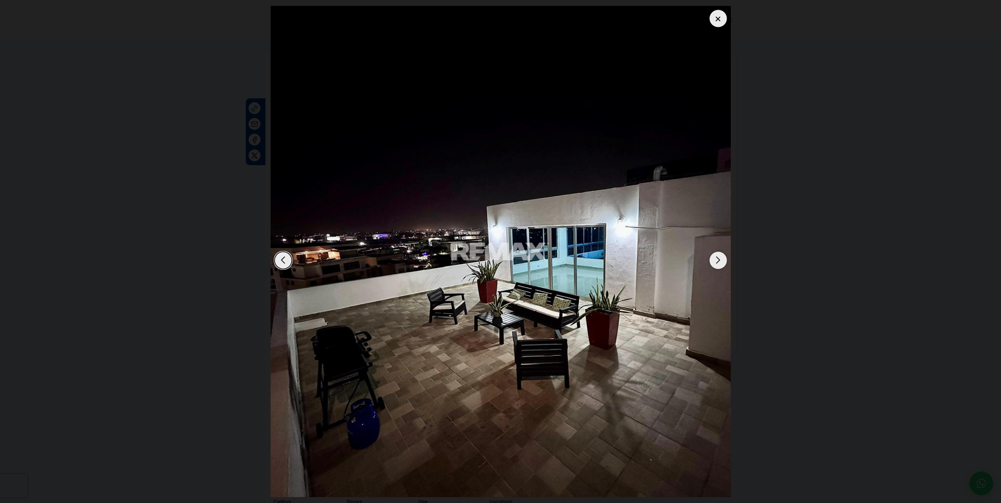
click at [727, 257] on img "14 / 14" at bounding box center [501, 251] width 460 height 491
click at [719, 260] on div "Next slide" at bounding box center [718, 260] width 17 height 17
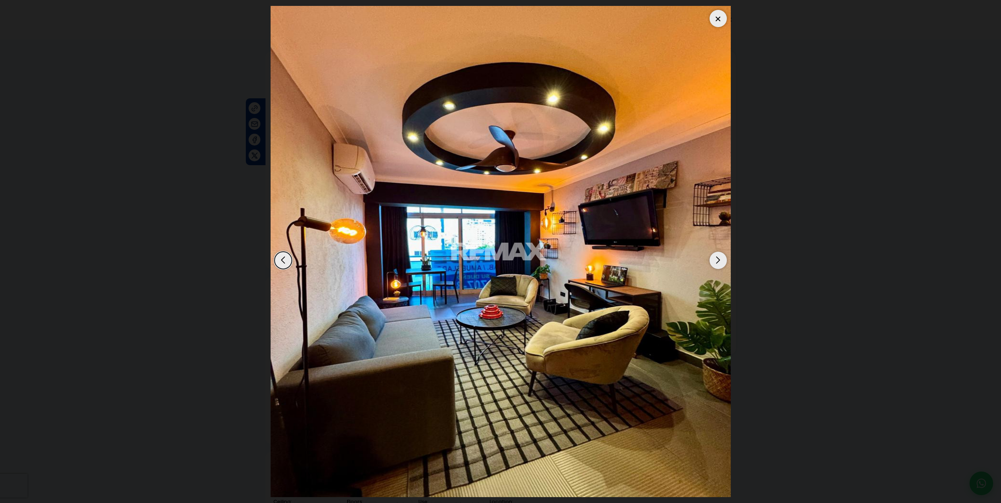
click at [724, 20] on div at bounding box center [718, 18] width 17 height 17
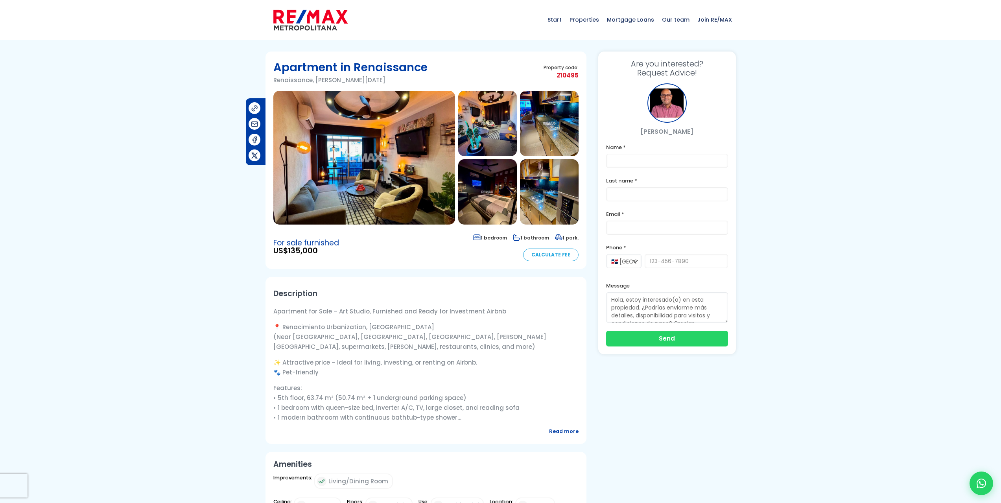
click at [365, 164] on img at bounding box center [364, 158] width 182 height 134
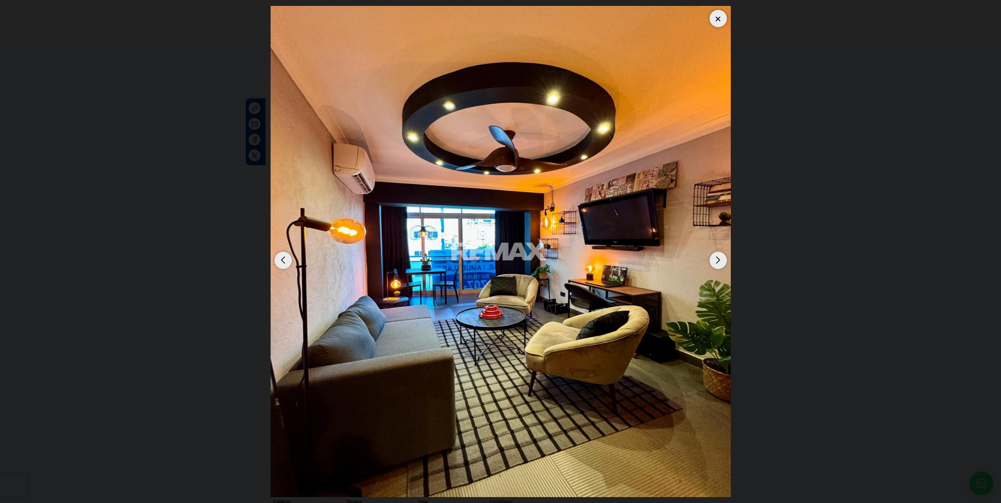
click at [716, 266] on div "Next slide" at bounding box center [718, 260] width 17 height 17
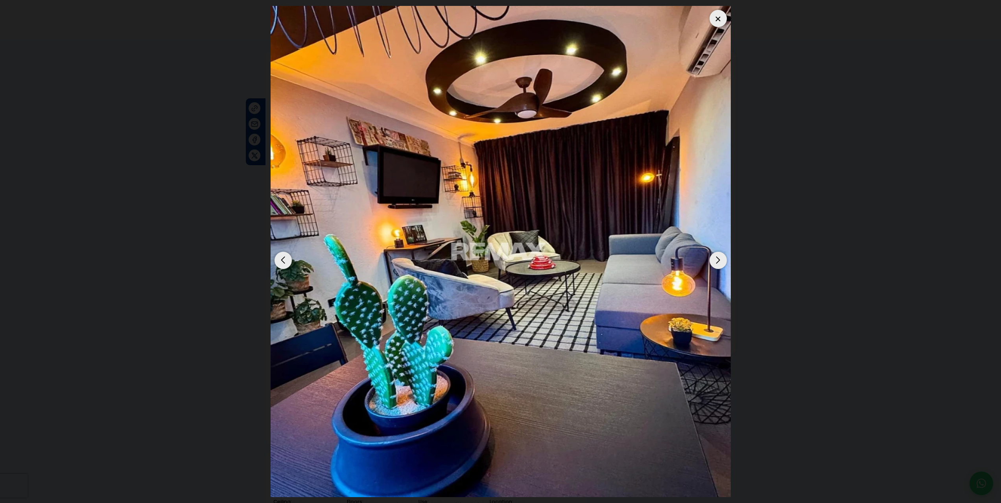
click at [727, 263] on img "2 / 14" at bounding box center [501, 251] width 460 height 491
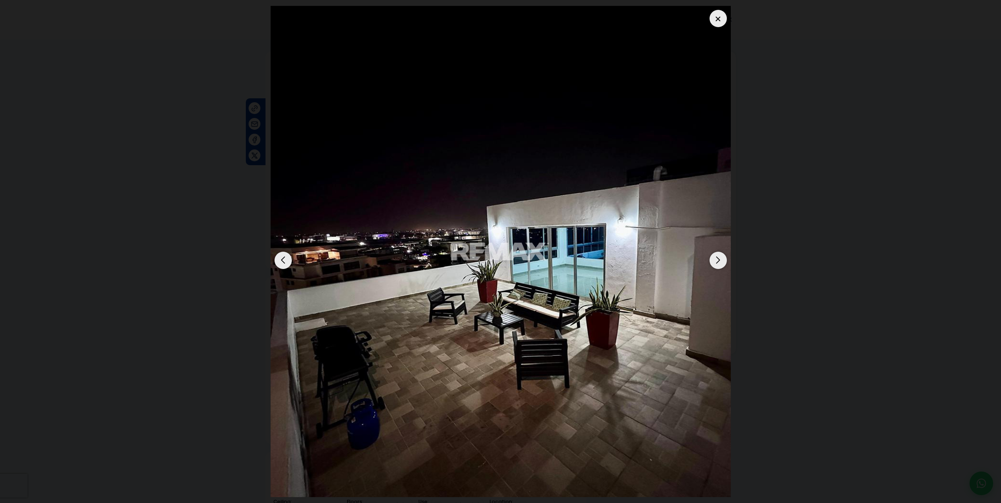
click at [731, 262] on div at bounding box center [501, 251] width 460 height 491
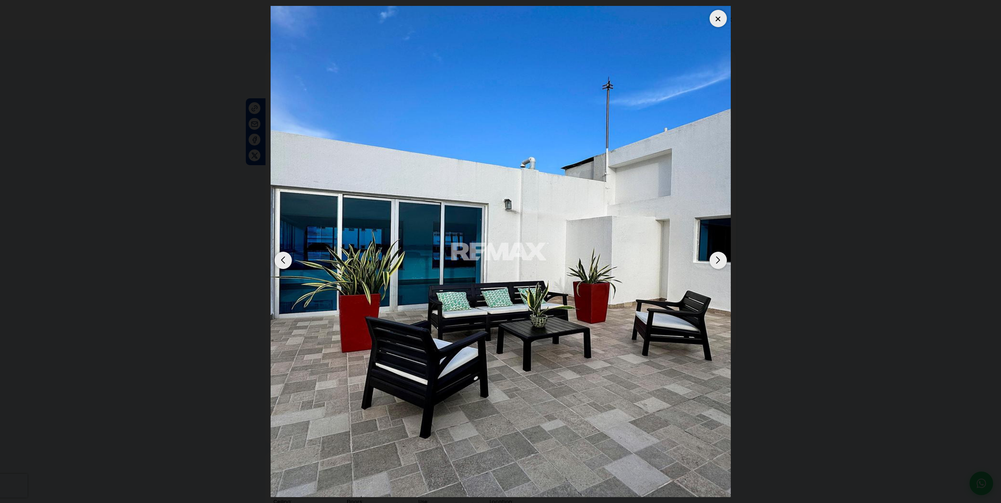
click at [719, 258] on div "Next slide" at bounding box center [718, 260] width 17 height 17
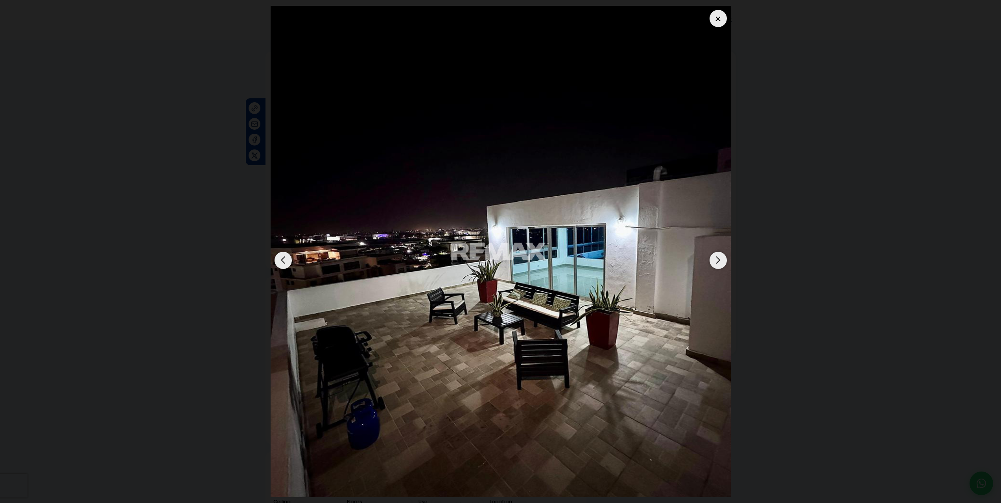
click at [719, 258] on div "Next slide" at bounding box center [718, 260] width 17 height 17
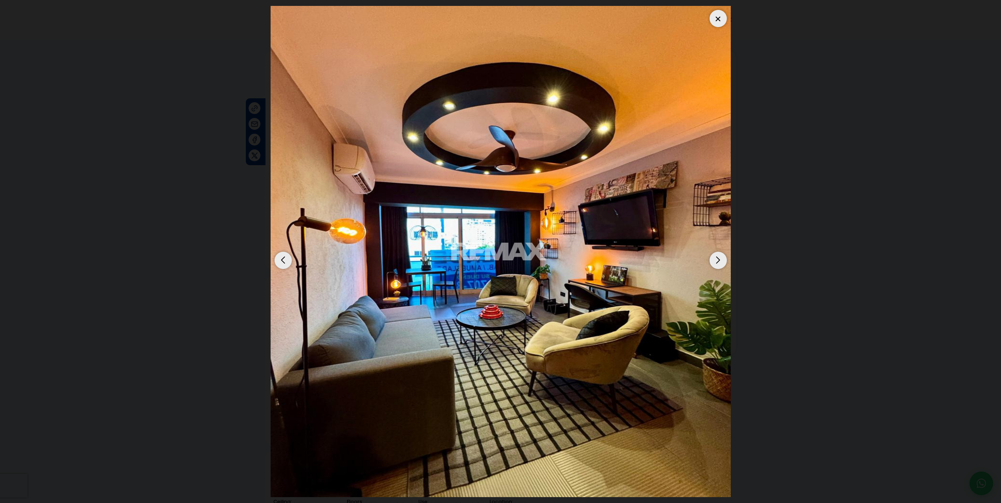
click at [719, 258] on div "Next slide" at bounding box center [718, 260] width 17 height 17
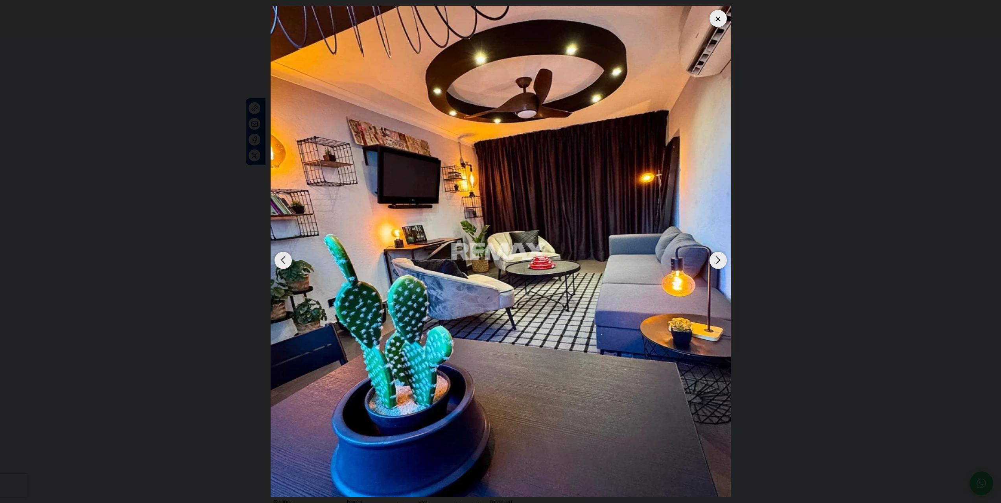
click at [720, 258] on div "Next slide" at bounding box center [718, 260] width 17 height 17
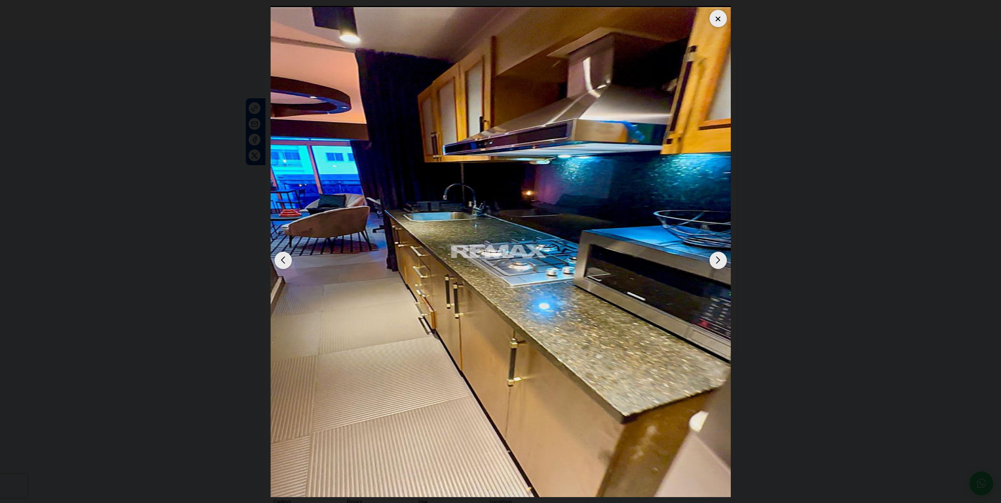
click at [720, 258] on div "Next slide" at bounding box center [718, 260] width 17 height 17
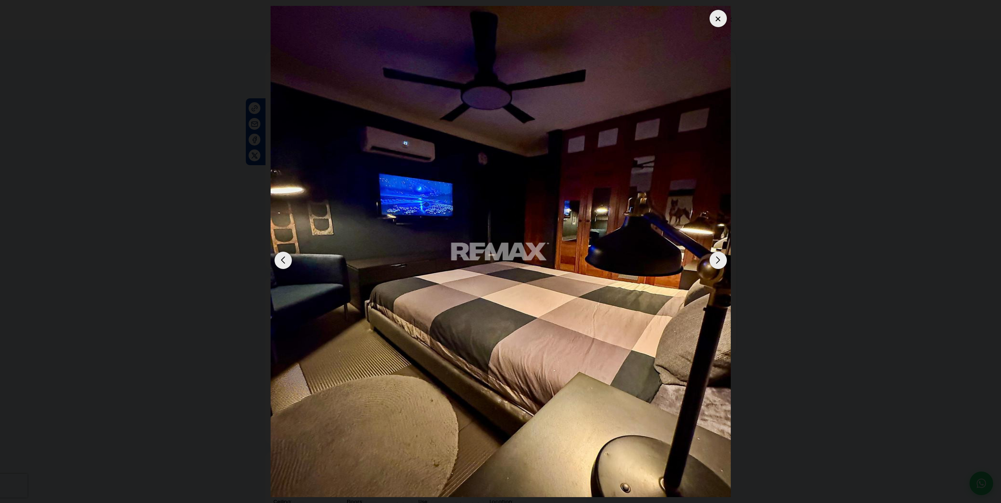
click at [720, 258] on div "Next slide" at bounding box center [718, 260] width 17 height 17
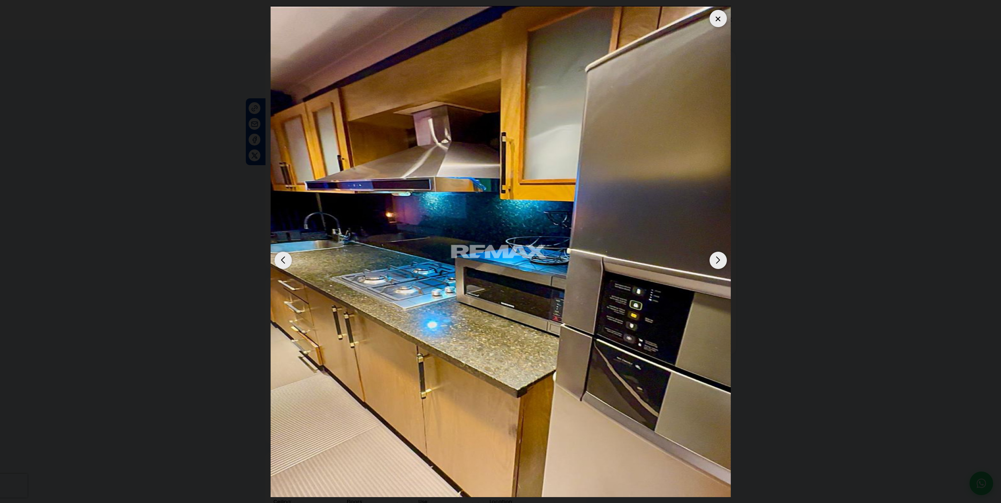
click at [720, 258] on div "Next slide" at bounding box center [718, 260] width 17 height 17
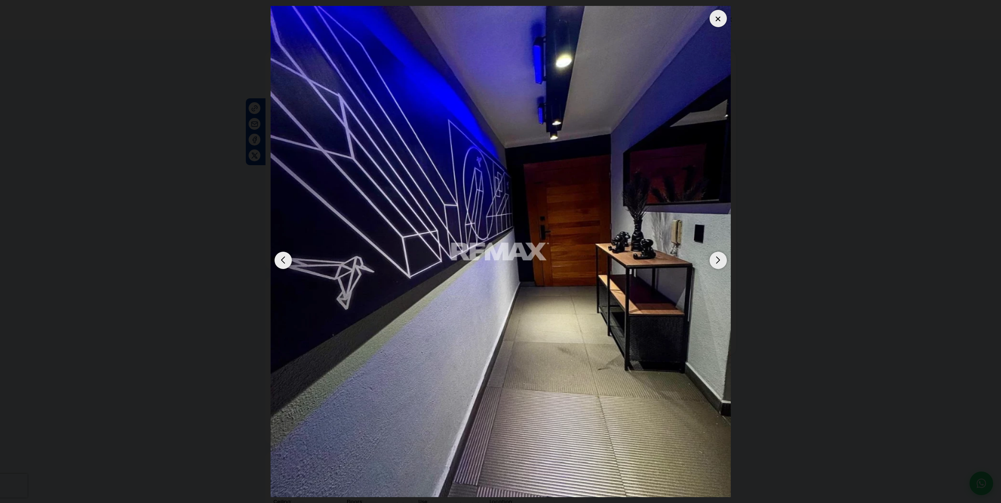
click at [720, 258] on div "Next slide" at bounding box center [718, 260] width 17 height 17
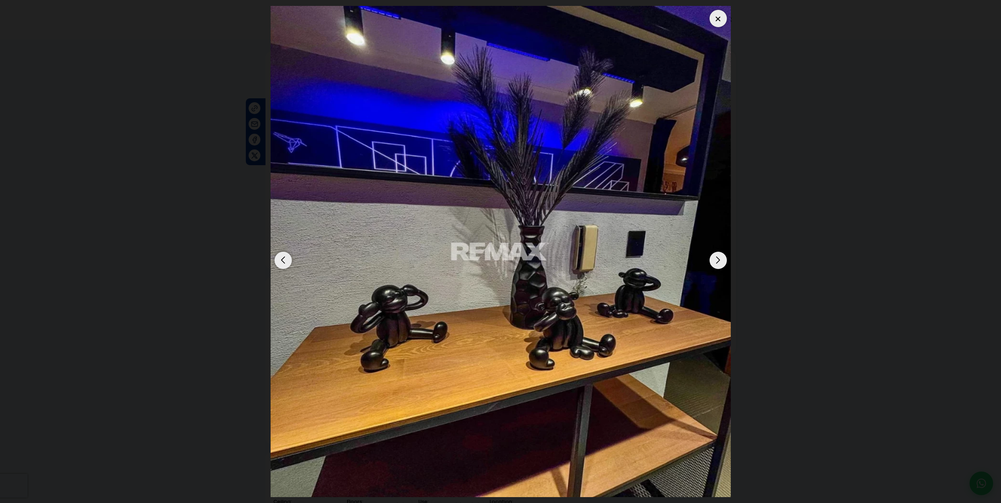
click at [720, 258] on div "Next slide" at bounding box center [718, 260] width 17 height 17
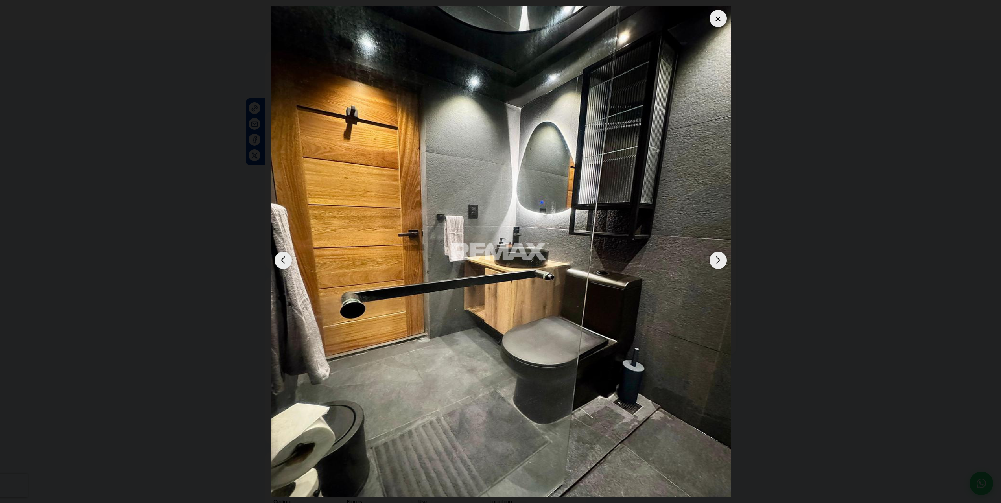
click at [720, 258] on div "Next slide" at bounding box center [718, 260] width 17 height 17
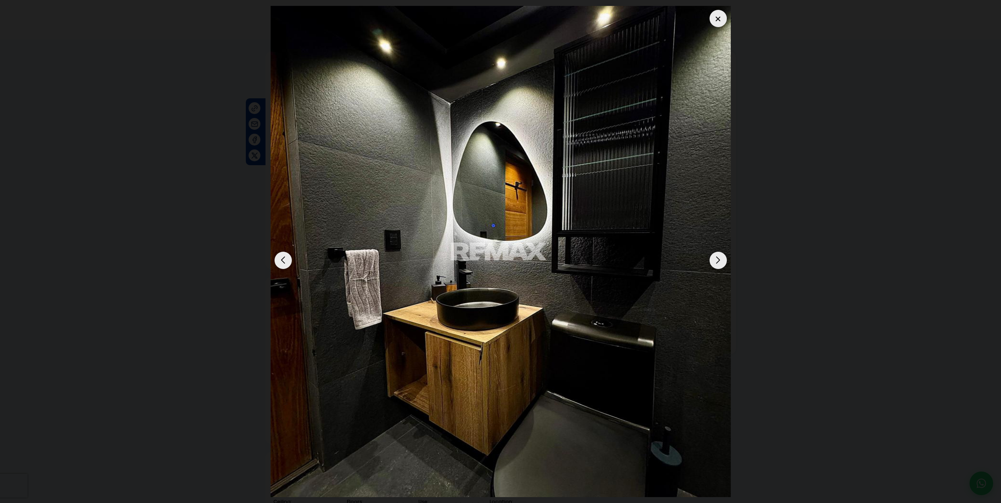
click at [720, 258] on div "Next slide" at bounding box center [718, 260] width 17 height 17
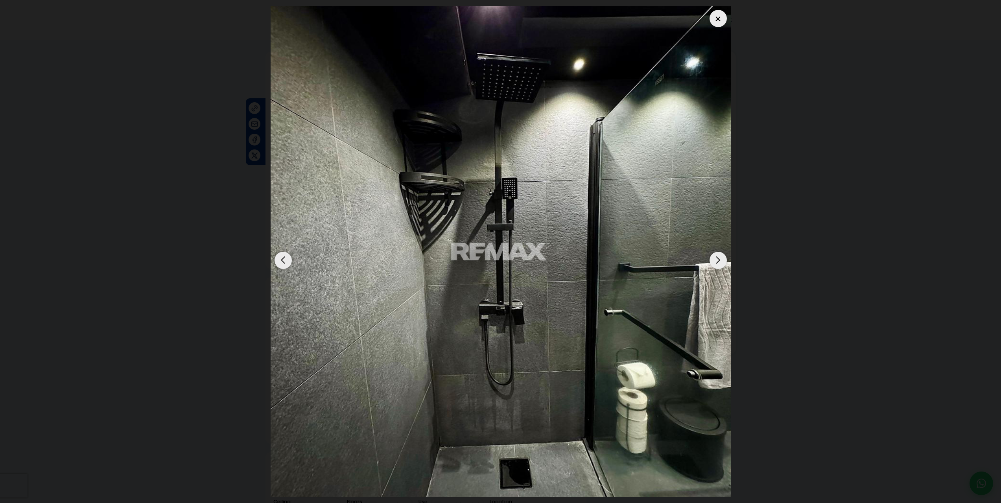
click at [720, 258] on div "Next slide" at bounding box center [718, 260] width 17 height 17
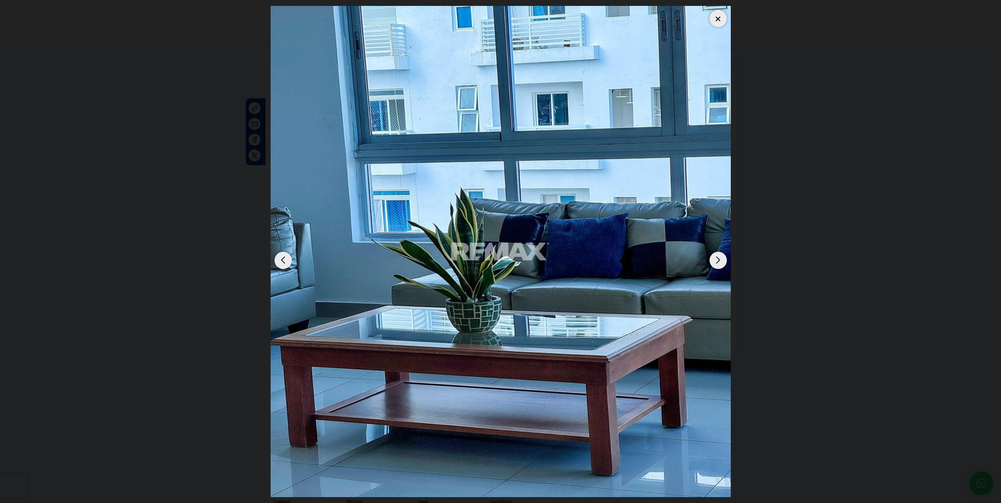
click at [720, 258] on div "Next slide" at bounding box center [718, 260] width 17 height 17
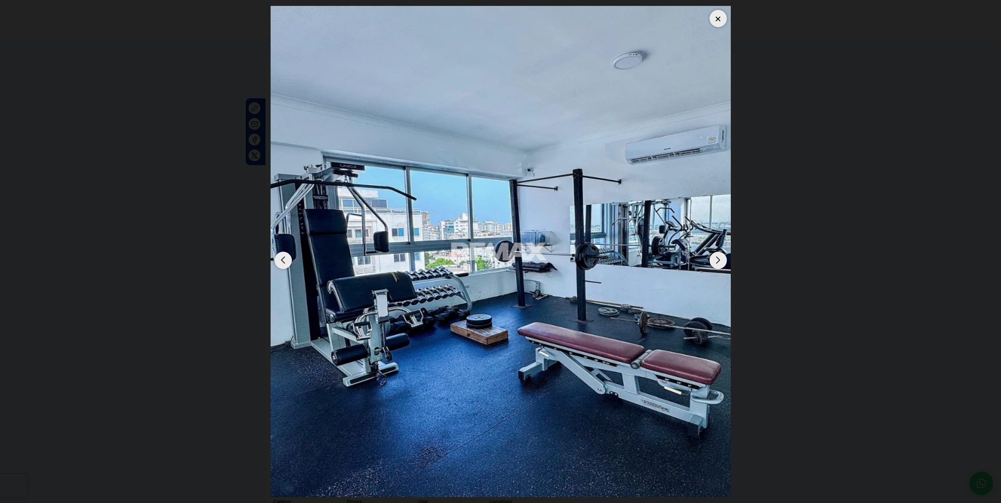
click at [721, 258] on div "Next slide" at bounding box center [718, 260] width 17 height 17
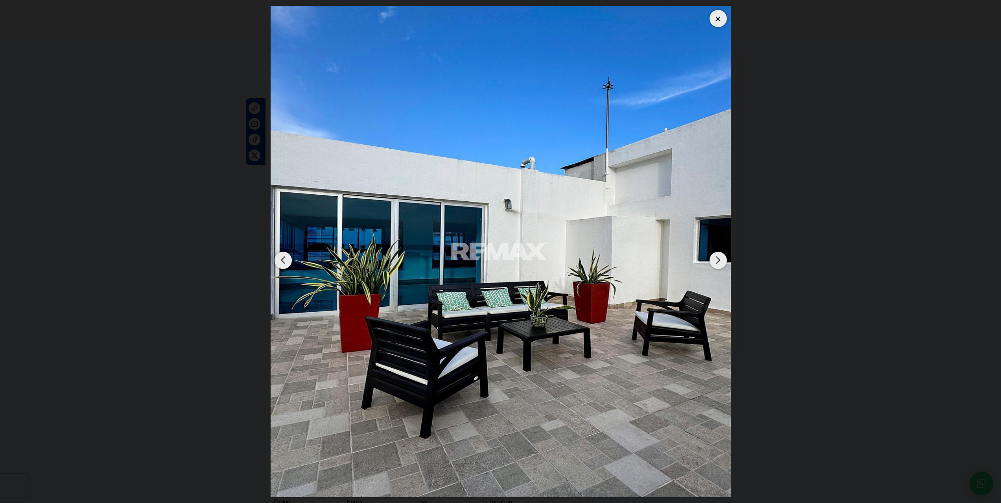
click at [721, 258] on div "Next slide" at bounding box center [718, 260] width 17 height 17
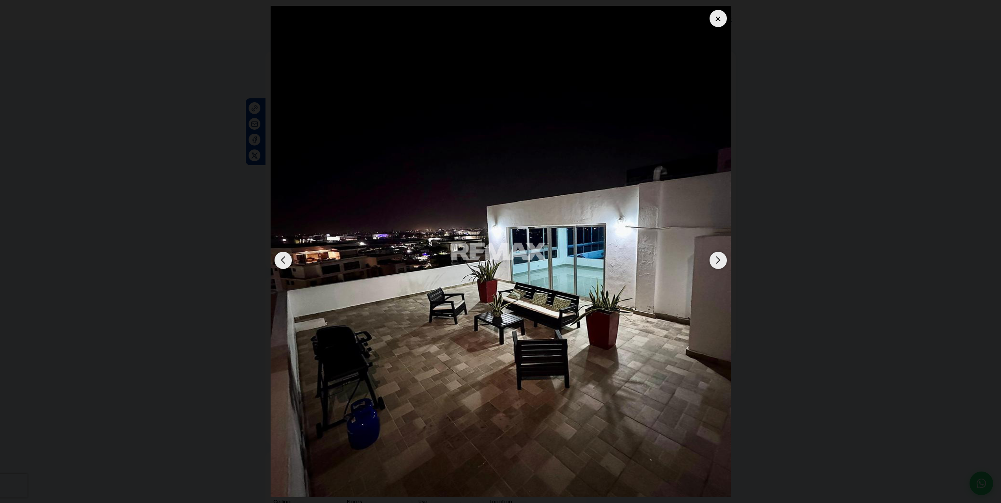
click at [721, 258] on div "Next slide" at bounding box center [718, 260] width 17 height 17
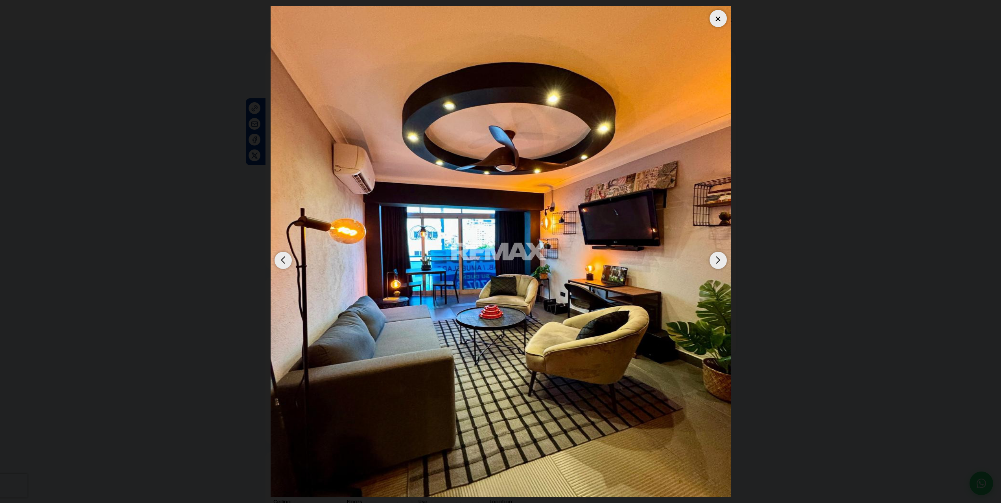
click at [721, 258] on div "Next slide" at bounding box center [718, 260] width 17 height 17
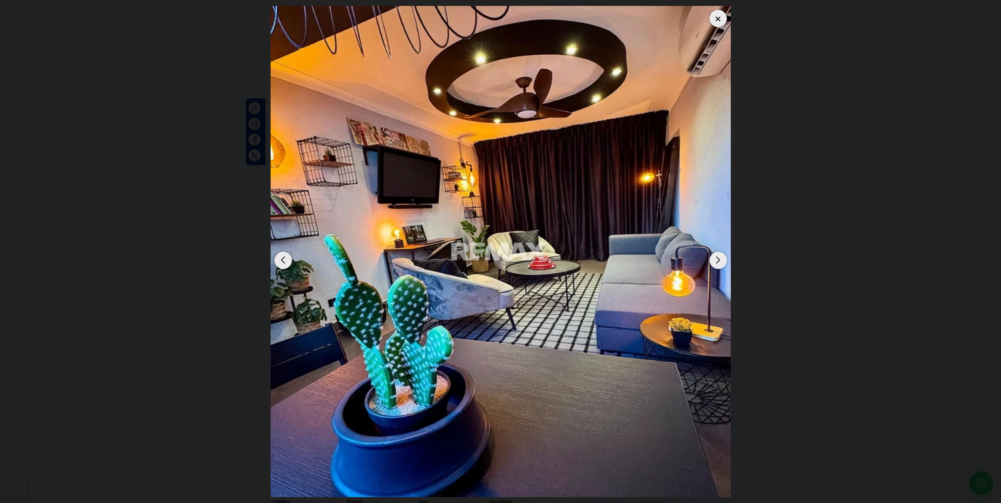
click at [721, 258] on div "Next slide" at bounding box center [718, 260] width 17 height 17
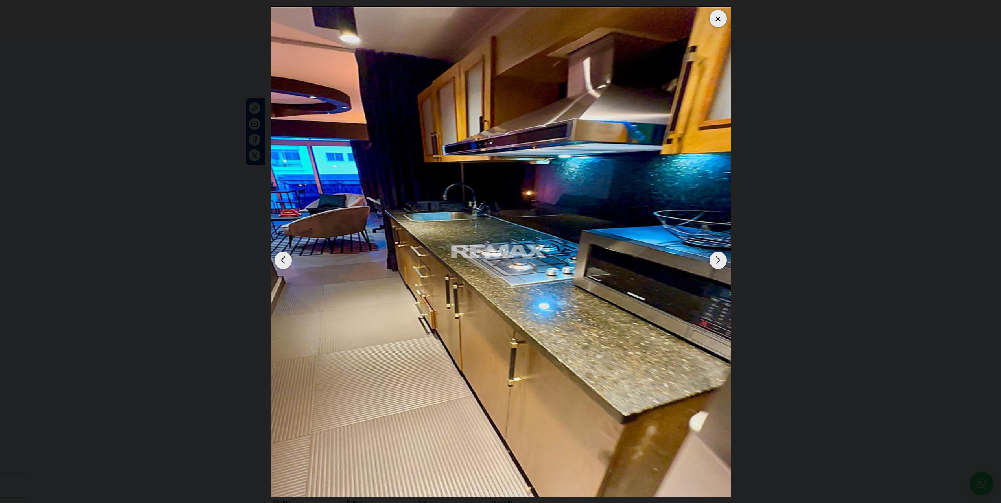
click at [722, 257] on div "Next slide" at bounding box center [718, 260] width 17 height 17
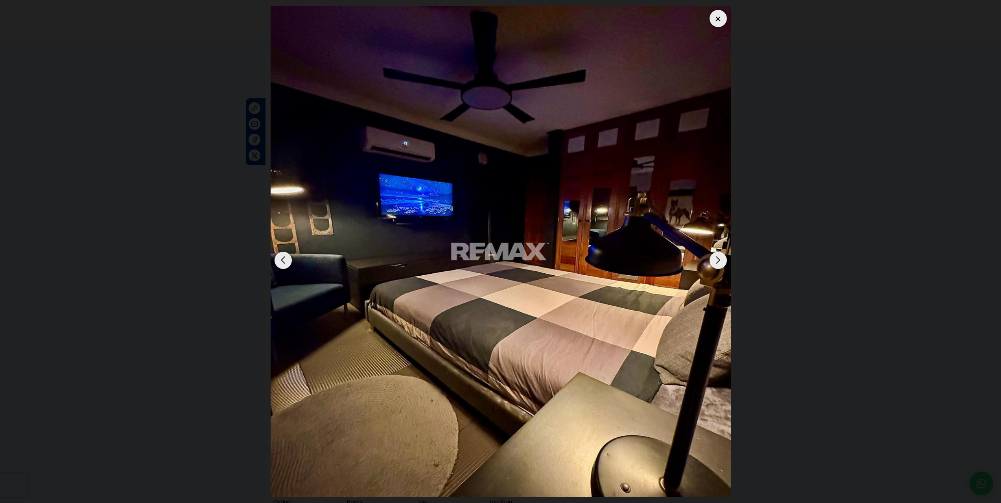
click at [722, 257] on div "Next slide" at bounding box center [718, 260] width 17 height 17
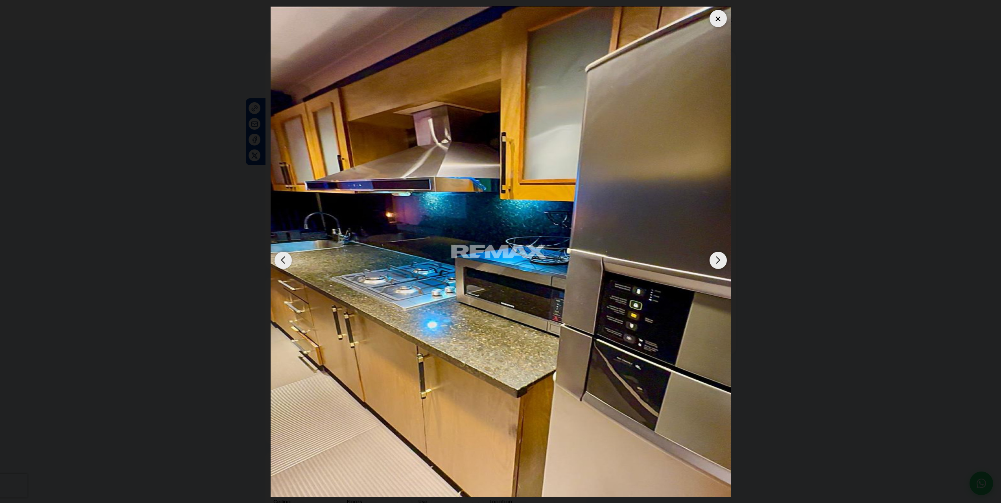
click at [722, 257] on div "Next slide" at bounding box center [718, 260] width 17 height 17
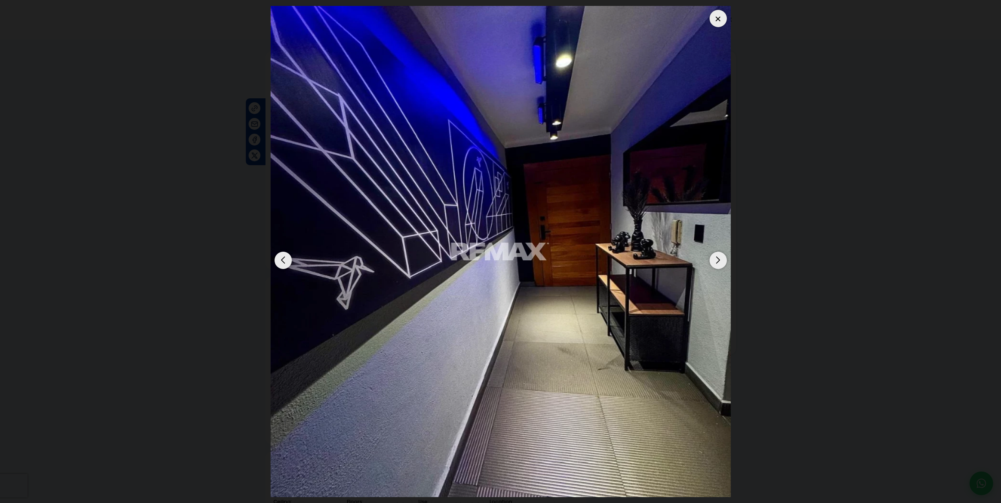
click at [722, 257] on div "Next slide" at bounding box center [718, 260] width 17 height 17
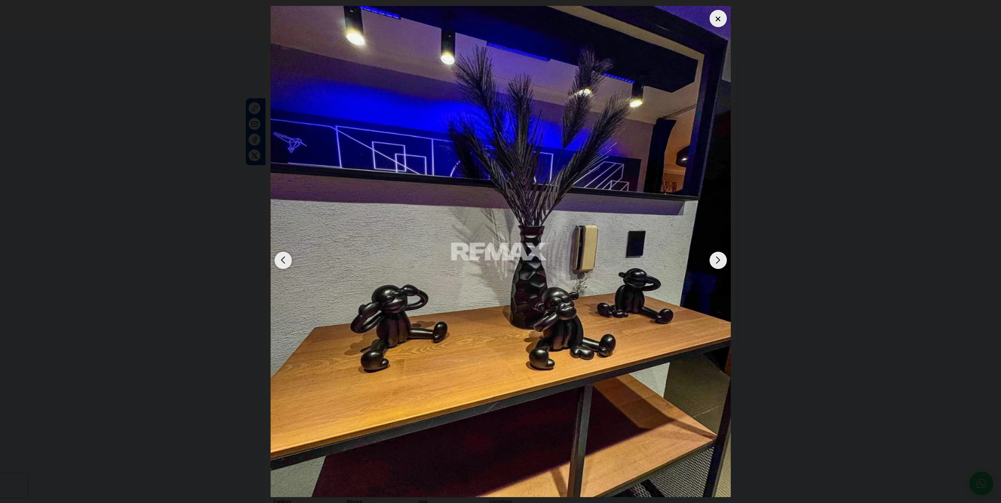
click at [284, 255] on div "Previous slide" at bounding box center [283, 260] width 17 height 17
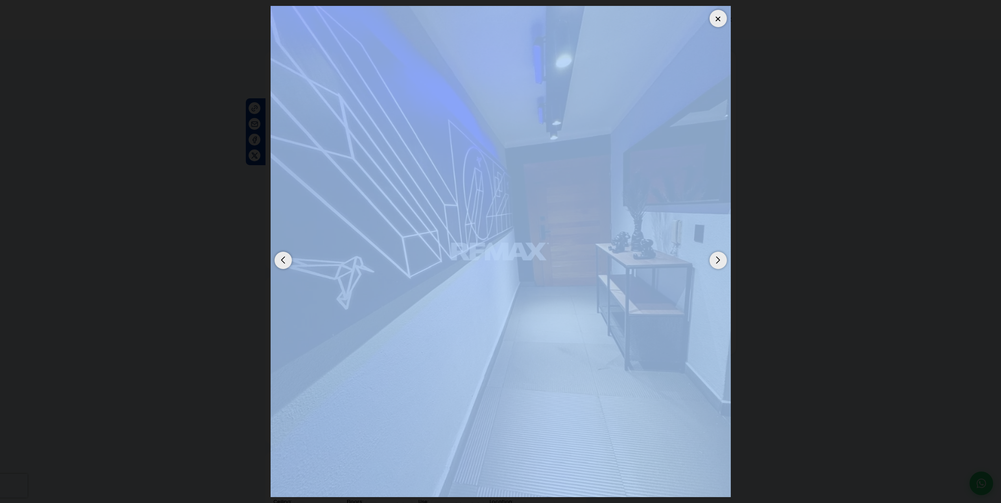
click at [284, 255] on div "Previous slide" at bounding box center [283, 260] width 17 height 17
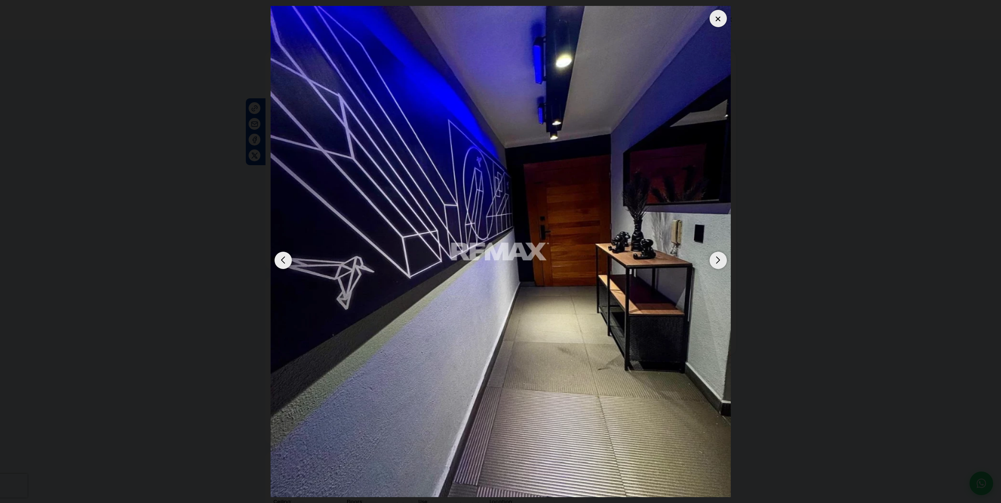
click at [284, 255] on div "Previous slide" at bounding box center [283, 260] width 17 height 17
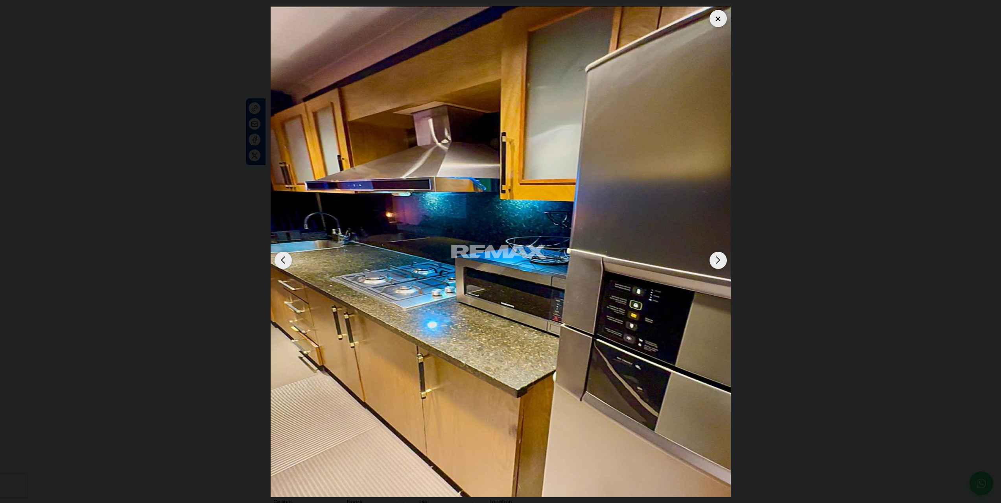
click at [284, 255] on div "Previous slide" at bounding box center [283, 260] width 17 height 17
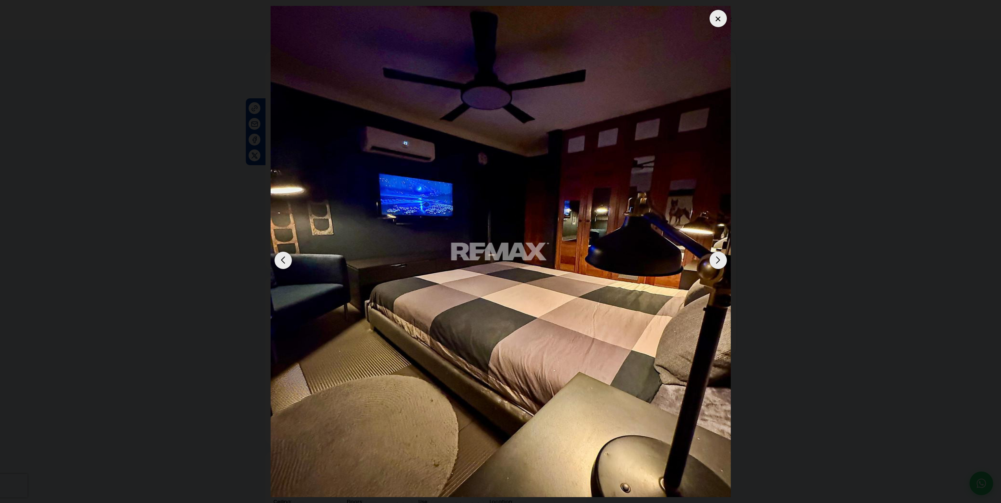
click at [284, 255] on div "Previous slide" at bounding box center [283, 260] width 17 height 17
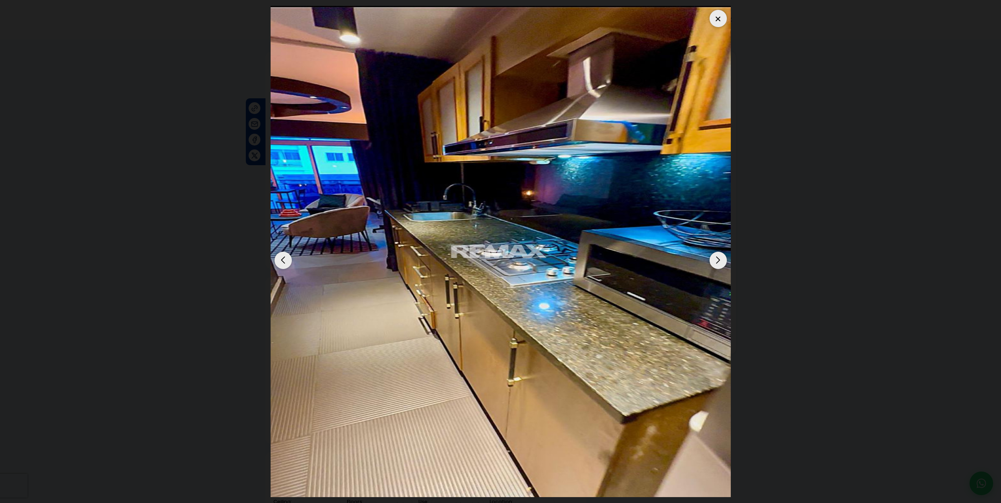
click at [284, 255] on div "Previous slide" at bounding box center [283, 260] width 17 height 17
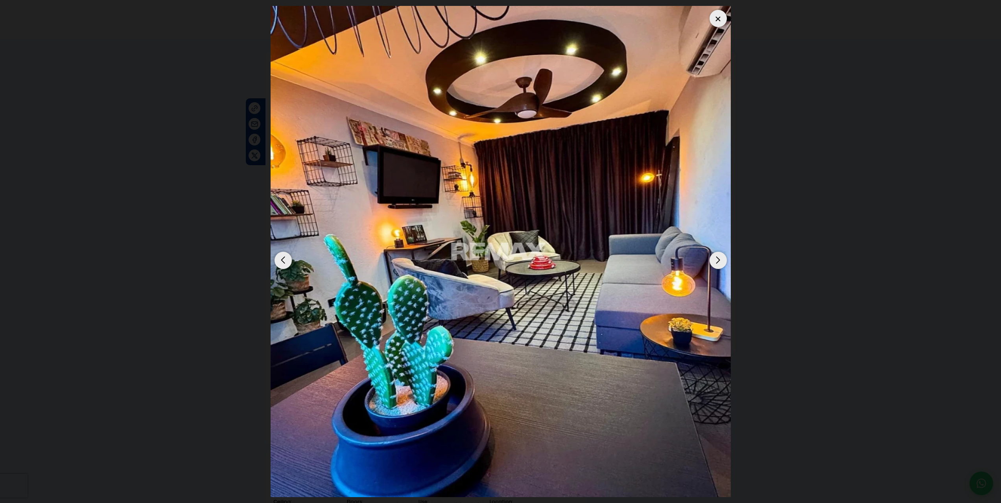
click at [284, 255] on div "Previous slide" at bounding box center [283, 260] width 17 height 17
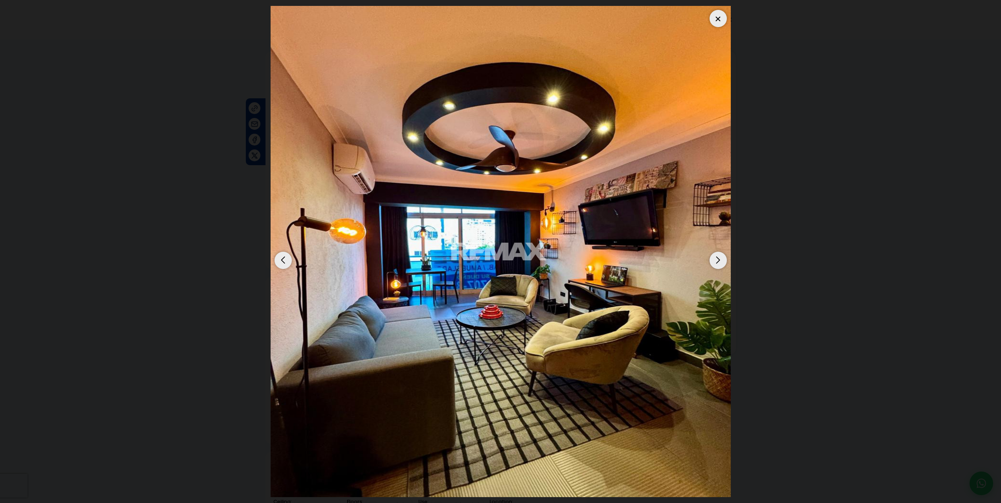
click at [284, 255] on div "Previous slide" at bounding box center [283, 260] width 17 height 17
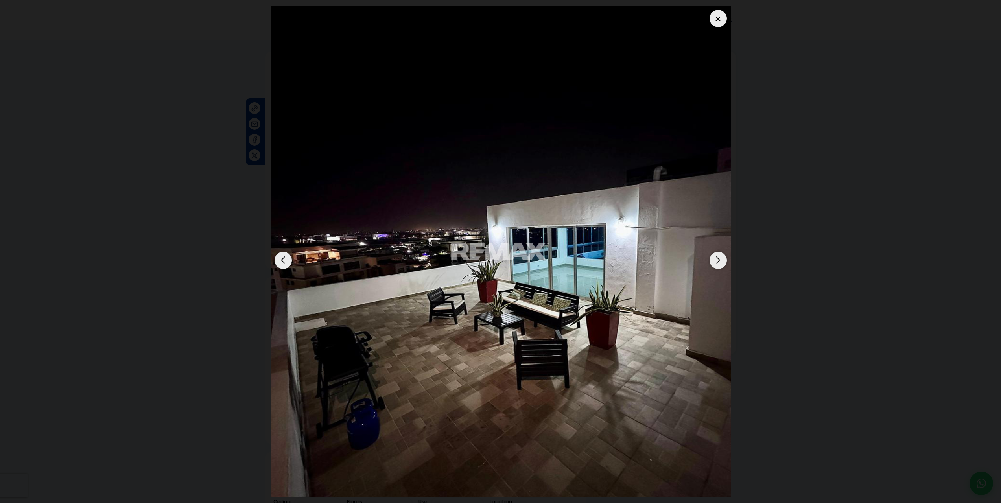
click at [284, 255] on div "Previous slide" at bounding box center [283, 260] width 17 height 17
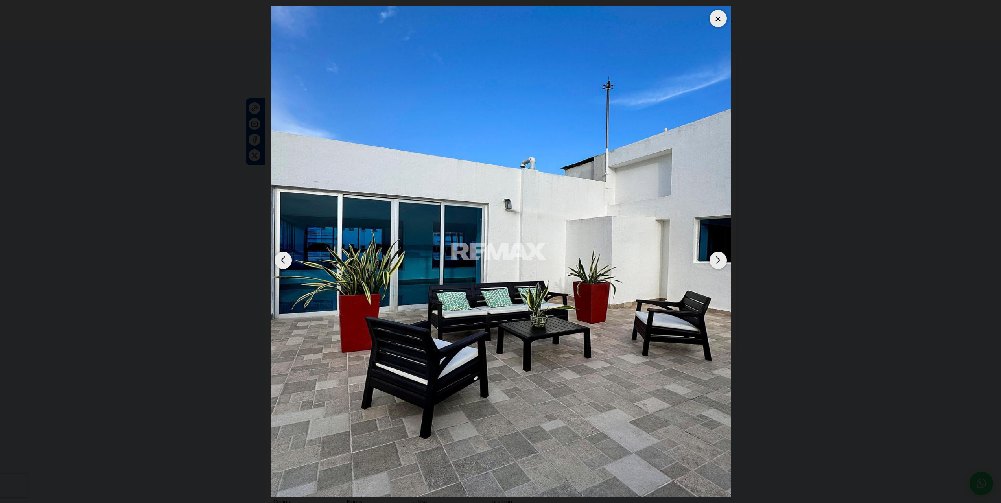
click at [723, 258] on div "Next slide" at bounding box center [718, 260] width 17 height 17
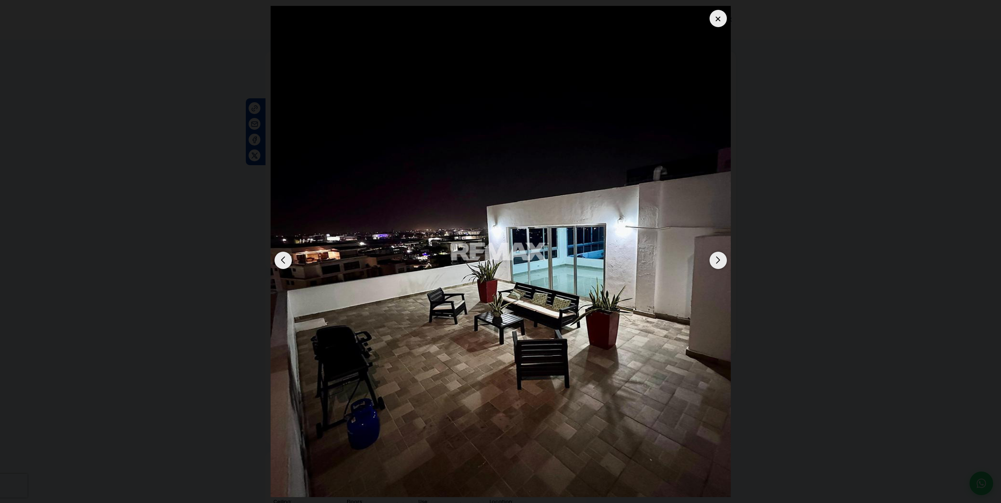
click at [723, 258] on div "Next slide" at bounding box center [718, 260] width 17 height 17
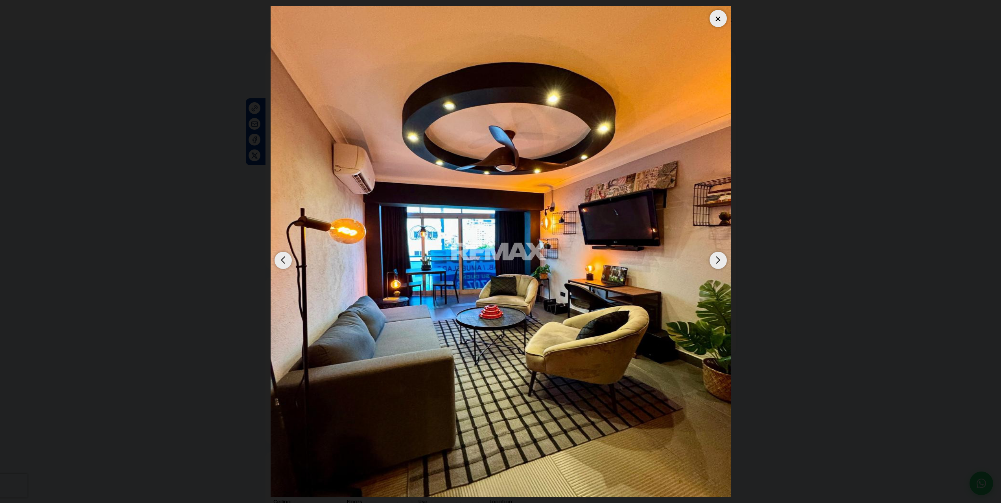
click at [717, 258] on div "Next slide" at bounding box center [718, 260] width 17 height 17
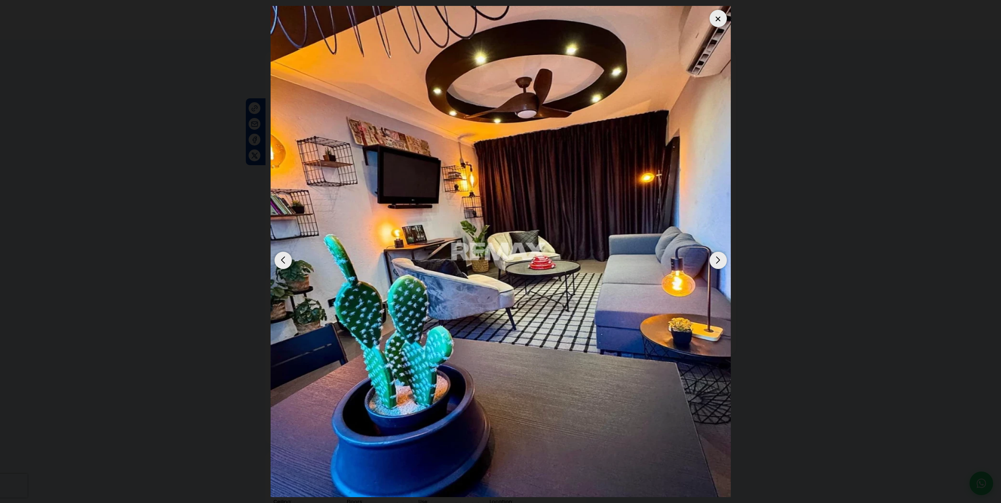
click at [717, 258] on div "Next slide" at bounding box center [718, 260] width 17 height 17
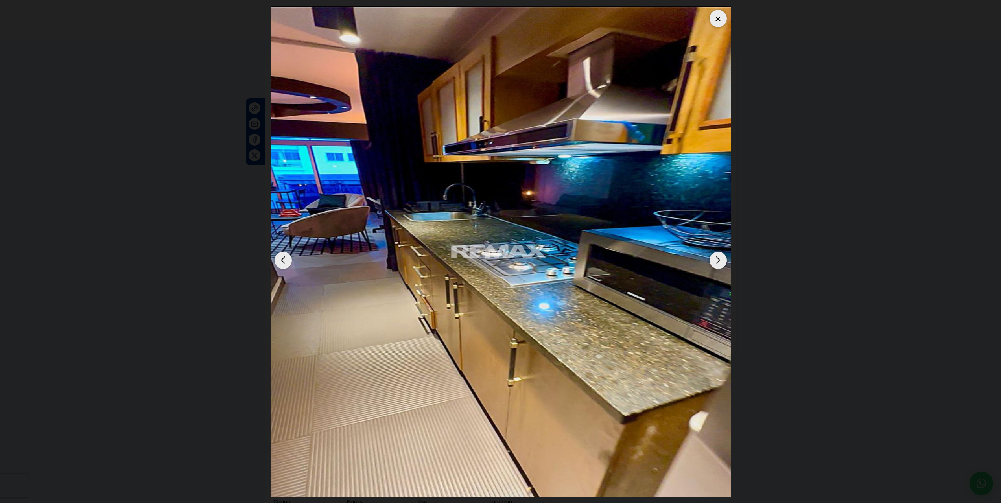
click at [719, 262] on div "Next slide" at bounding box center [718, 260] width 17 height 17
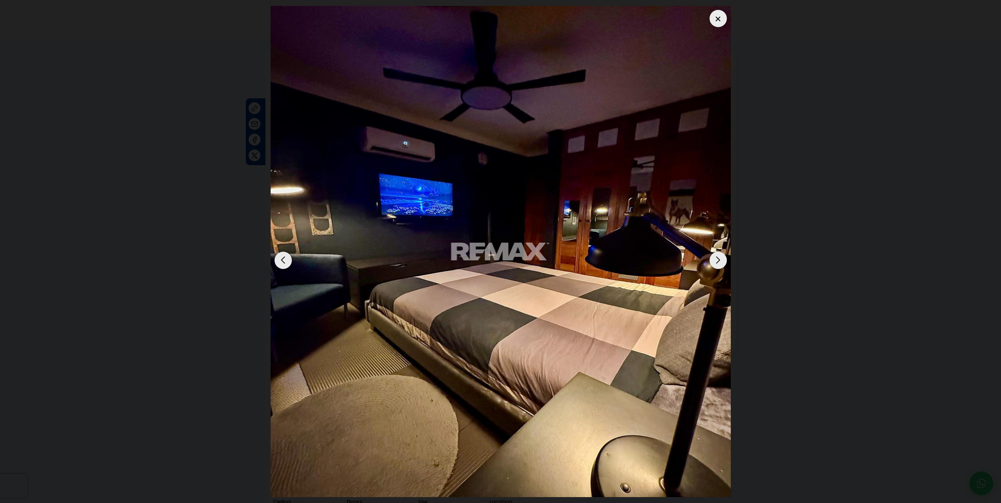
click at [718, 260] on div "Next slide" at bounding box center [718, 260] width 17 height 17
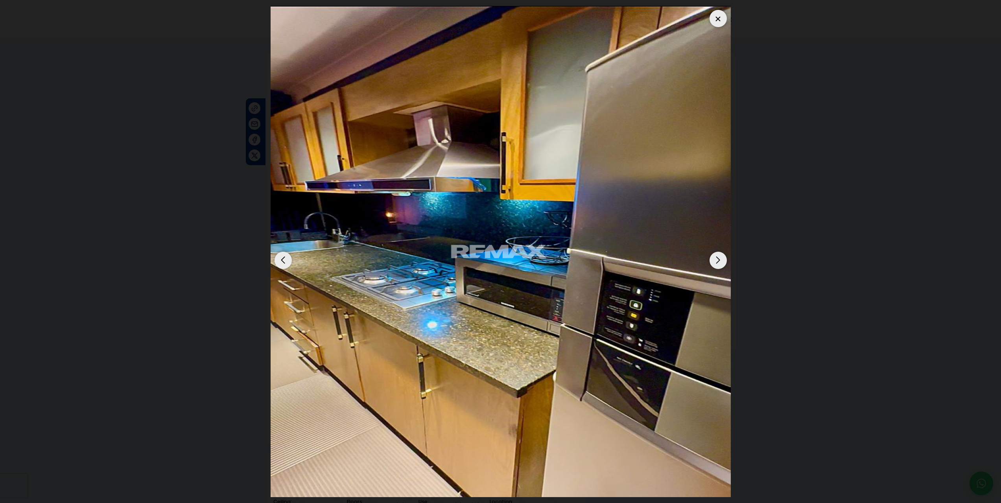
click at [717, 264] on div "Next slide" at bounding box center [718, 260] width 17 height 17
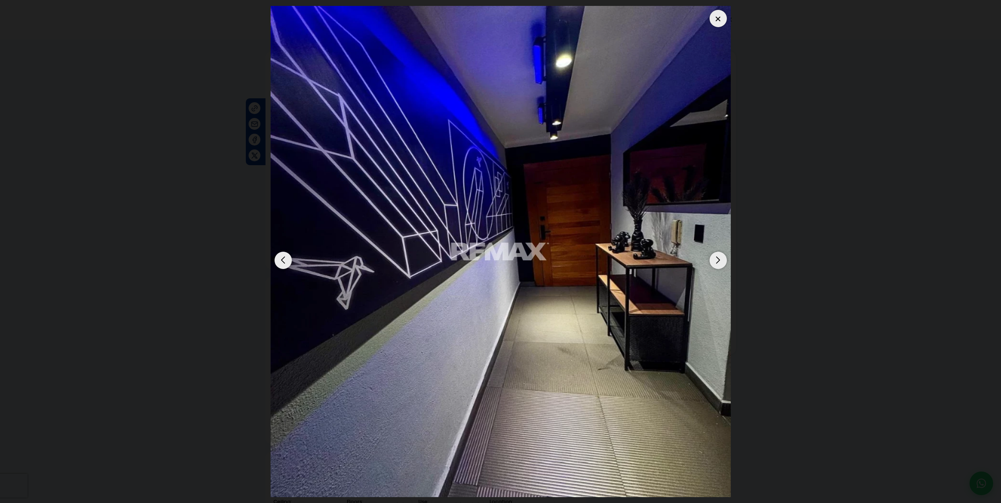
click at [717, 264] on div "Next slide" at bounding box center [718, 260] width 17 height 17
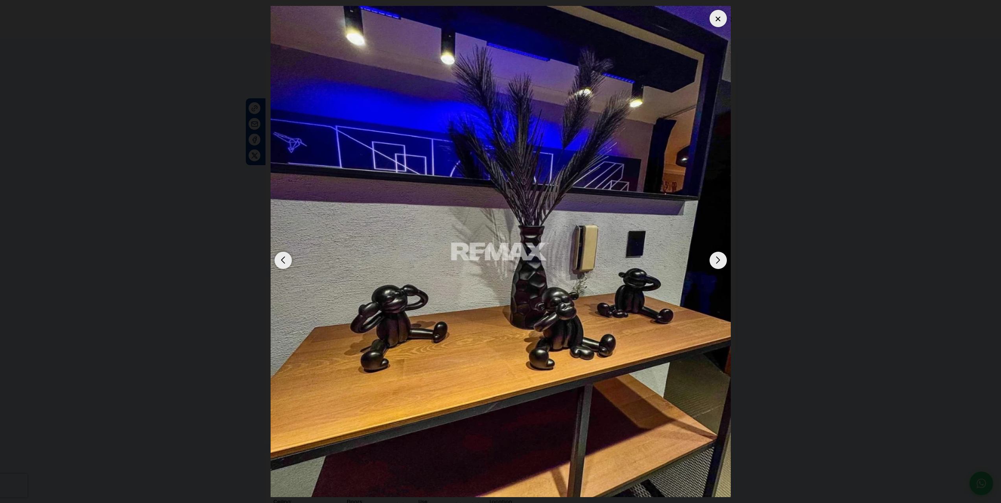
click at [717, 264] on div "Next slide" at bounding box center [718, 260] width 17 height 17
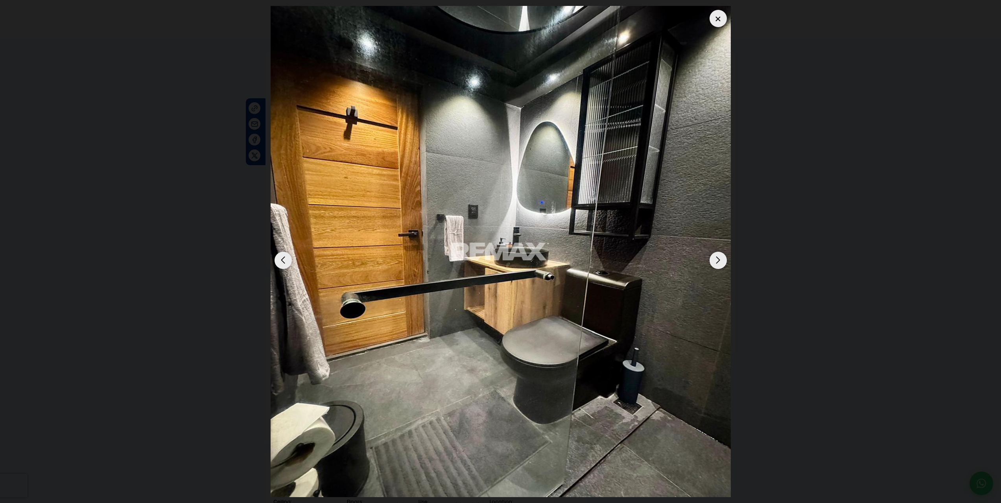
click at [717, 264] on div "Next slide" at bounding box center [718, 260] width 17 height 17
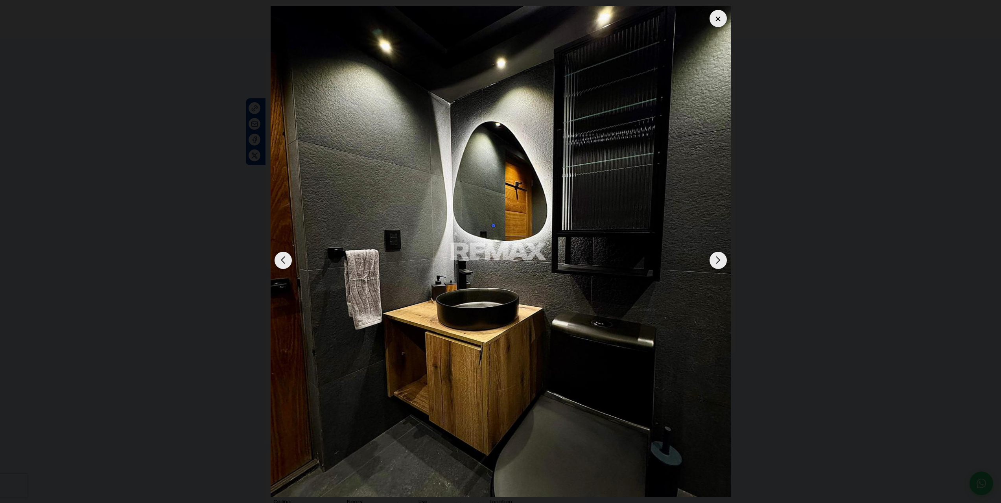
click at [717, 263] on div "Next slide" at bounding box center [718, 260] width 17 height 17
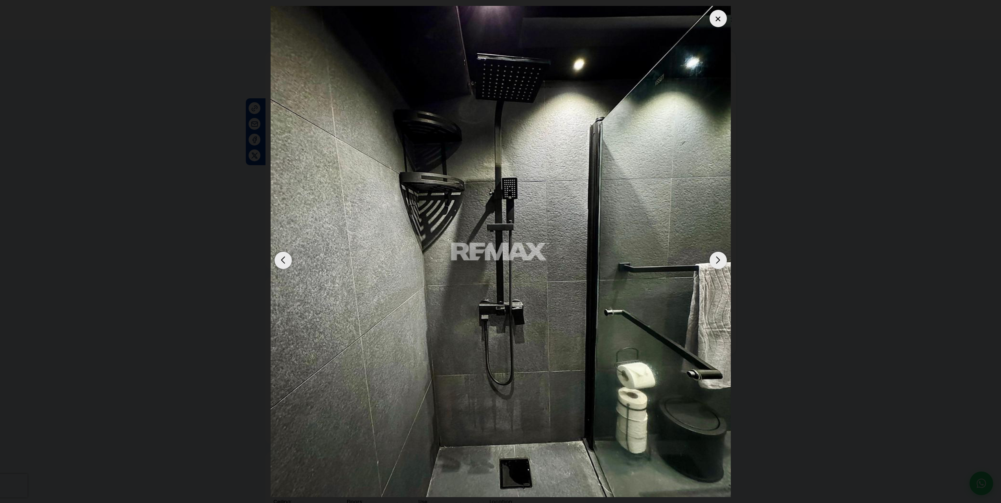
click at [717, 263] on div "Next slide" at bounding box center [718, 260] width 17 height 17
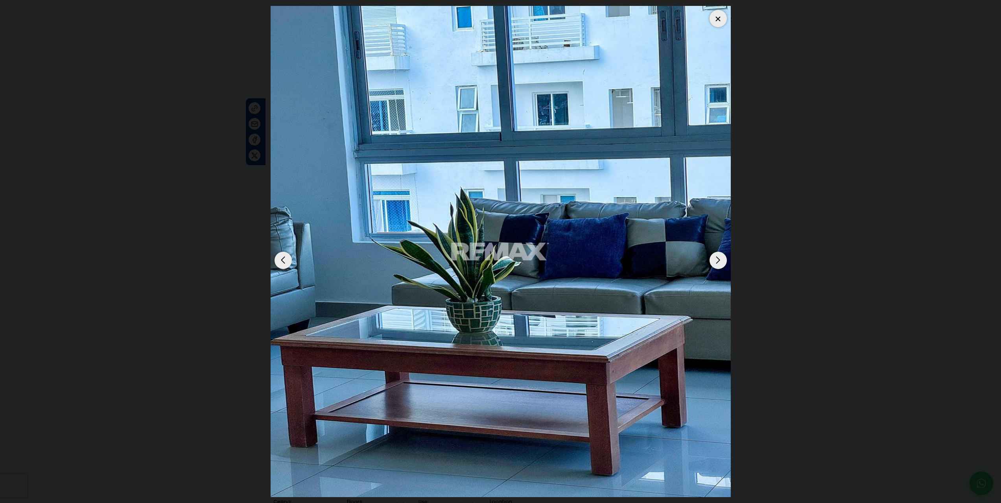
click at [717, 263] on div "Next slide" at bounding box center [718, 260] width 17 height 17
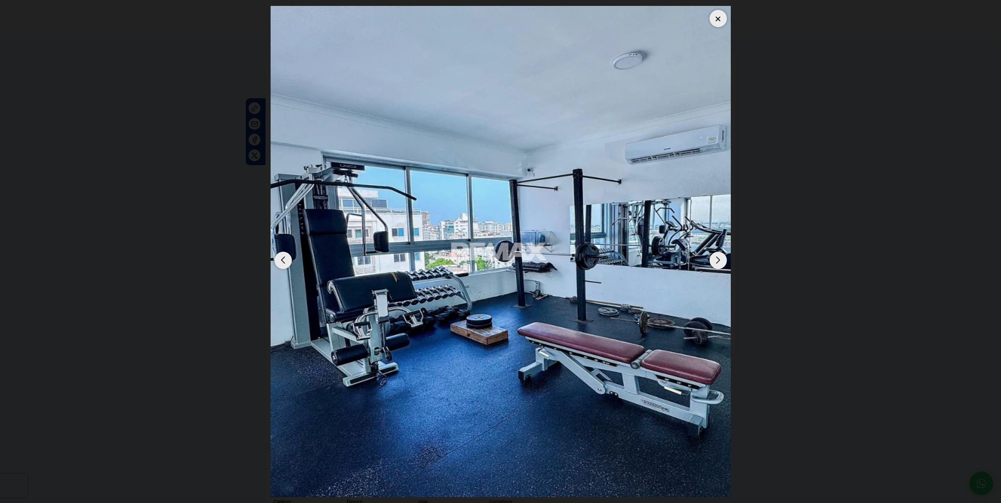
click at [714, 257] on div "Next slide" at bounding box center [718, 260] width 17 height 17
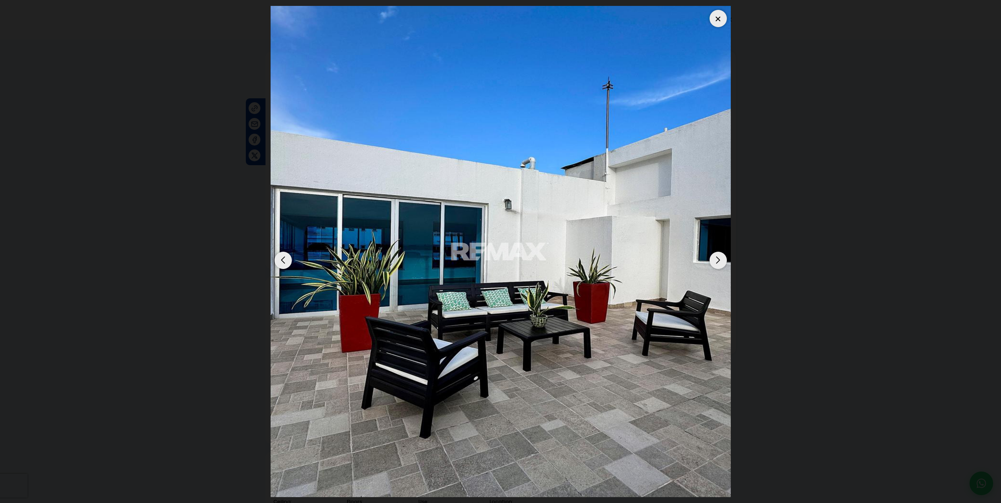
click at [714, 257] on div "Next slide" at bounding box center [718, 260] width 17 height 17
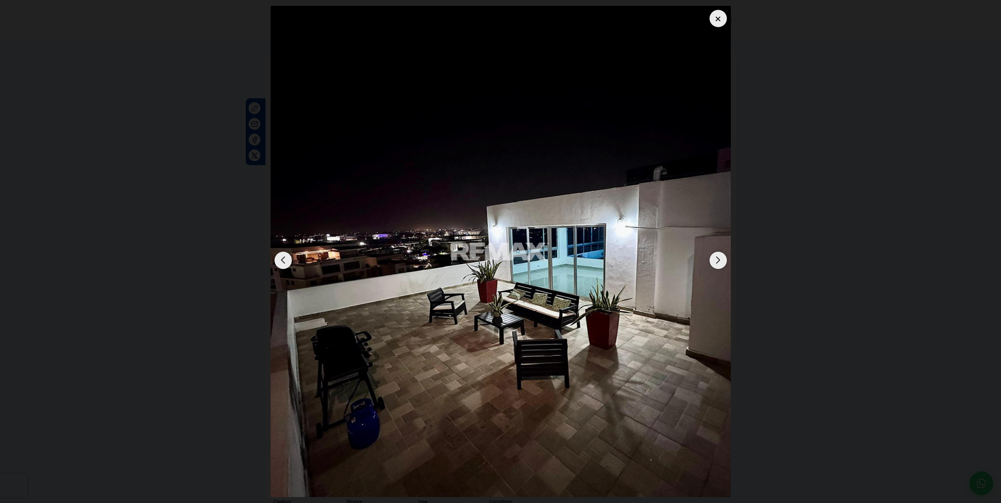
click at [721, 260] on div "Next slide" at bounding box center [718, 260] width 17 height 17
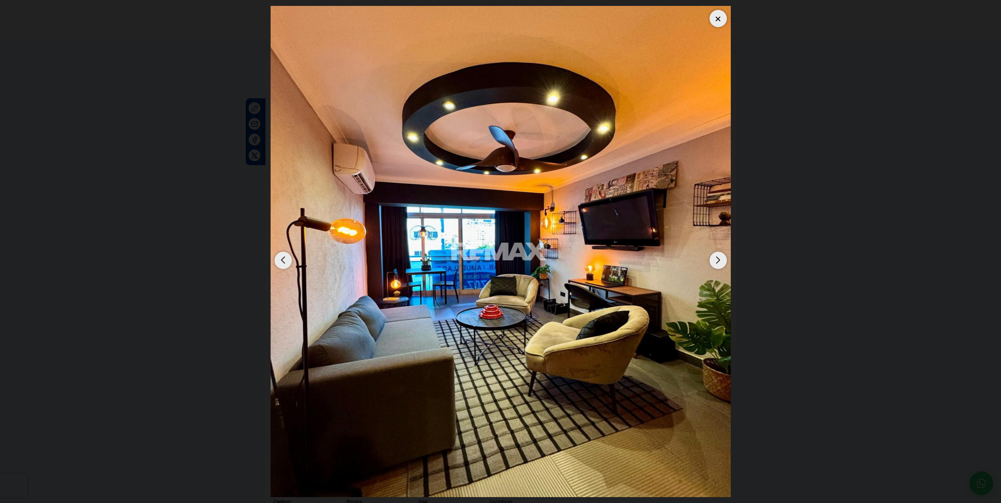
click at [721, 18] on div at bounding box center [718, 18] width 17 height 17
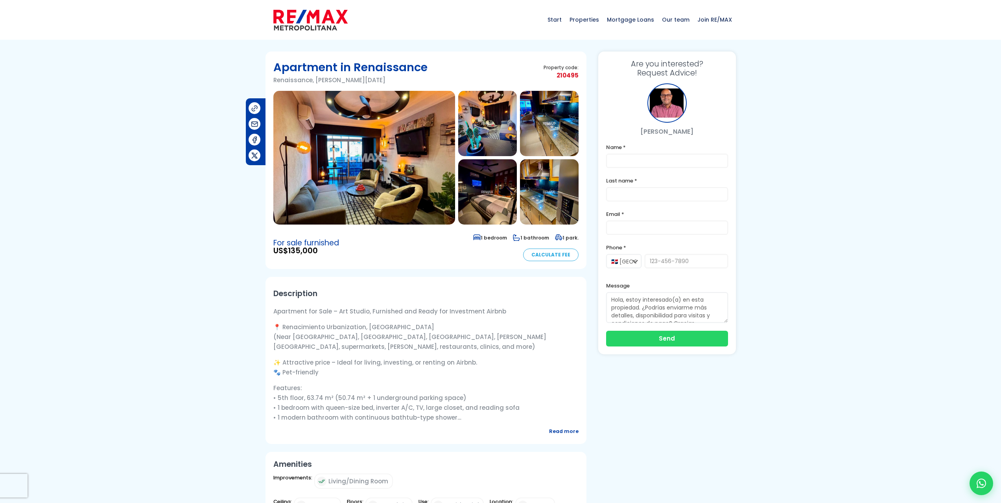
click at [553, 430] on font "Read more" at bounding box center [564, 431] width 30 height 7
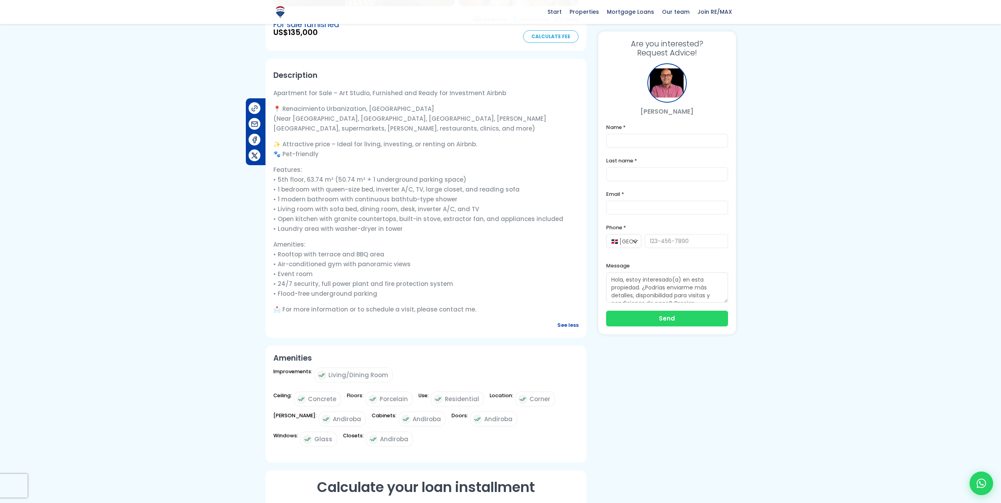
scroll to position [236, 0]
